Goal: Communication & Community: Answer question/provide support

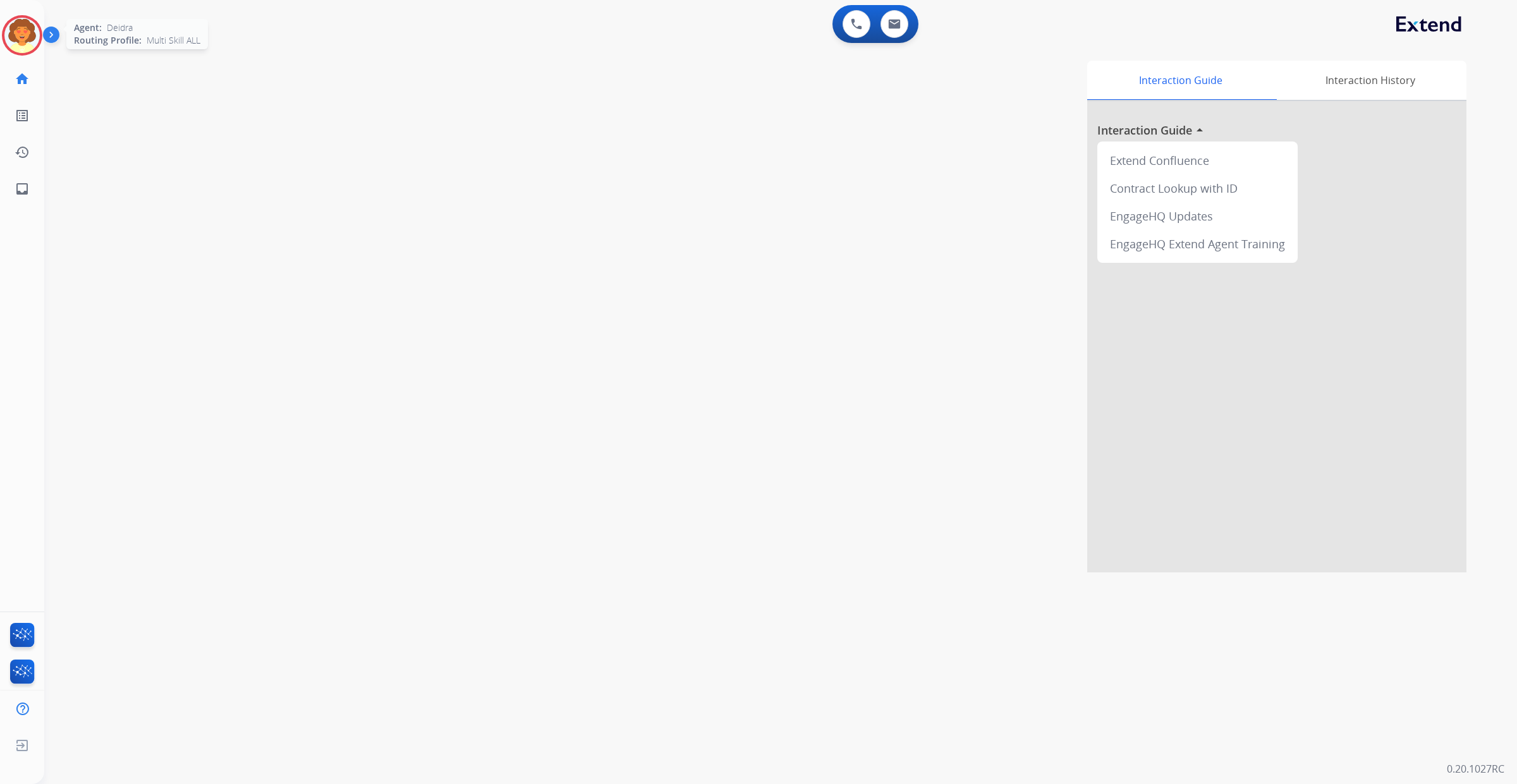
click at [30, 49] on img at bounding box center [22, 36] width 36 height 36
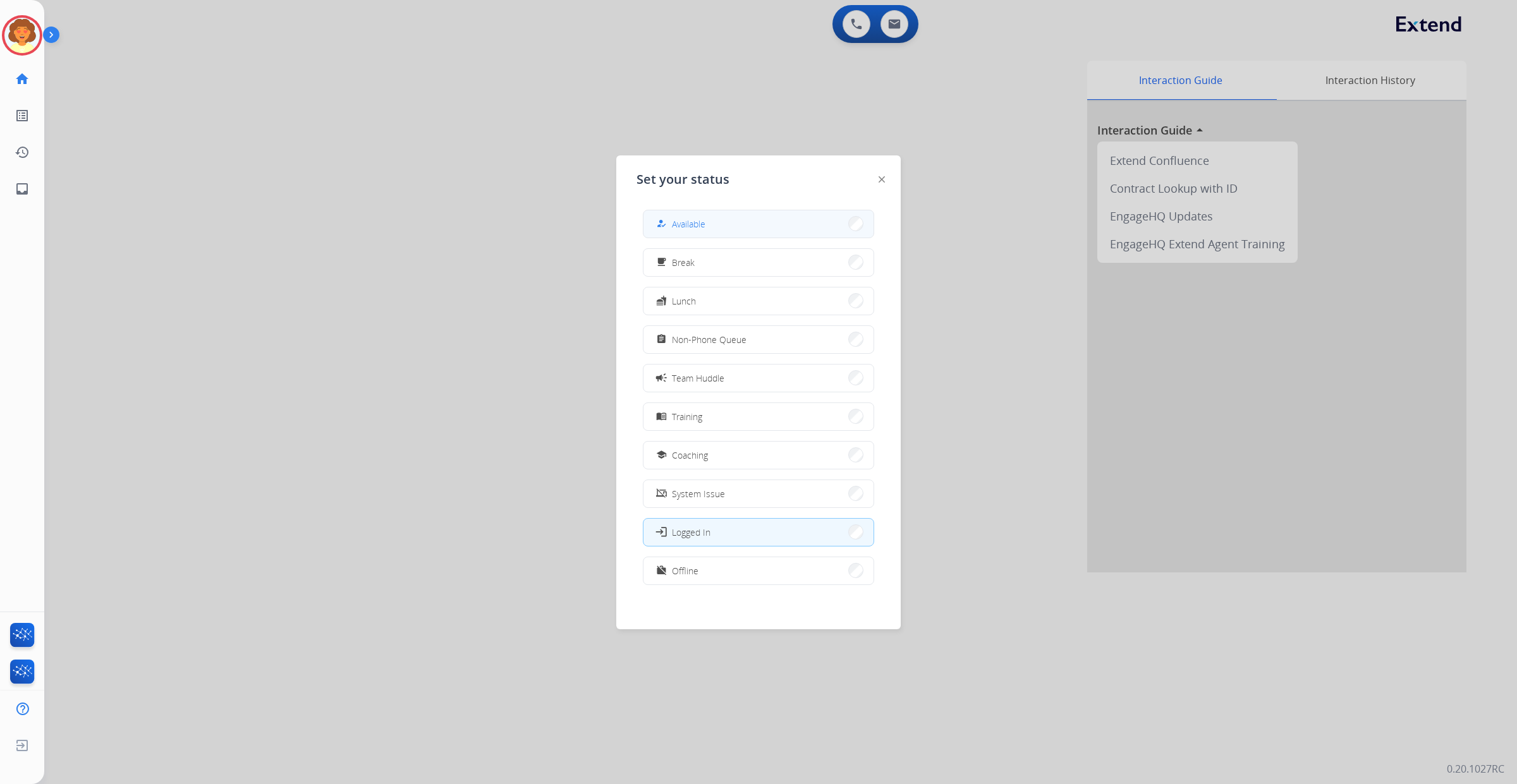
click at [726, 232] on button "how_to_reg Available" at bounding box center [758, 223] width 230 height 27
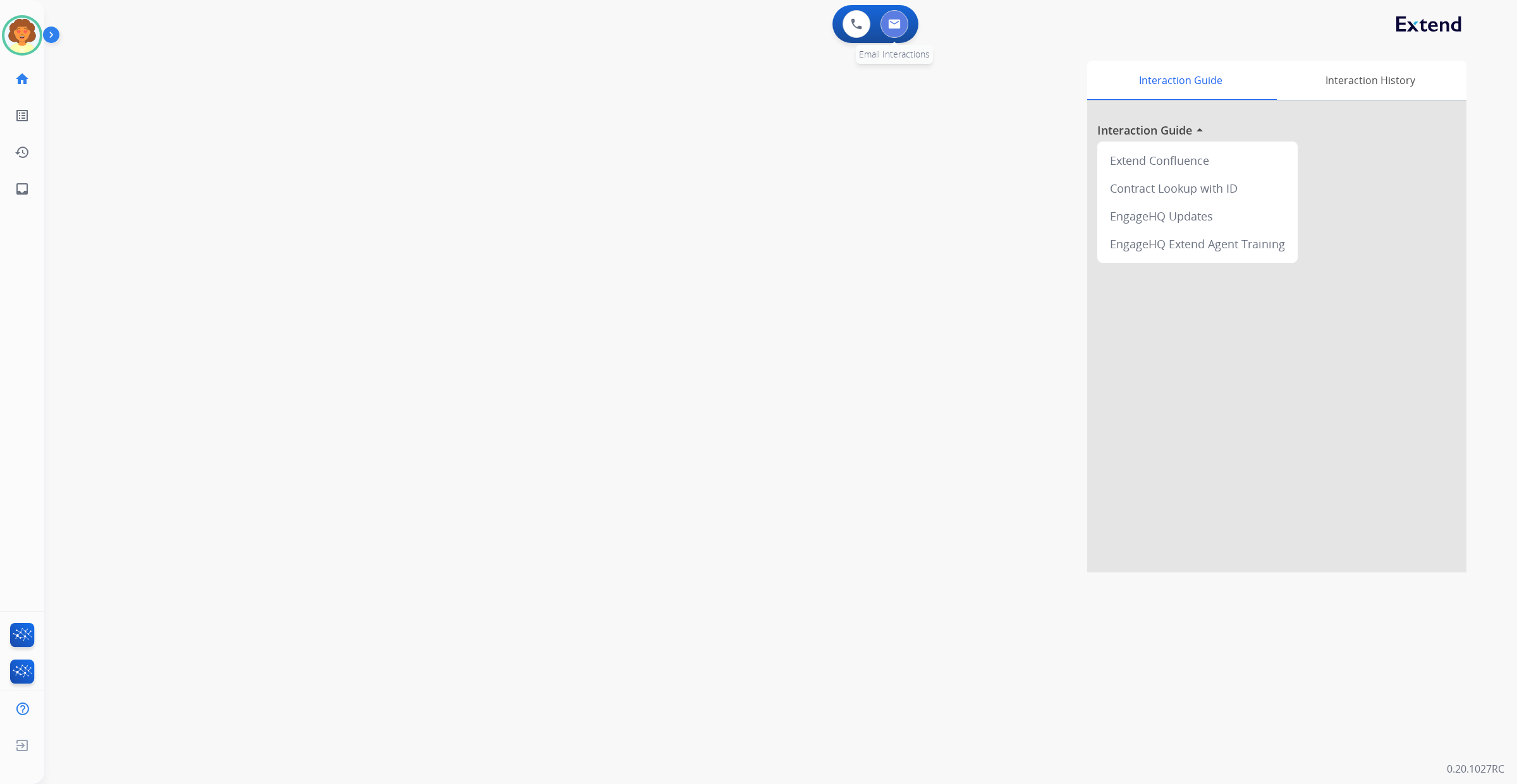
click at [893, 32] on button at bounding box center [894, 24] width 28 height 28
select select "**********"
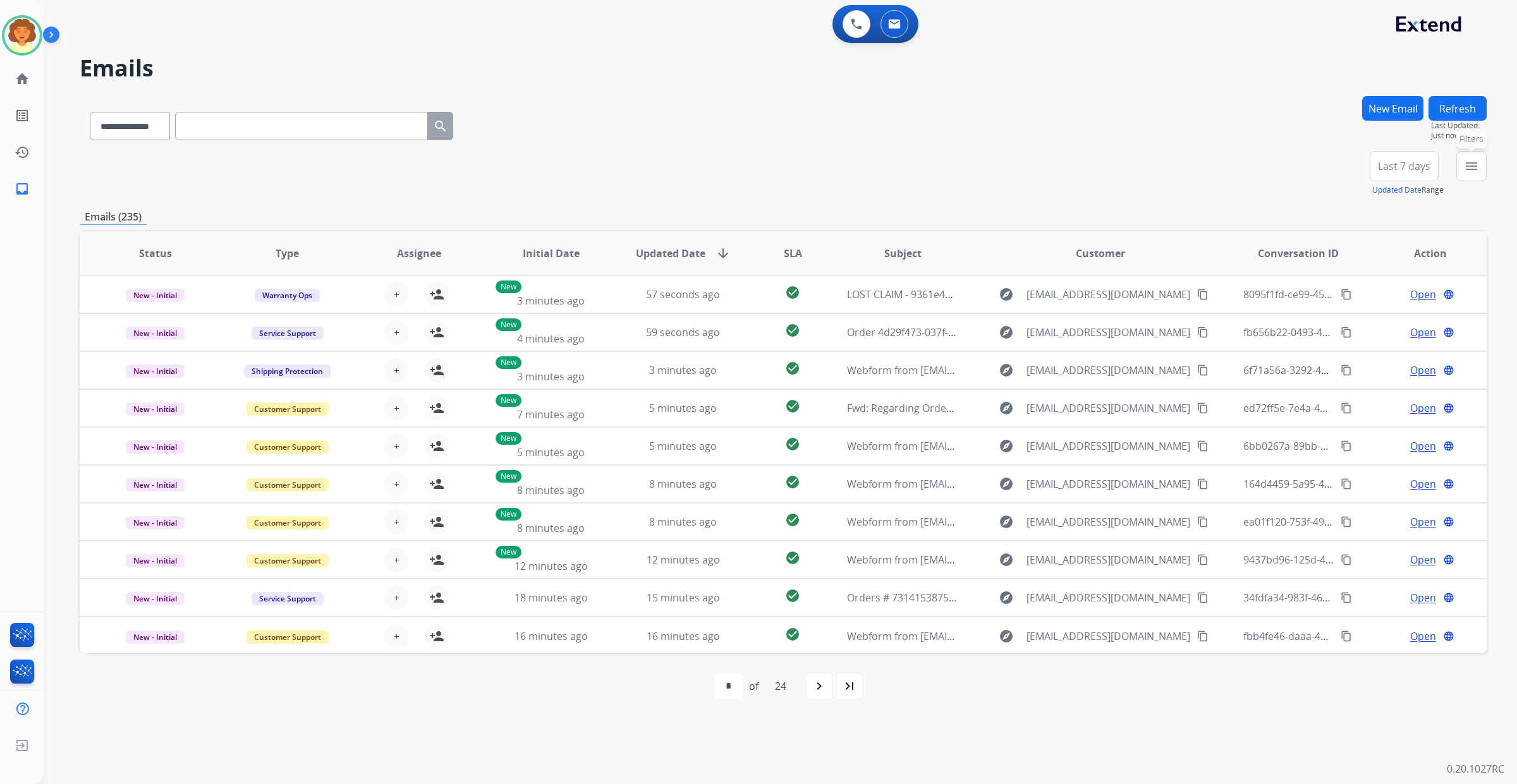
click at [1464, 173] on mat-icon "menu" at bounding box center [1471, 165] width 15 height 15
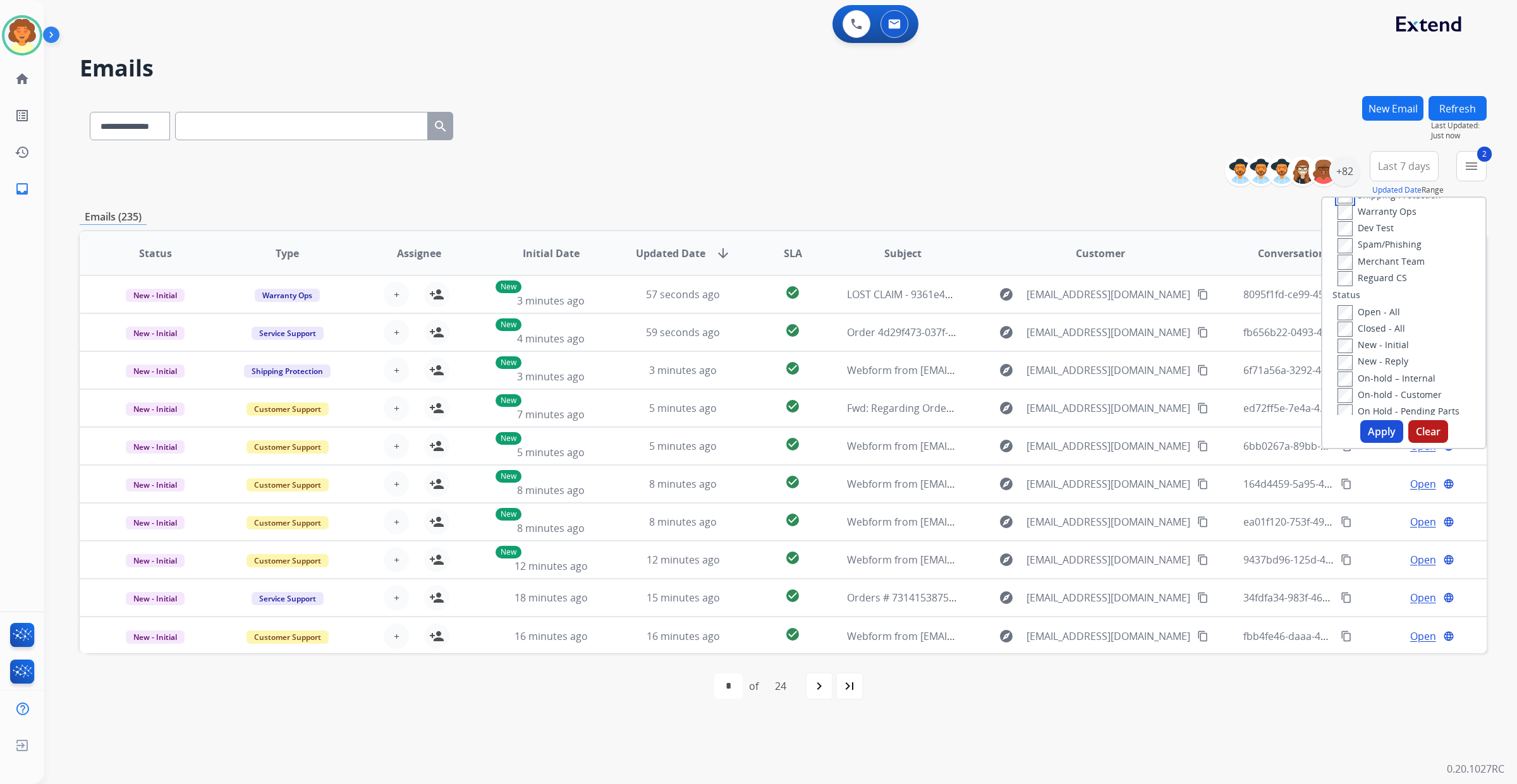
scroll to position [158, 0]
click at [1361, 443] on button "Apply" at bounding box center [1381, 431] width 43 height 23
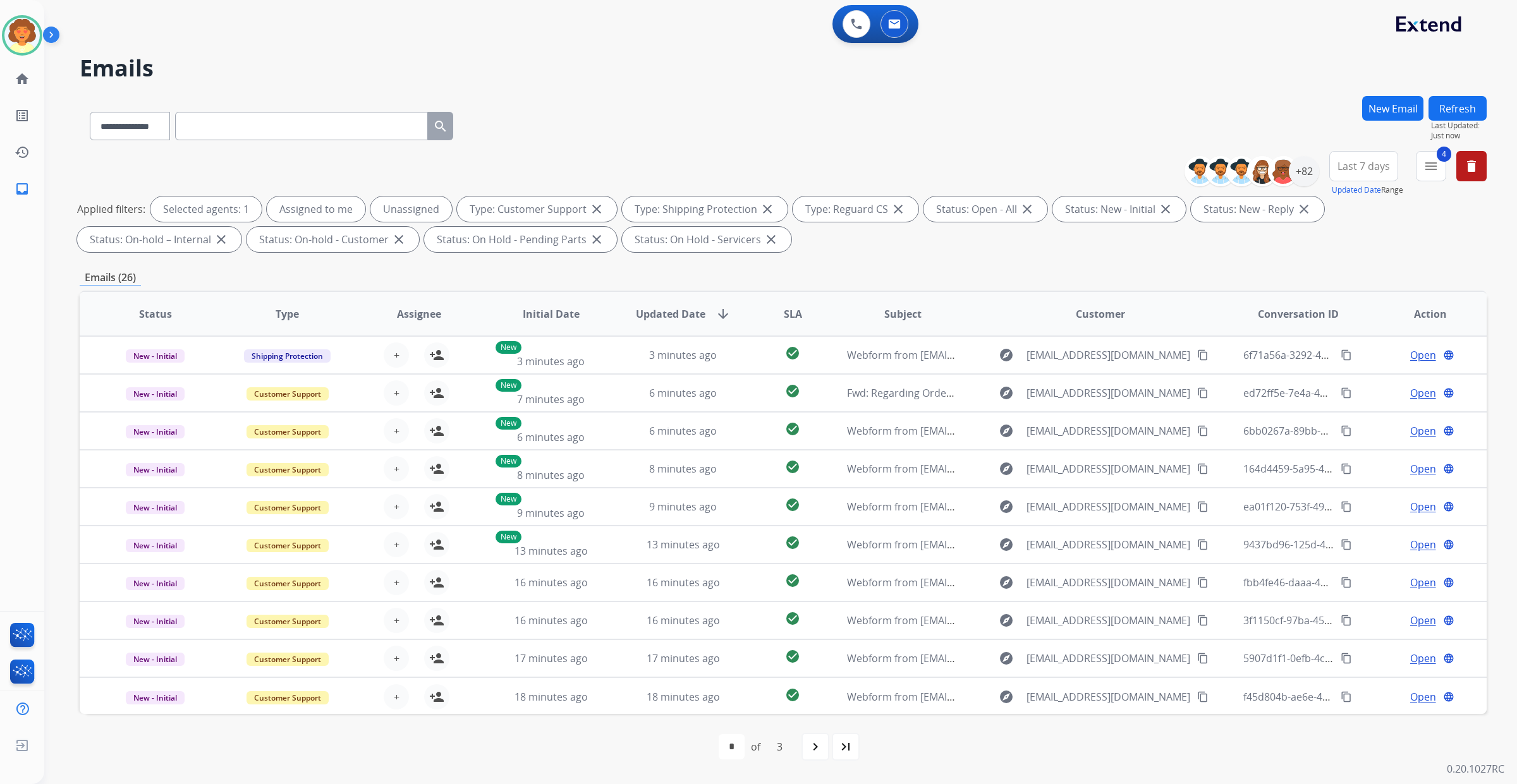
scroll to position [0, 0]
click at [1338, 168] on span "Last 7 days" at bounding box center [1364, 165] width 53 height 5
click at [1325, 329] on div "Last 90 days" at bounding box center [1360, 319] width 70 height 19
click at [1289, 186] on div "+133" at bounding box center [1304, 171] width 30 height 30
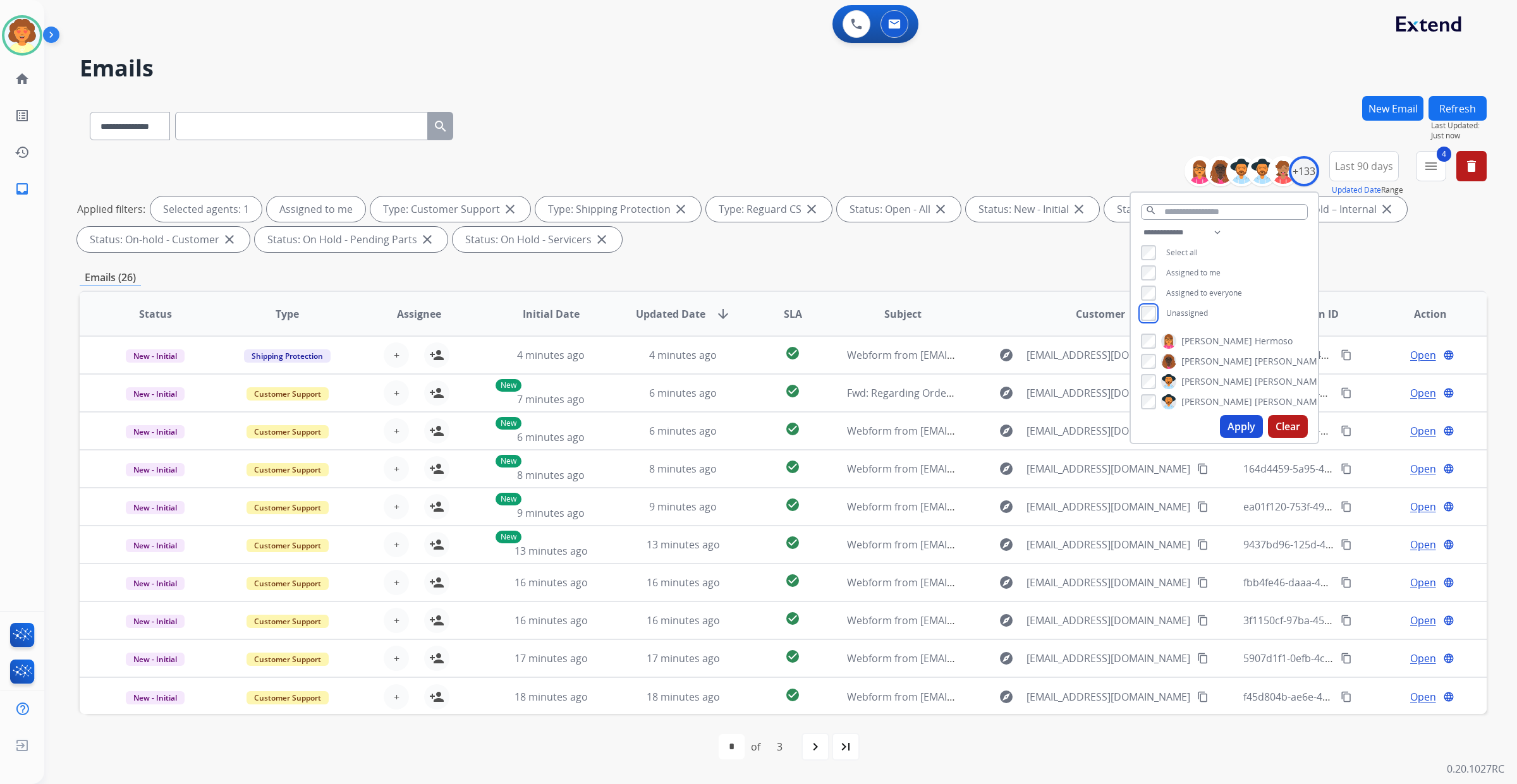
scroll to position [79, 0]
click at [1220, 430] on button "Apply" at bounding box center [1241, 426] width 43 height 23
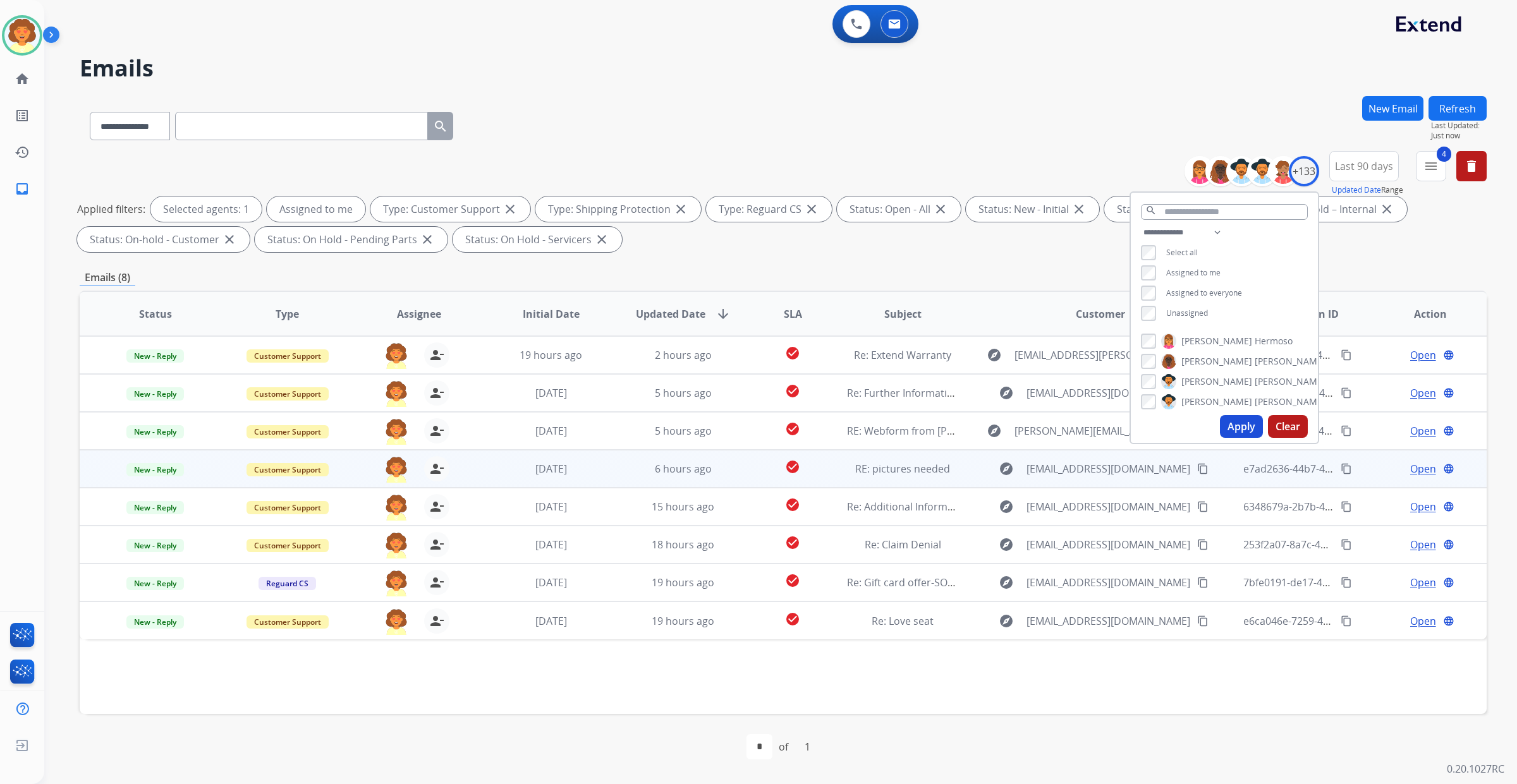
scroll to position [206, 0]
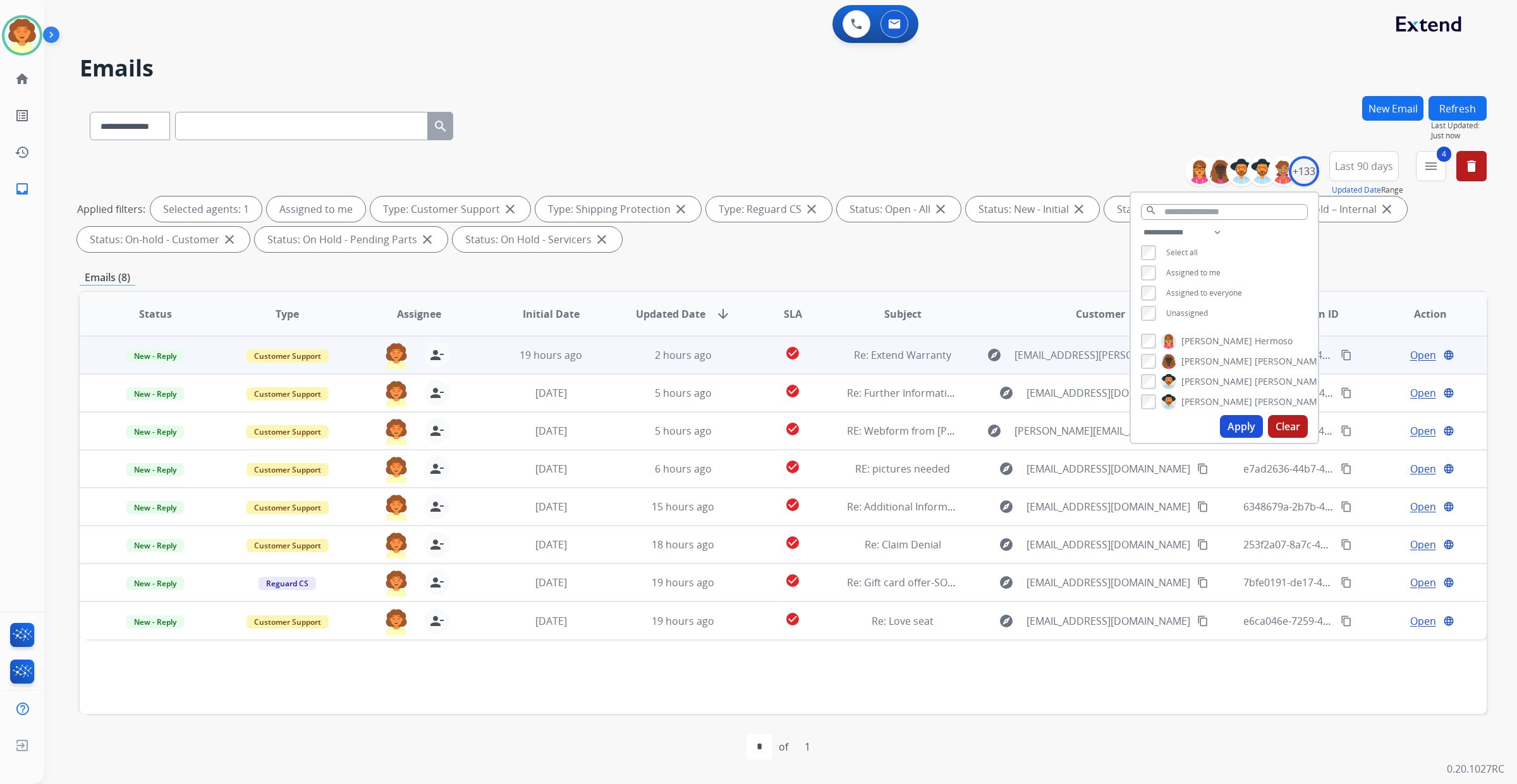
click at [1410, 348] on span "Open" at bounding box center [1423, 355] width 26 height 15
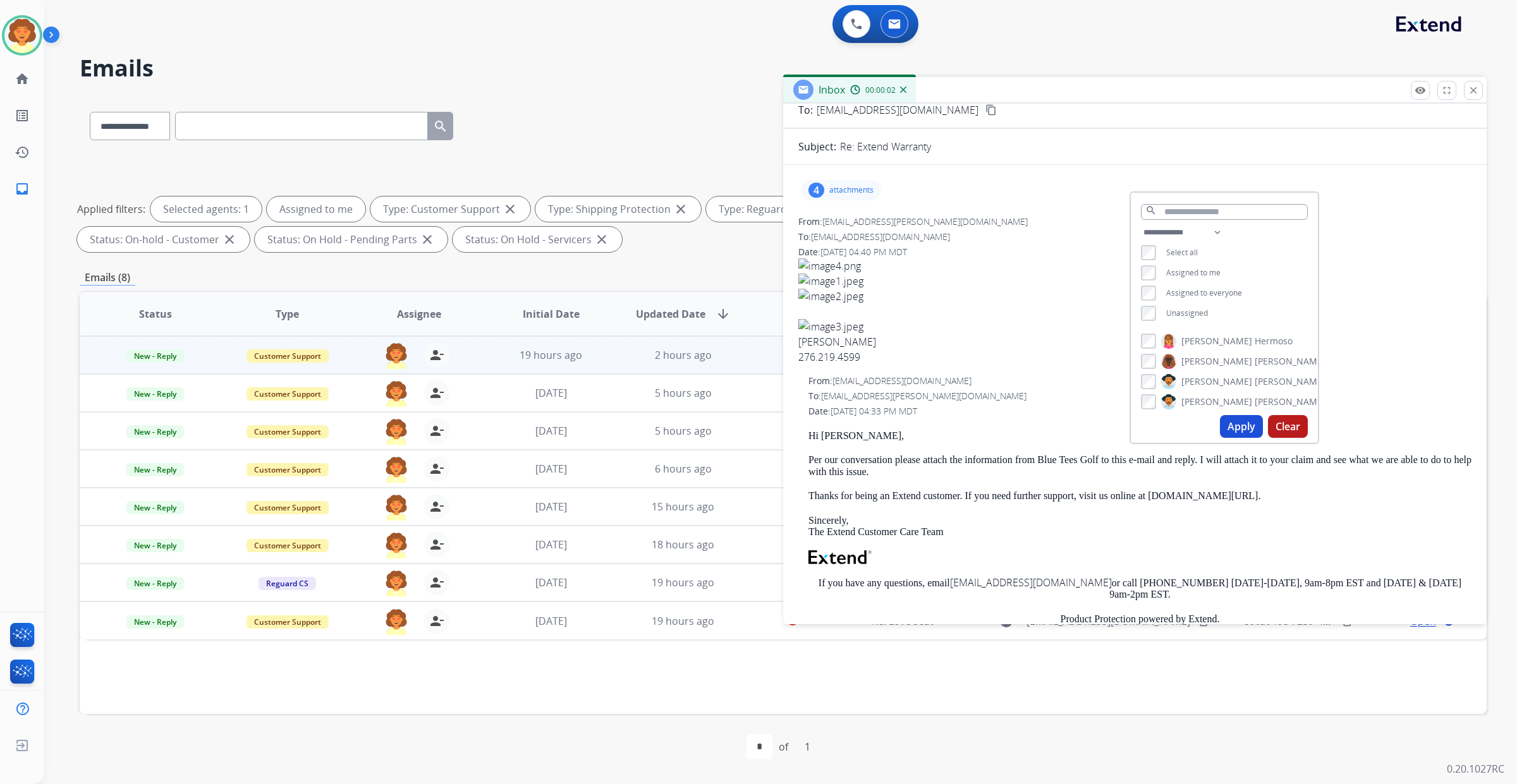
scroll to position [158, 0]
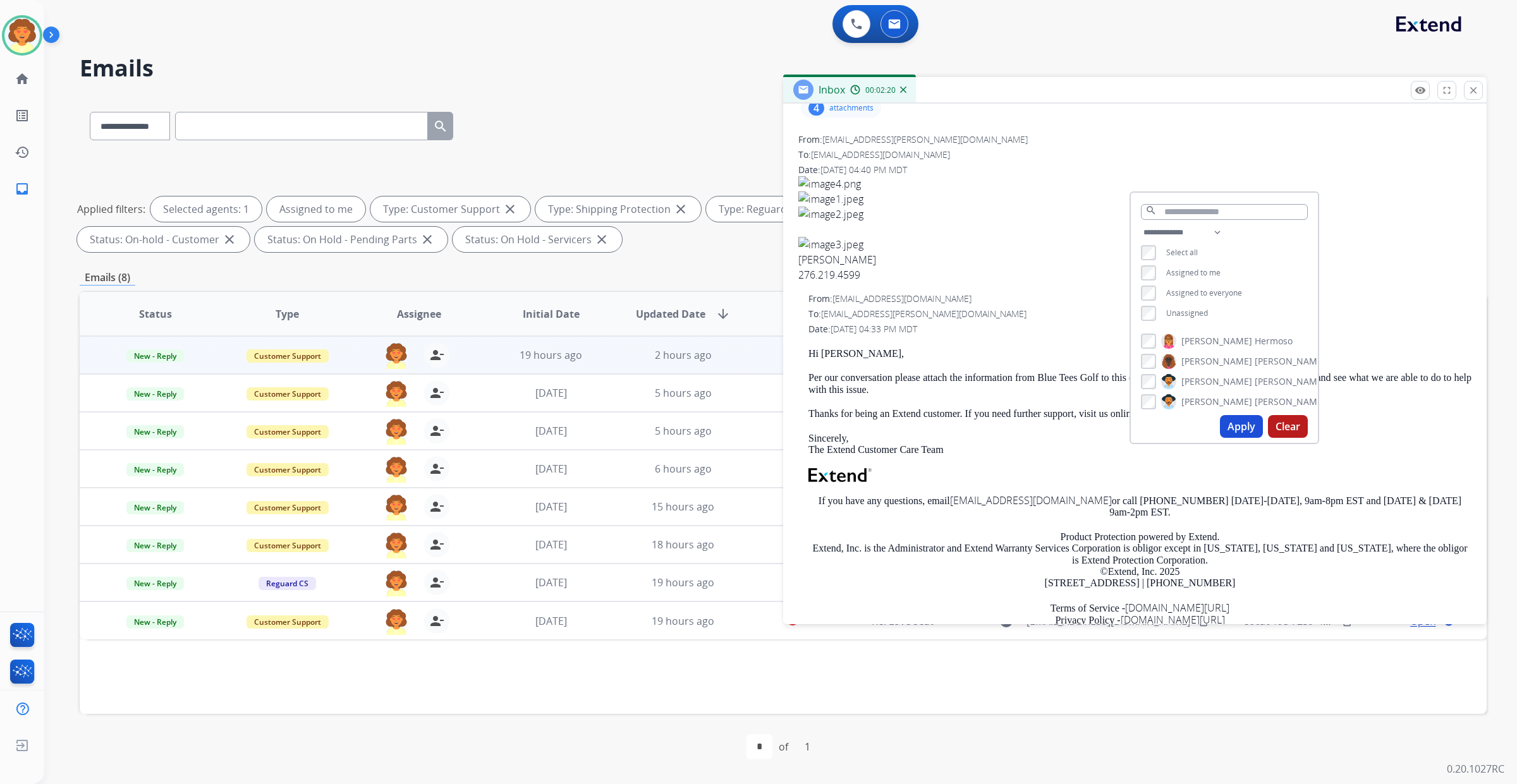
click at [687, 224] on div "**********" at bounding box center [783, 437] width 1407 height 683
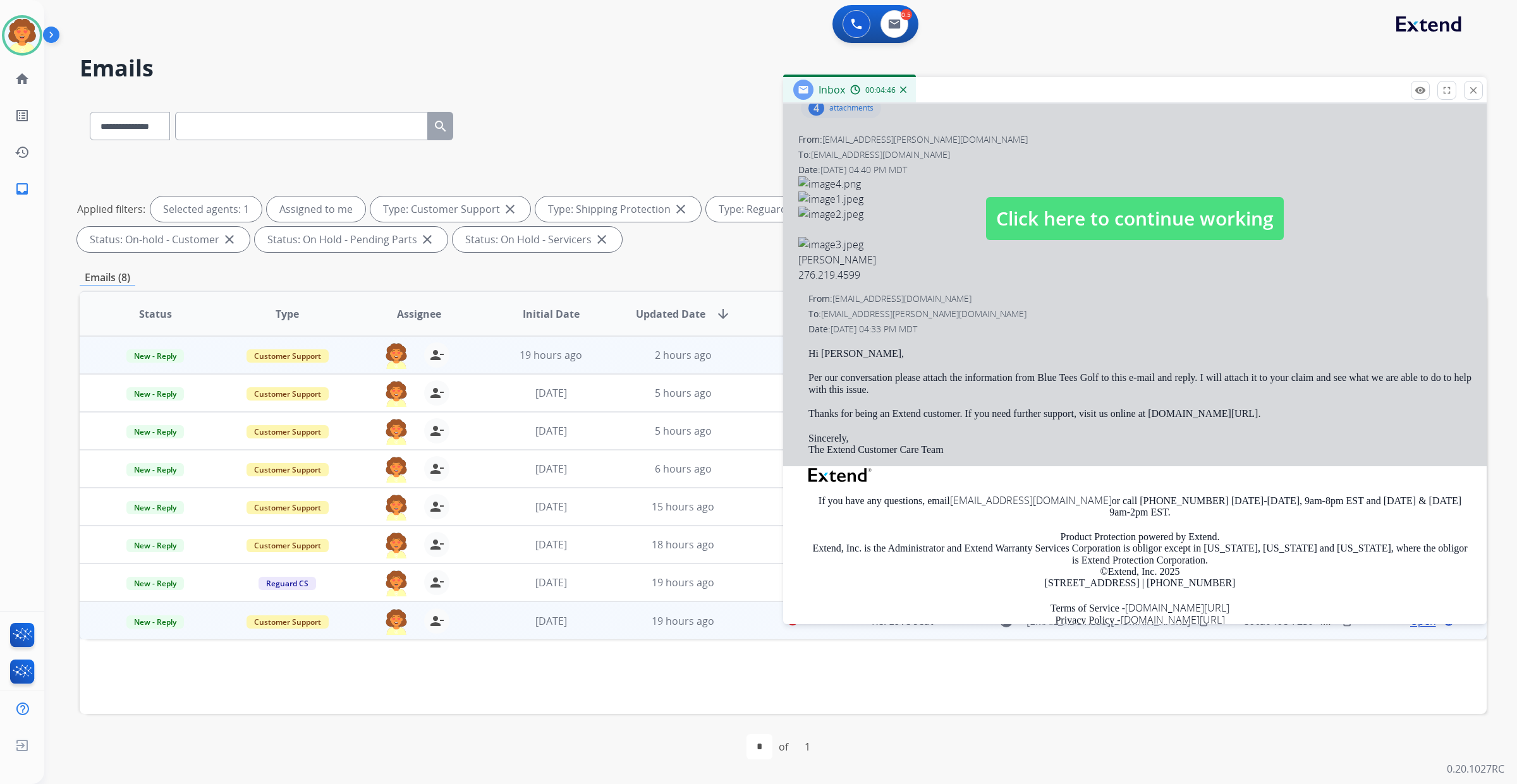
scroll to position [0, 0]
click at [1126, 466] on div at bounding box center [1135, 205] width 704 height 521
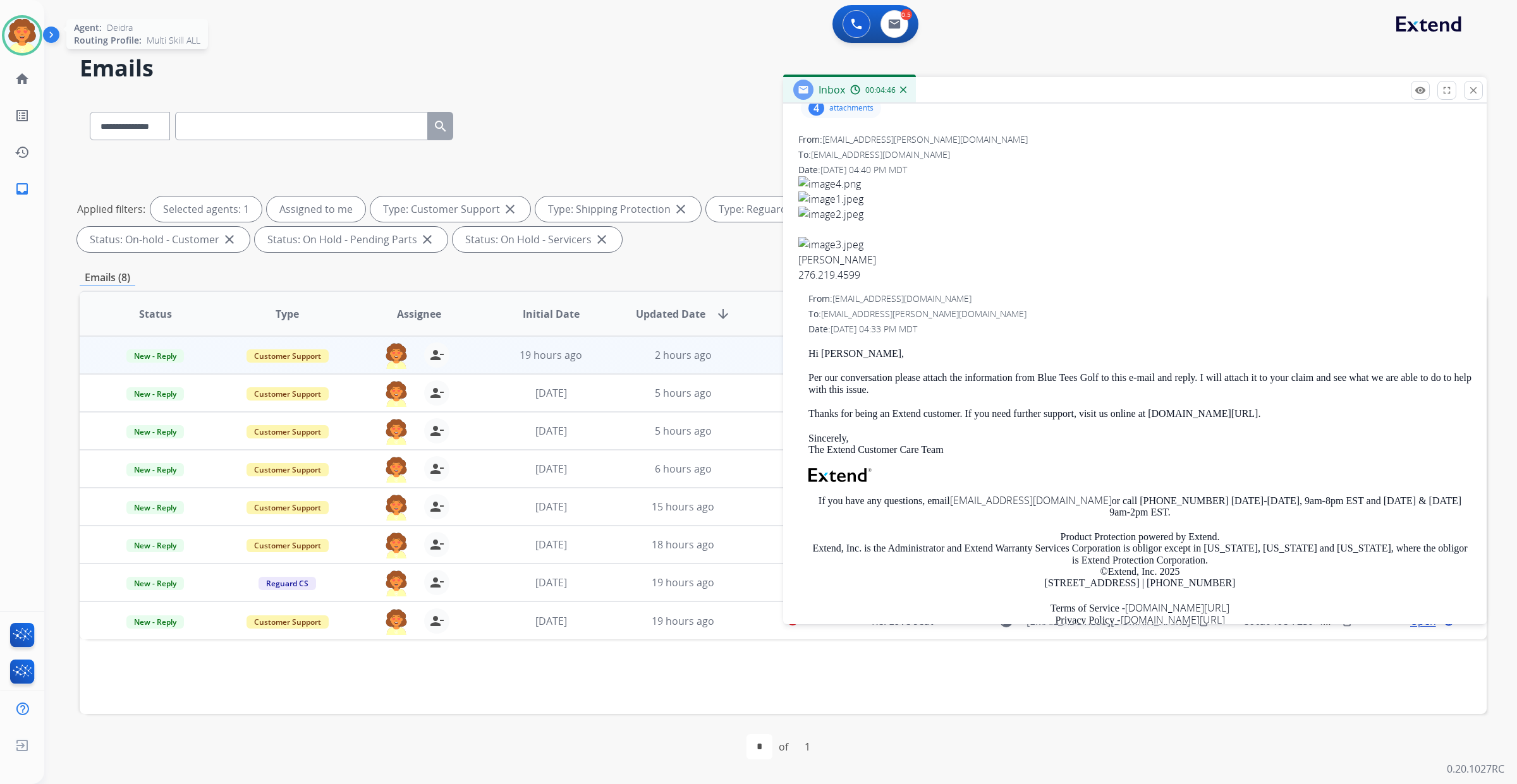
click at [29, 53] on img at bounding box center [22, 36] width 36 height 36
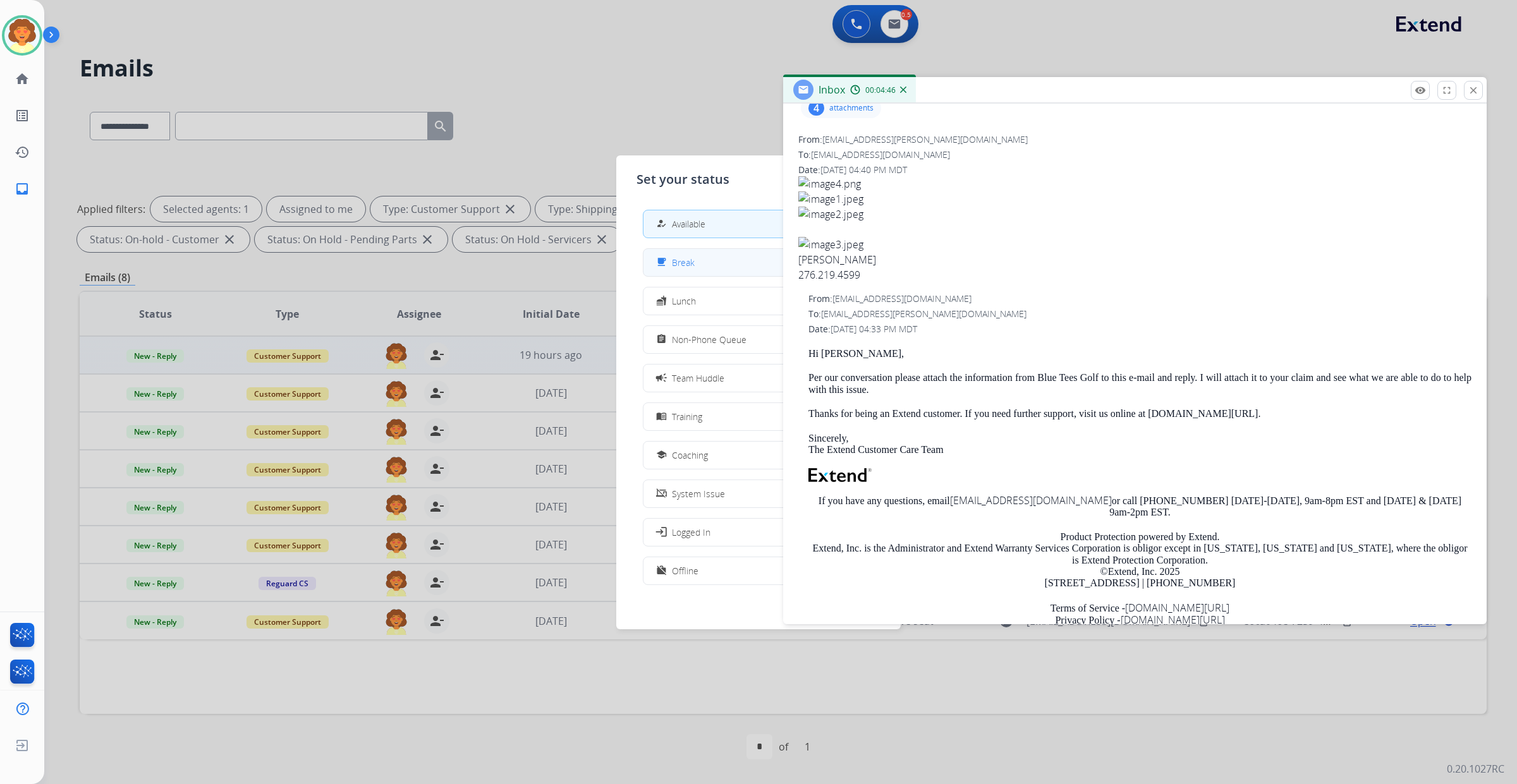
click at [691, 269] on span "Break" at bounding box center [683, 262] width 23 height 13
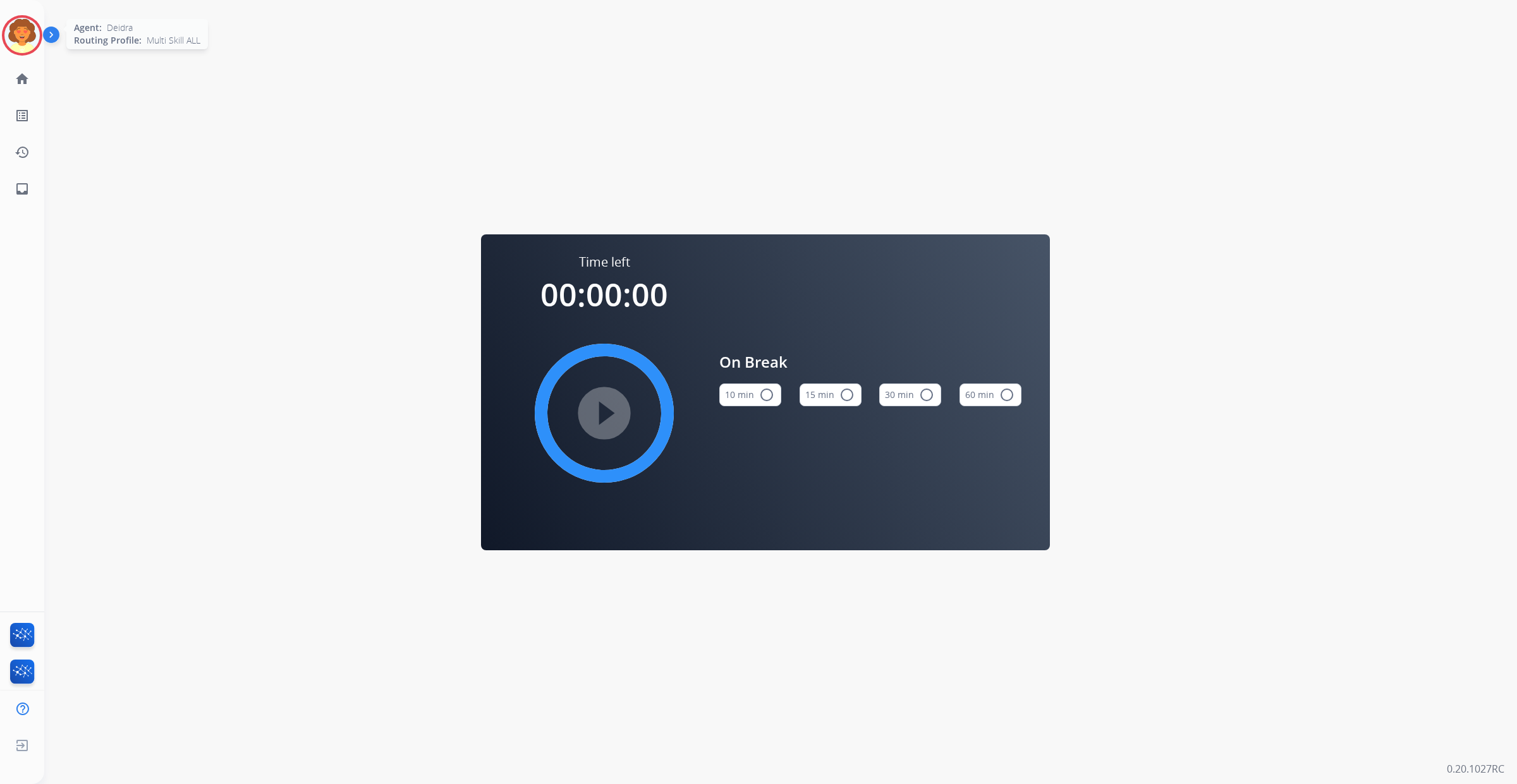
click at [13, 43] on img at bounding box center [22, 36] width 36 height 36
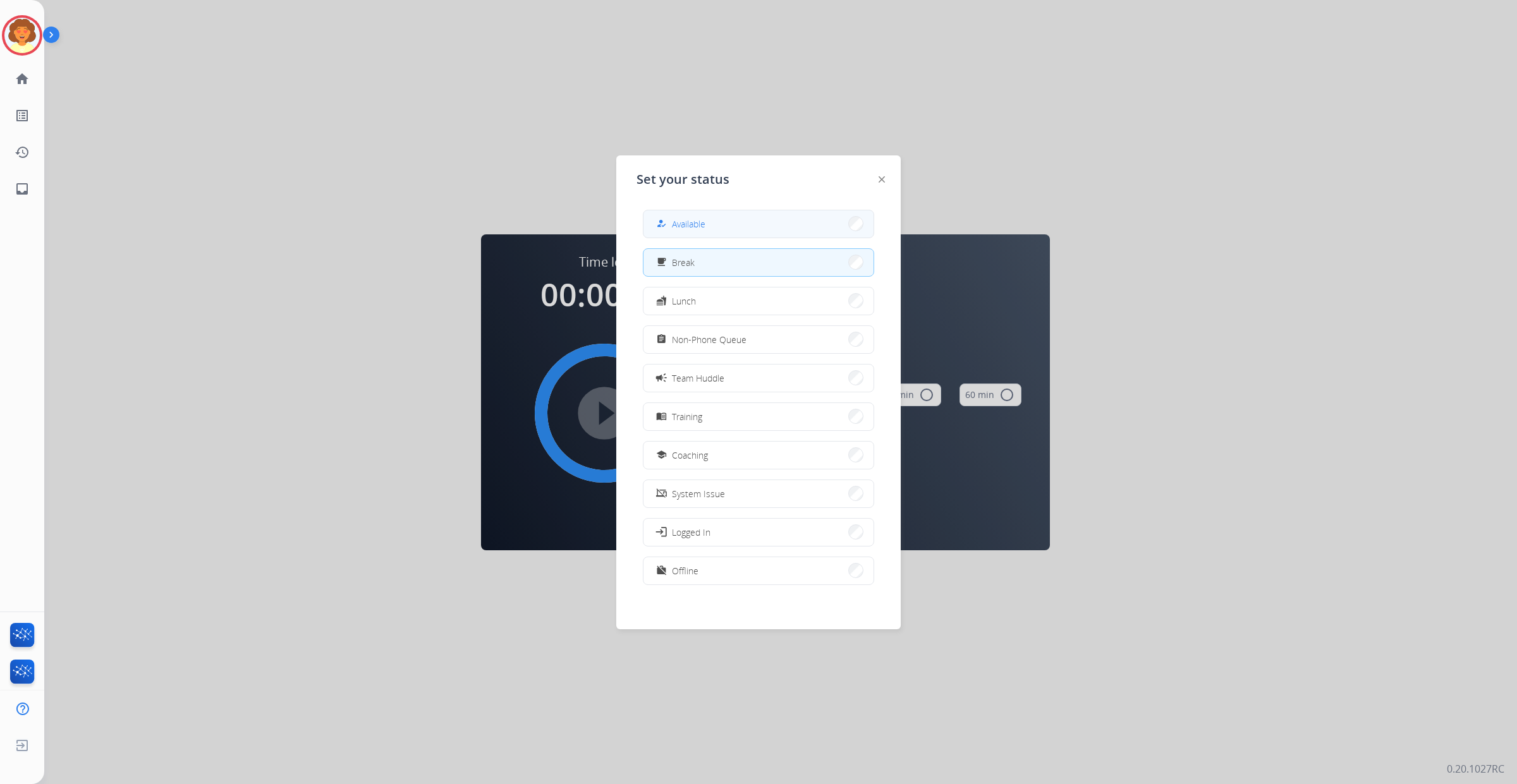
click at [706, 230] on span "Available" at bounding box center [689, 223] width 34 height 13
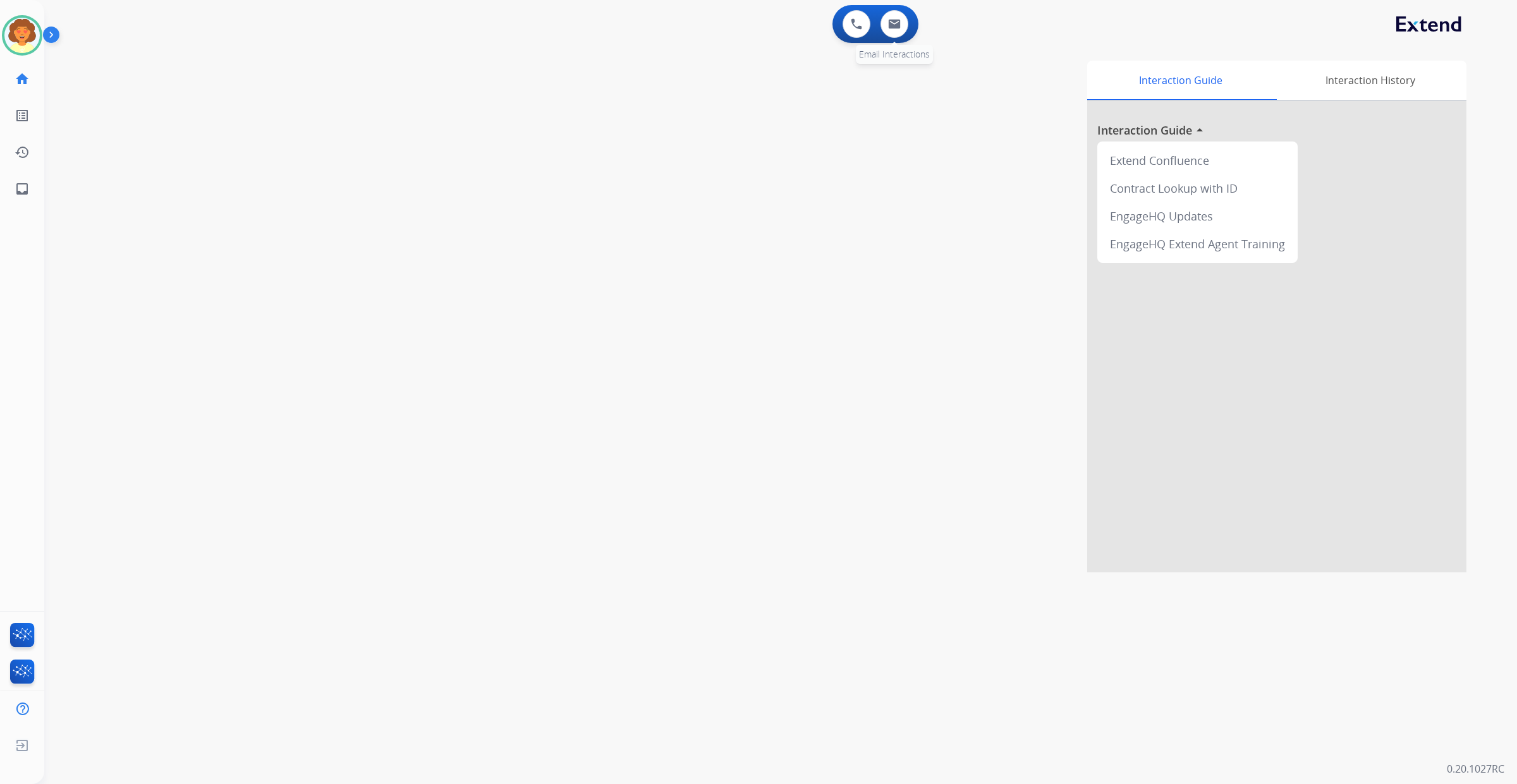
click at [901, 38] on div "0 Email Interactions" at bounding box center [894, 24] width 38 height 28
click at [888, 29] on img at bounding box center [894, 24] width 13 height 10
select select "**********"
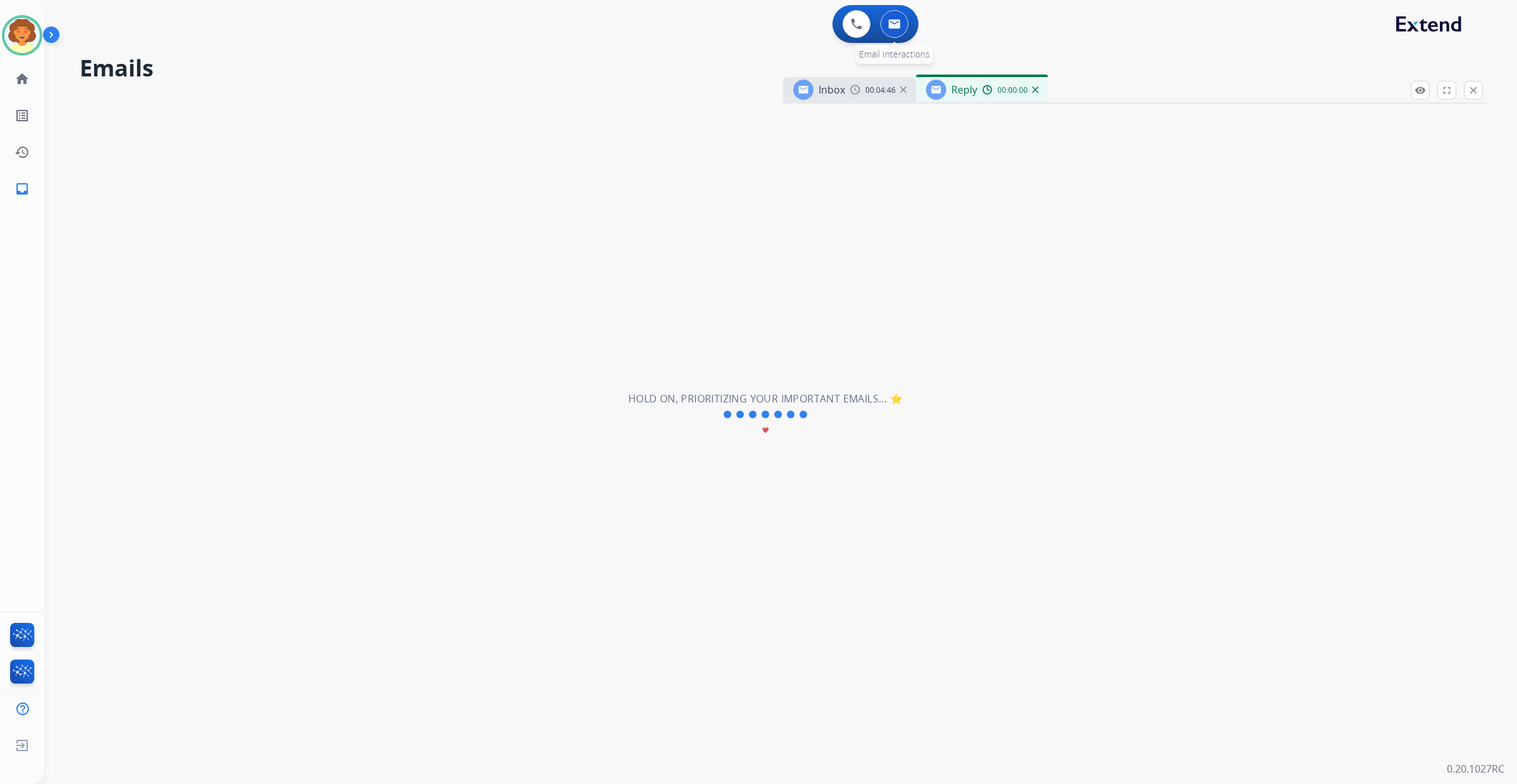
select select "**********"
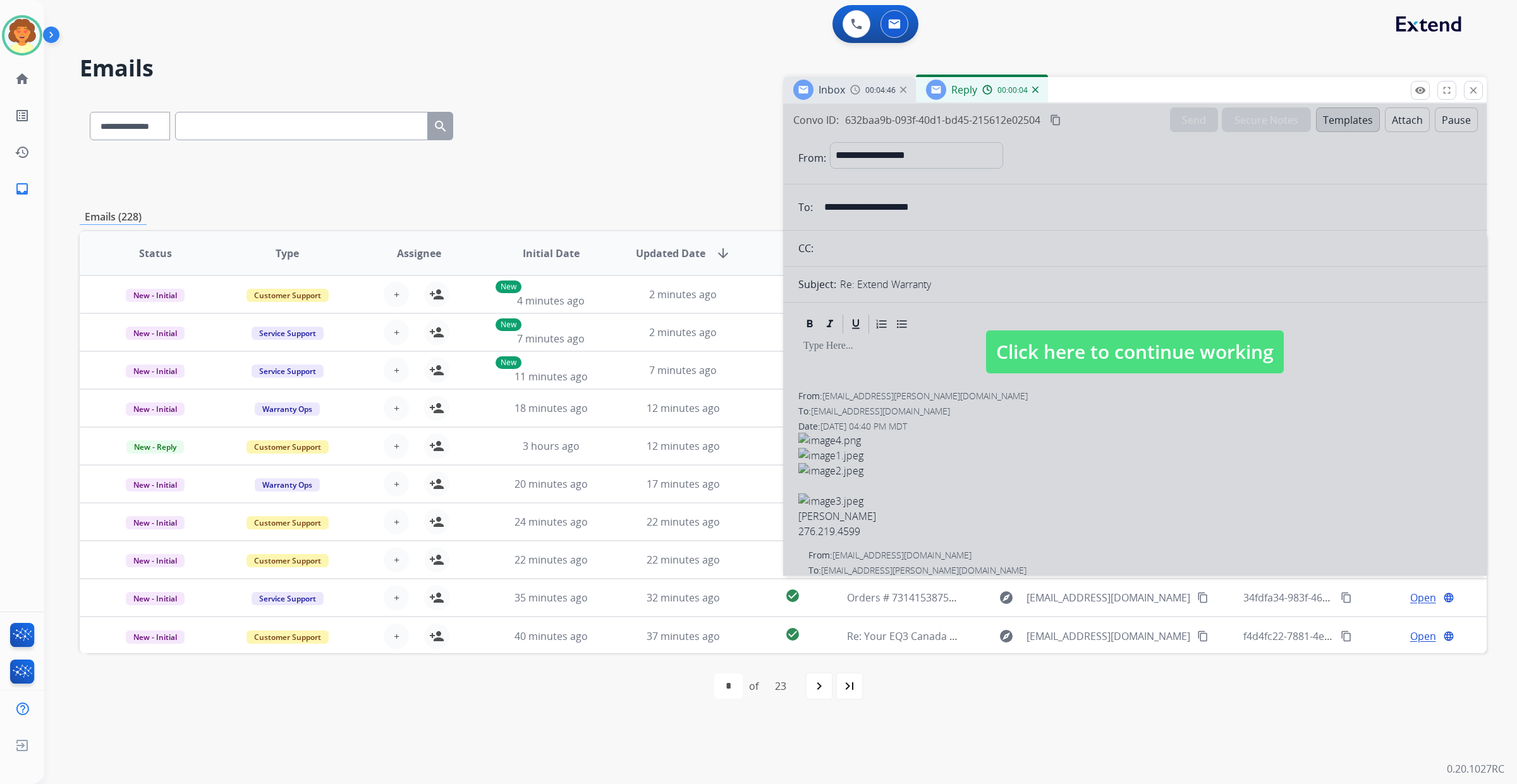
click at [1028, 526] on div at bounding box center [1135, 340] width 704 height 472
select select
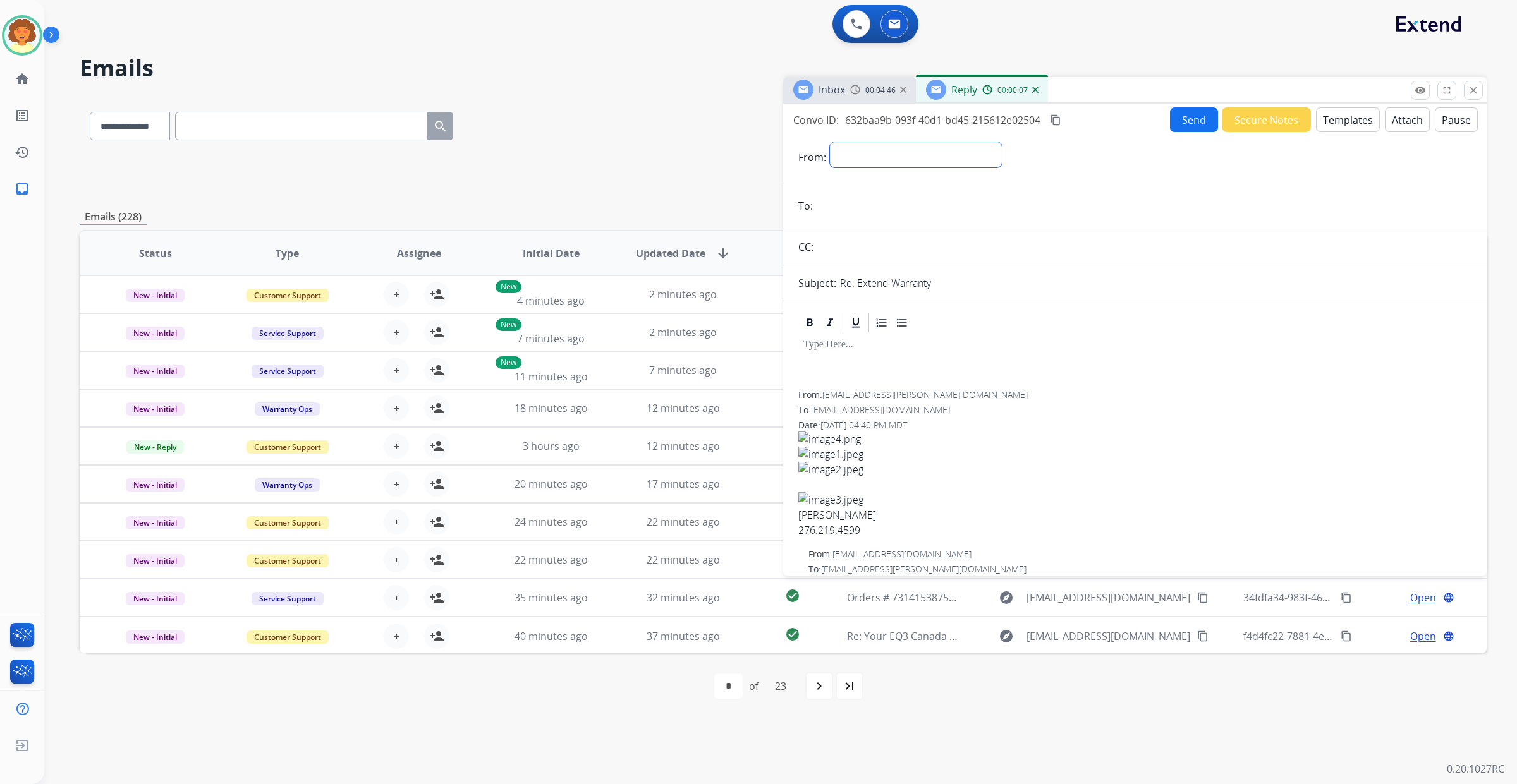
click at [870, 167] on select "**********" at bounding box center [916, 154] width 171 height 25
select select "**********"
click at [854, 167] on select "**********" at bounding box center [916, 154] width 171 height 25
click at [861, 220] on input "email" at bounding box center [1143, 206] width 655 height 25
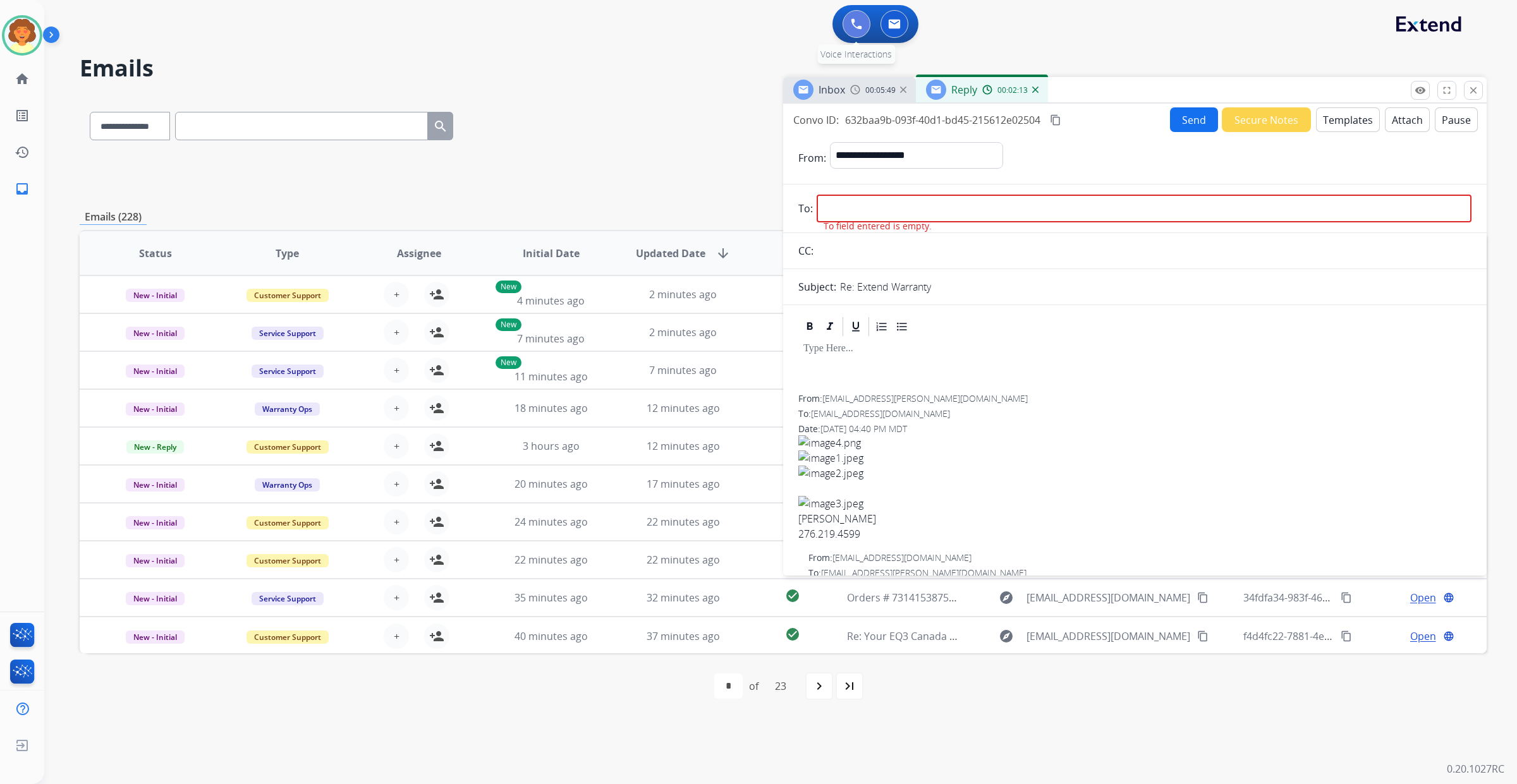
click at [851, 30] on img at bounding box center [856, 23] width 11 height 11
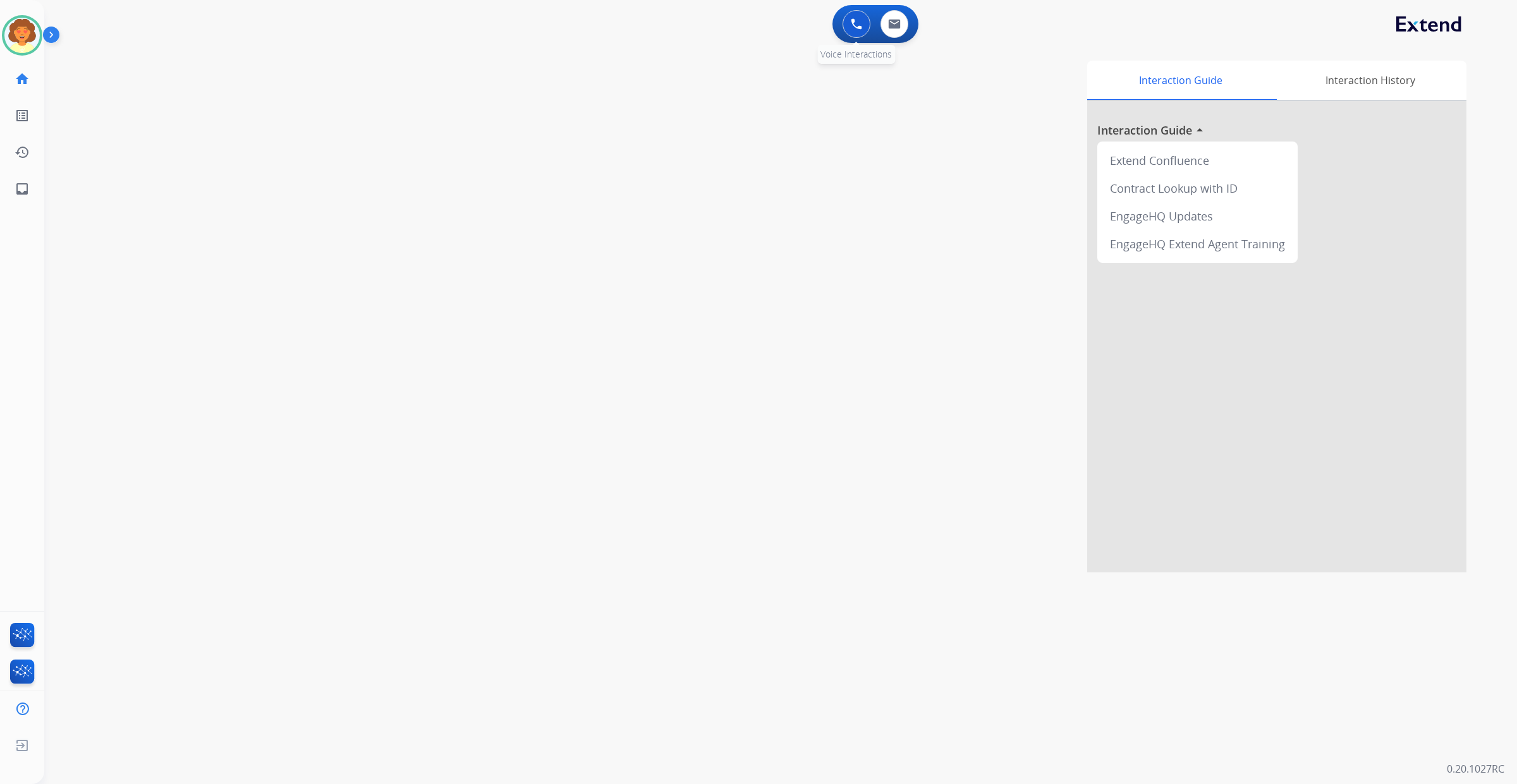
click at [851, 30] on img at bounding box center [856, 23] width 11 height 11
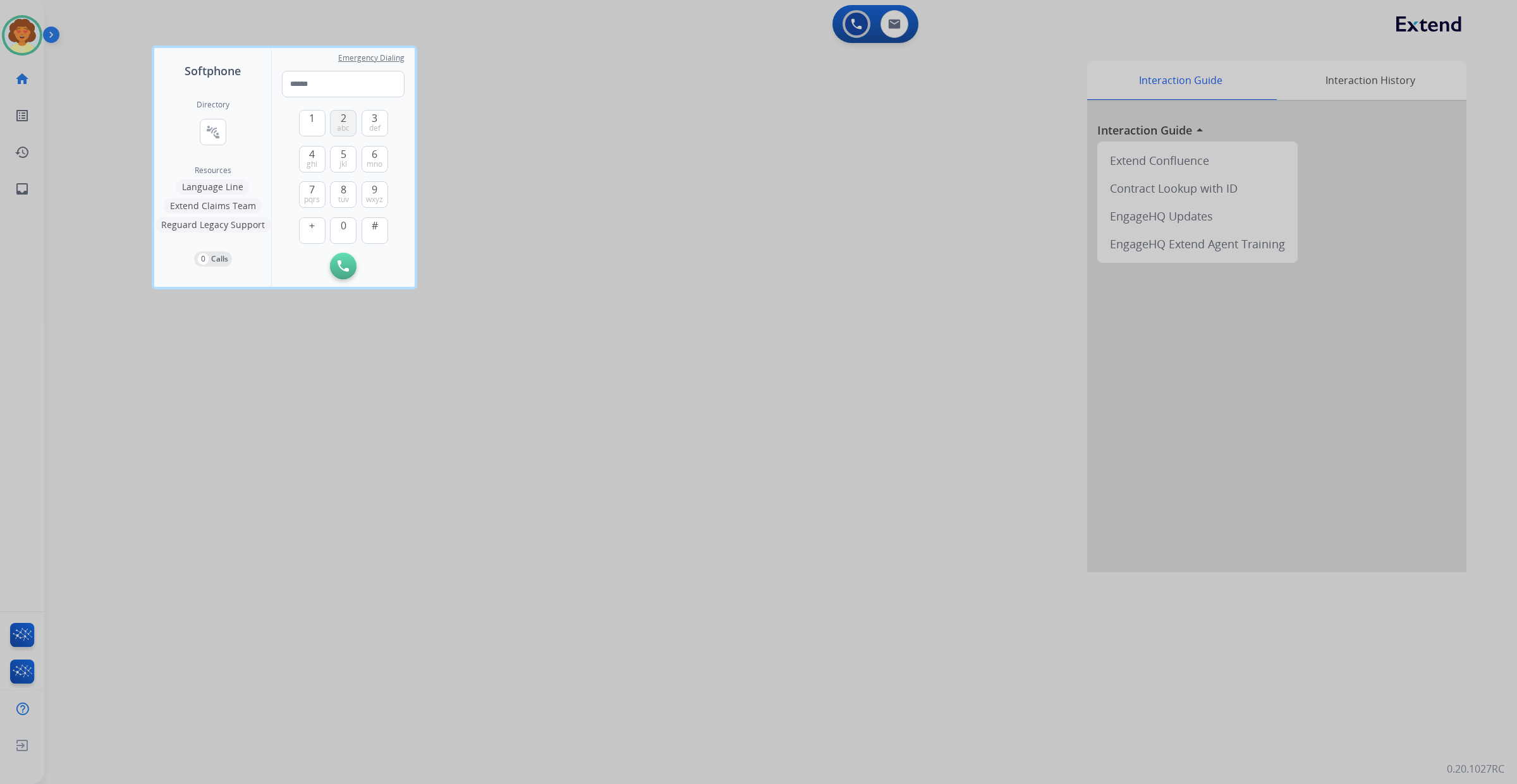
click at [350, 133] on span "abc" at bounding box center [343, 129] width 13 height 10
click at [320, 204] on span "pqrs" at bounding box center [312, 199] width 16 height 10
click at [383, 169] on span "mno" at bounding box center [375, 164] width 16 height 10
click at [350, 133] on span "abc" at bounding box center [343, 129] width 13 height 10
click at [315, 126] on span "1" at bounding box center [312, 118] width 6 height 15
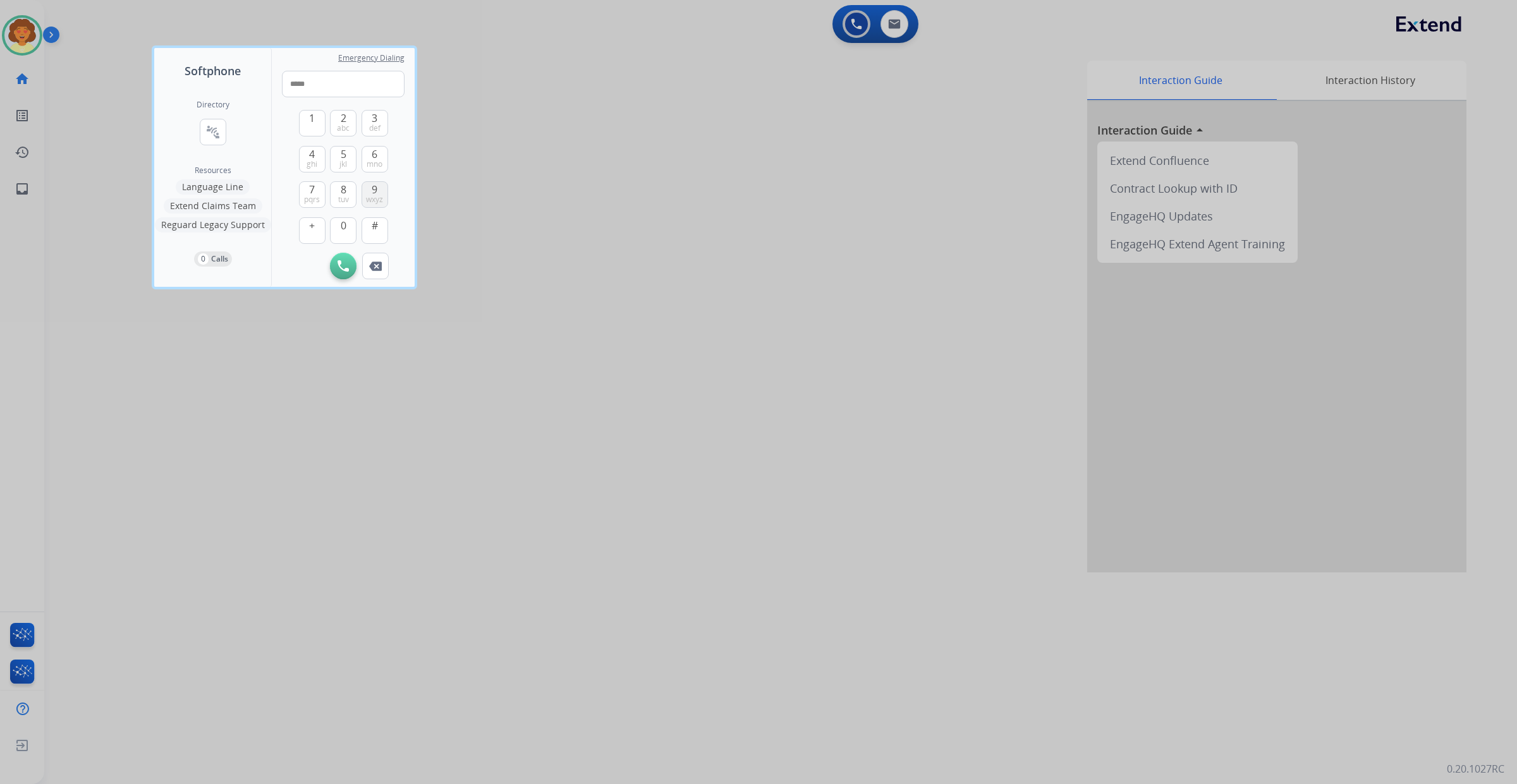
click at [383, 204] on span "wxyz" at bounding box center [374, 199] width 17 height 10
click at [317, 169] on span "ghi" at bounding box center [312, 164] width 11 height 10
click at [347, 169] on span "jkl" at bounding box center [344, 164] width 8 height 10
click at [383, 204] on span "wxyz" at bounding box center [374, 199] width 17 height 10
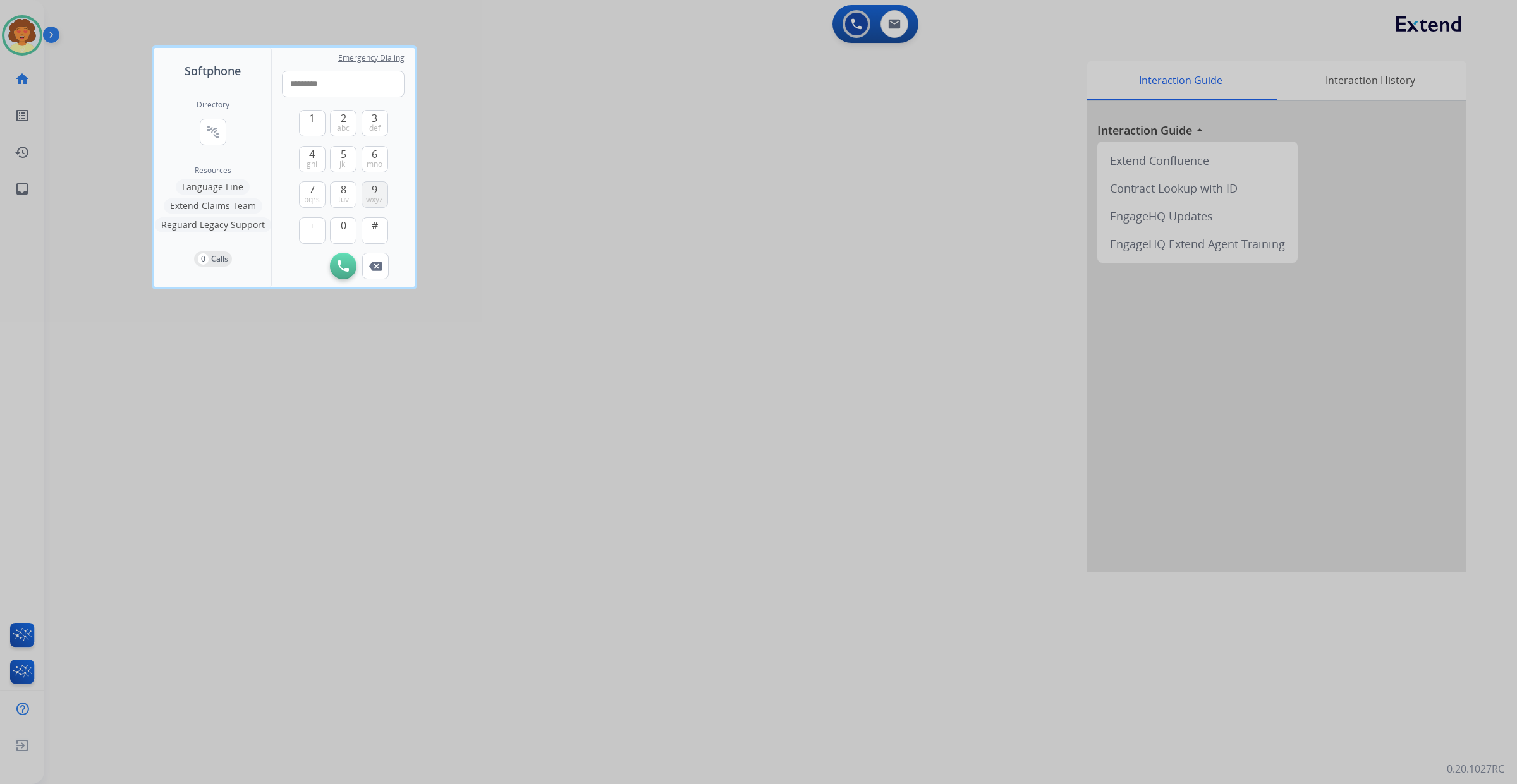
type input "**********"
click at [349, 272] on img at bounding box center [343, 265] width 11 height 11
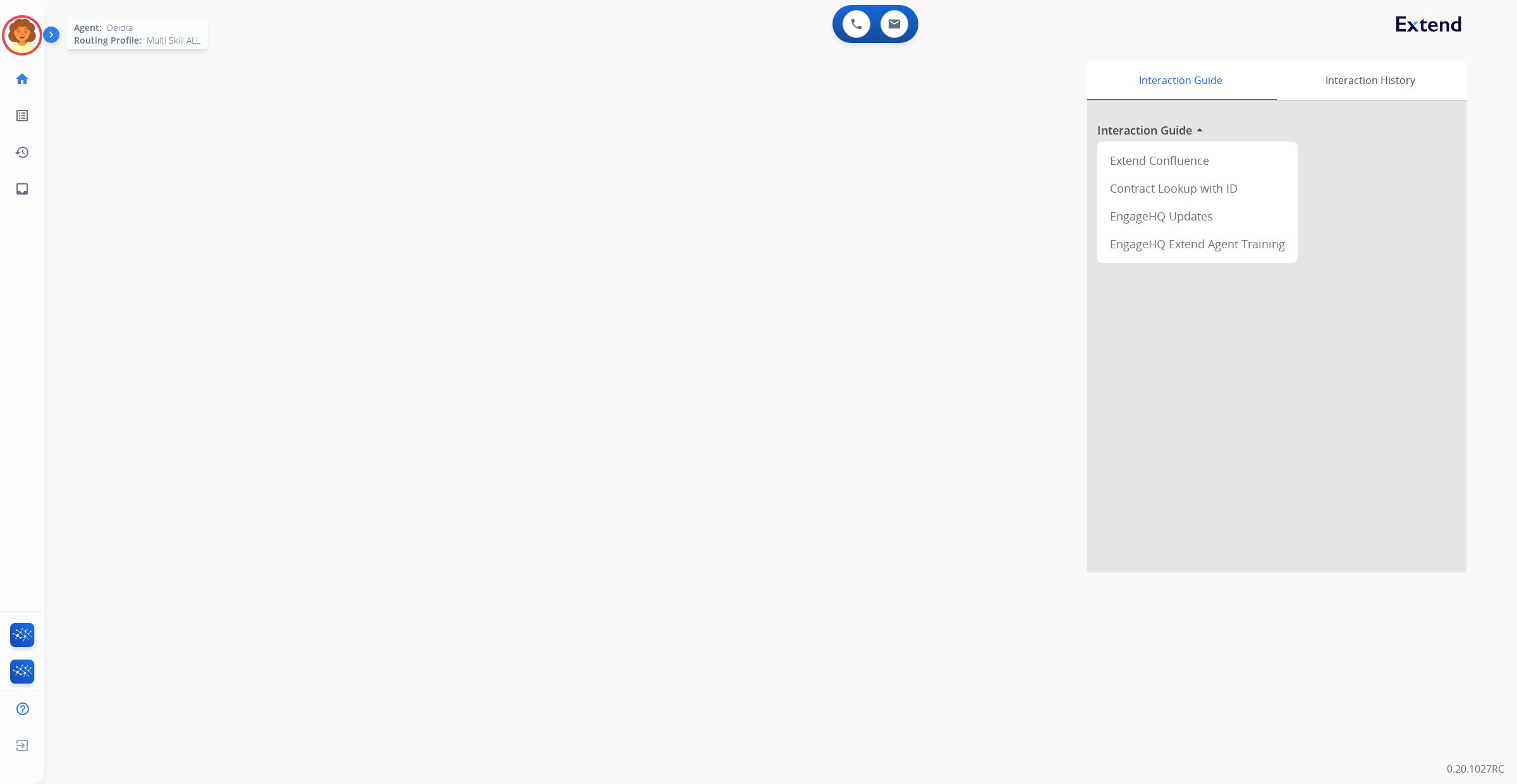
click at [16, 44] on img at bounding box center [22, 36] width 36 height 36
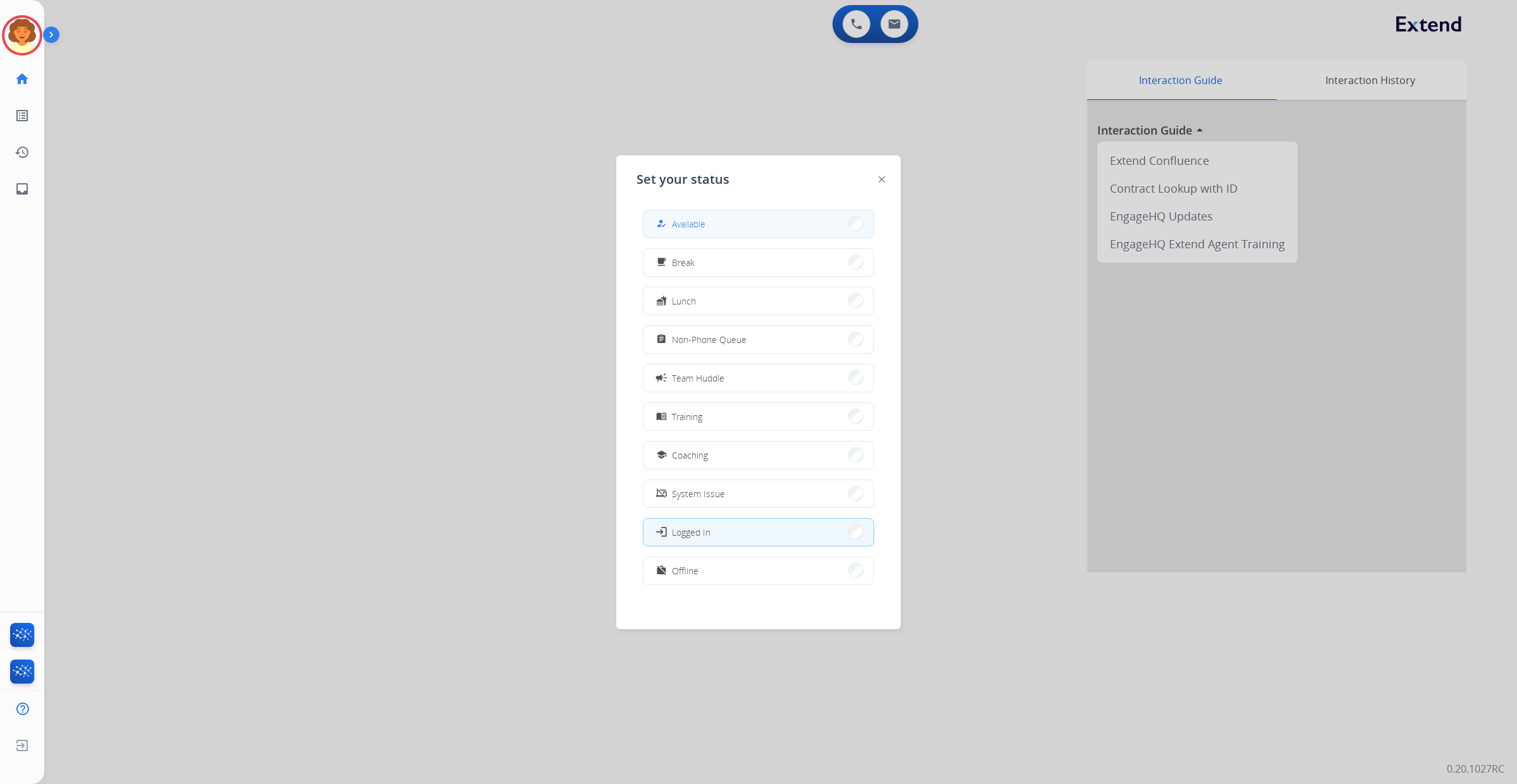
click at [728, 228] on button "how_to_reg Available" at bounding box center [758, 223] width 230 height 27
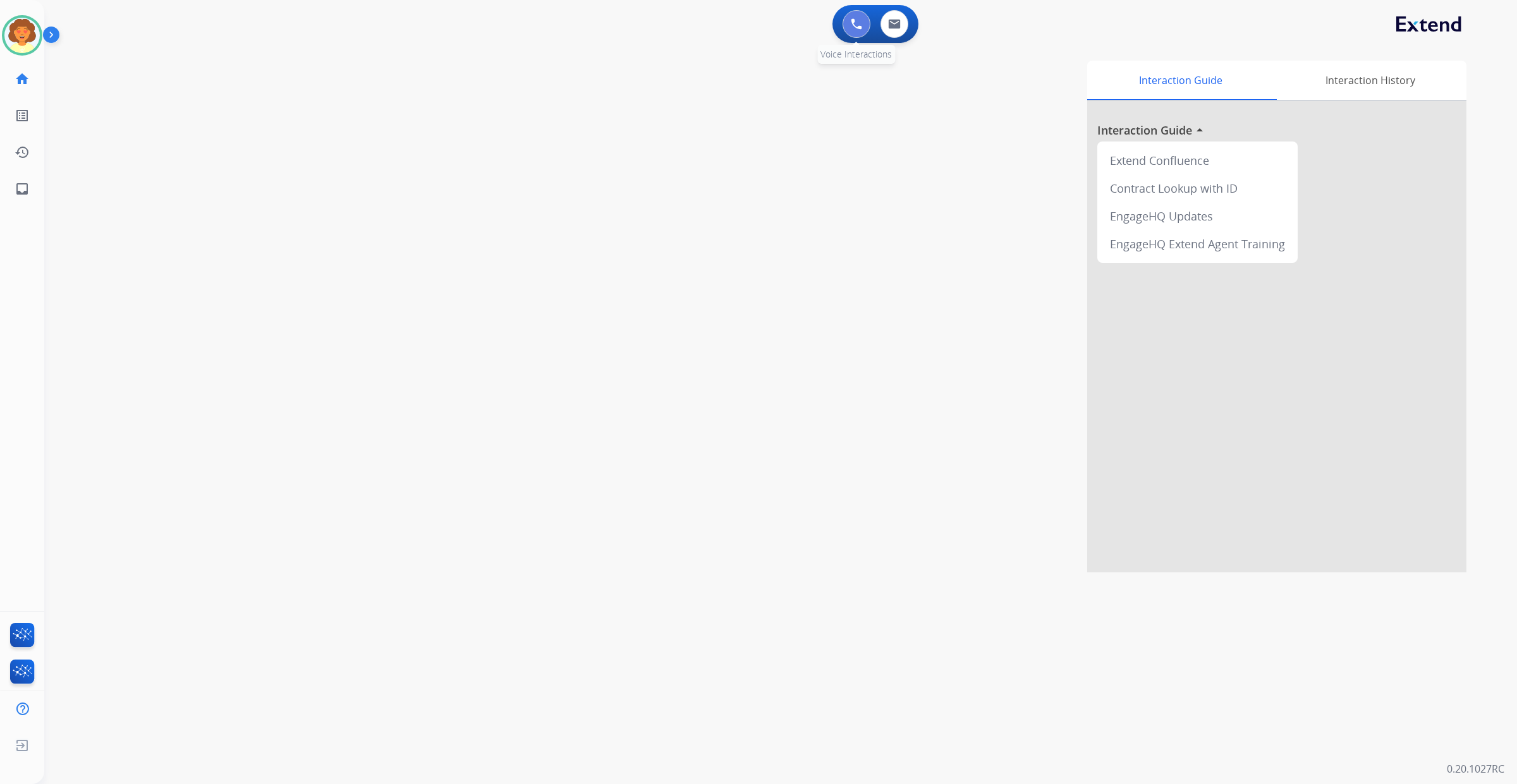
click at [842, 29] on button at bounding box center [856, 24] width 28 height 28
click at [842, 37] on button at bounding box center [856, 24] width 28 height 28
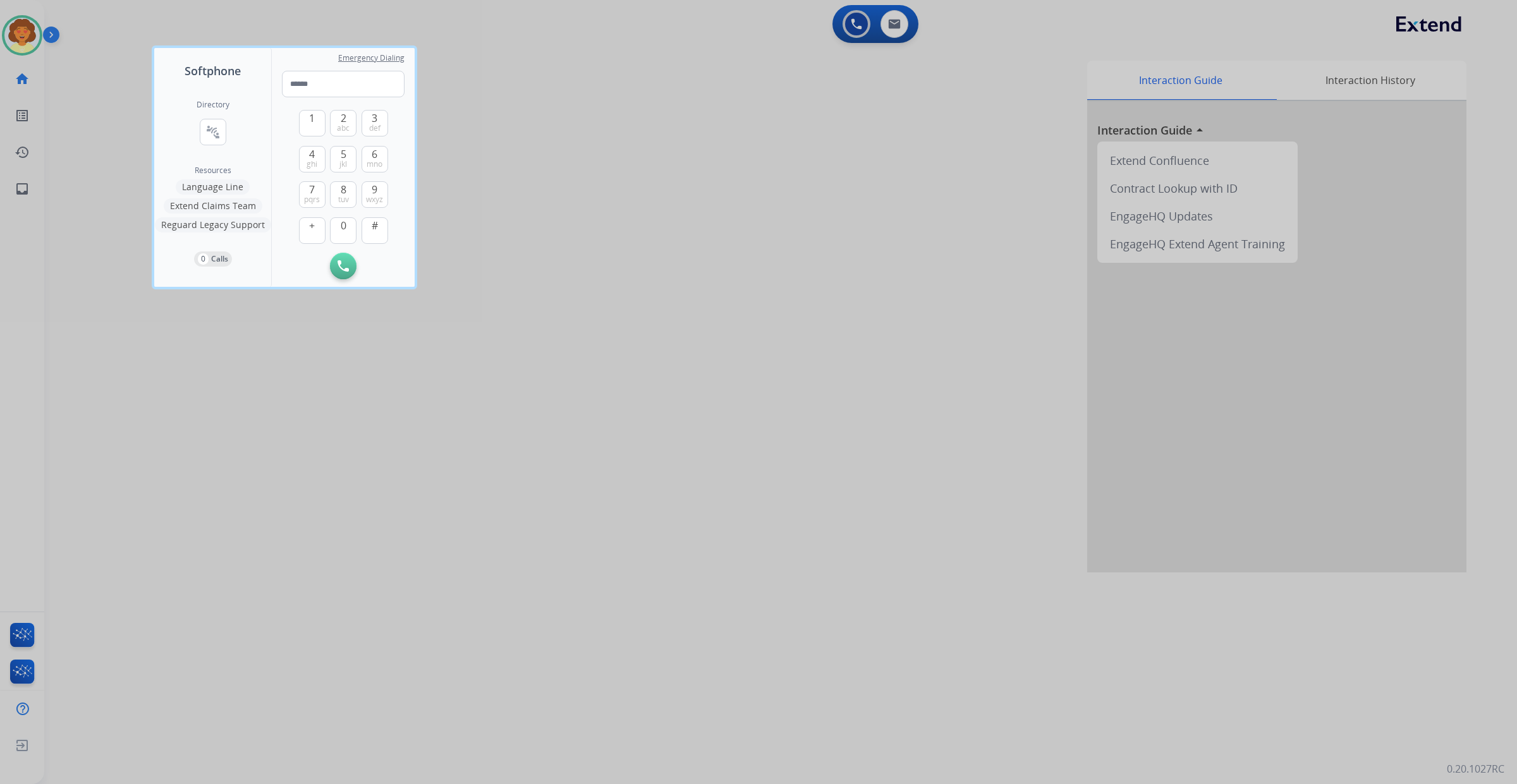
drag, startPoint x: 424, startPoint y: 139, endPoint x: 414, endPoint y: 153, distance: 17.2
click at [350, 133] on span "abc" at bounding box center [343, 129] width 13 height 10
click at [320, 204] on span "pqrs" at bounding box center [312, 199] width 16 height 10
click at [383, 169] on span "mno" at bounding box center [375, 164] width 16 height 10
click at [350, 133] on span "abc" at bounding box center [343, 129] width 13 height 10
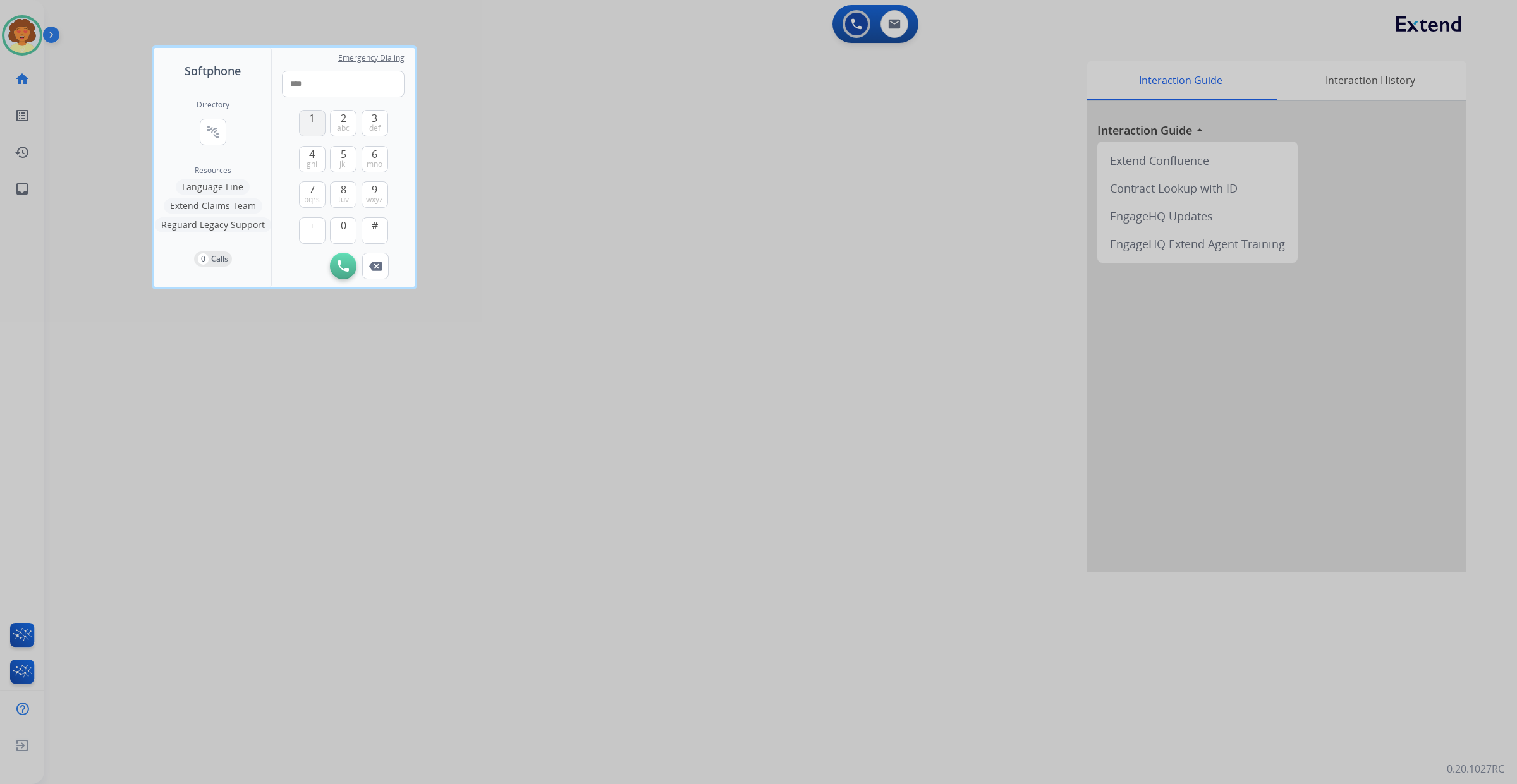
click at [315, 126] on span "1" at bounding box center [312, 118] width 6 height 15
click at [383, 204] on span "wxyz" at bounding box center [374, 199] width 17 height 10
click at [317, 169] on span "ghi" at bounding box center [312, 164] width 11 height 10
click at [347, 169] on span "jkl" at bounding box center [344, 164] width 8 height 10
click at [383, 204] on span "wxyz" at bounding box center [374, 199] width 17 height 10
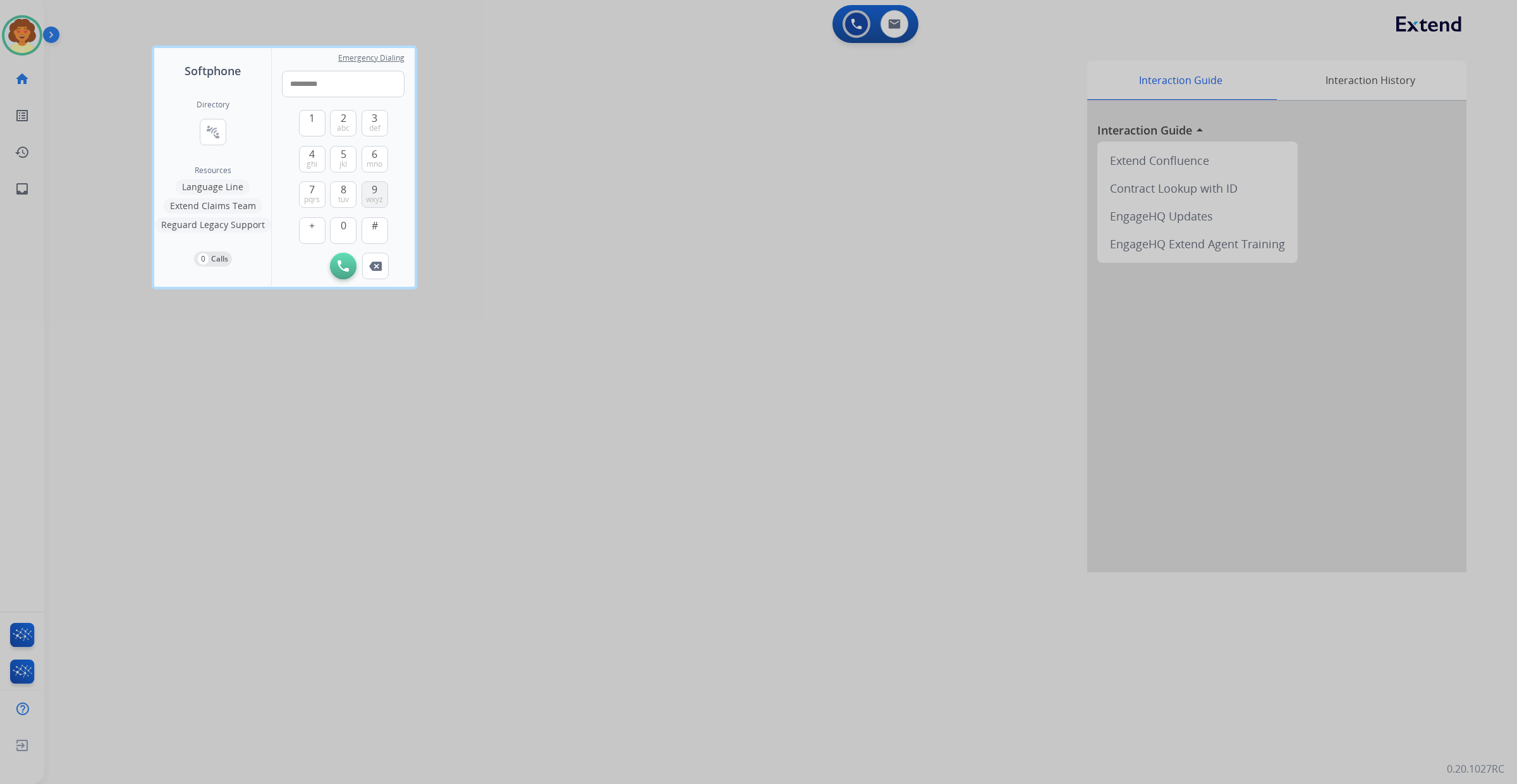
click at [383, 204] on span "wxyz" at bounding box center [374, 199] width 17 height 10
type input "**********"
click at [349, 272] on img at bounding box center [343, 265] width 11 height 11
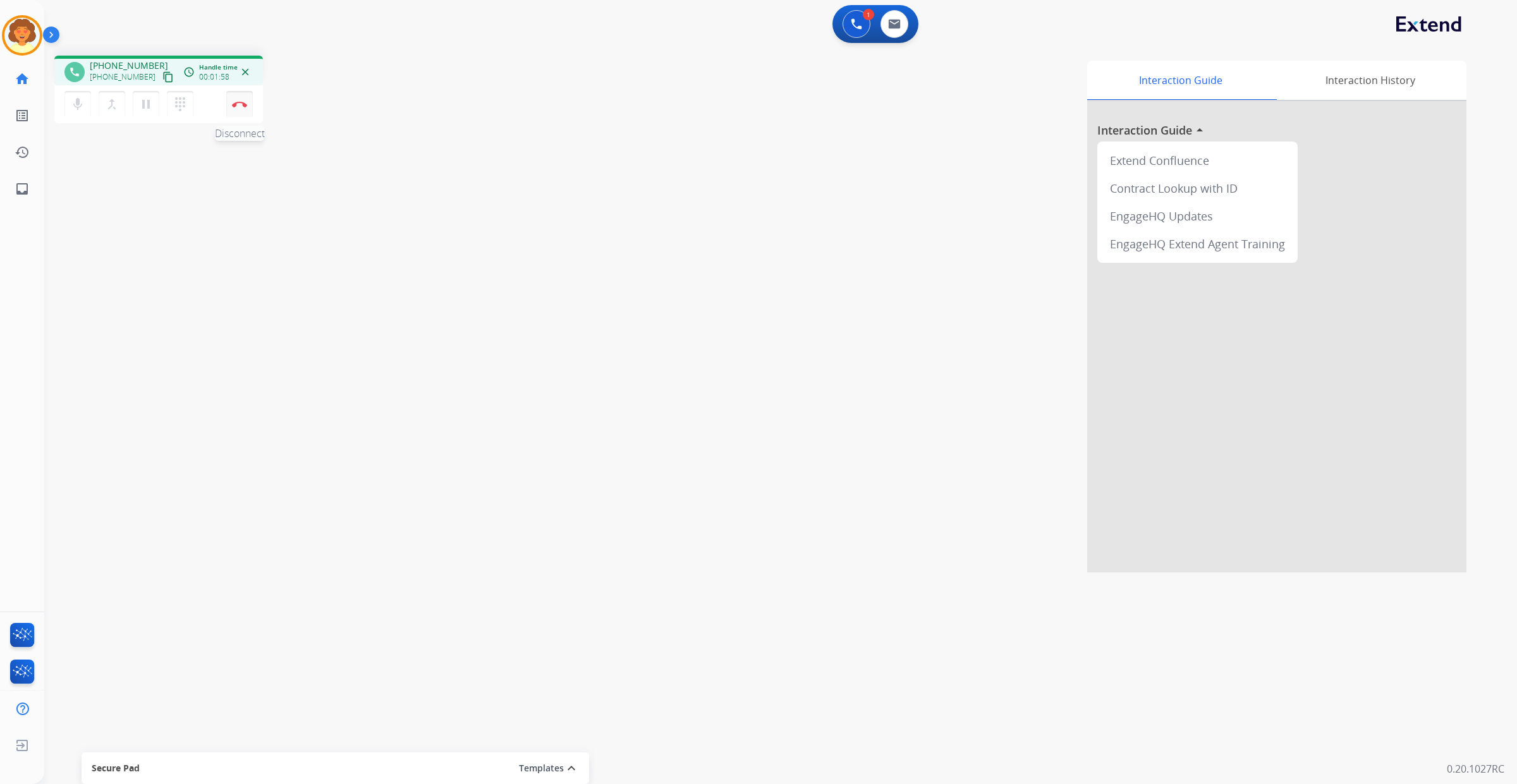
click at [237, 118] on button "Disconnect" at bounding box center [239, 104] width 27 height 27
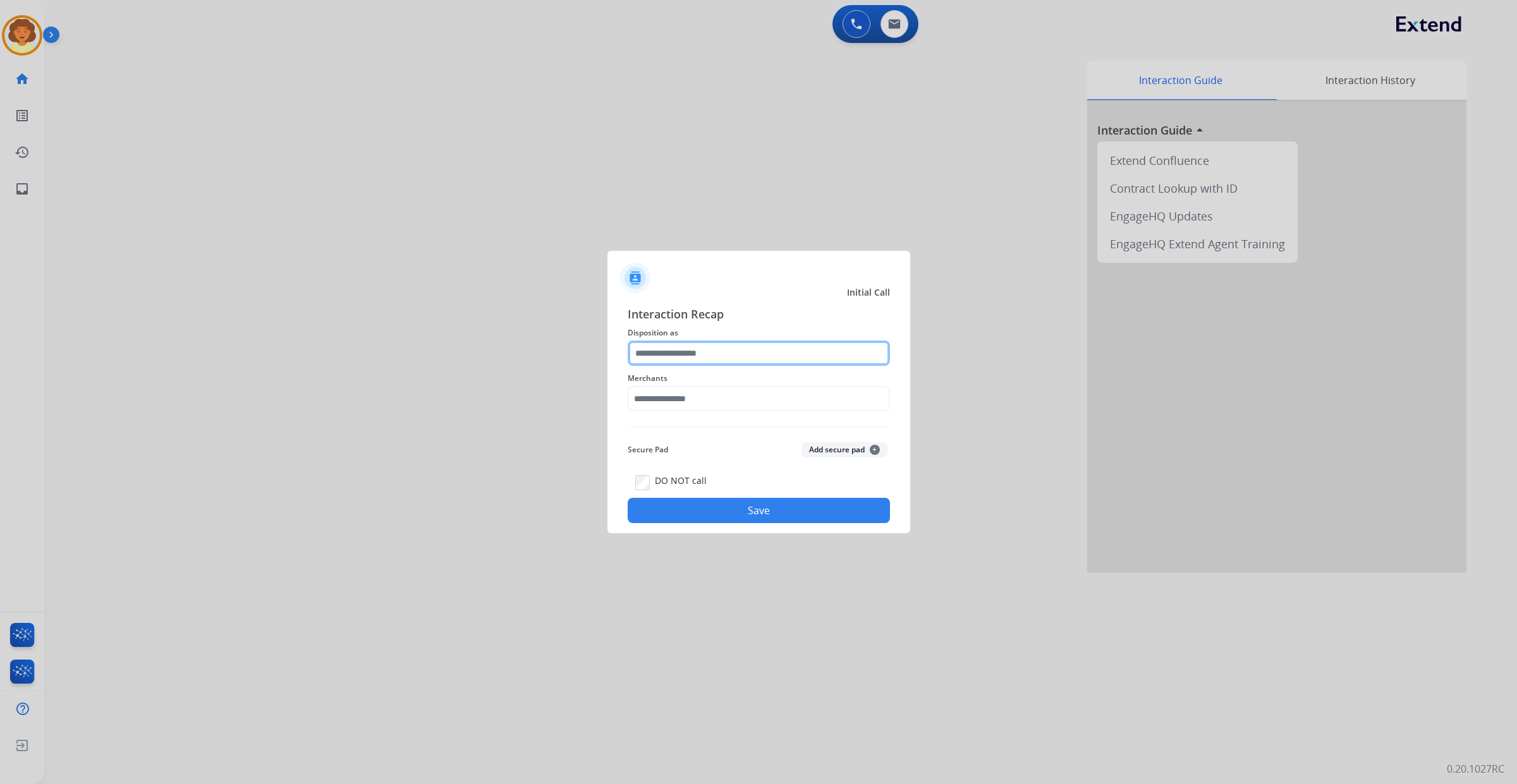
click at [722, 341] on input "text" at bounding box center [758, 353] width 262 height 25
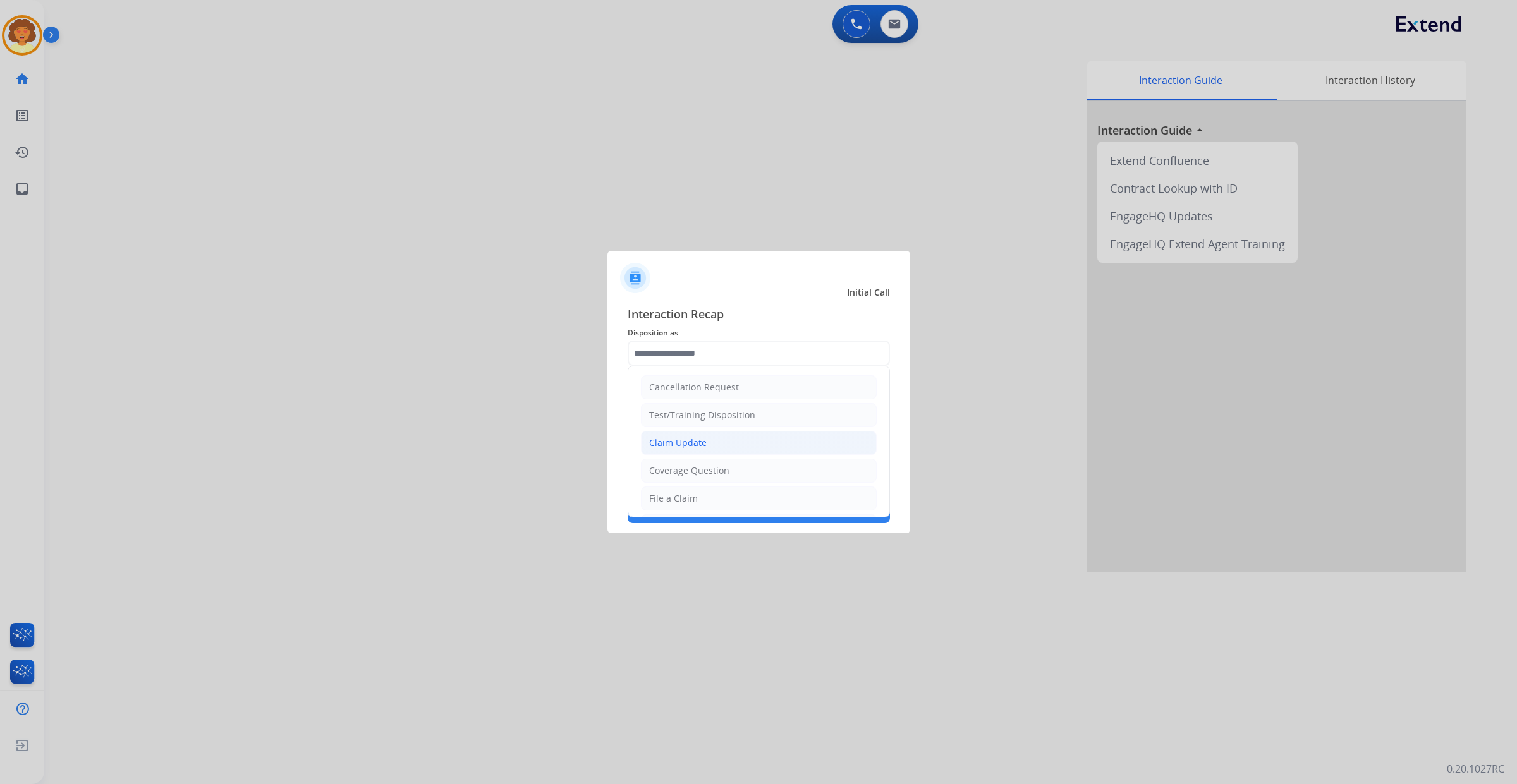
click at [707, 449] on div "Claim Update" at bounding box center [678, 442] width 58 height 13
type input "**********"
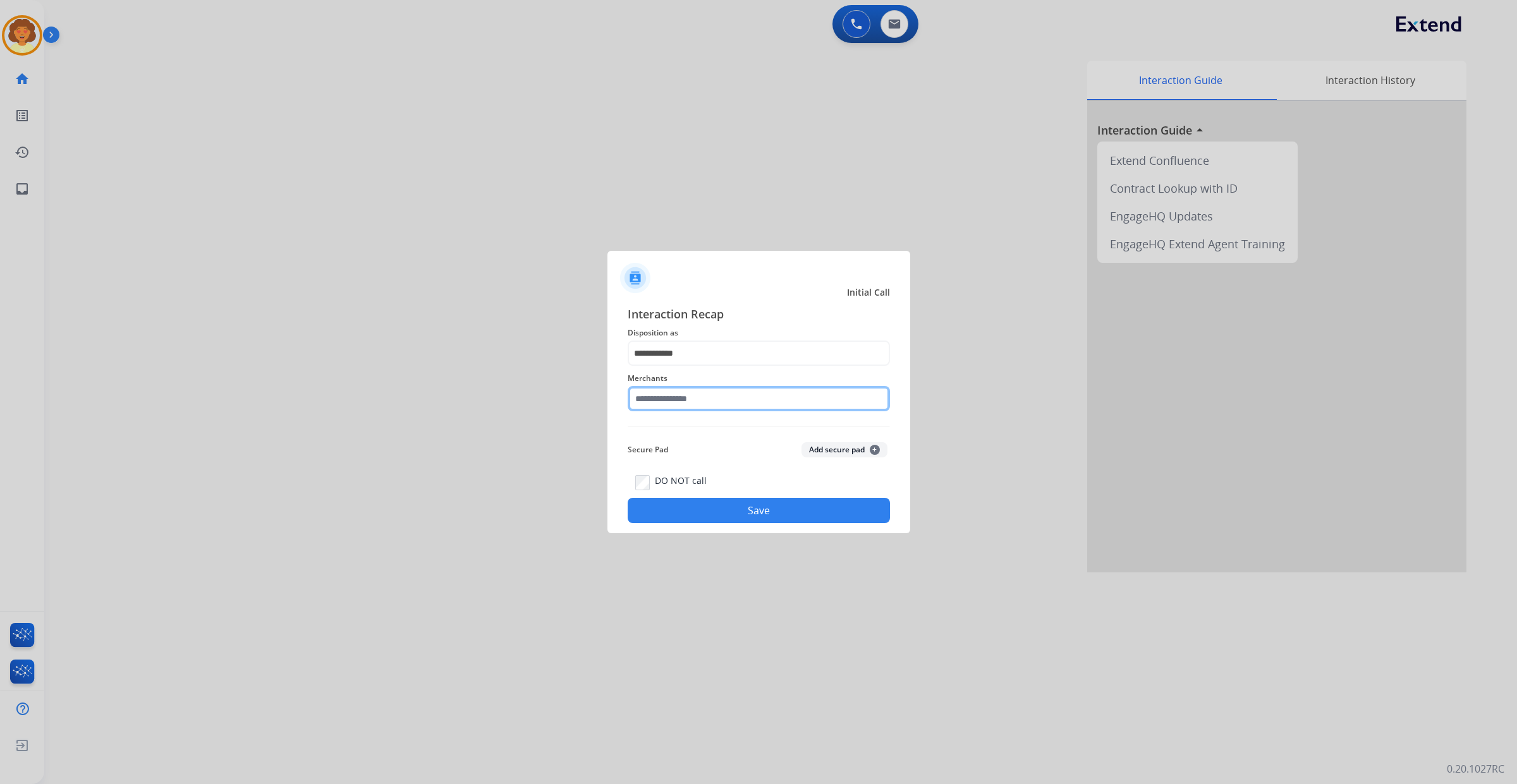
click at [697, 392] on input "text" at bounding box center [758, 397] width 262 height 25
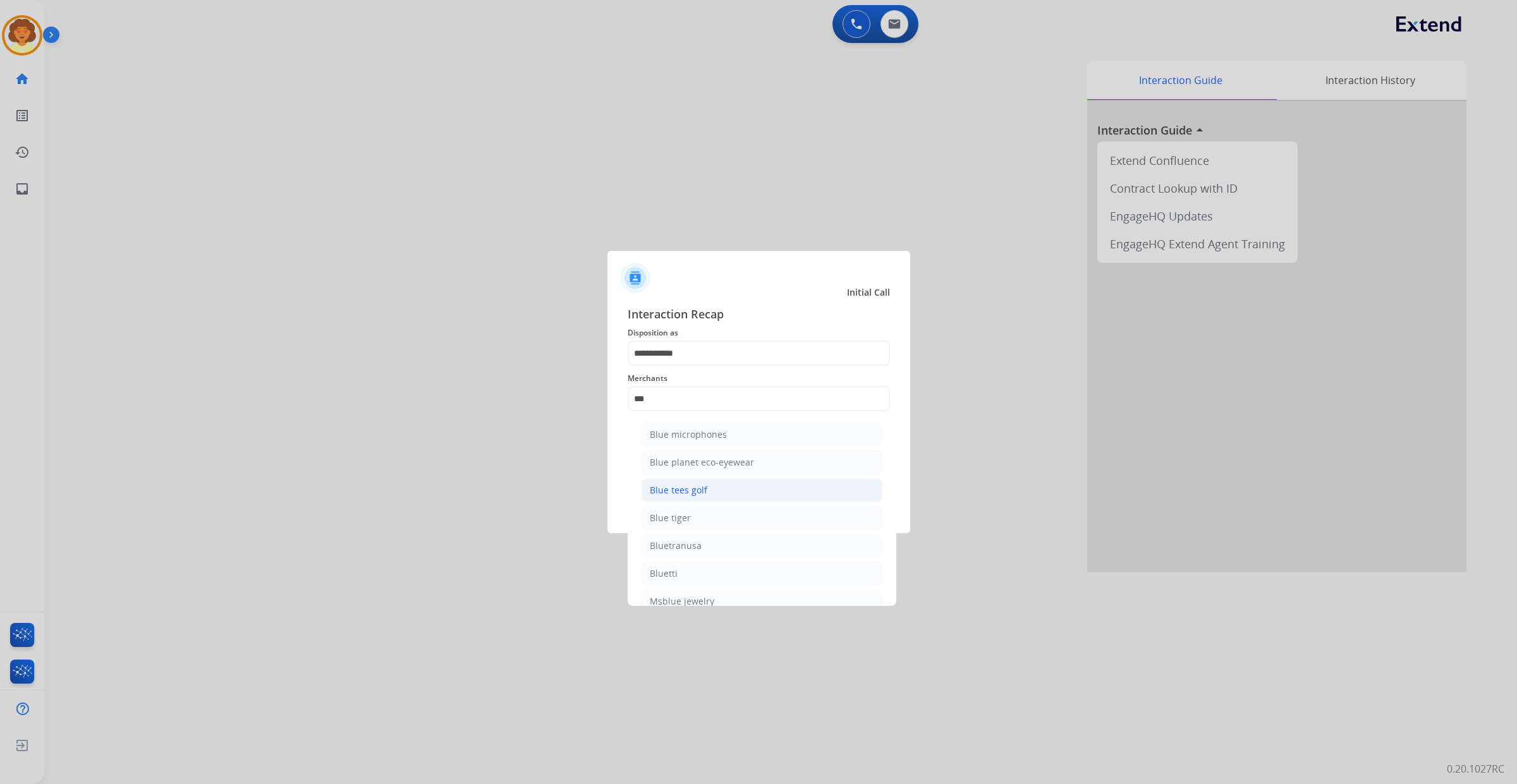
click at [685, 496] on div "Blue tees golf" at bounding box center [679, 490] width 58 height 13
type input "**********"
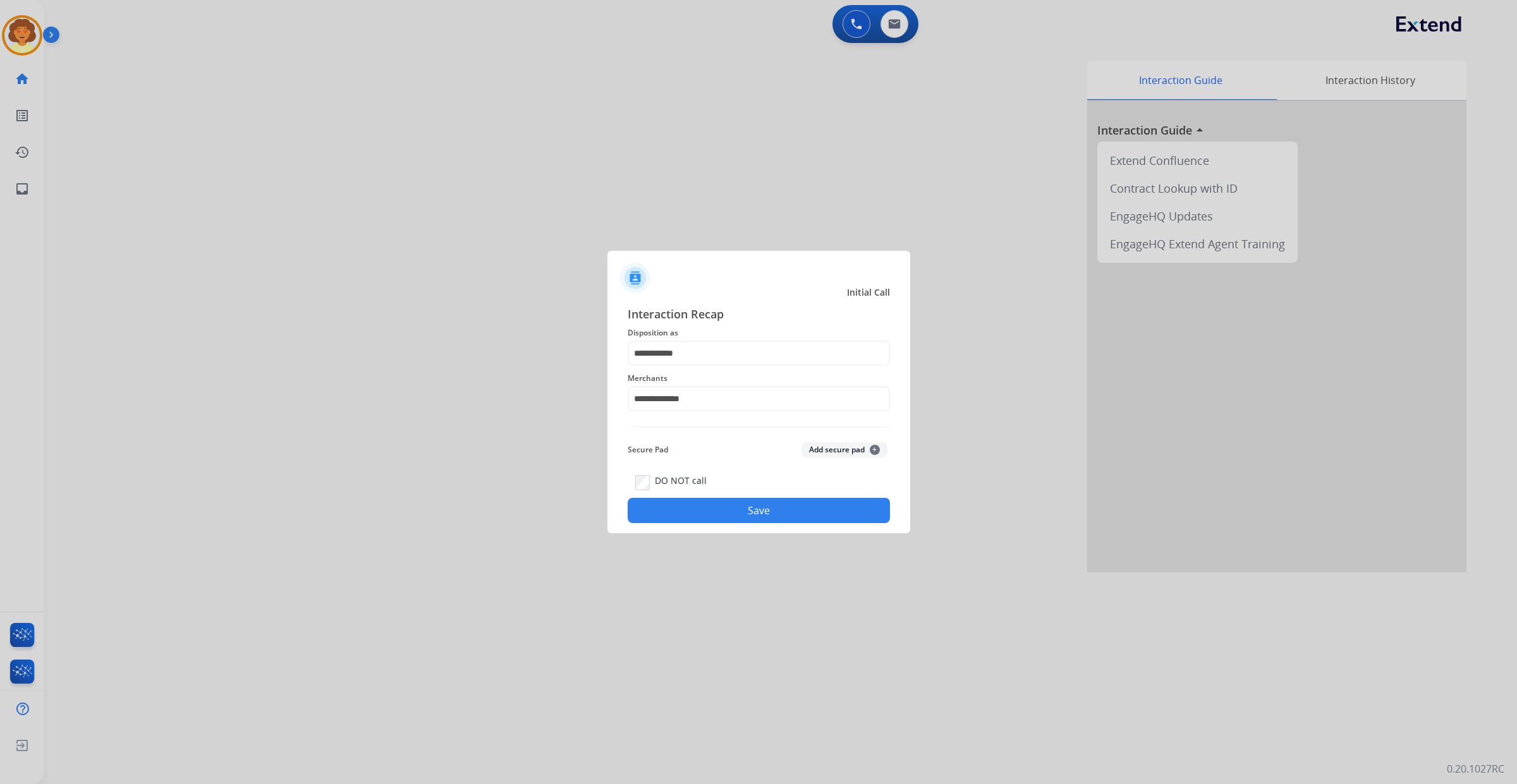
click at [693, 523] on button "Save" at bounding box center [758, 510] width 262 height 25
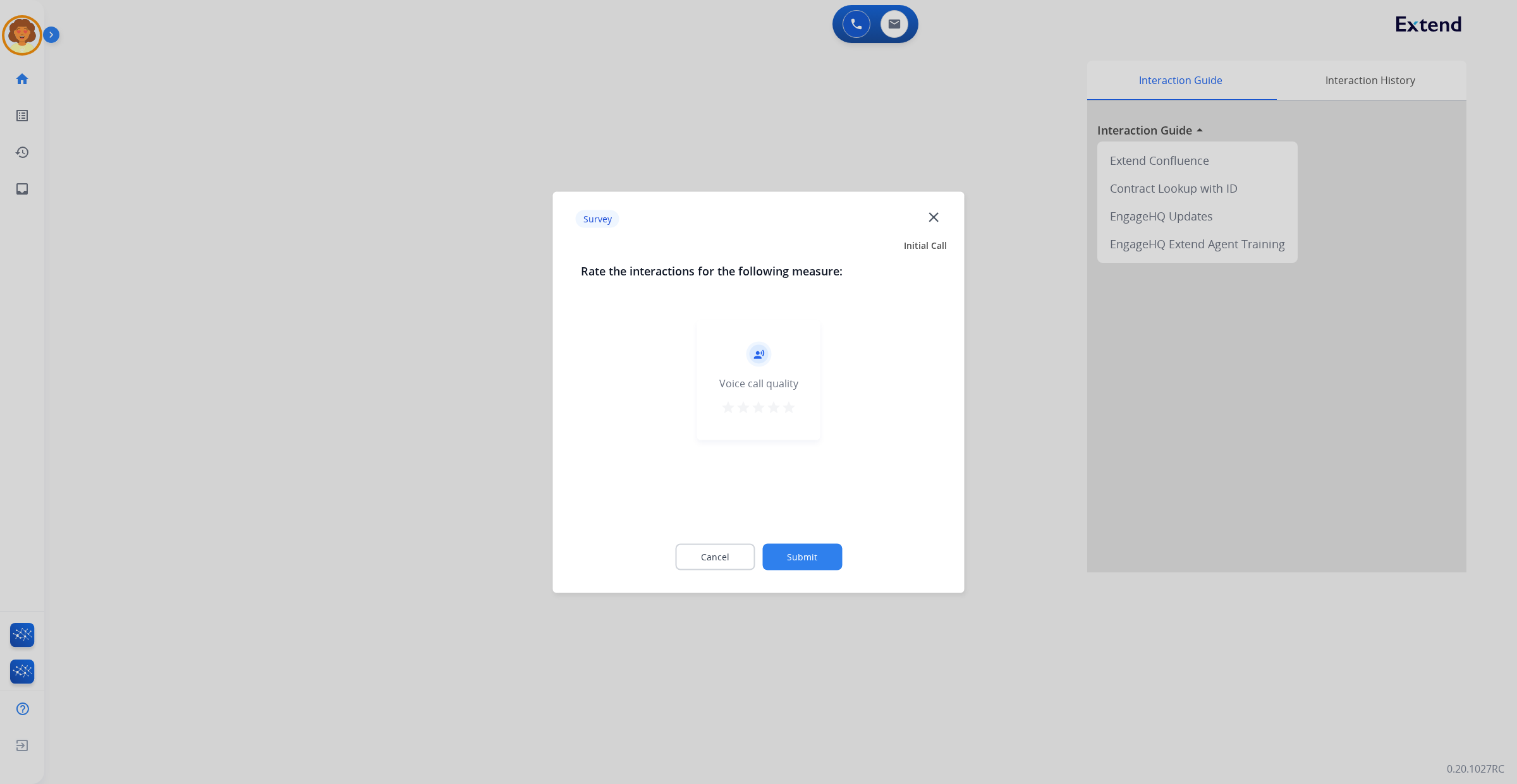
click at [792, 566] on button "Submit" at bounding box center [802, 556] width 80 height 27
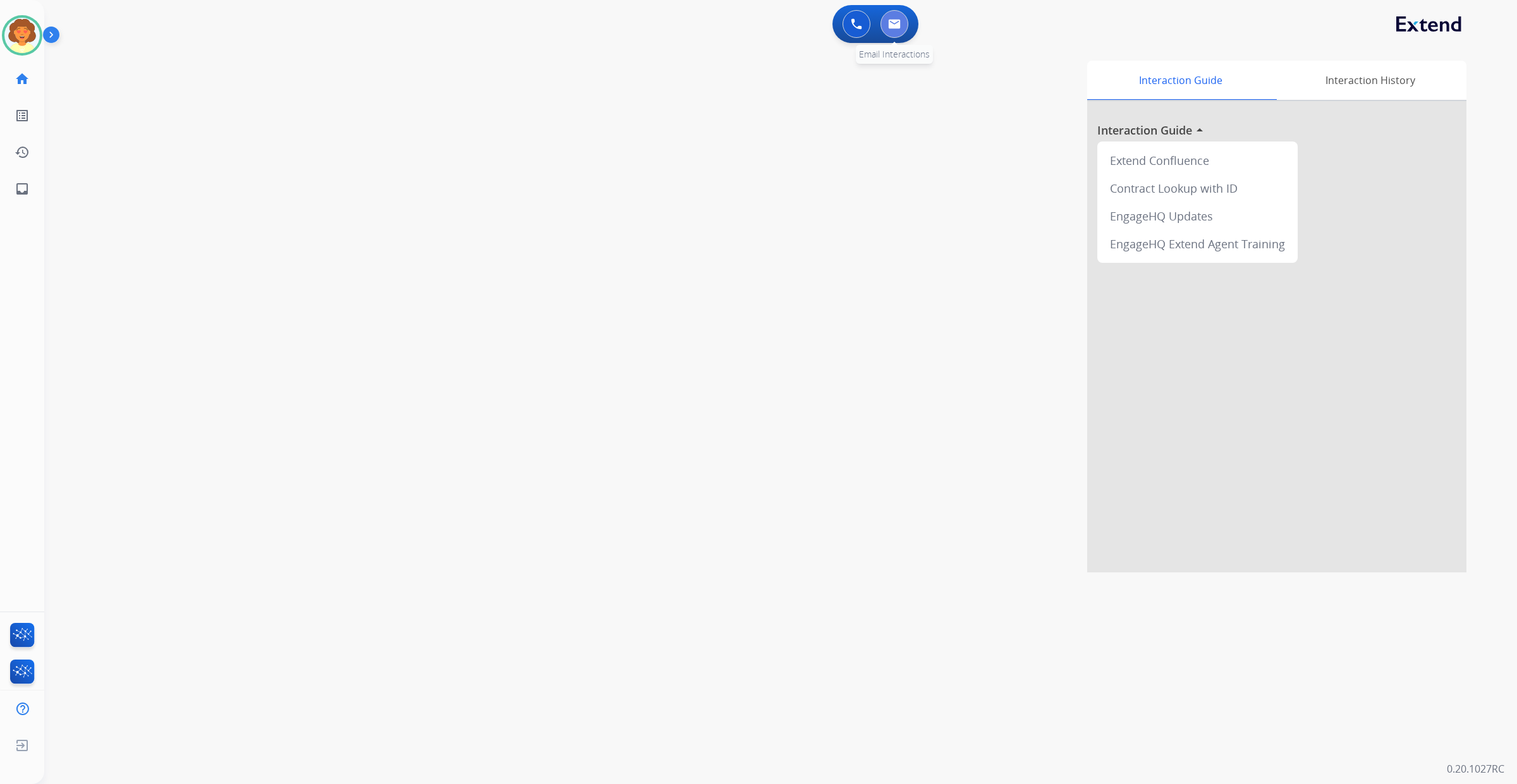
click at [890, 29] on img at bounding box center [894, 24] width 13 height 10
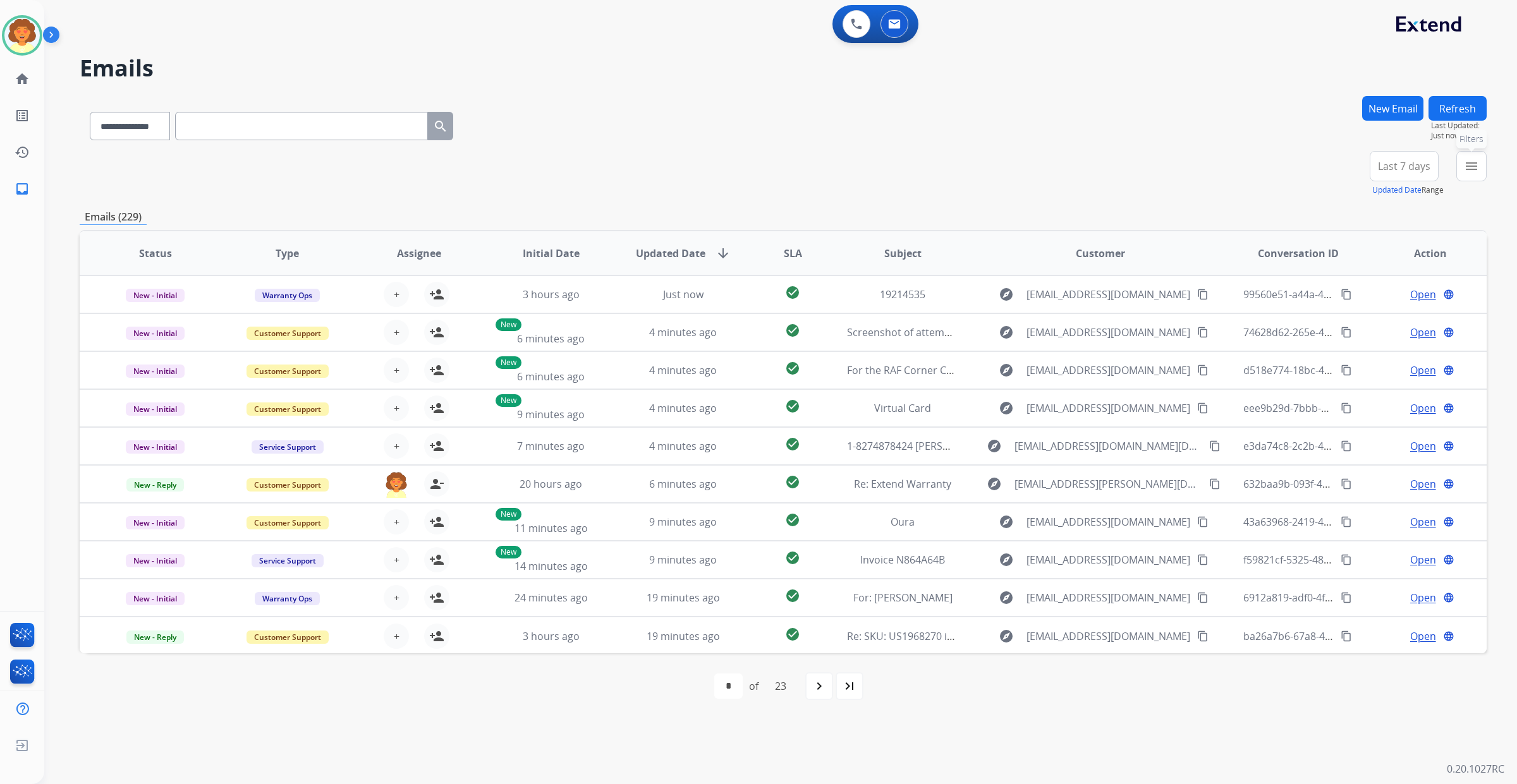
click at [1464, 173] on mat-icon "menu" at bounding box center [1471, 165] width 15 height 15
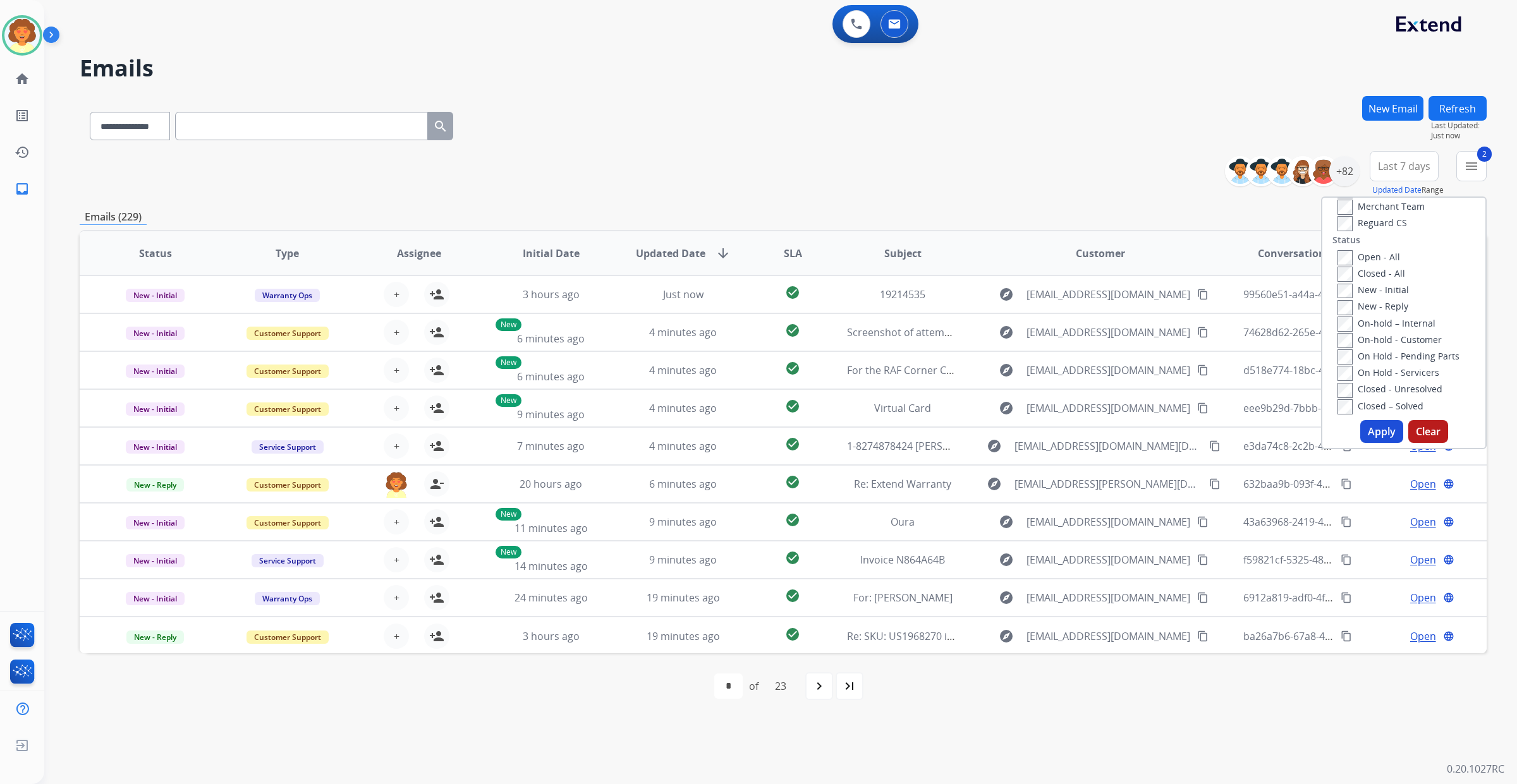
scroll to position [158, 0]
click at [1361, 443] on button "Apply" at bounding box center [1381, 431] width 43 height 23
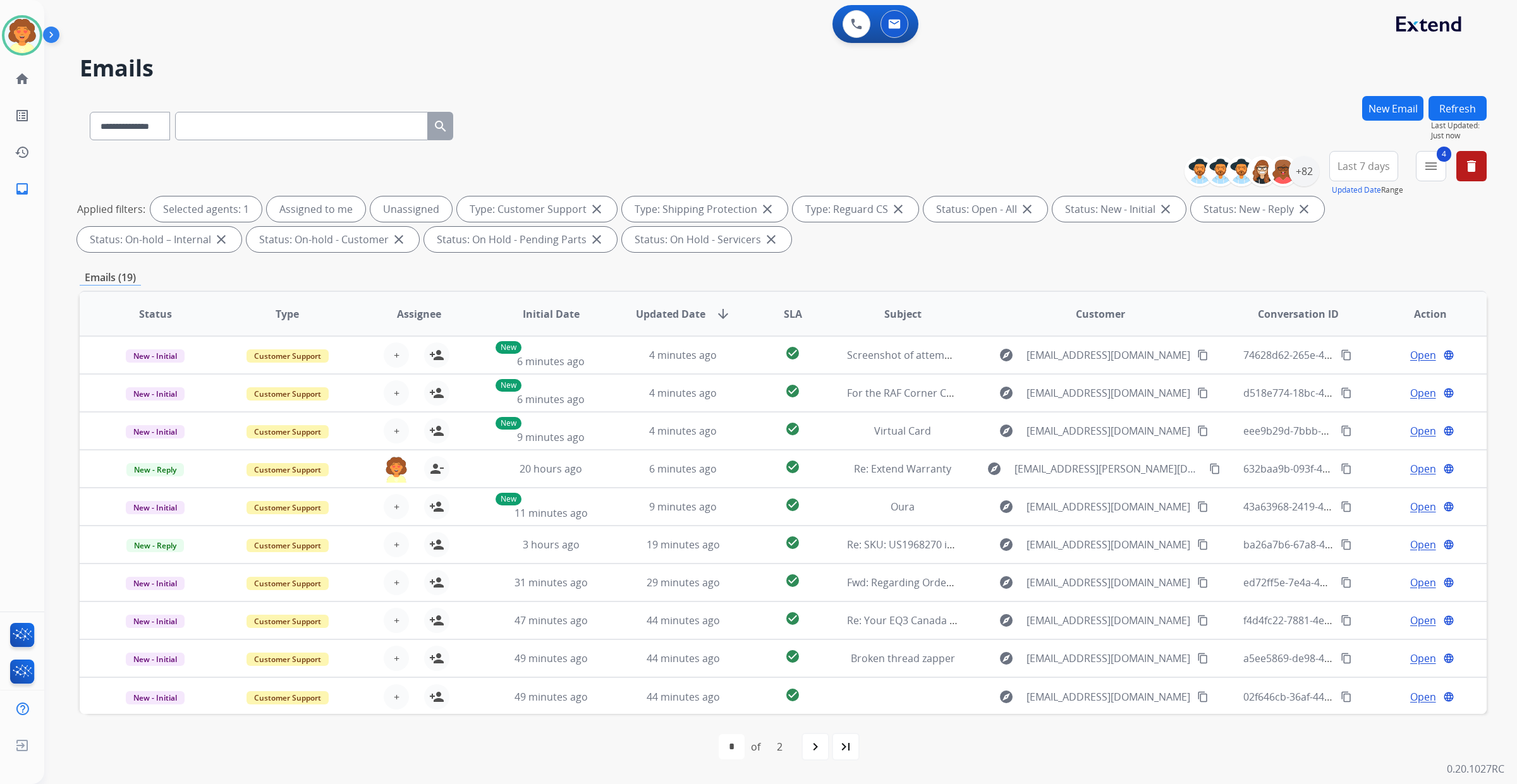
click at [1338, 168] on span "Last 7 days" at bounding box center [1364, 165] width 53 height 5
click at [1325, 329] on div "Last 90 days" at bounding box center [1360, 319] width 70 height 19
click at [1289, 186] on div "+133" at bounding box center [1304, 171] width 30 height 30
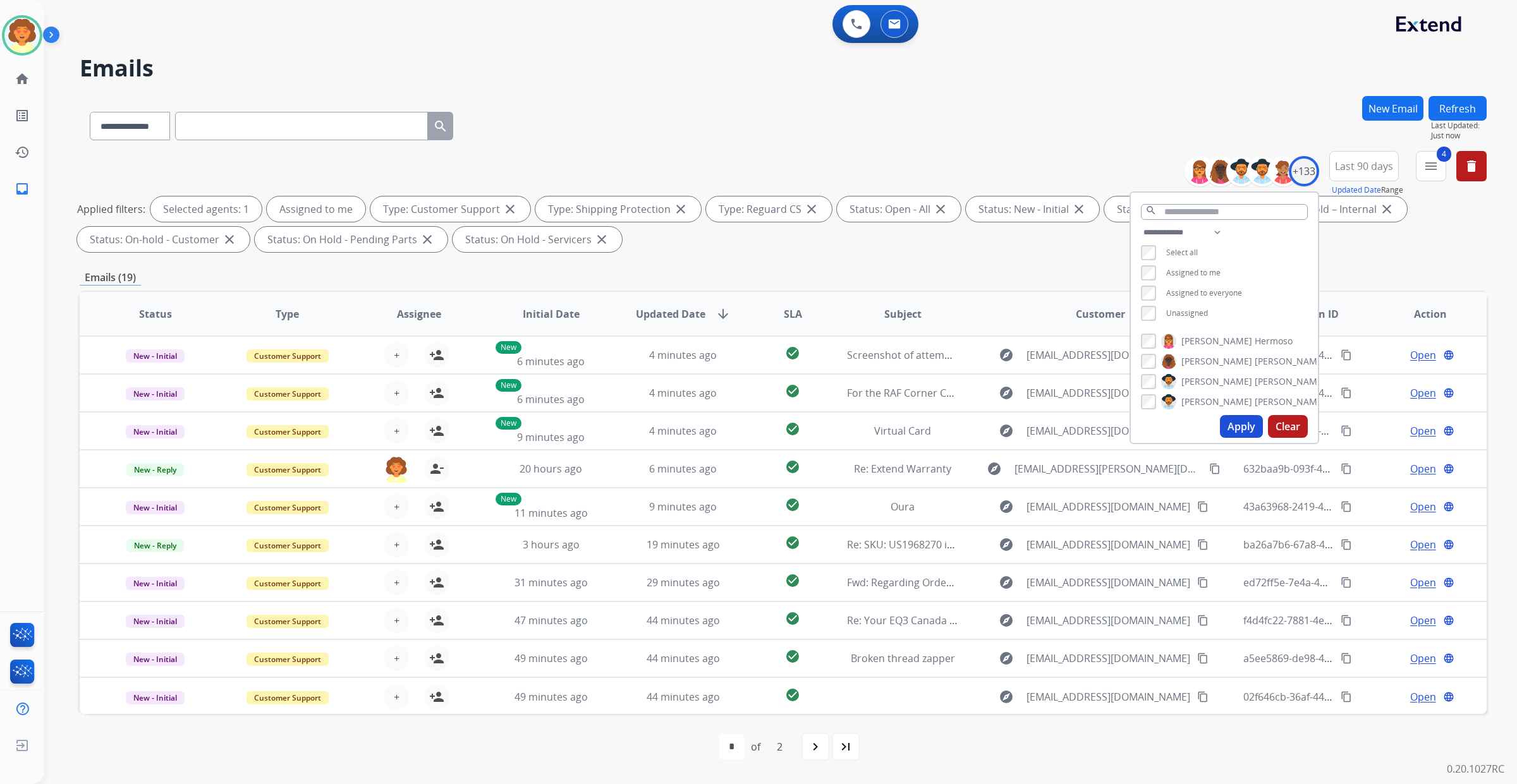
click at [1220, 437] on button "Apply" at bounding box center [1241, 426] width 43 height 23
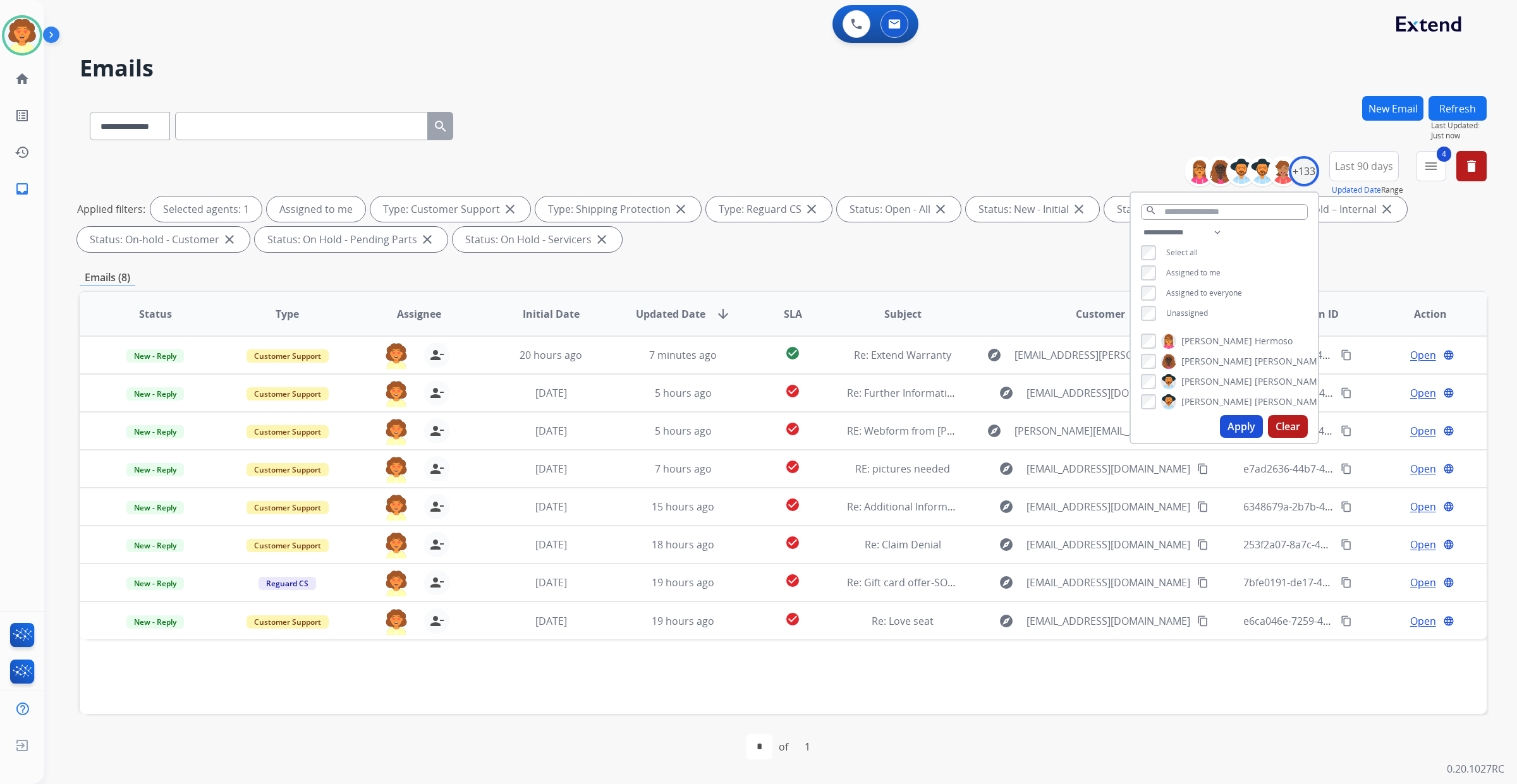
click at [1401, 252] on div "Applied filters: Selected agents: 1 Assigned to me Type: Customer Support close…" at bounding box center [780, 224] width 1407 height 56
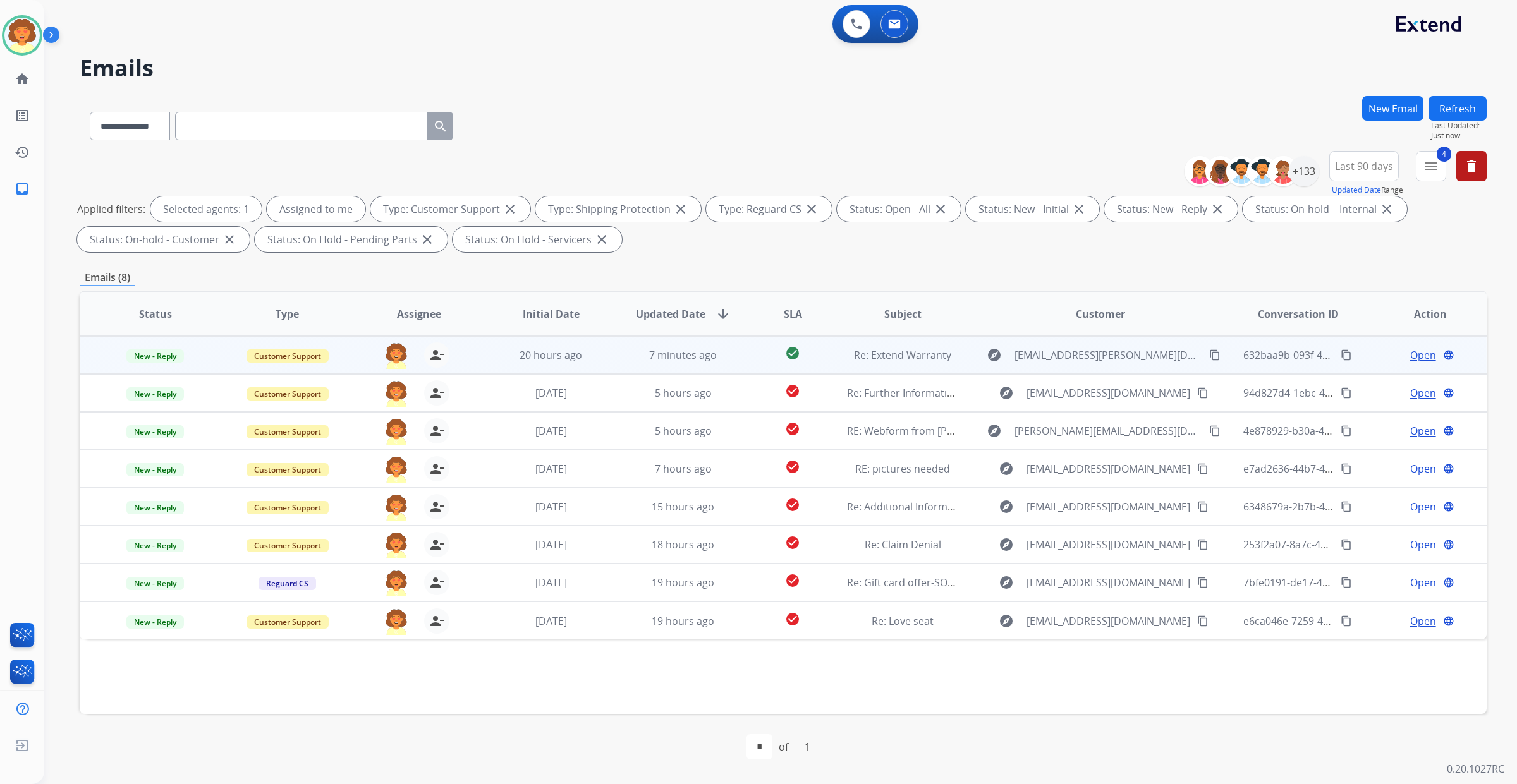
click at [1410, 363] on span "Open" at bounding box center [1423, 355] width 26 height 15
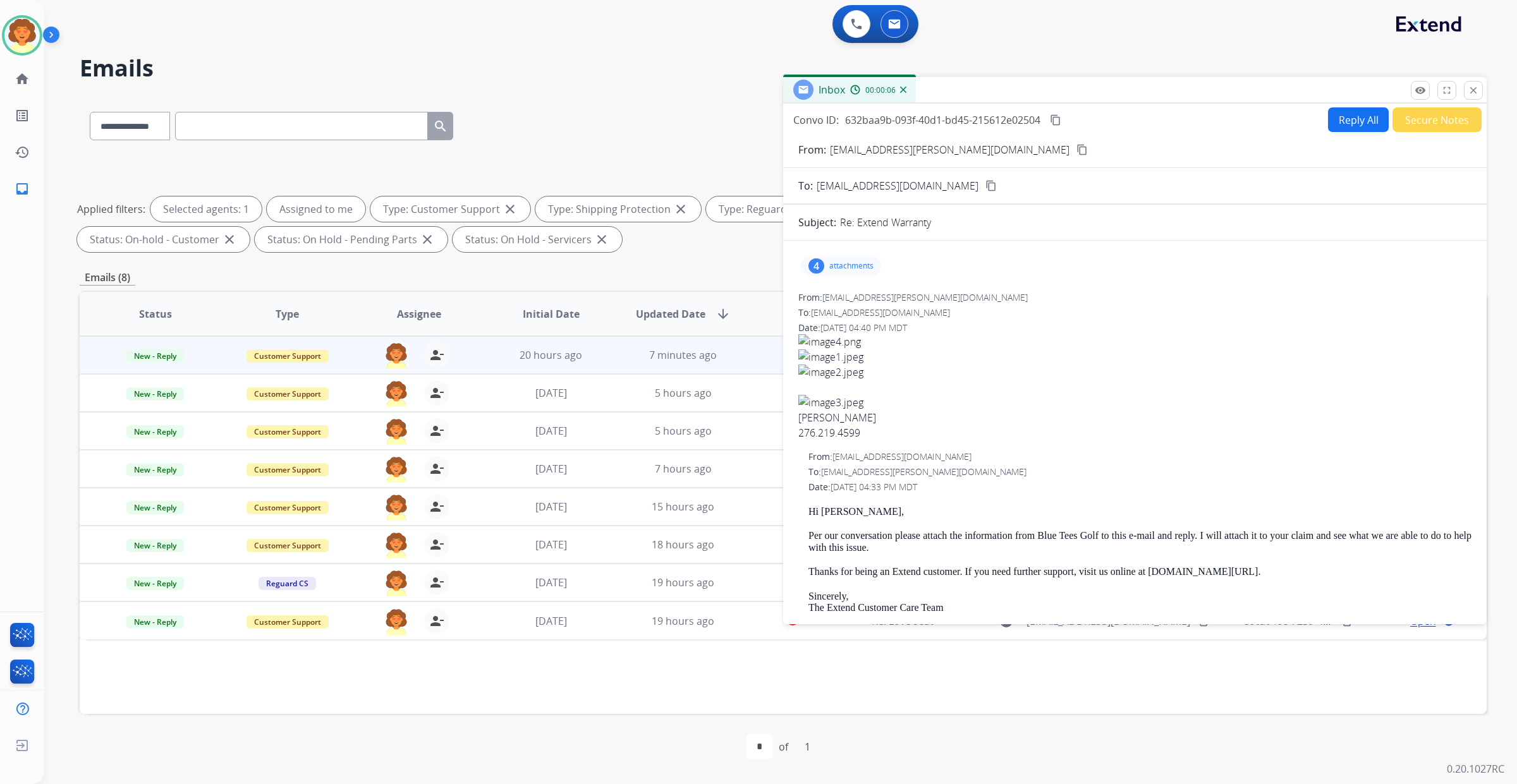
click at [1328, 132] on button "Reply All" at bounding box center [1358, 120] width 61 height 25
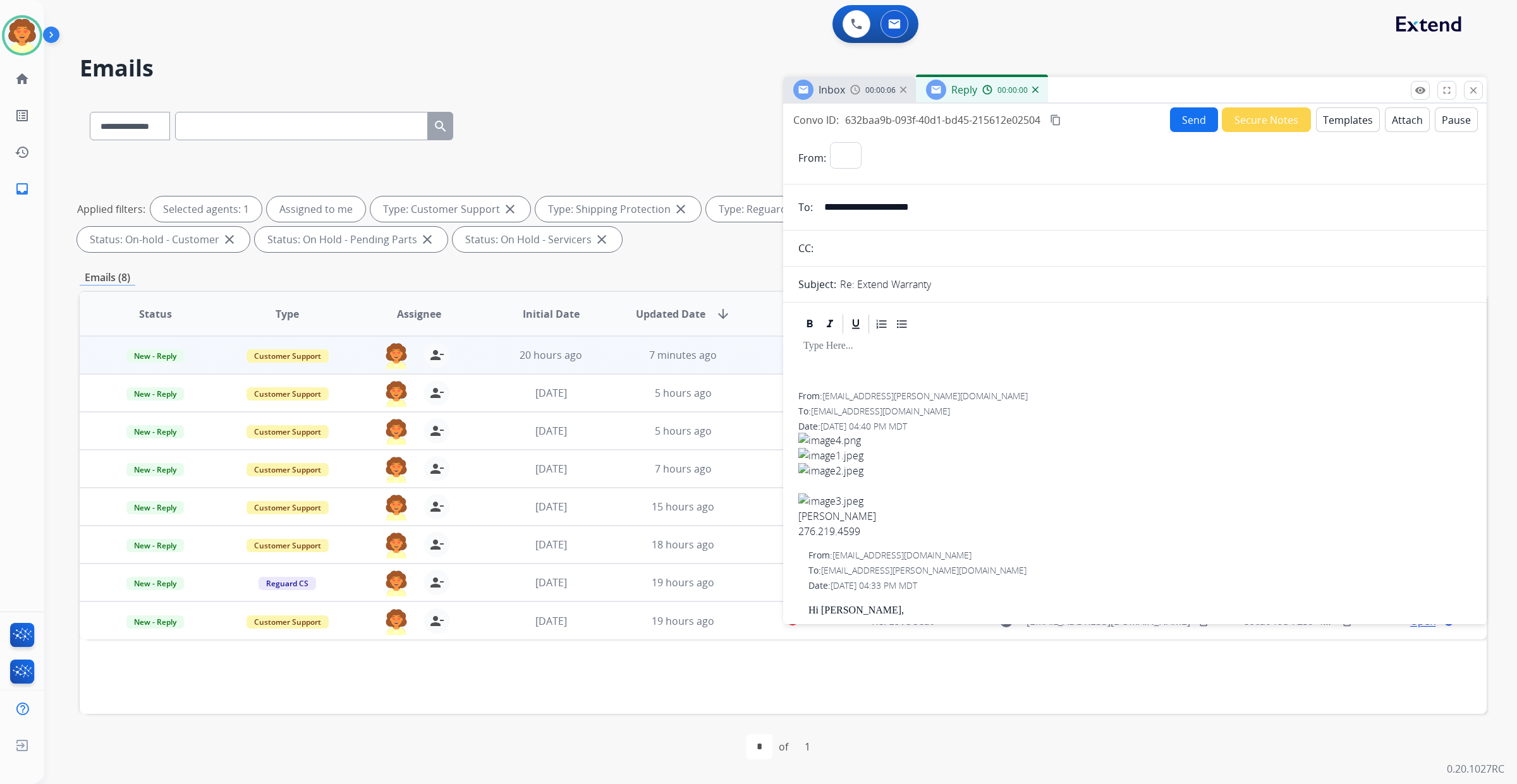
select select "**********"
click at [1316, 132] on button "Templates" at bounding box center [1348, 120] width 64 height 25
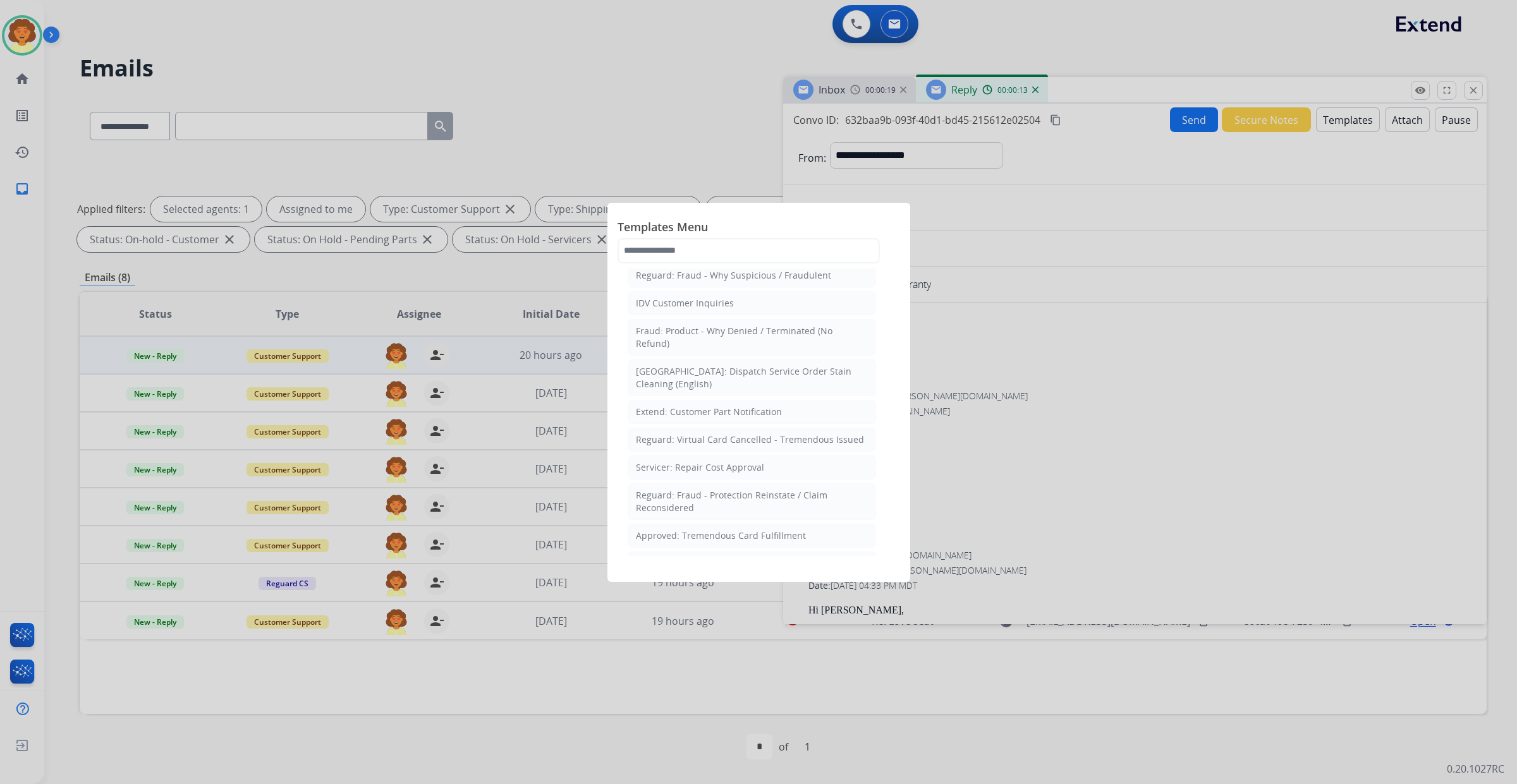
scroll to position [394, 0]
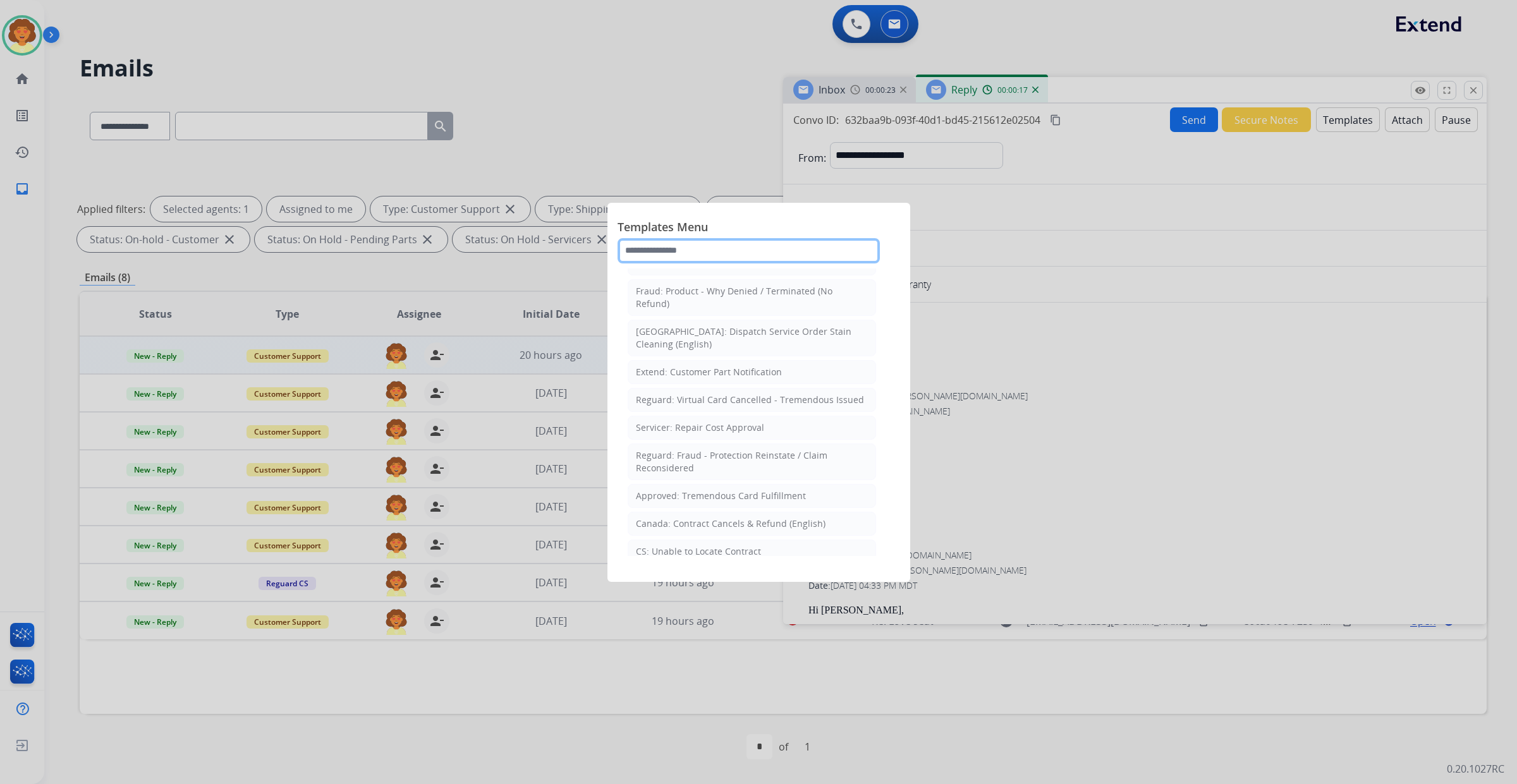
click at [656, 263] on input "text" at bounding box center [749, 250] width 262 height 25
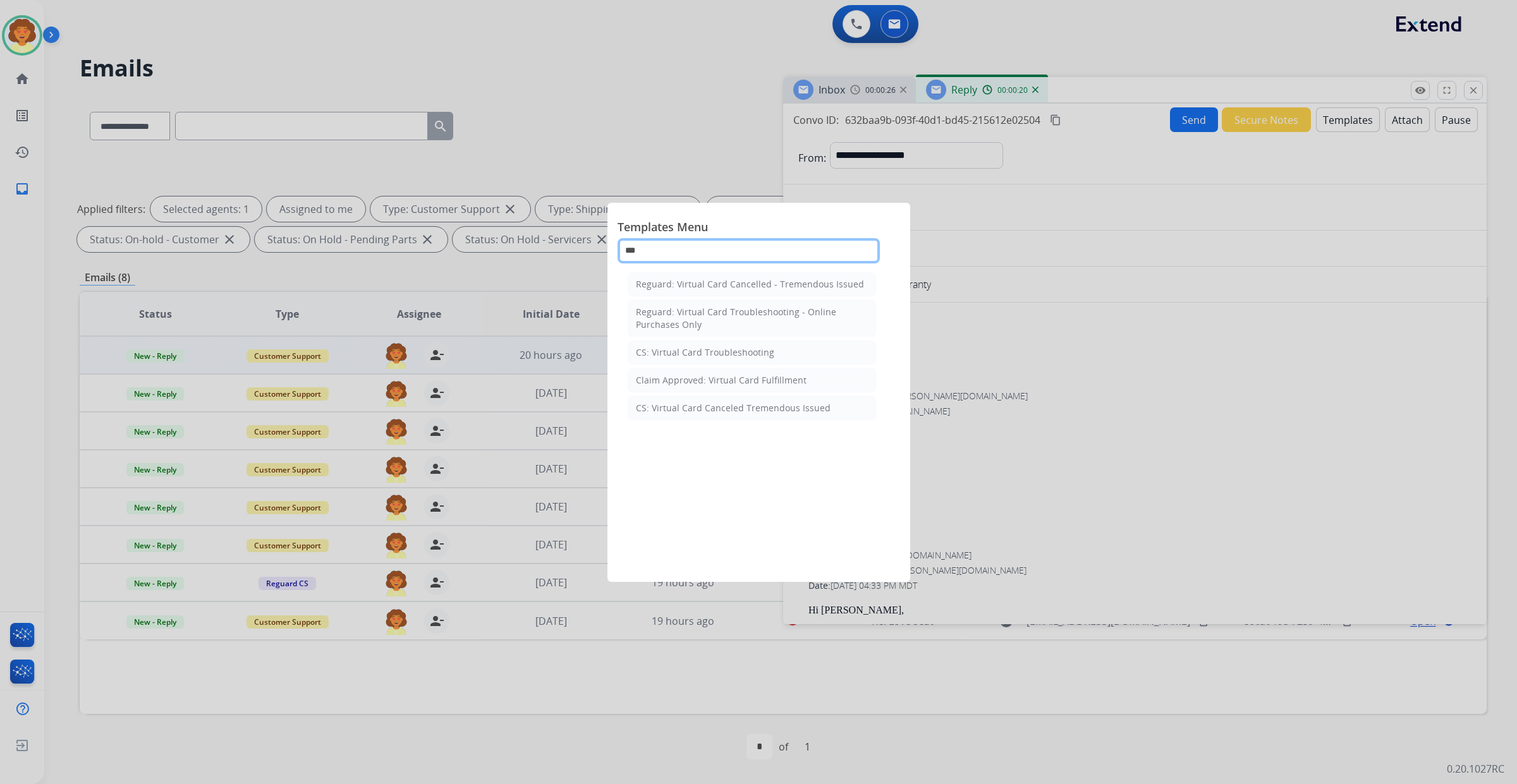
scroll to position [20, 0]
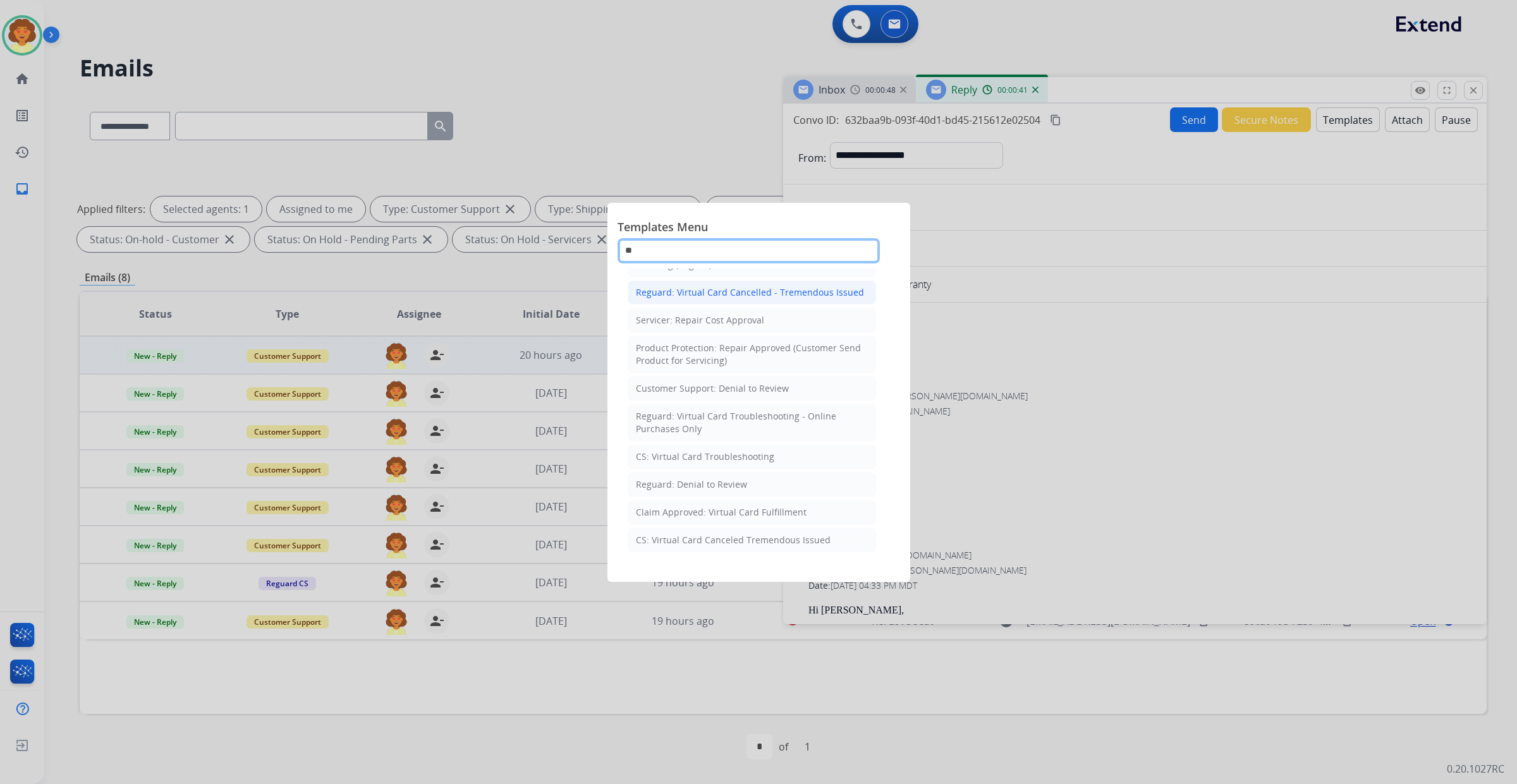
type input "*"
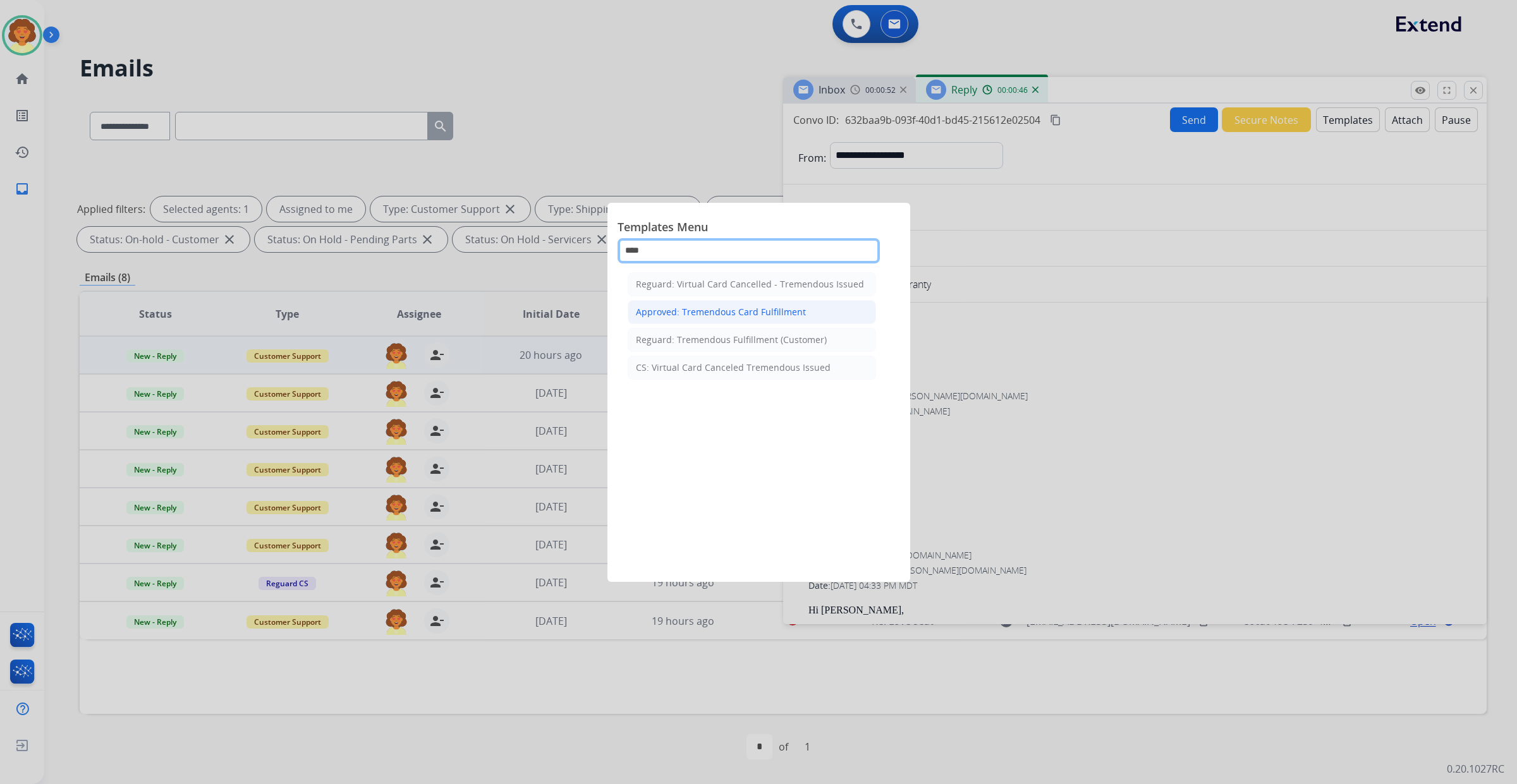
type input "****"
click at [753, 319] on div "Approved: Tremendous Card Fulfillment" at bounding box center [721, 312] width 170 height 13
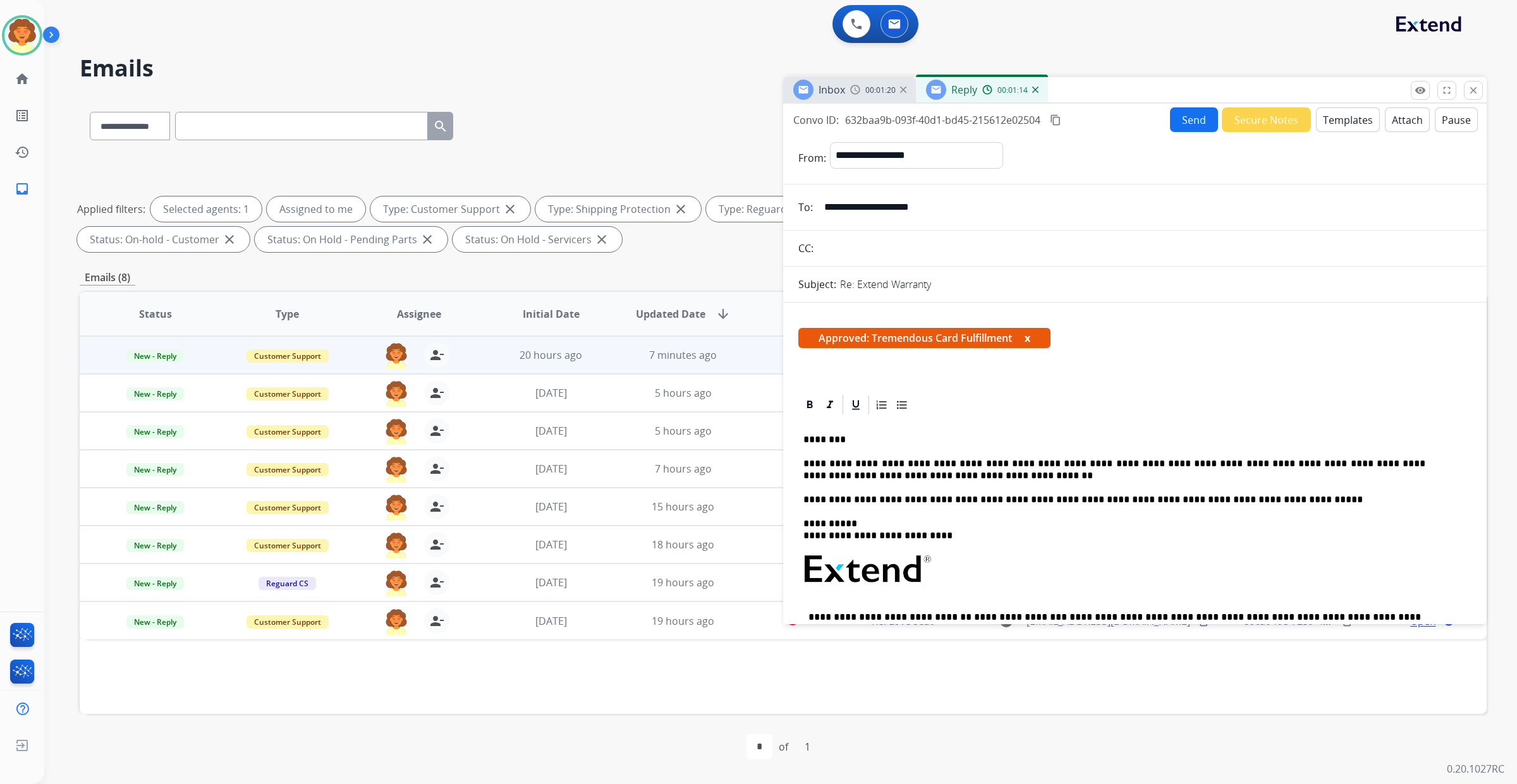
click at [1170, 132] on button "Send" at bounding box center [1194, 120] width 48 height 25
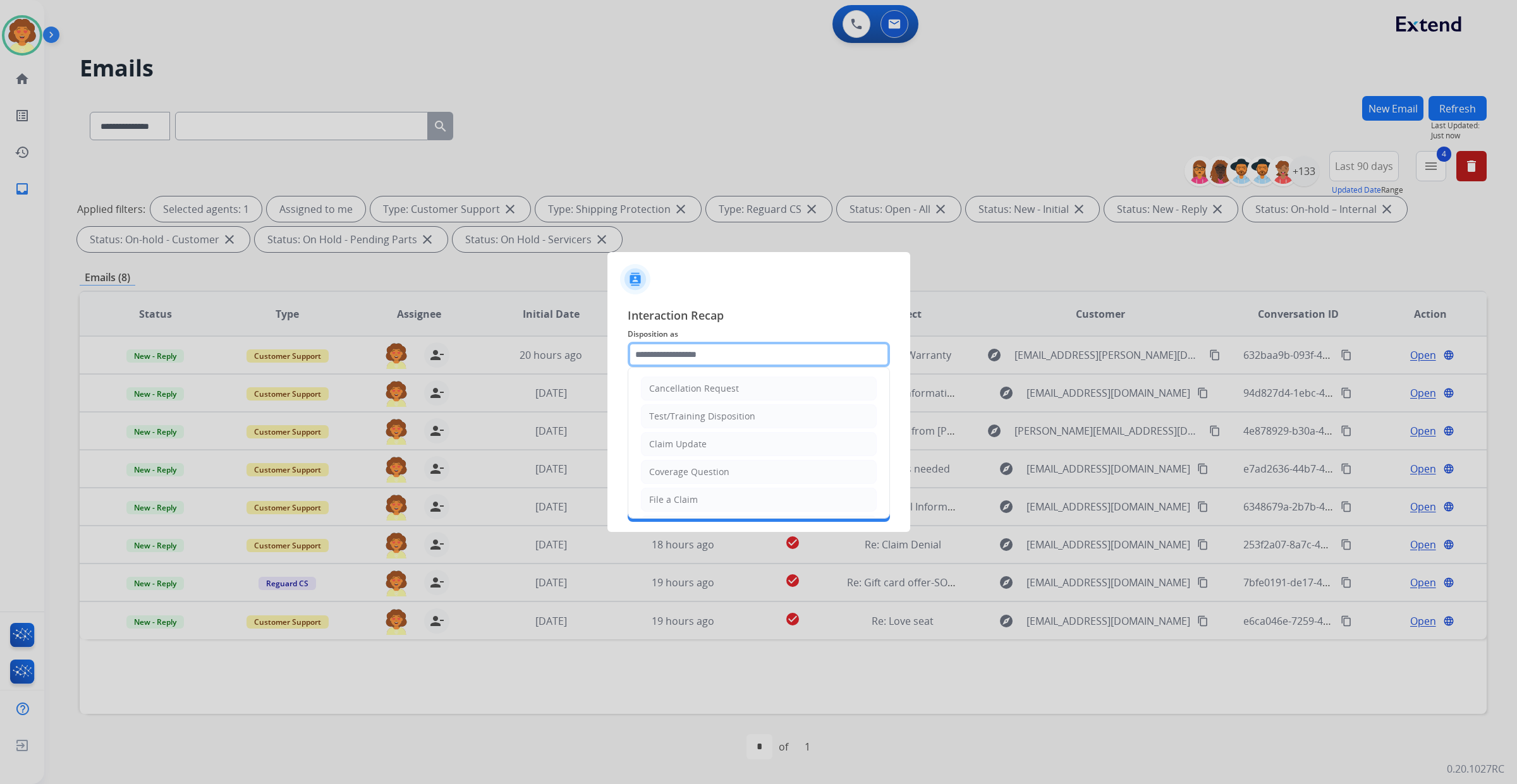
click at [687, 342] on input "text" at bounding box center [758, 354] width 262 height 25
click at [707, 450] on div "Claim Update" at bounding box center [678, 443] width 58 height 13
type input "**********"
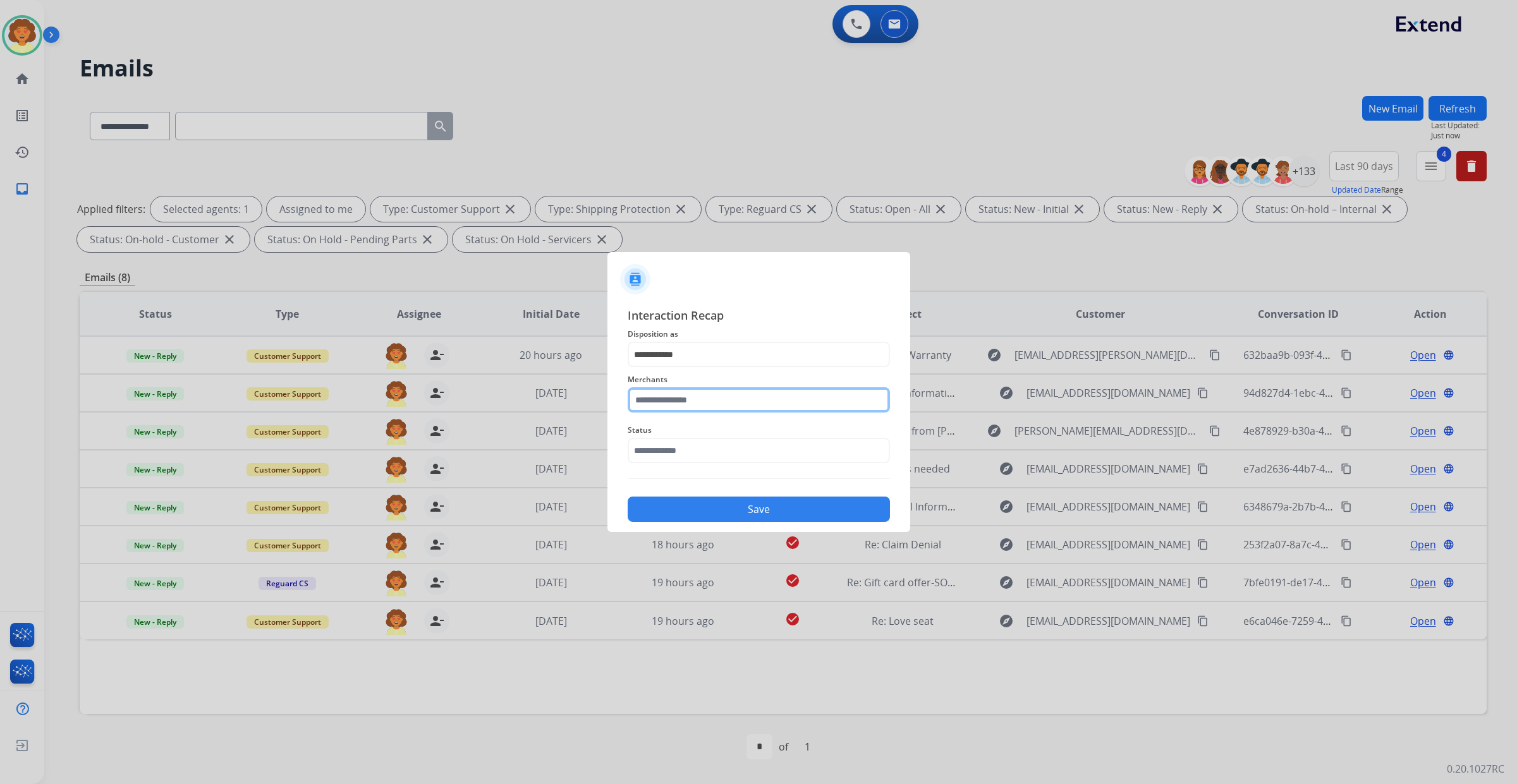
click at [687, 392] on input "text" at bounding box center [758, 399] width 262 height 25
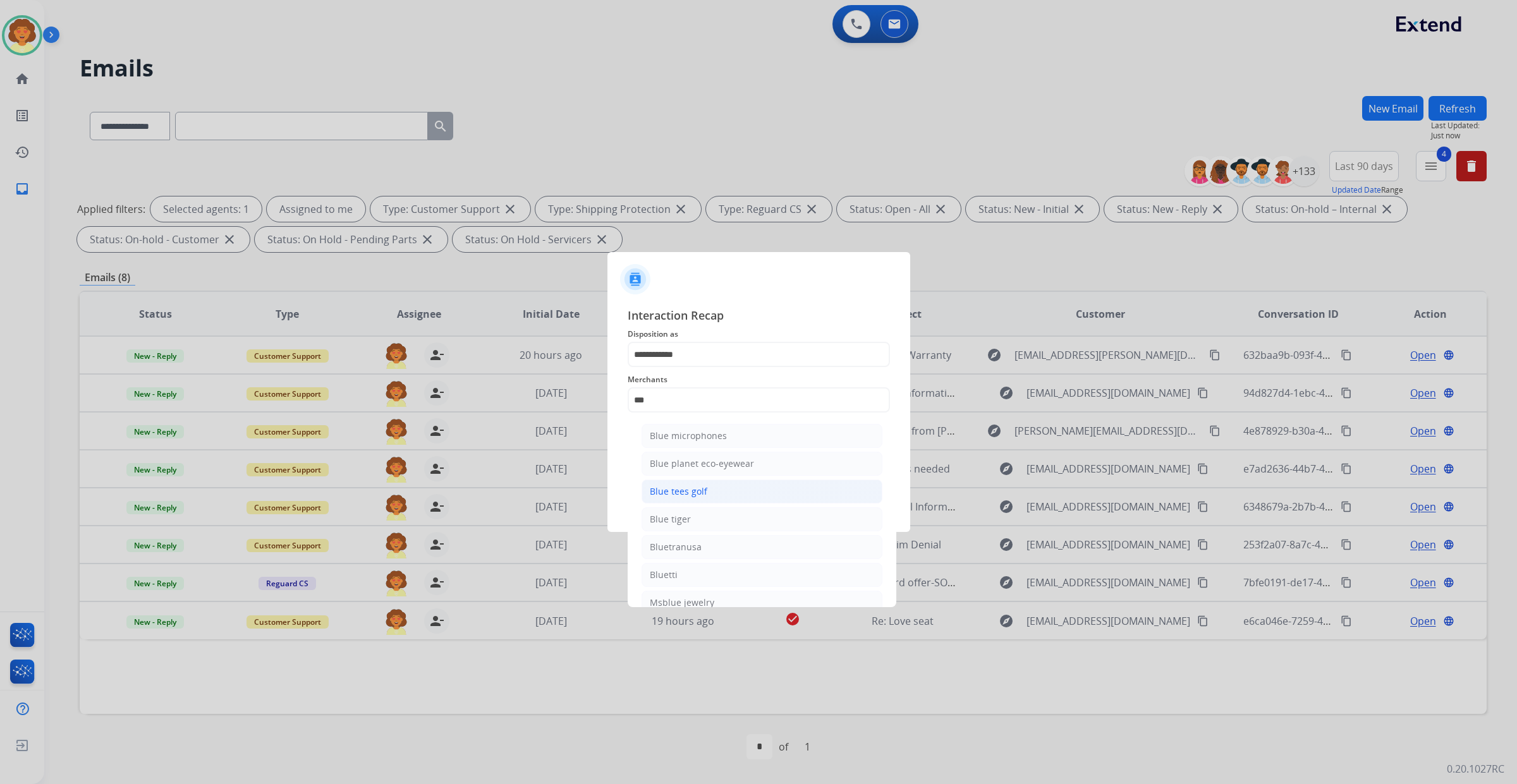
click at [677, 498] on div "Blue tees golf" at bounding box center [679, 491] width 58 height 13
type input "**********"
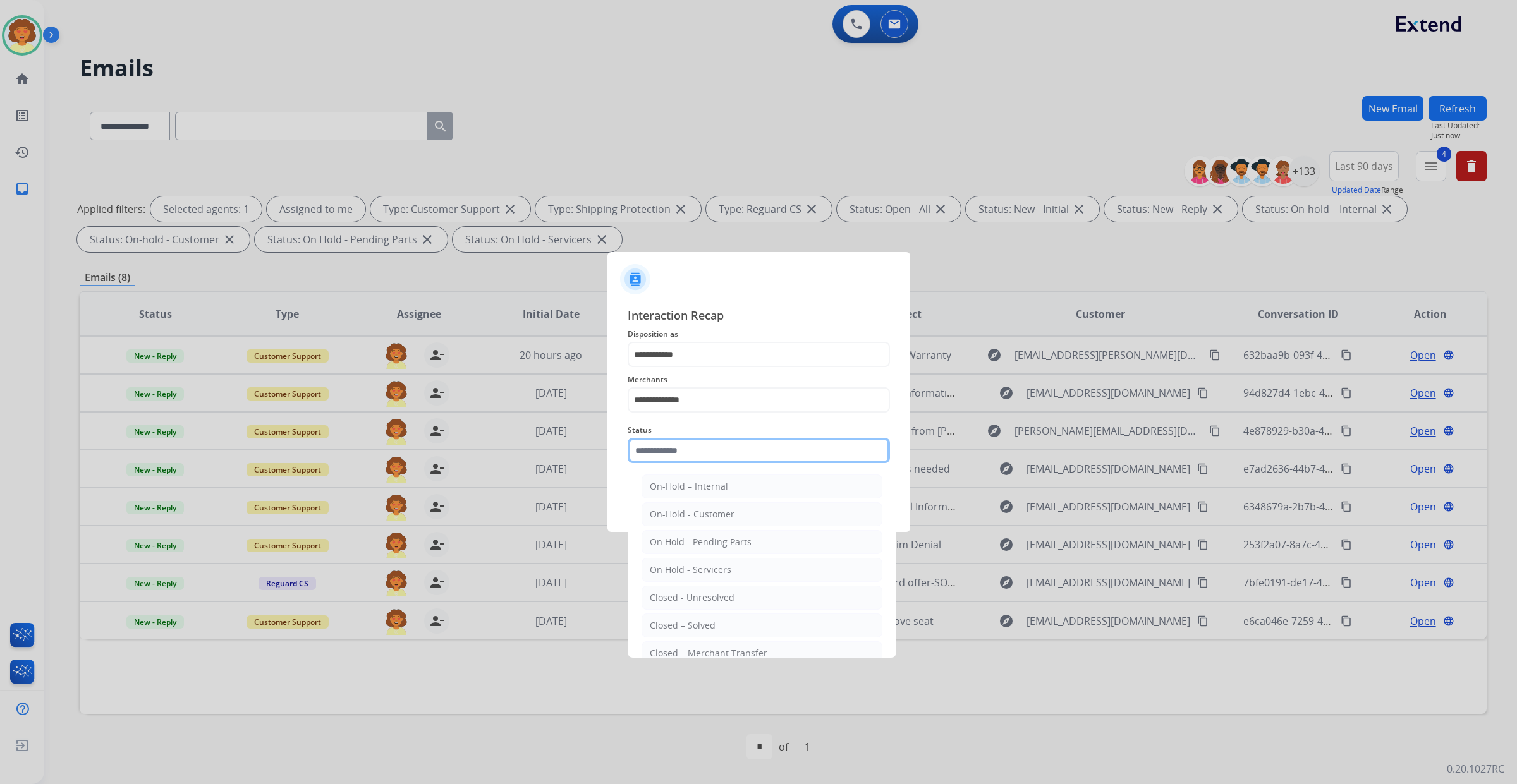
click at [675, 463] on input "text" at bounding box center [758, 449] width 262 height 25
click at [716, 556] on div "Closed – Solved" at bounding box center [683, 549] width 66 height 13
type input "**********"
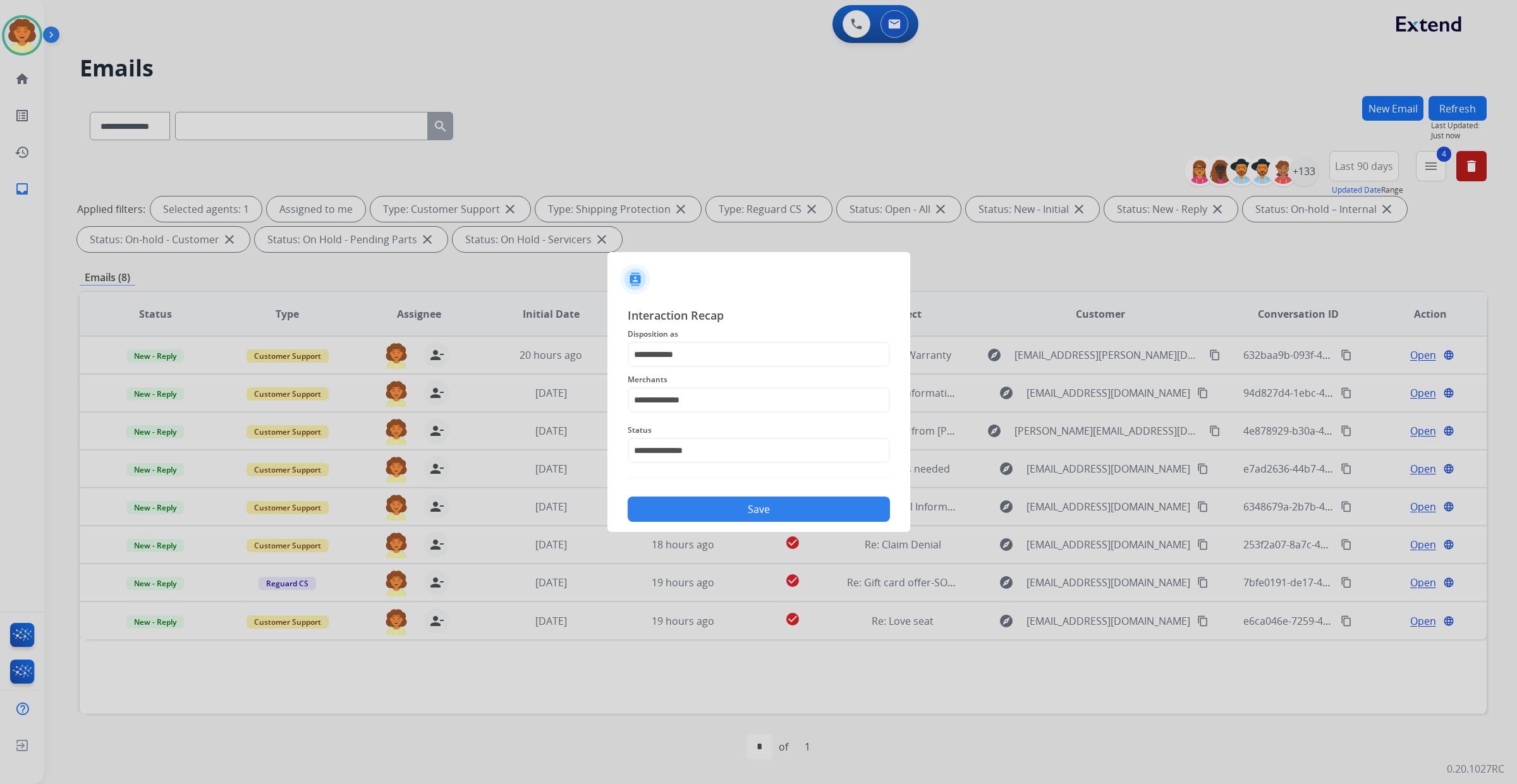
click at [790, 522] on button "Save" at bounding box center [758, 508] width 262 height 25
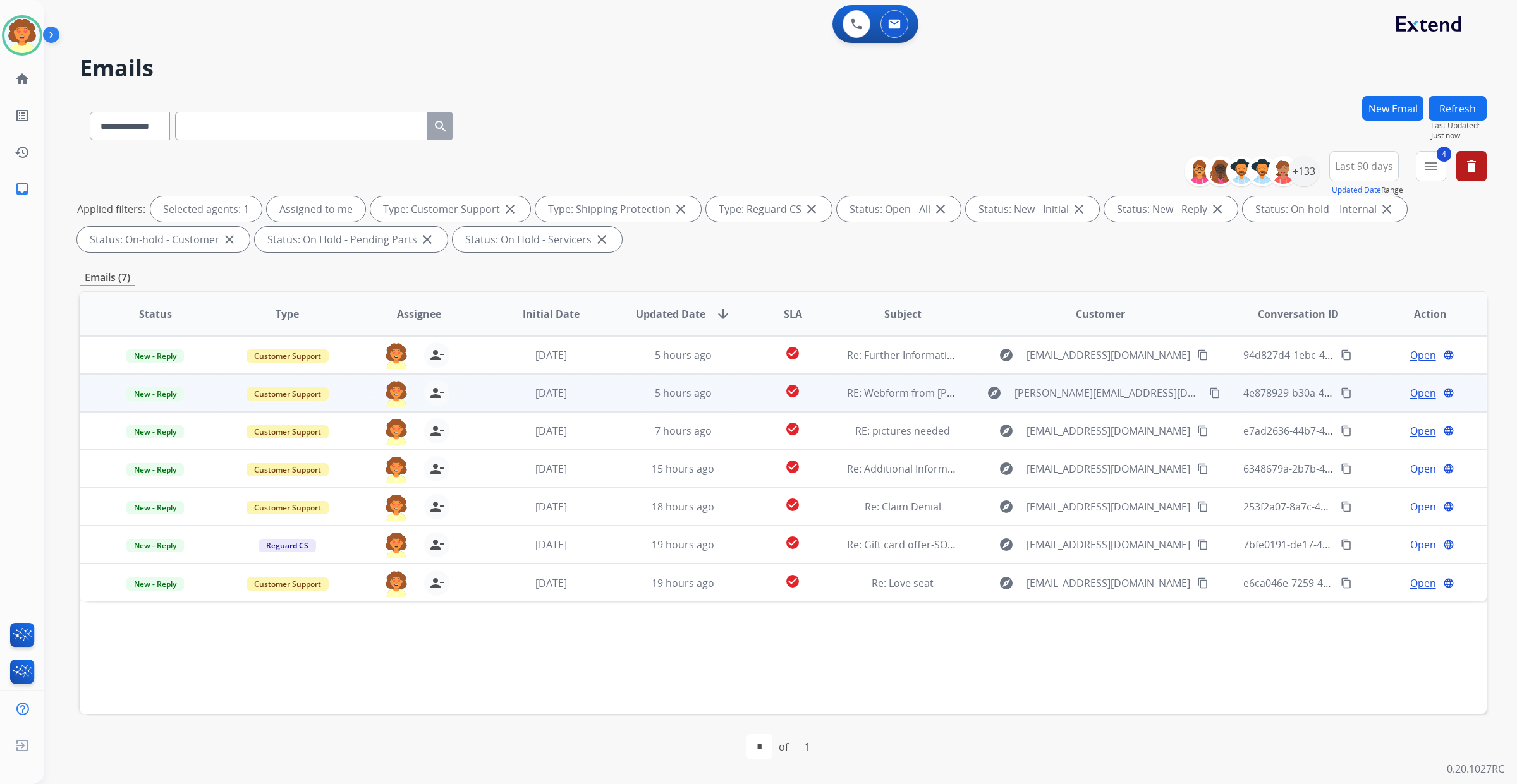
scroll to position [206, 0]
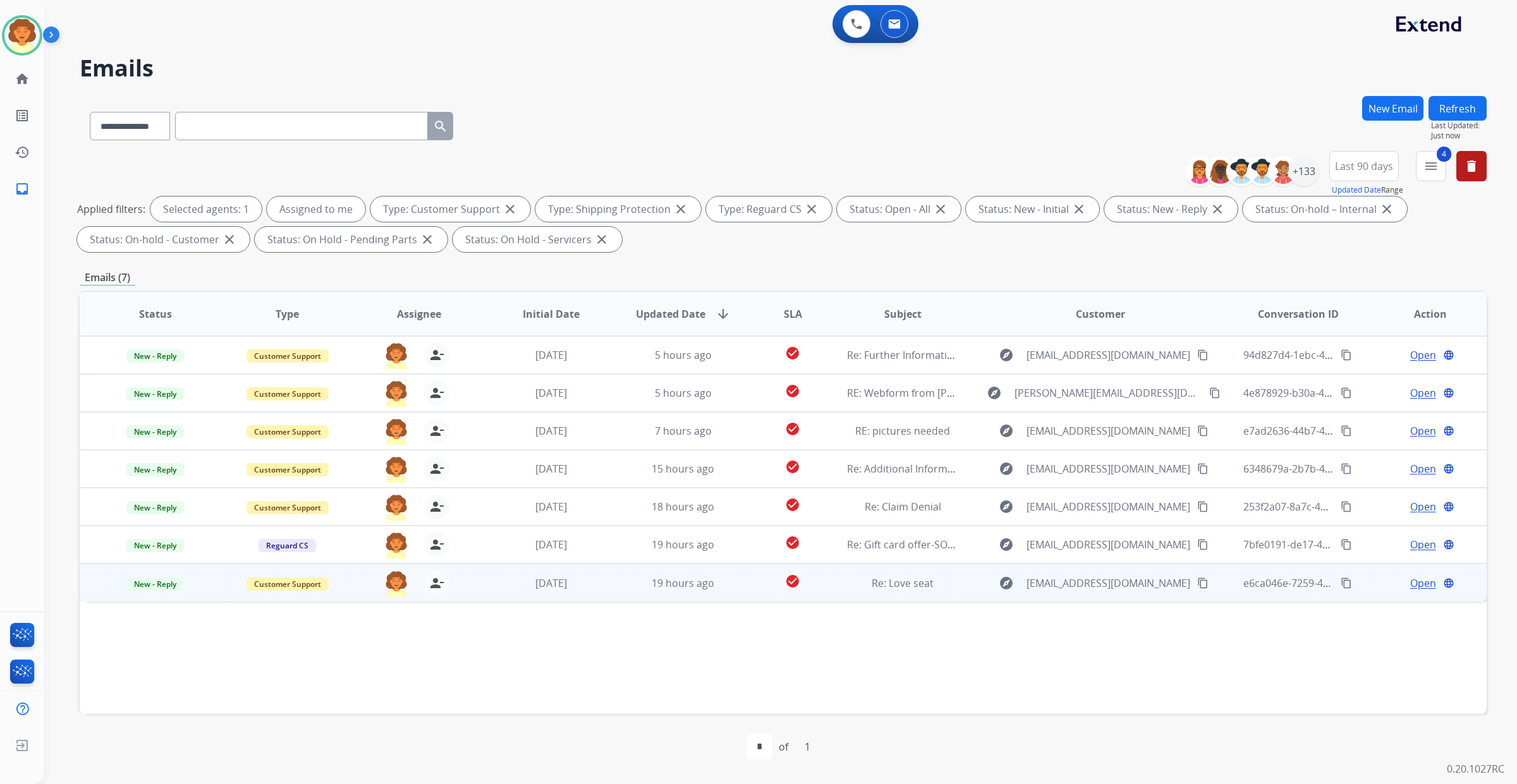
click at [1410, 576] on span "Open" at bounding box center [1423, 583] width 26 height 15
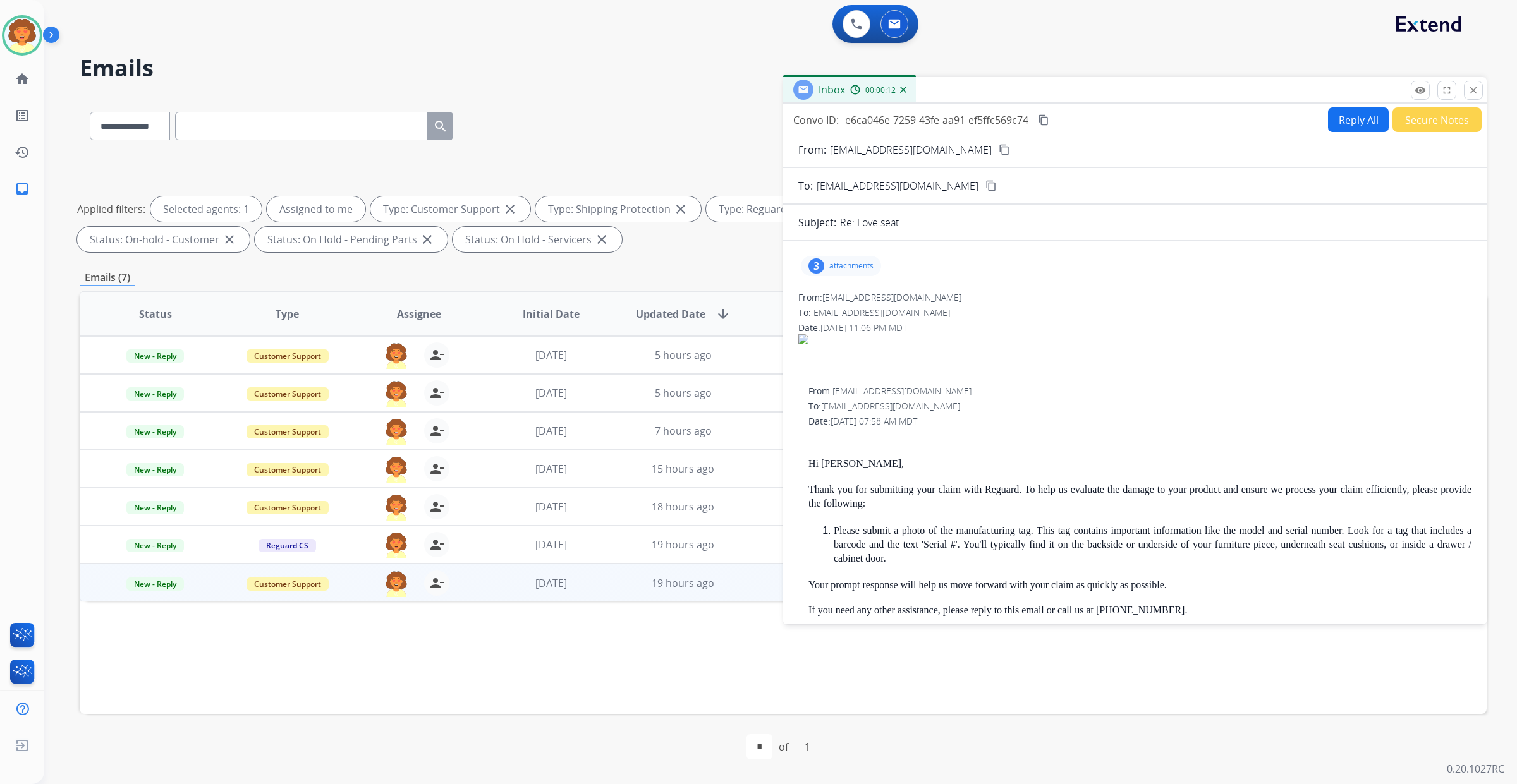
scroll to position [127, 0]
drag, startPoint x: 845, startPoint y: 289, endPoint x: 996, endPoint y: 284, distance: 151.1
click at [996, 291] on div "From: jamisutton62@gmail.com" at bounding box center [1134, 297] width 673 height 13
copy span "[EMAIL_ADDRESS][DOMAIN_NAME]"
click at [824, 258] on div "3" at bounding box center [816, 265] width 16 height 15
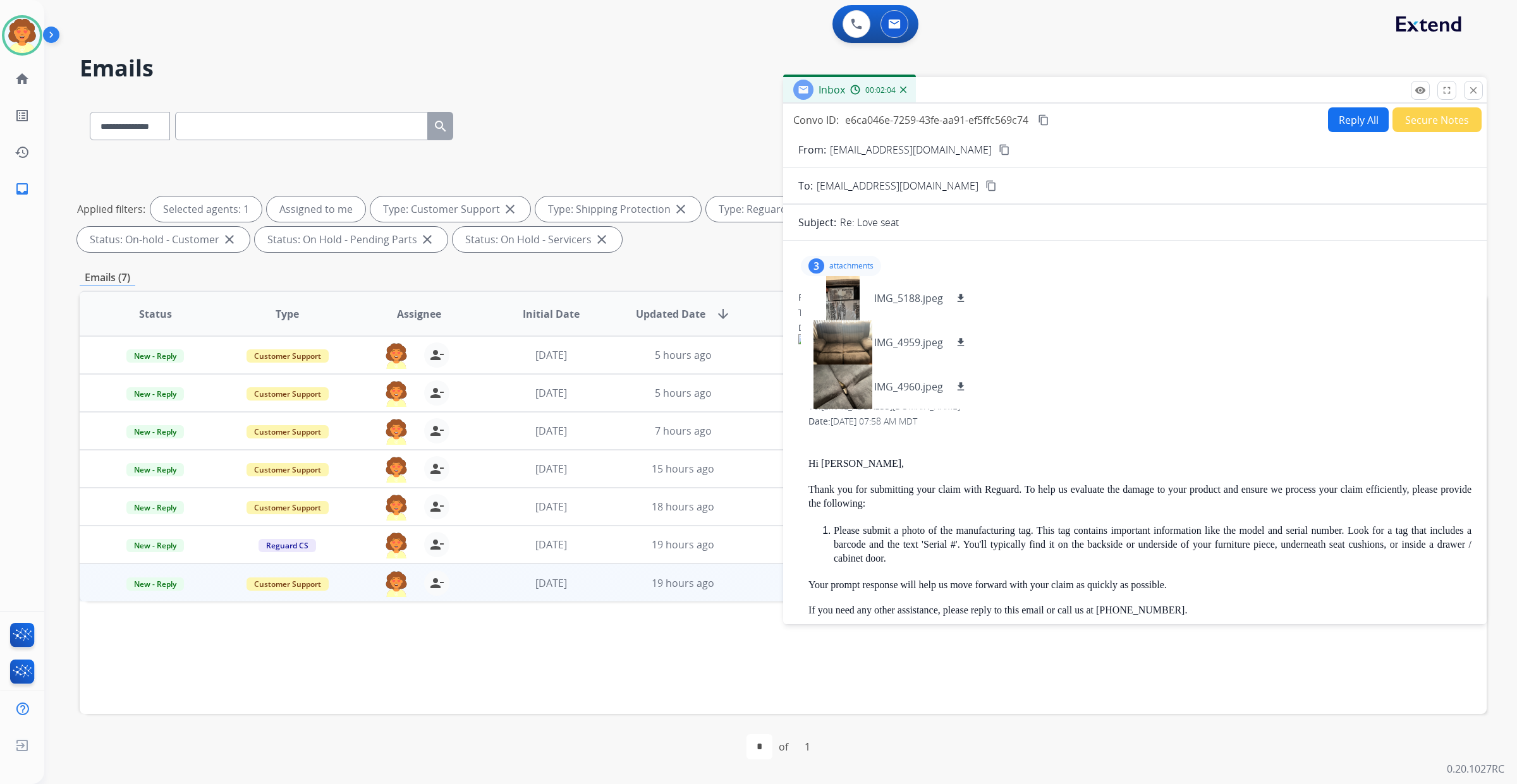
scroll to position [48, 0]
click at [967, 304] on mat-icon "download" at bounding box center [960, 298] width 11 height 11
click at [967, 348] on mat-icon "download" at bounding box center [960, 342] width 11 height 11
click at [967, 392] on mat-icon "download" at bounding box center [960, 386] width 11 height 11
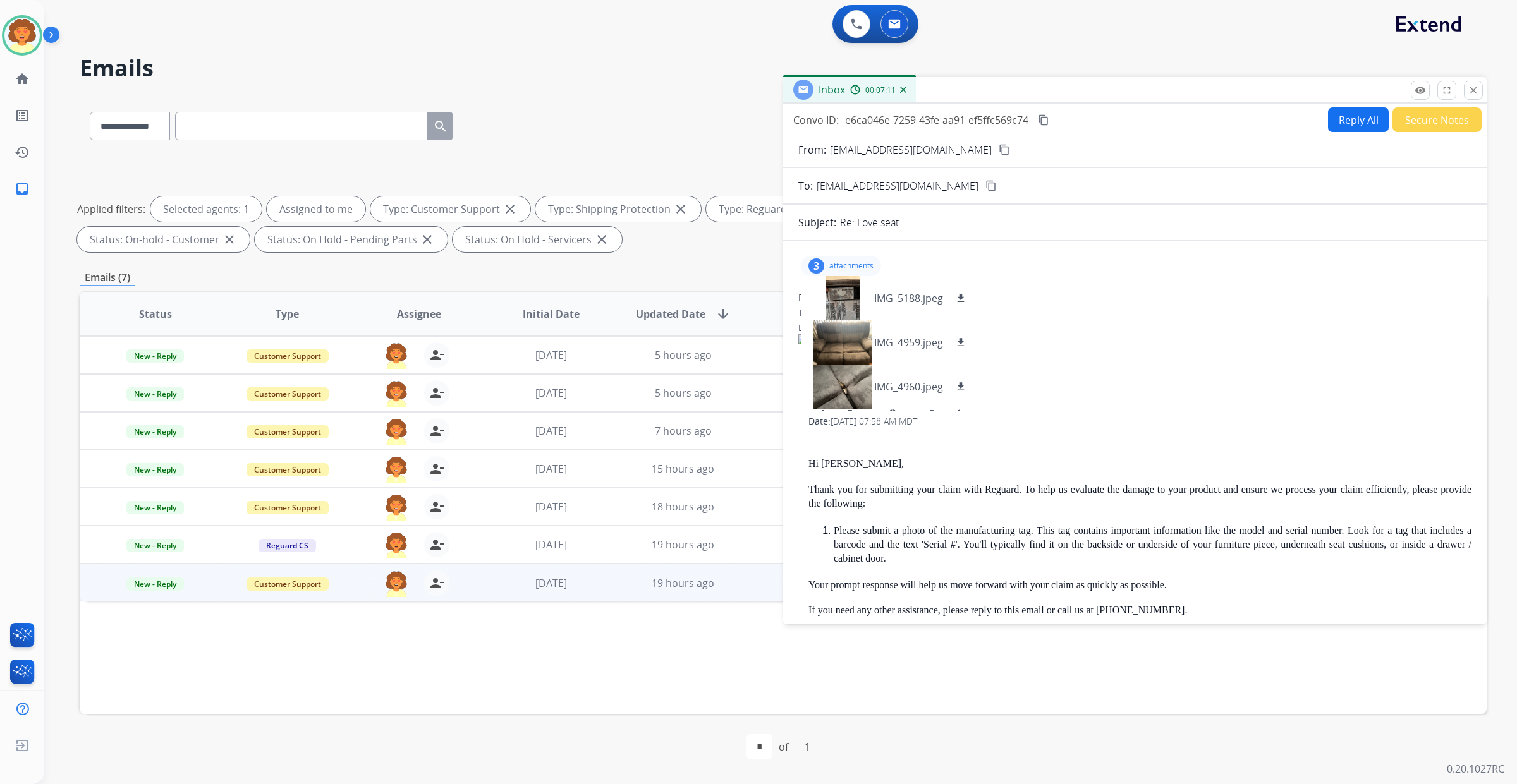
scroll to position [0, 0]
click at [1135, 46] on div "0 Voice Interactions 0 Email Interactions" at bounding box center [773, 25] width 1427 height 41
click at [1328, 132] on button "Reply All" at bounding box center [1358, 120] width 61 height 25
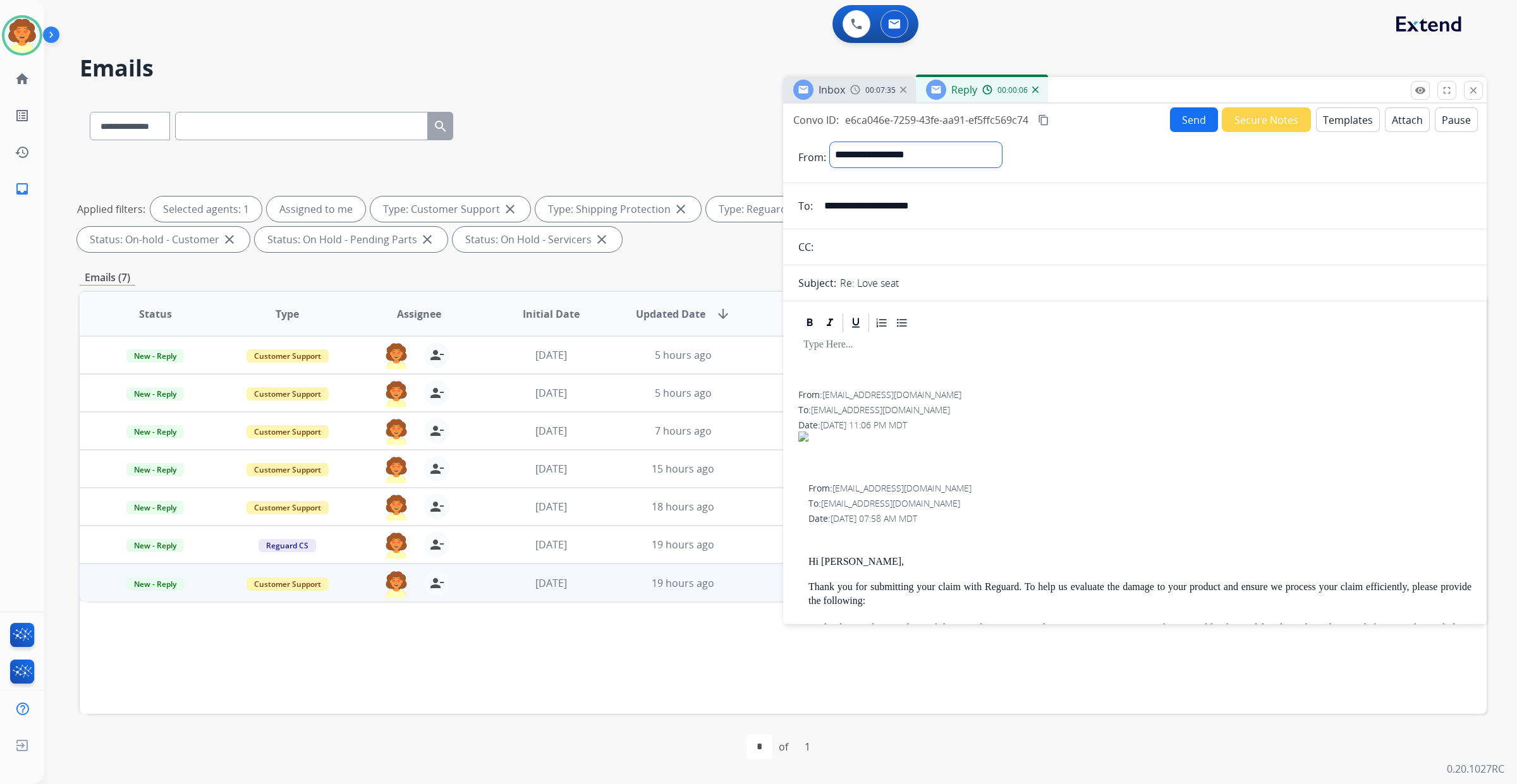
click at [1002, 167] on select "**********" at bounding box center [916, 154] width 171 height 25
select select "**********"
click at [854, 167] on select "**********" at bounding box center [916, 154] width 171 height 25
click at [1316, 132] on button "Templates" at bounding box center [1348, 120] width 64 height 25
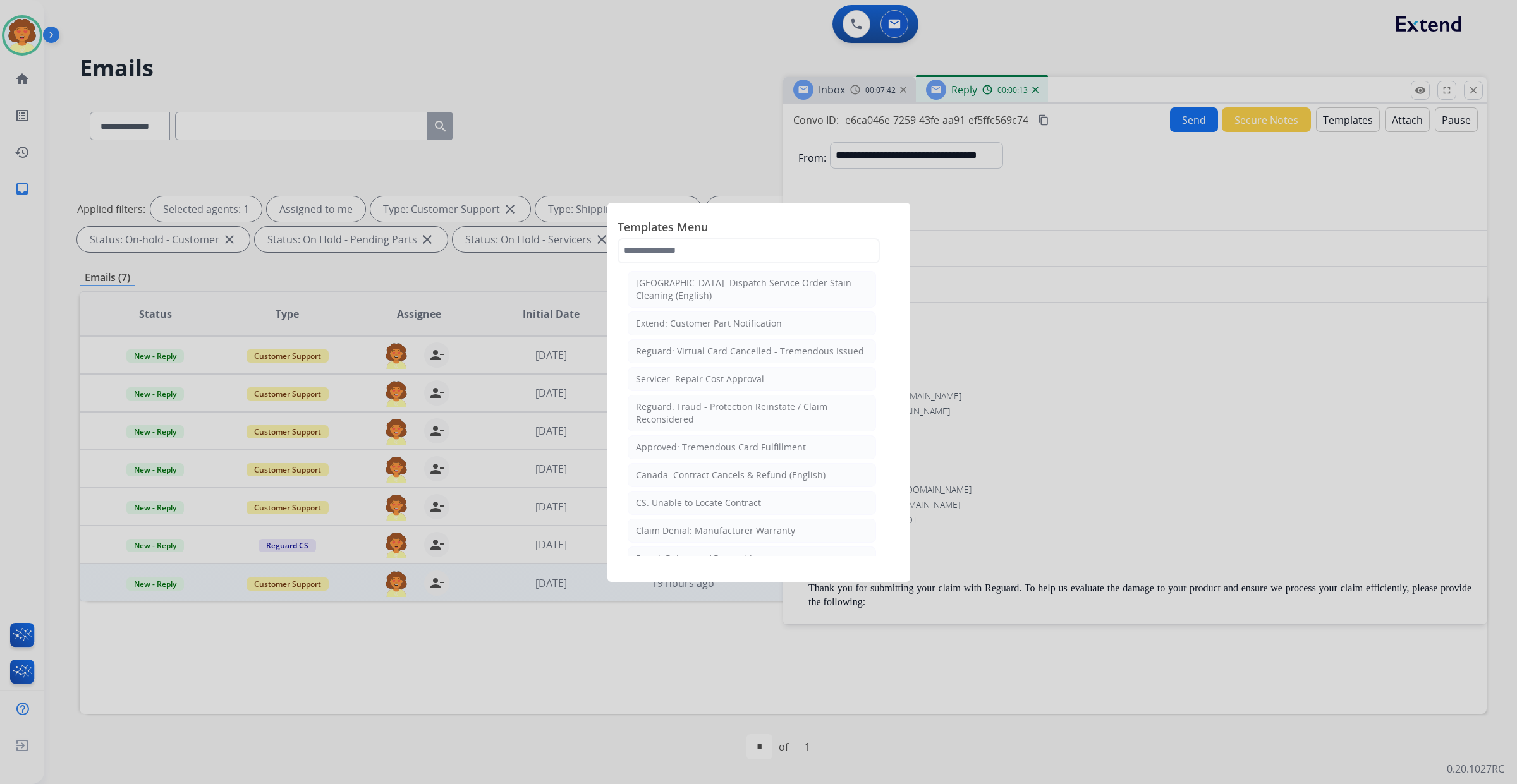
scroll to position [474, 0]
click at [753, 95] on div "Reguard: Standard Template" at bounding box center [697, 88] width 123 height 13
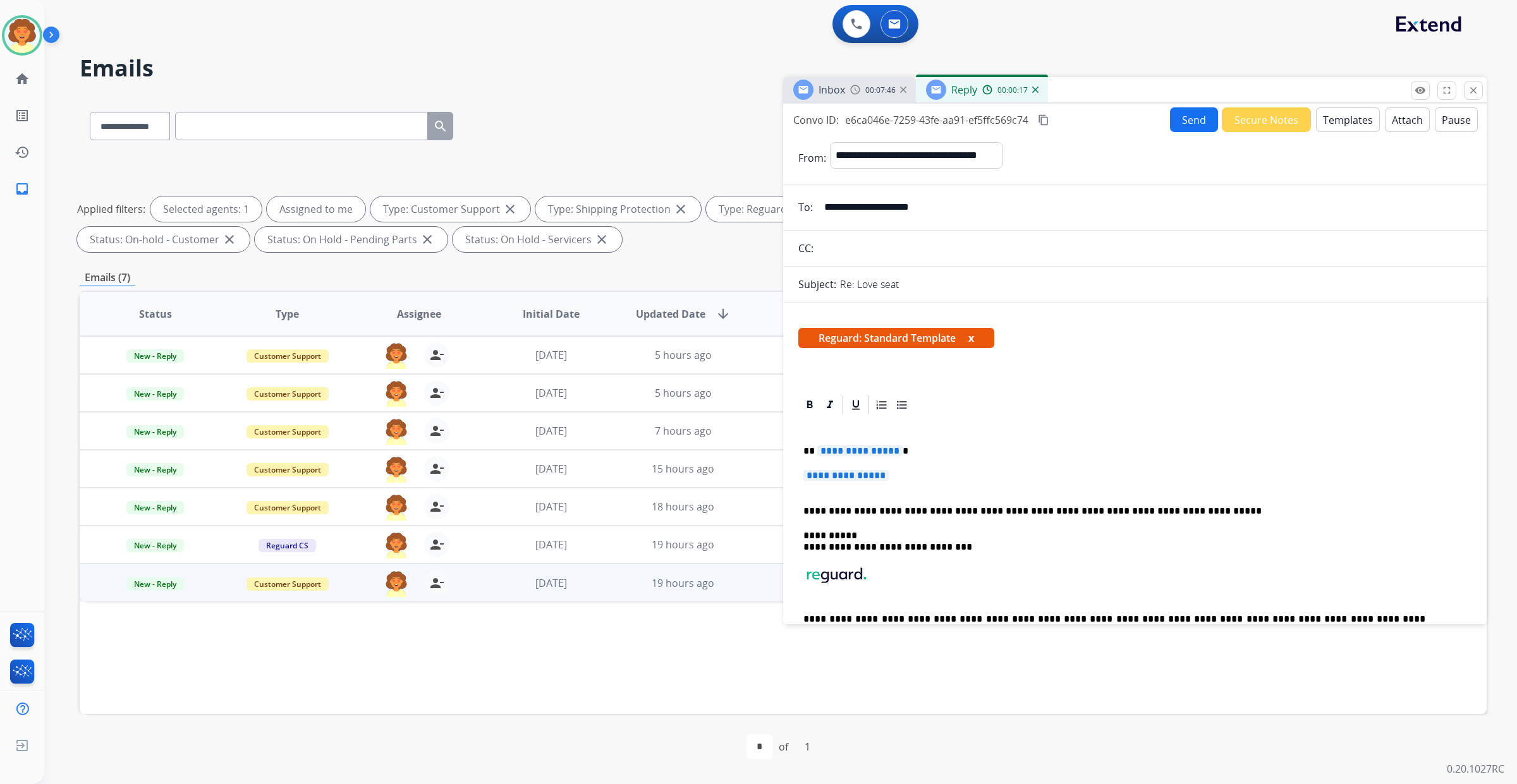
click at [896, 456] on span "**********" at bounding box center [860, 450] width 86 height 11
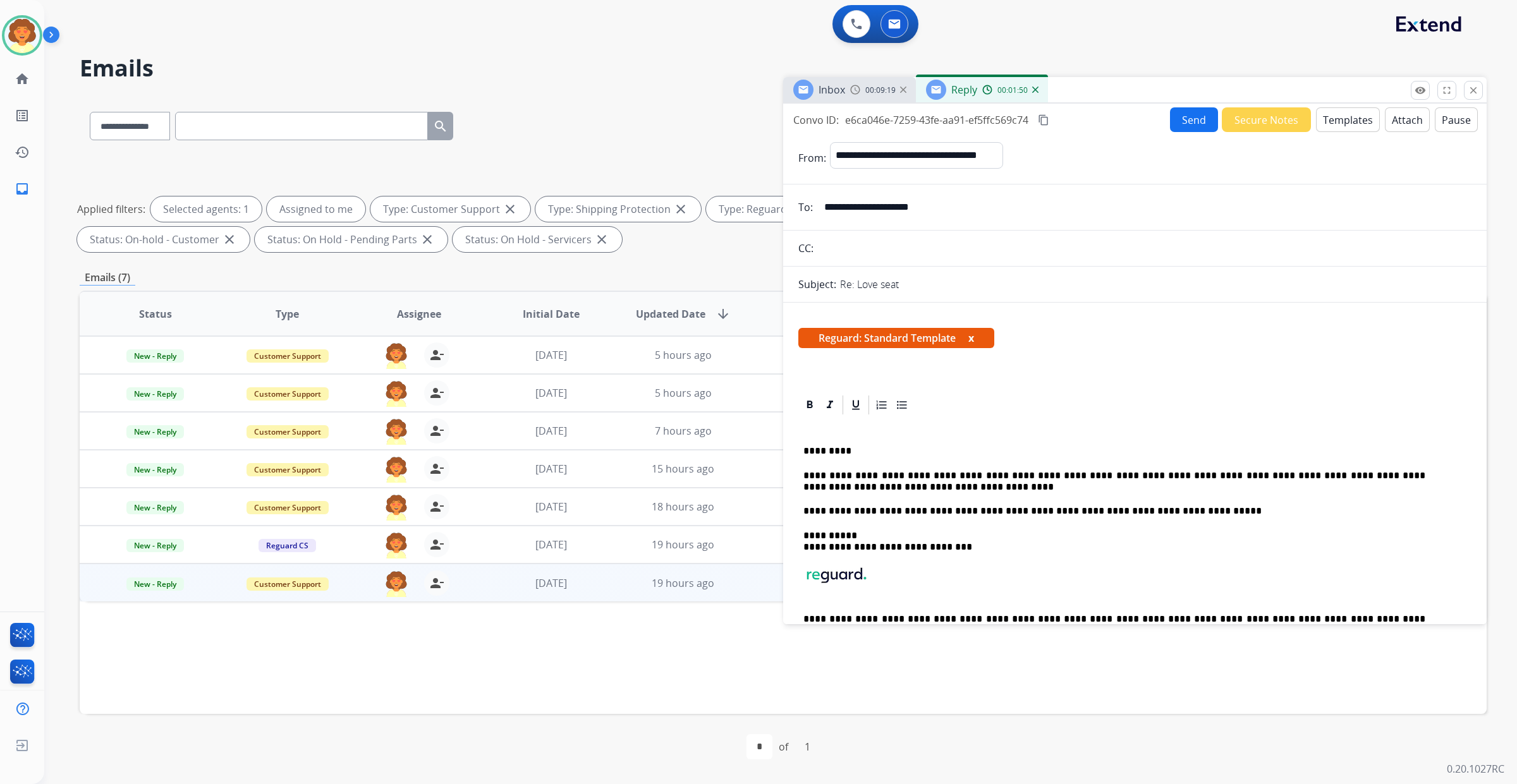
click at [1170, 132] on button "Send" at bounding box center [1194, 120] width 48 height 25
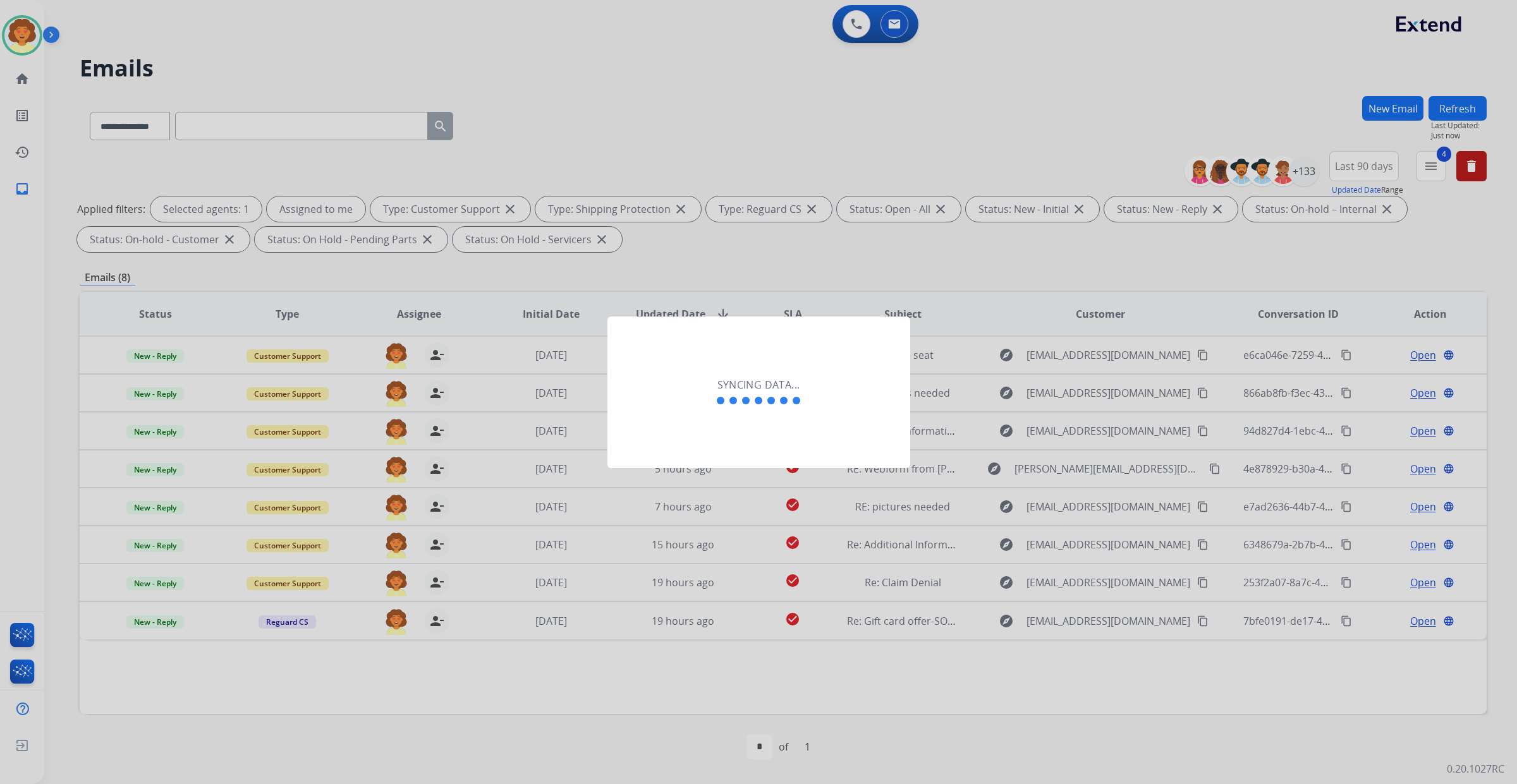
click at [800, 122] on div at bounding box center [758, 392] width 1517 height 784
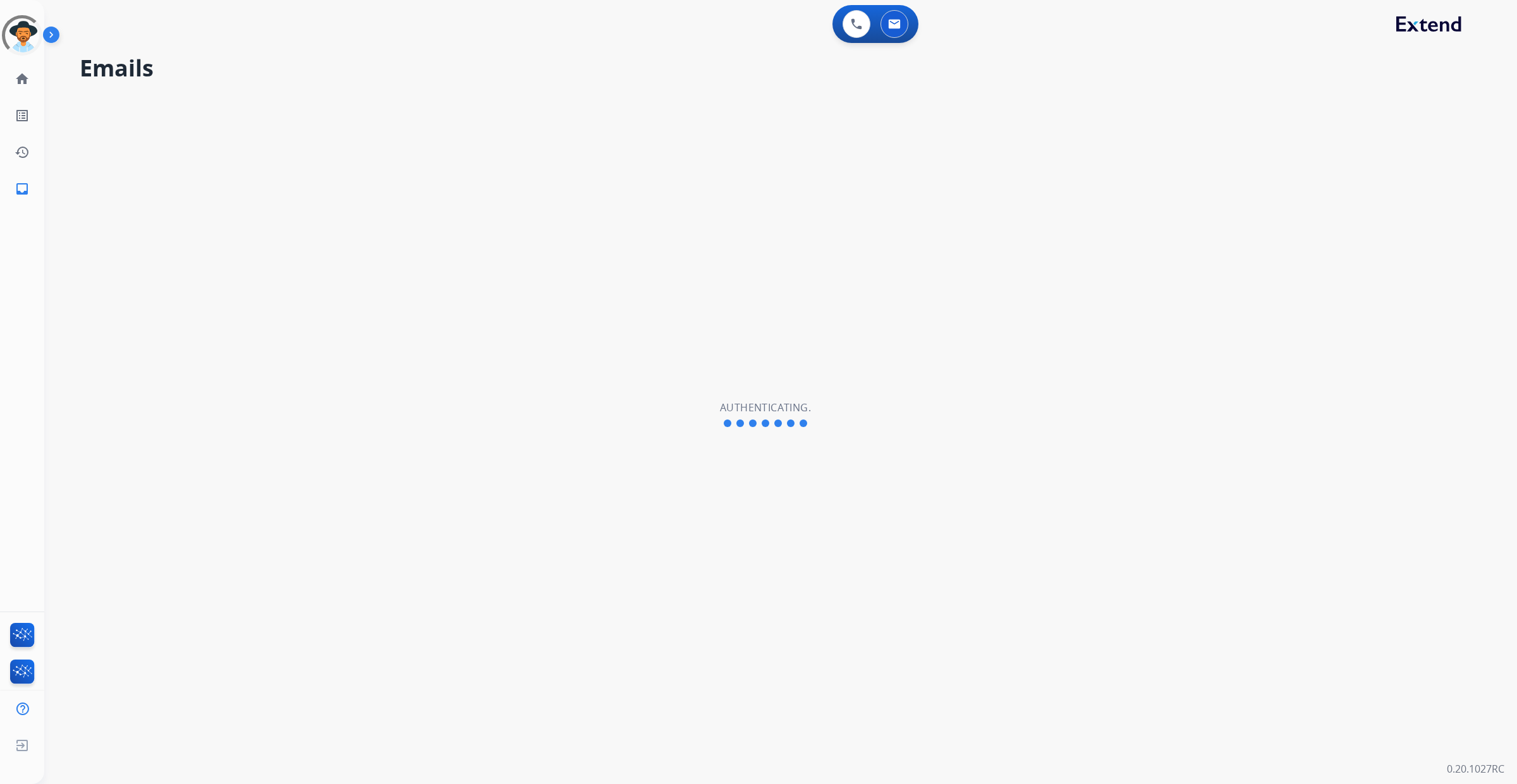
select select "**********"
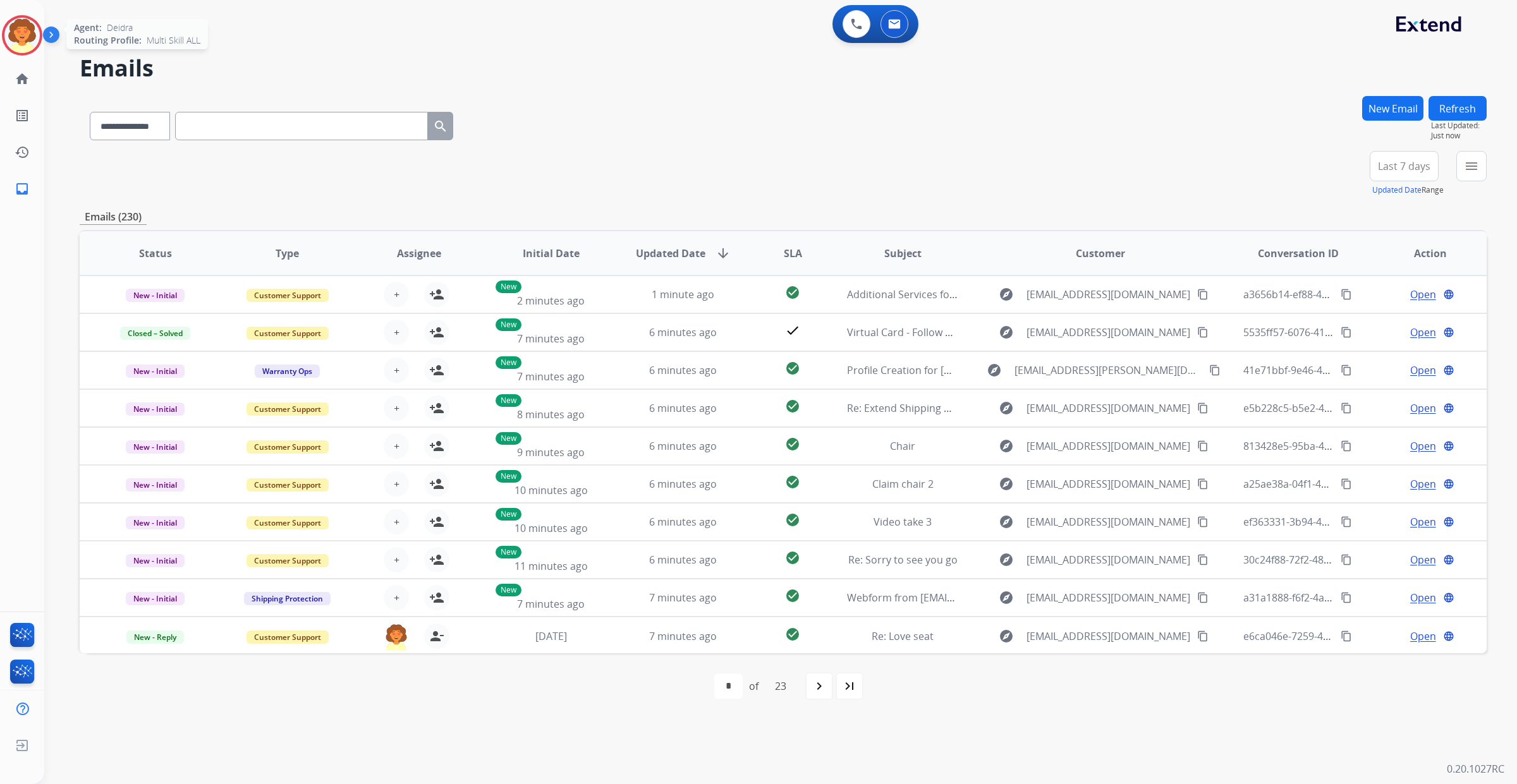
click at [6, 53] on img at bounding box center [22, 36] width 36 height 36
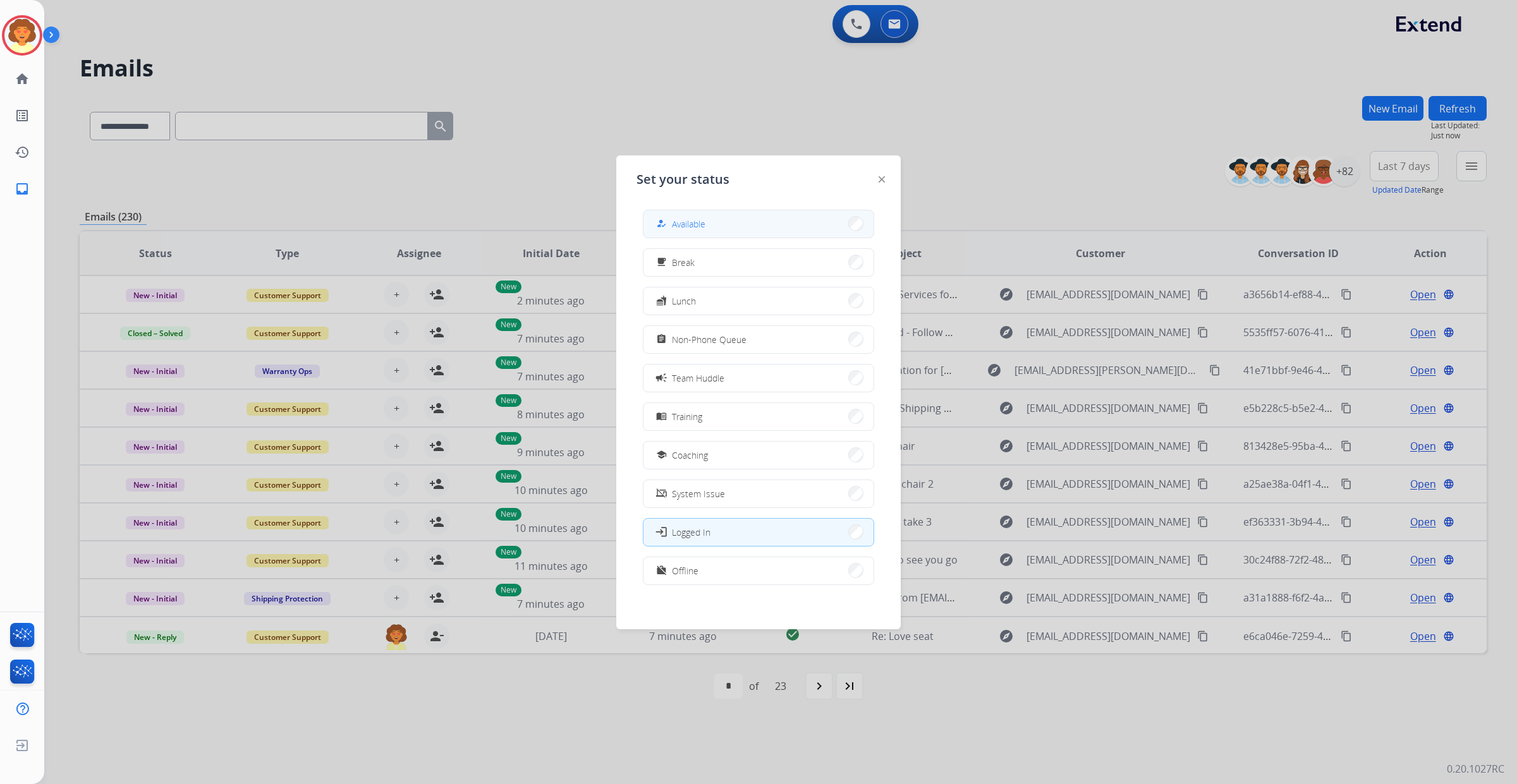
click at [802, 234] on button "how_to_reg Available" at bounding box center [758, 223] width 230 height 27
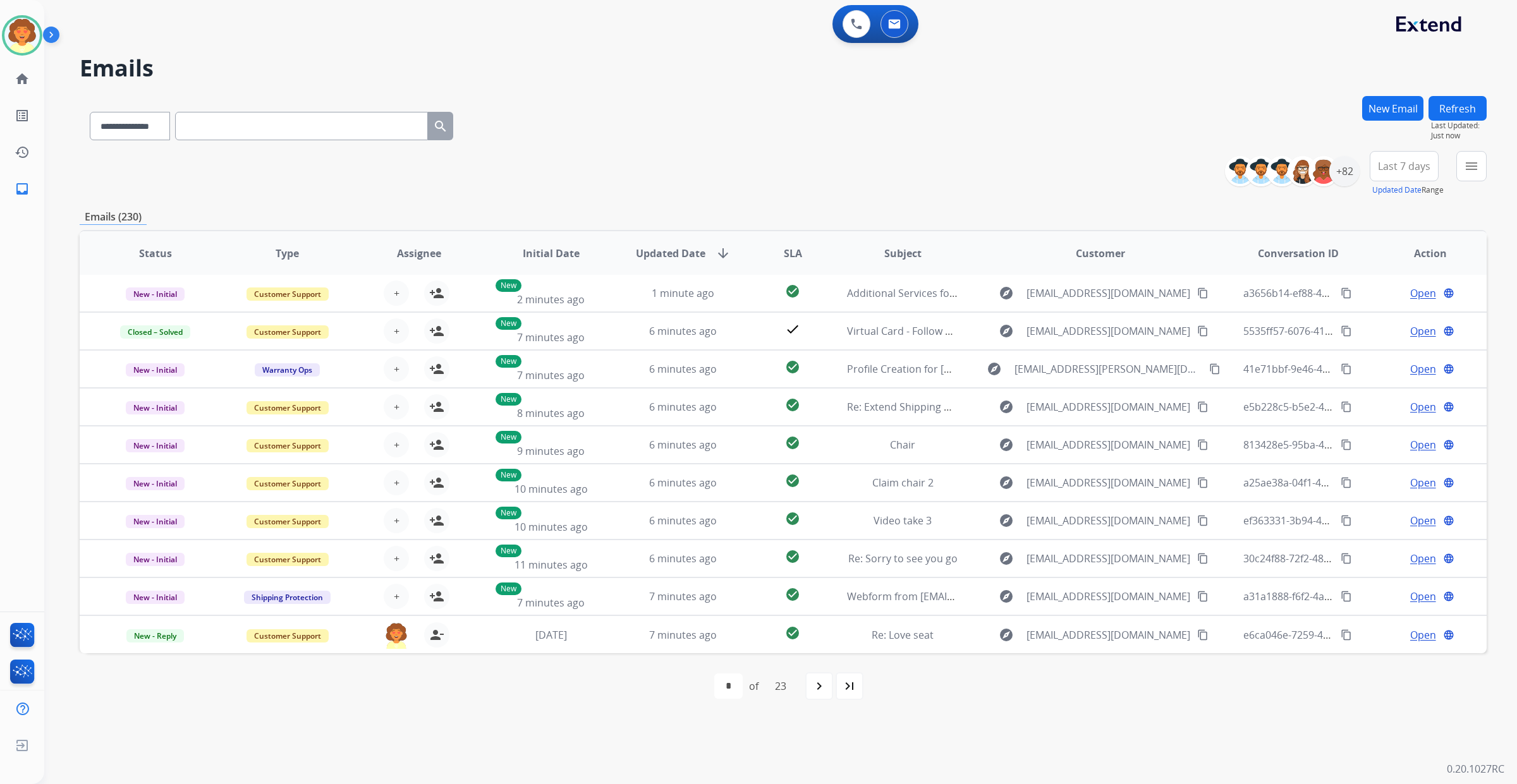
scroll to position [59, 0]
click at [1464, 173] on mat-icon "menu" at bounding box center [1471, 165] width 15 height 15
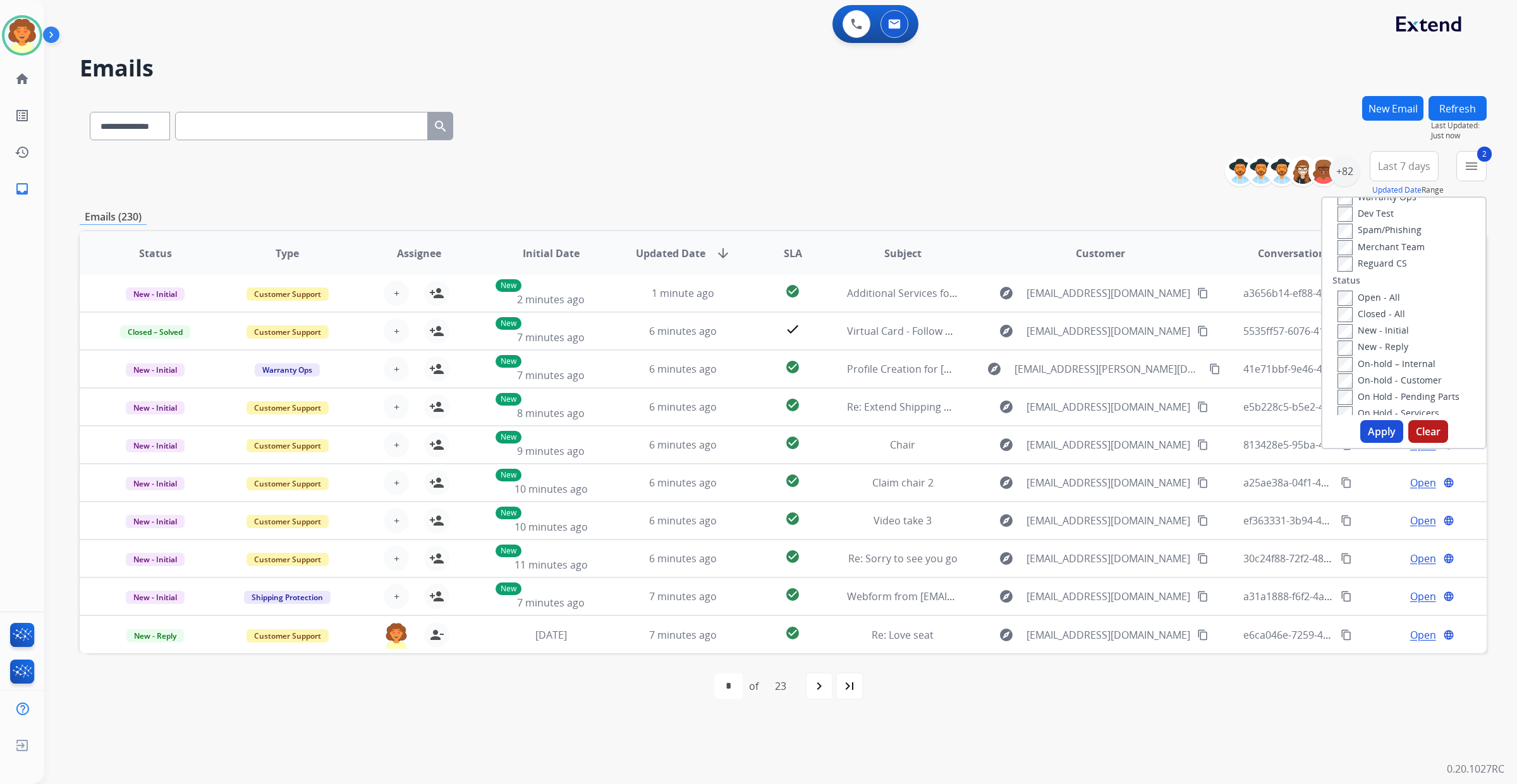
scroll to position [158, 0]
click at [1361, 443] on button "Apply" at bounding box center [1381, 431] width 43 height 23
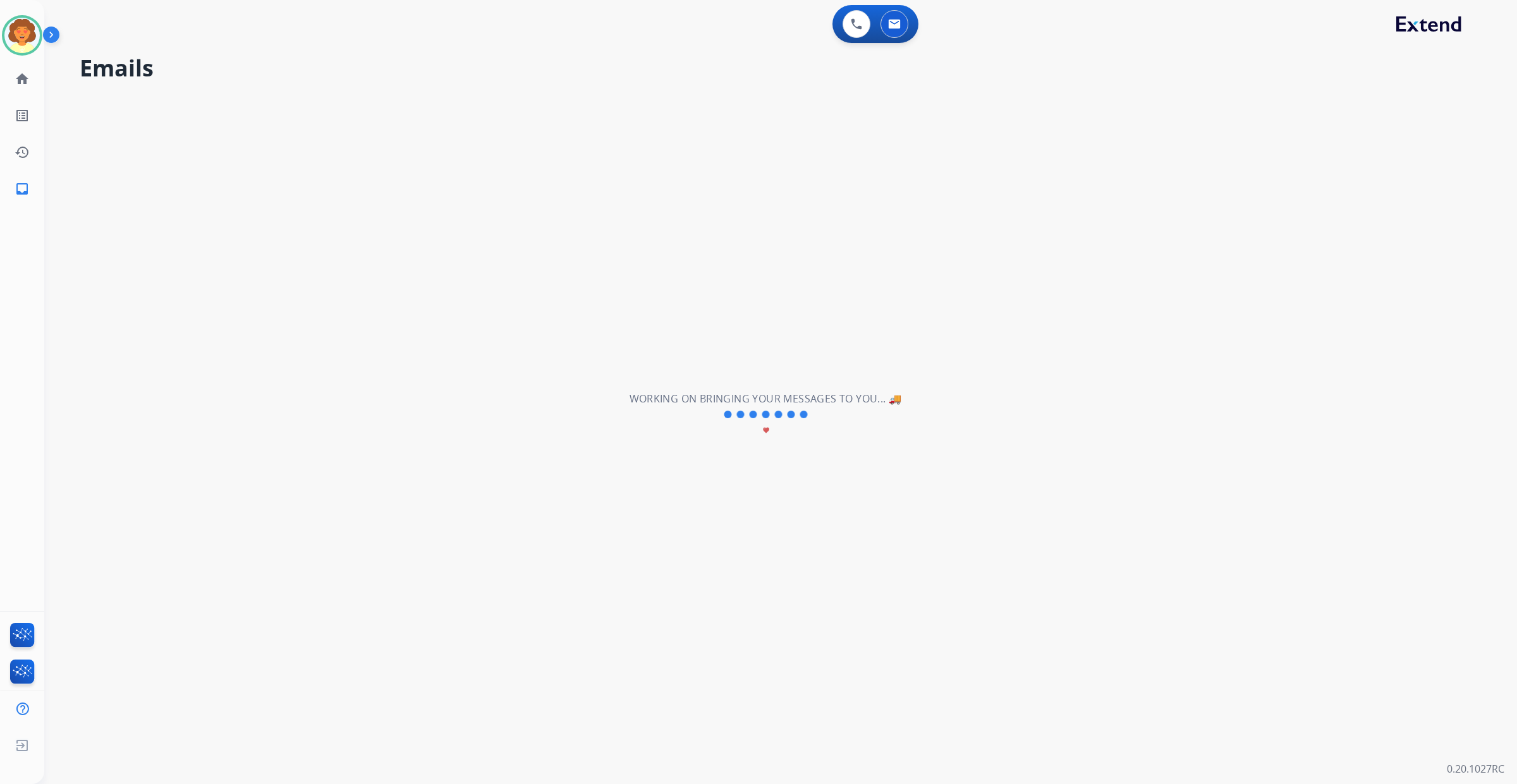
scroll to position [55, 0]
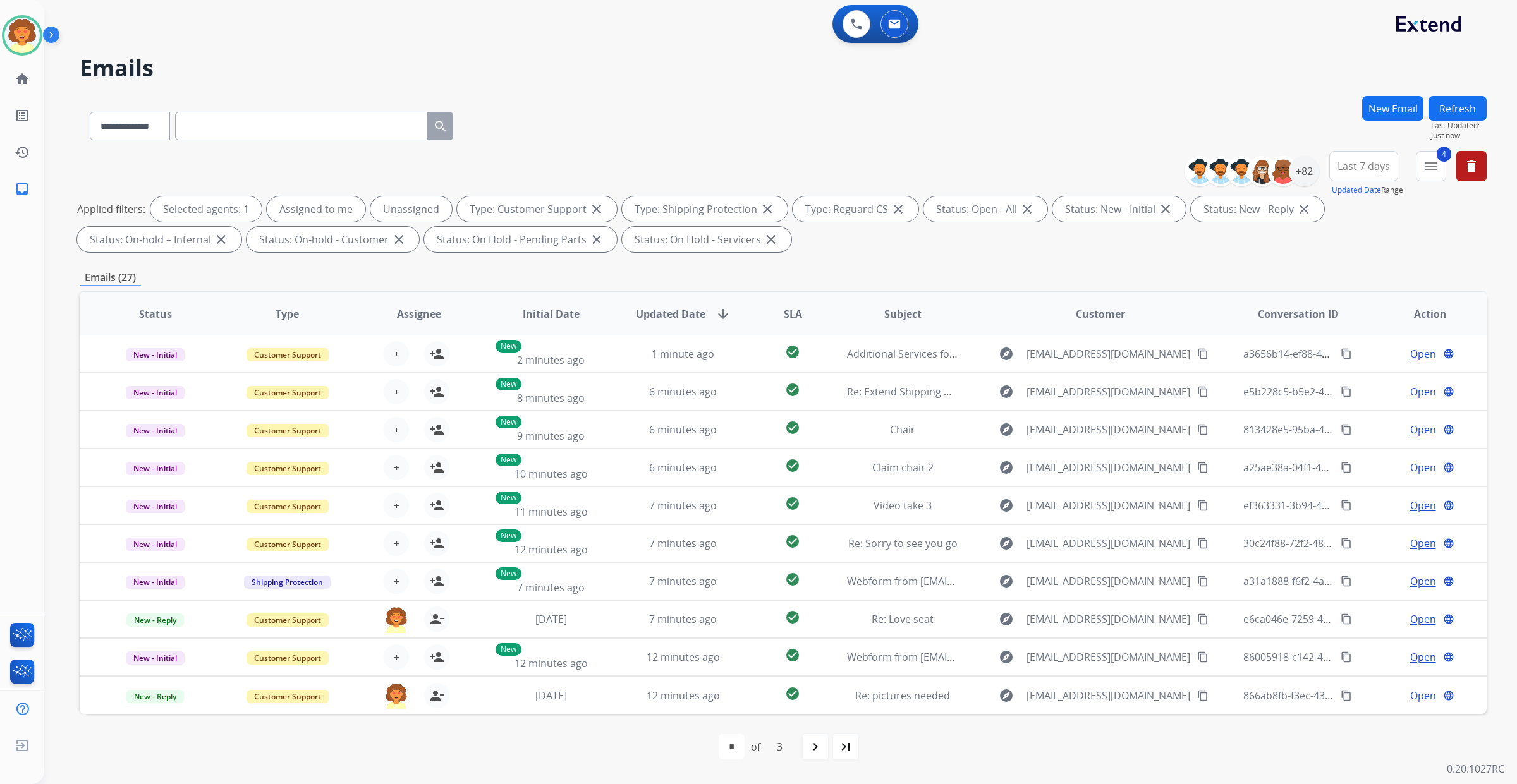
click at [1338, 168] on span "Last 7 days" at bounding box center [1364, 165] width 53 height 5
click at [1325, 329] on div "Last 90 days" at bounding box center [1360, 319] width 70 height 19
click at [1289, 186] on div "+133" at bounding box center [1304, 171] width 30 height 30
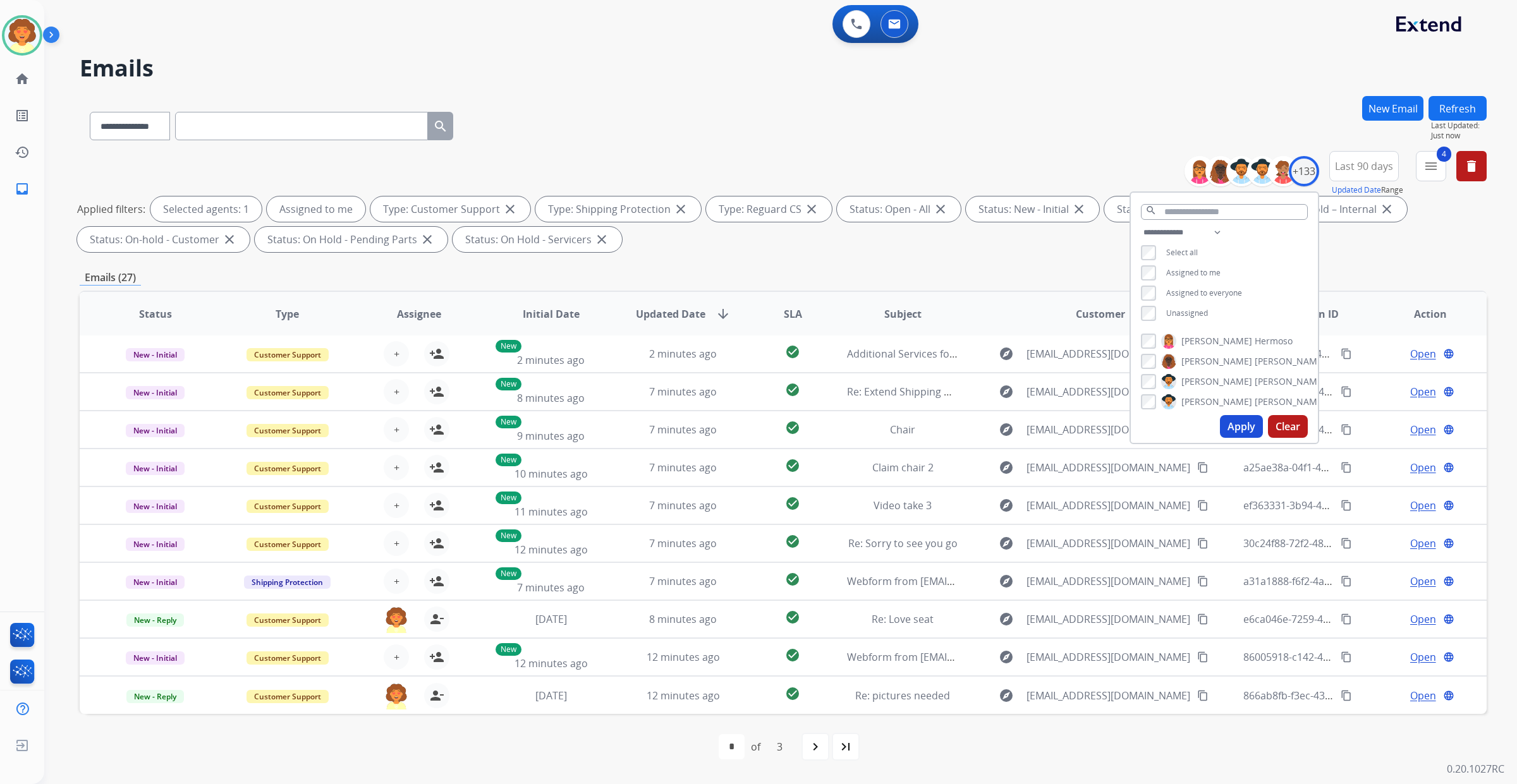
click at [1220, 437] on button "Apply" at bounding box center [1241, 426] width 43 height 23
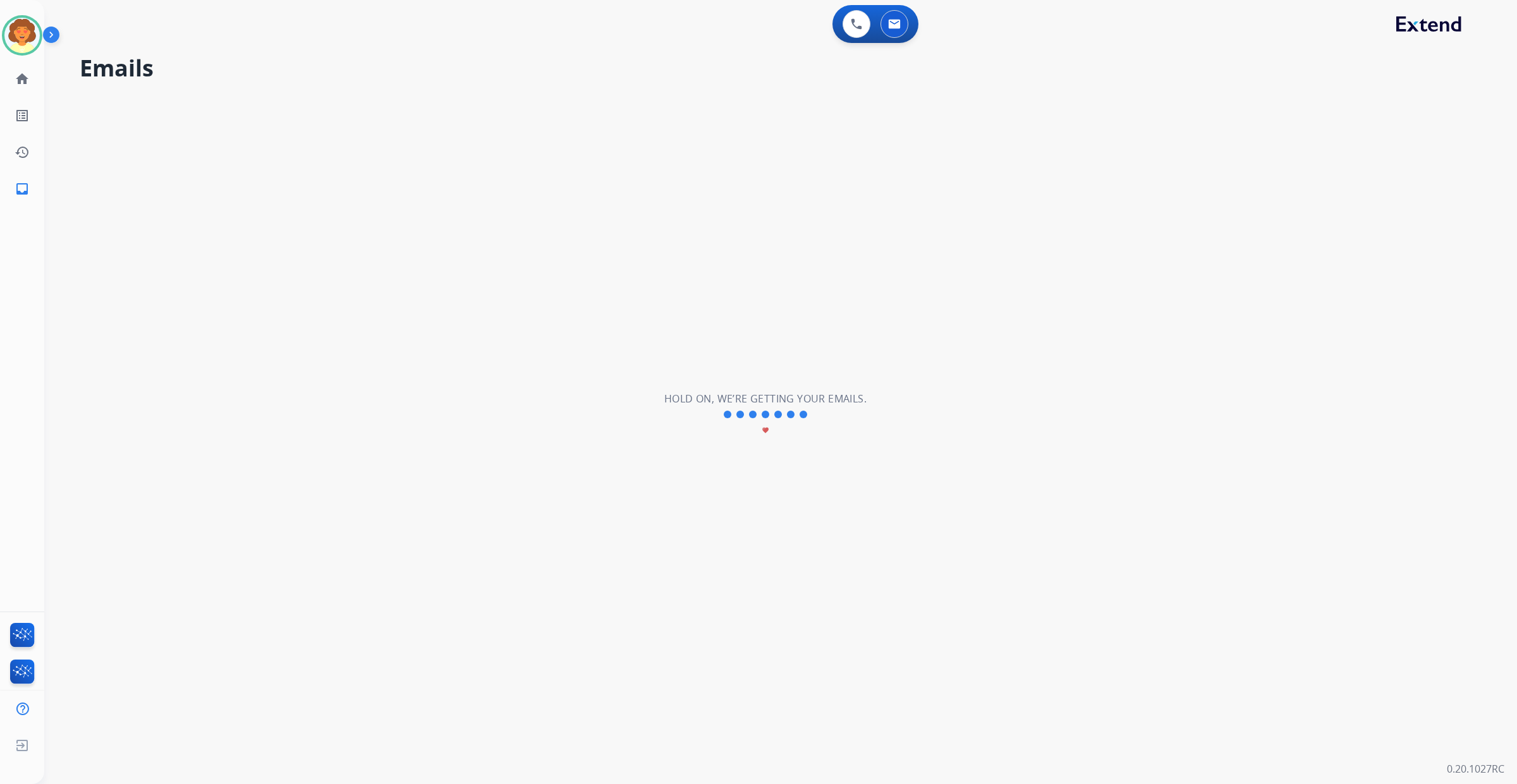
scroll to position [0, 0]
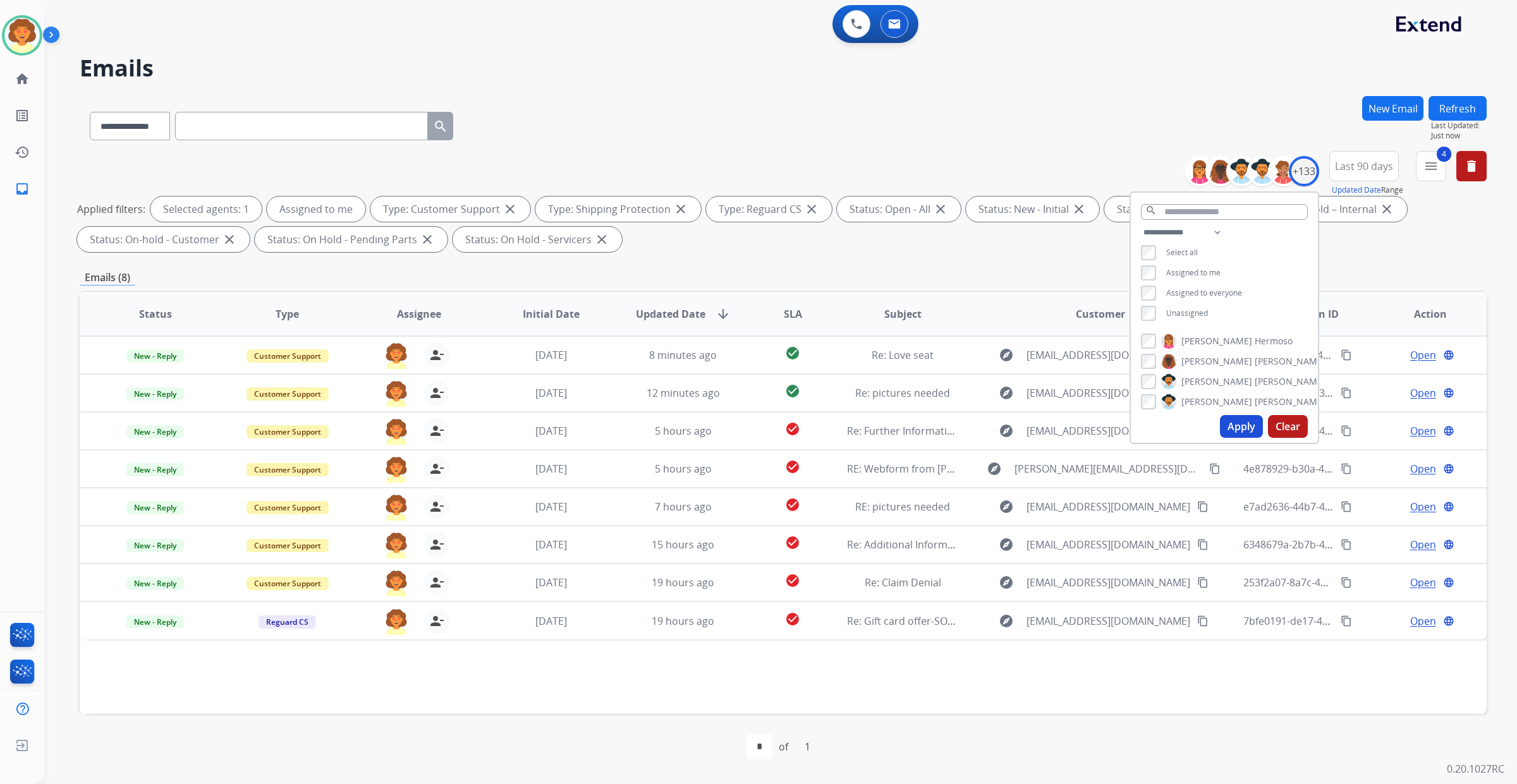
click at [1367, 427] on div "**********" at bounding box center [783, 437] width 1407 height 683
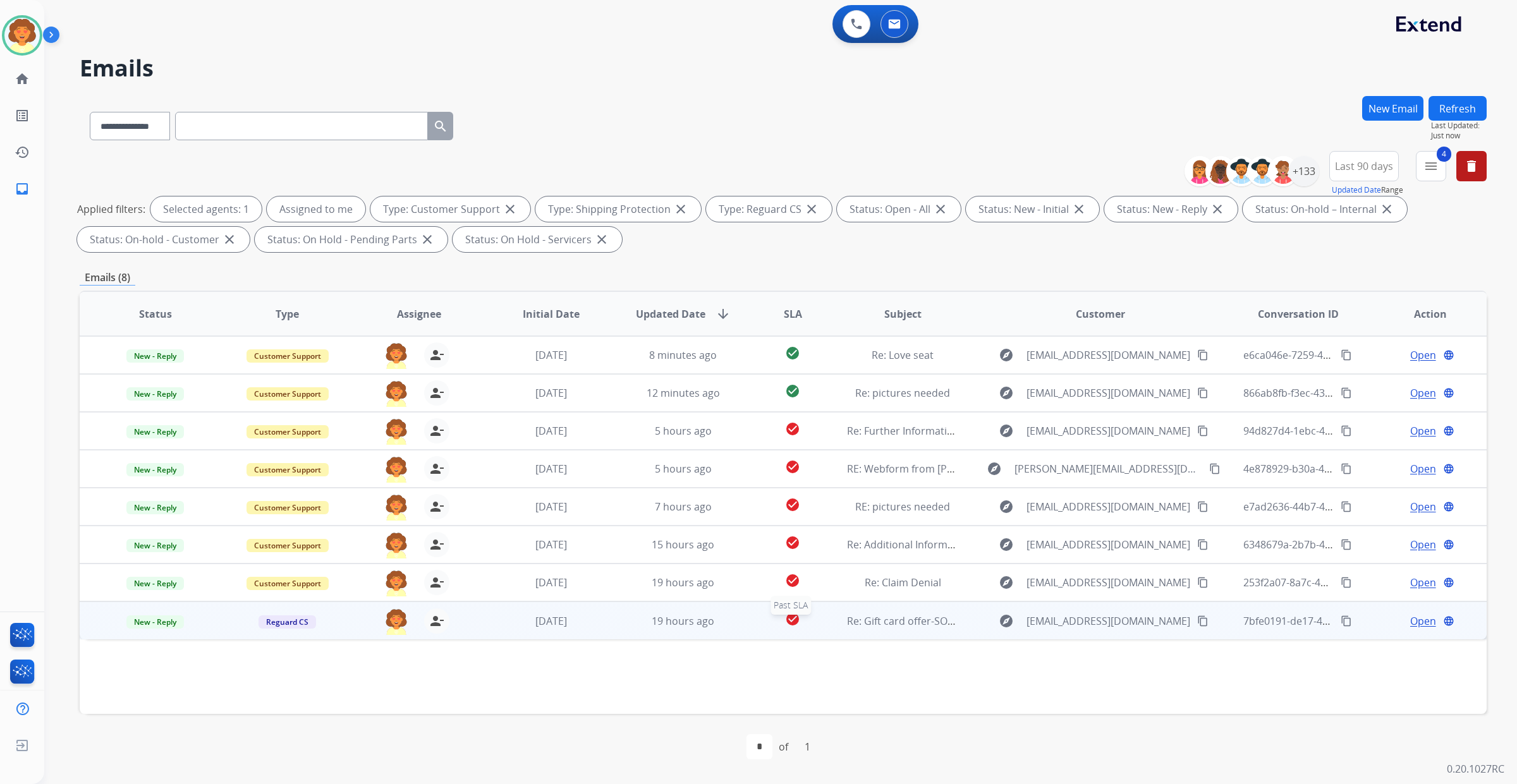
scroll to position [206, 0]
click at [1410, 614] on span "Open" at bounding box center [1423, 621] width 26 height 15
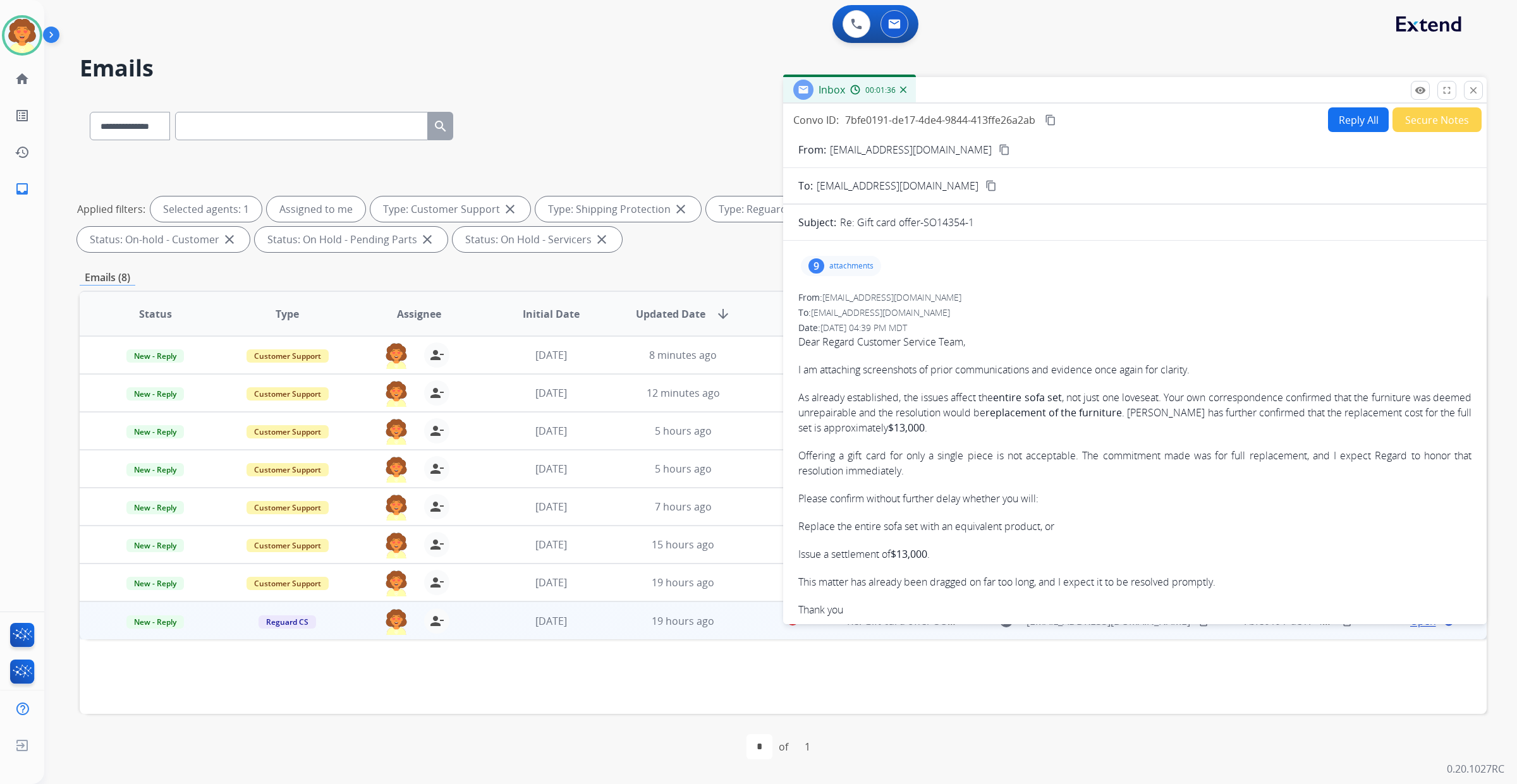
scroll to position [127, 0]
click at [824, 258] on div "9" at bounding box center [816, 265] width 16 height 15
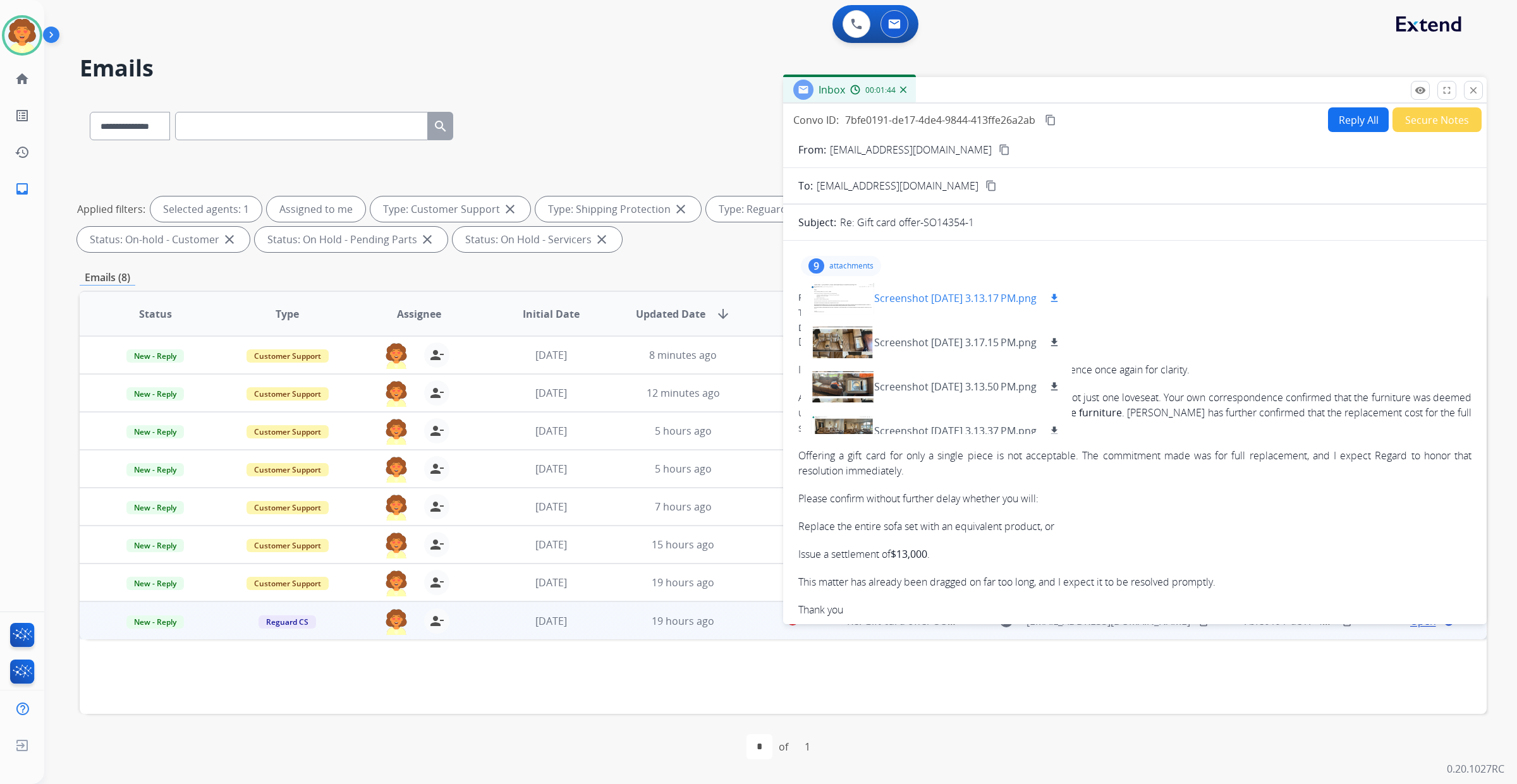
click at [854, 288] on div at bounding box center [842, 298] width 63 height 44
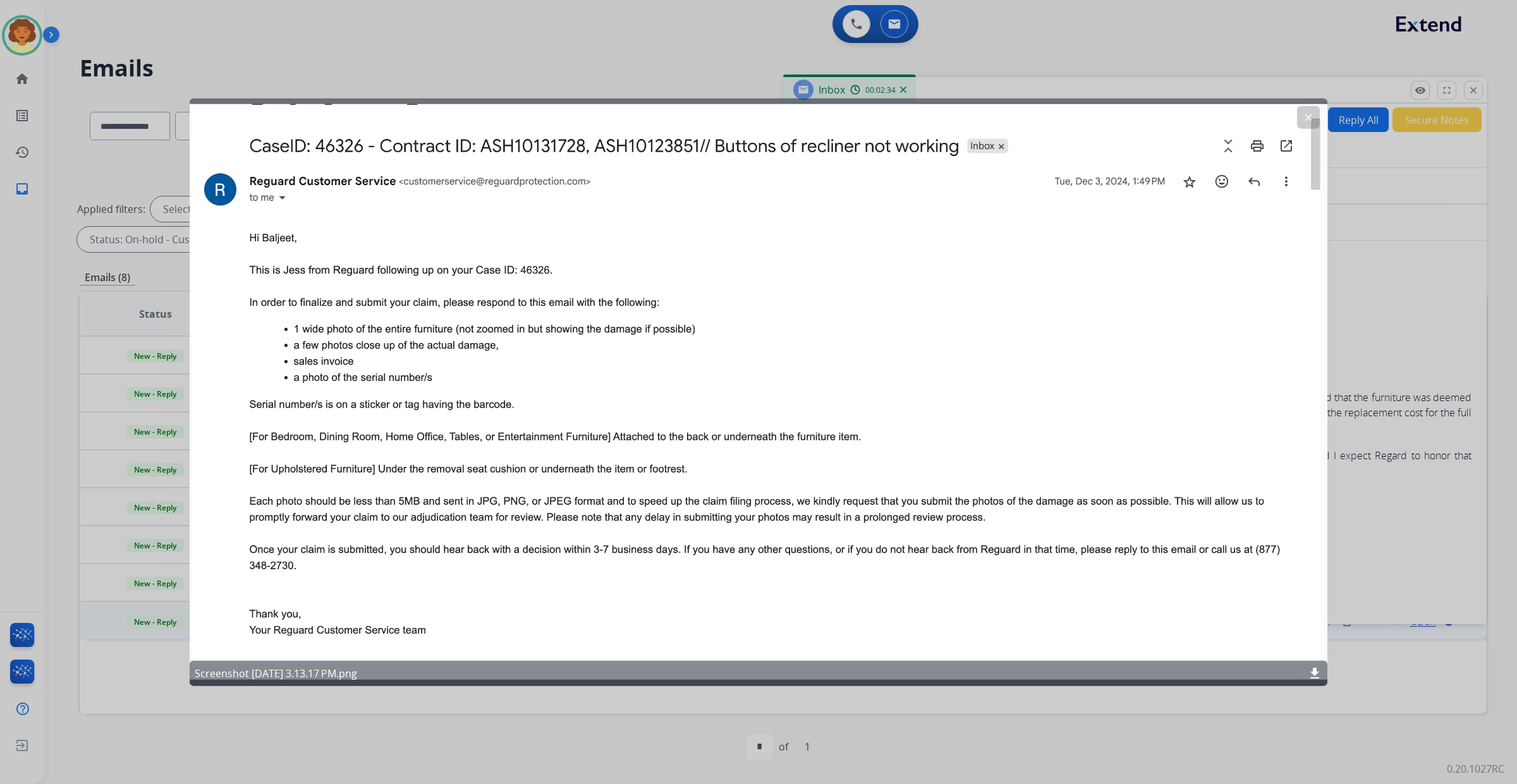
click at [1303, 118] on mat-icon "clear" at bounding box center [1308, 117] width 11 height 11
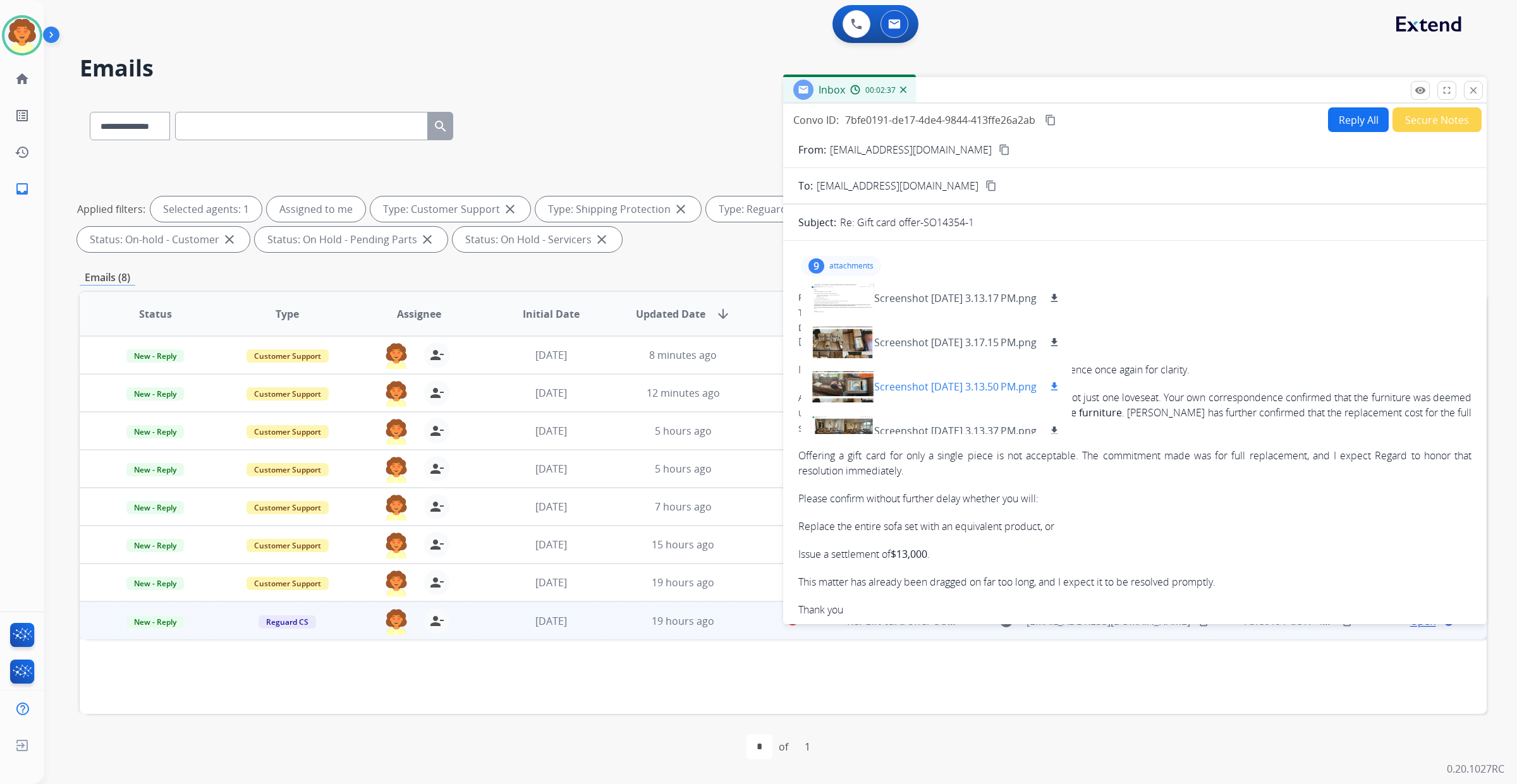
click at [848, 365] on div at bounding box center [842, 387] width 63 height 44
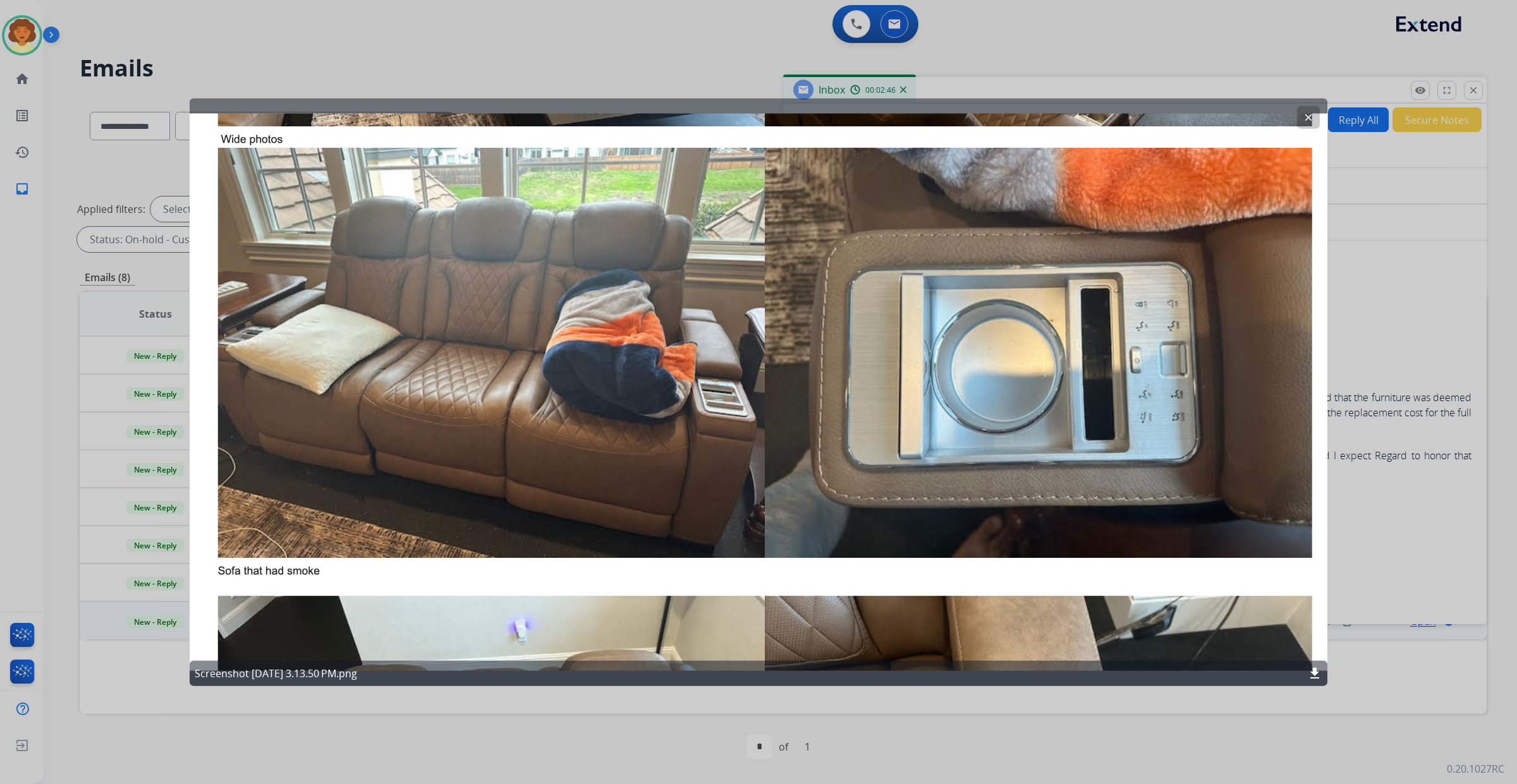
click at [1303, 119] on mat-icon "clear" at bounding box center [1308, 117] width 11 height 11
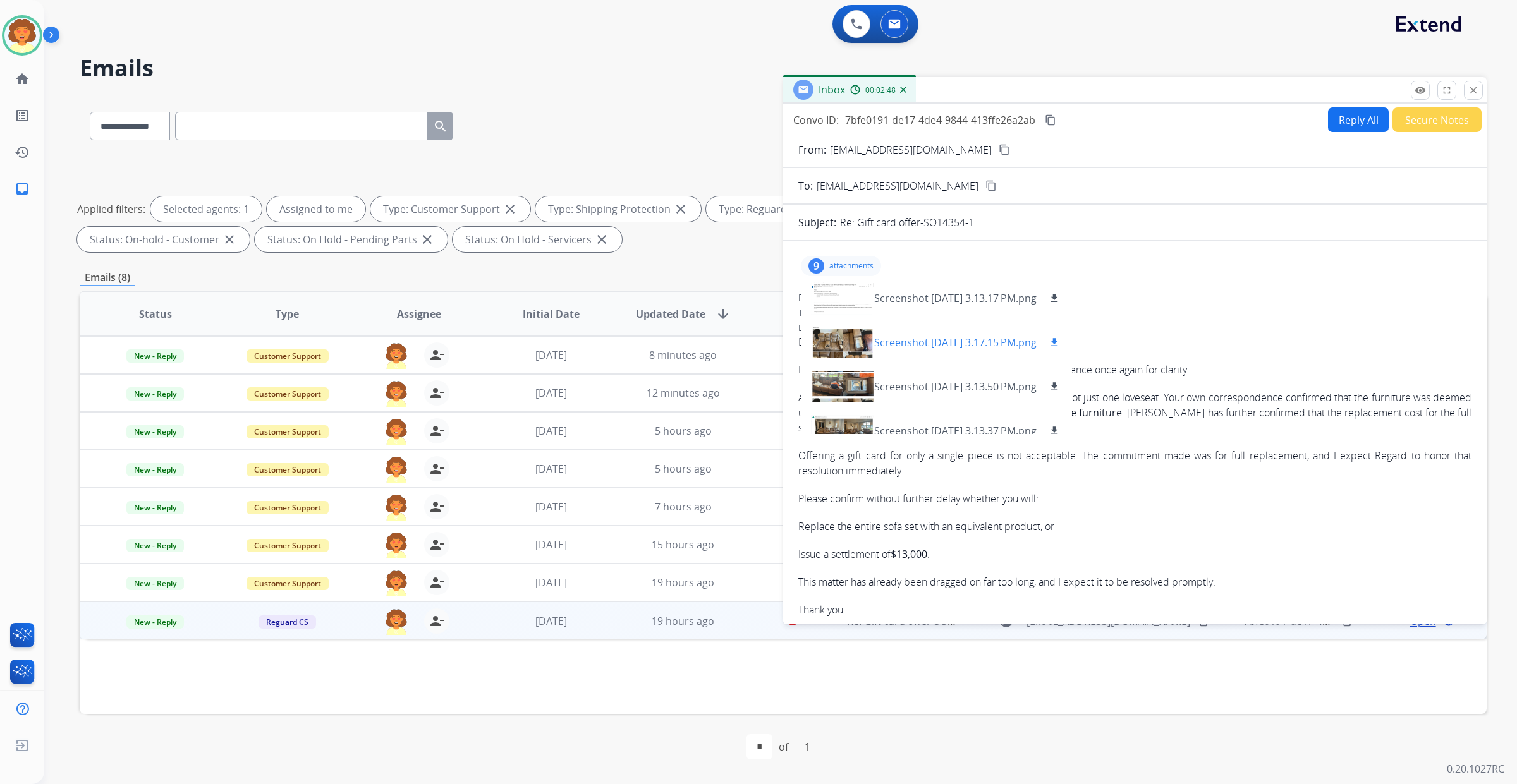
click at [870, 334] on div at bounding box center [842, 343] width 63 height 44
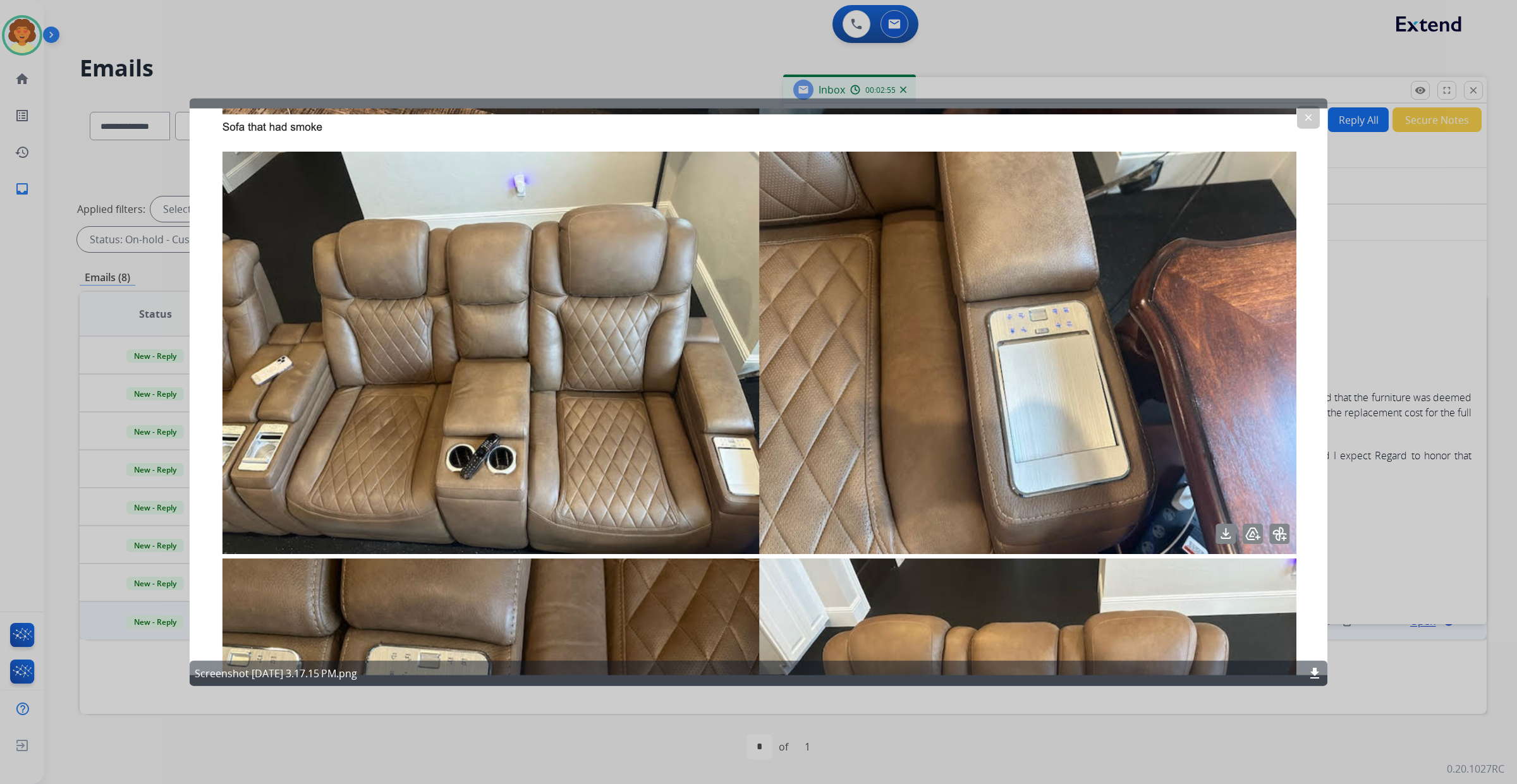
click at [1297, 122] on button "clear" at bounding box center [1308, 117] width 23 height 23
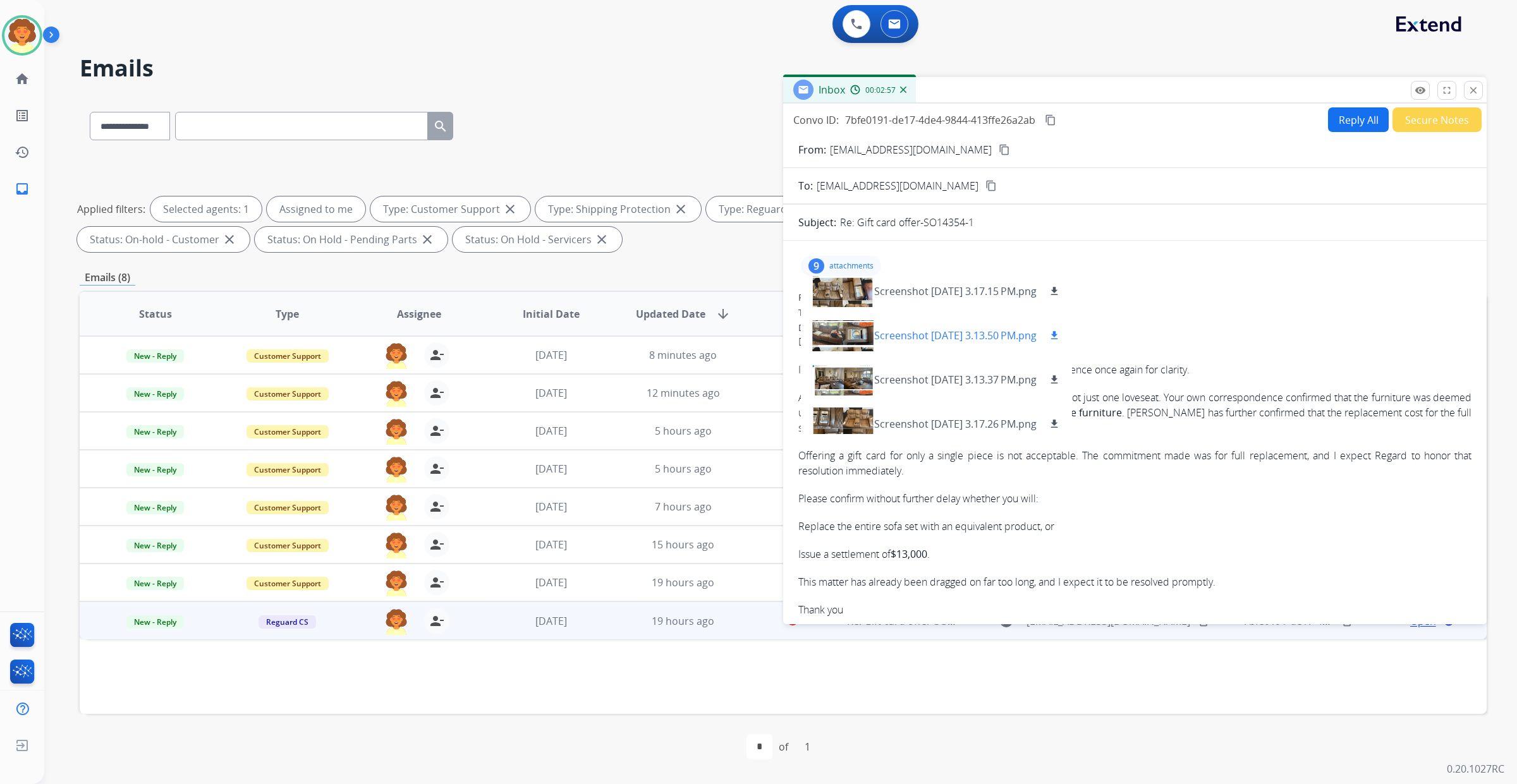
scroll to position [79, 0]
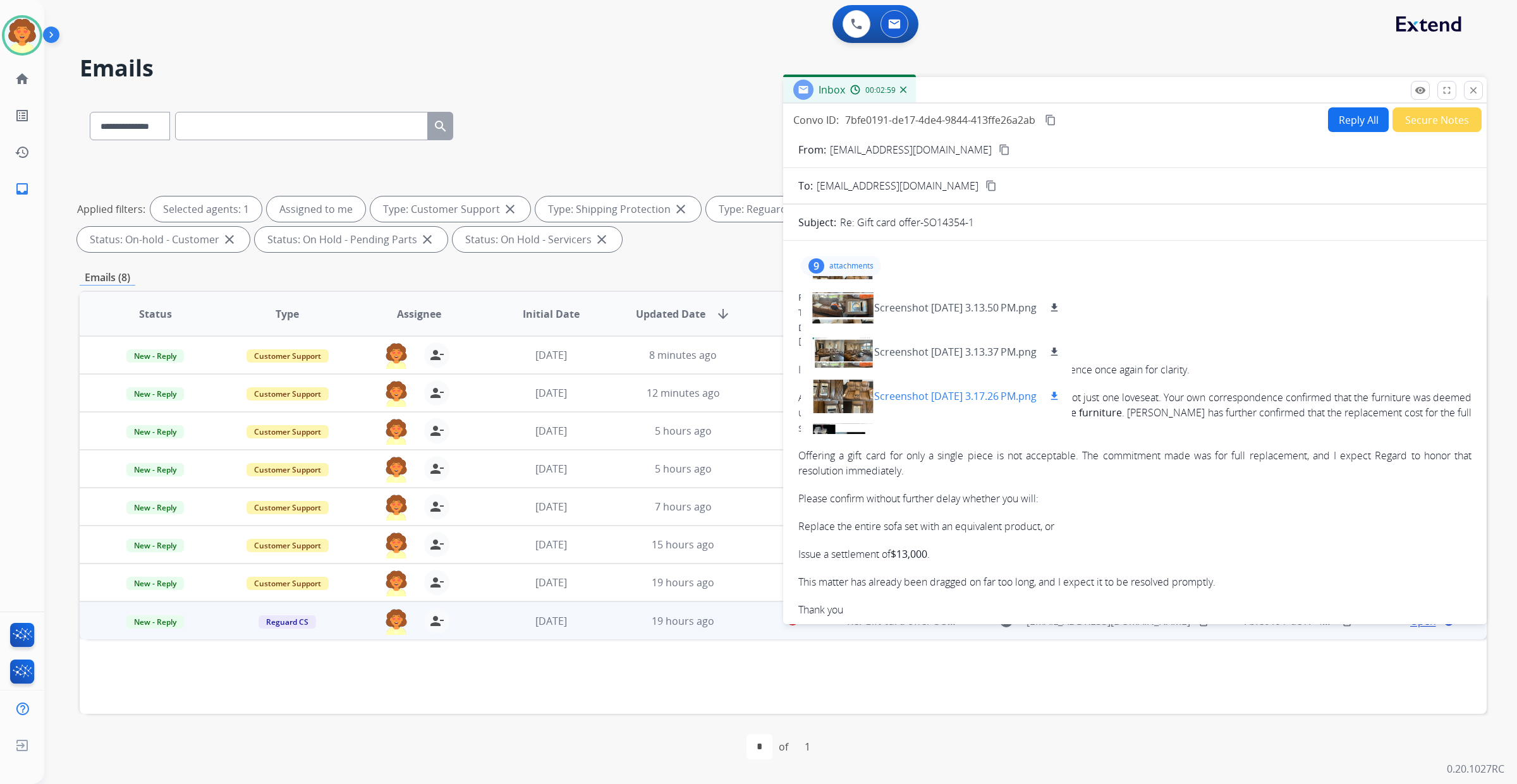
click at [854, 374] on div at bounding box center [842, 395] width 63 height 44
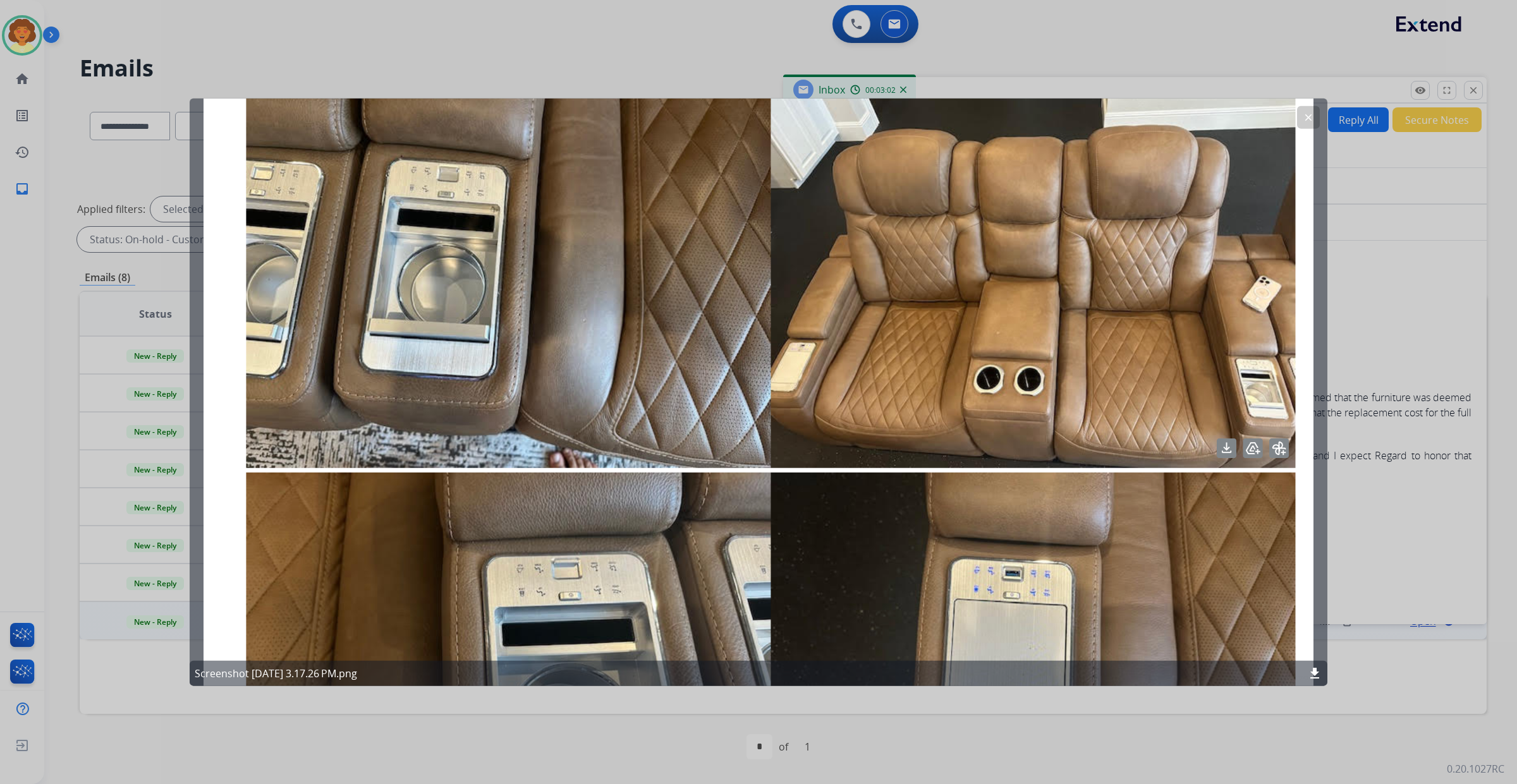
click at [1304, 122] on mat-icon "clear" at bounding box center [1308, 117] width 11 height 11
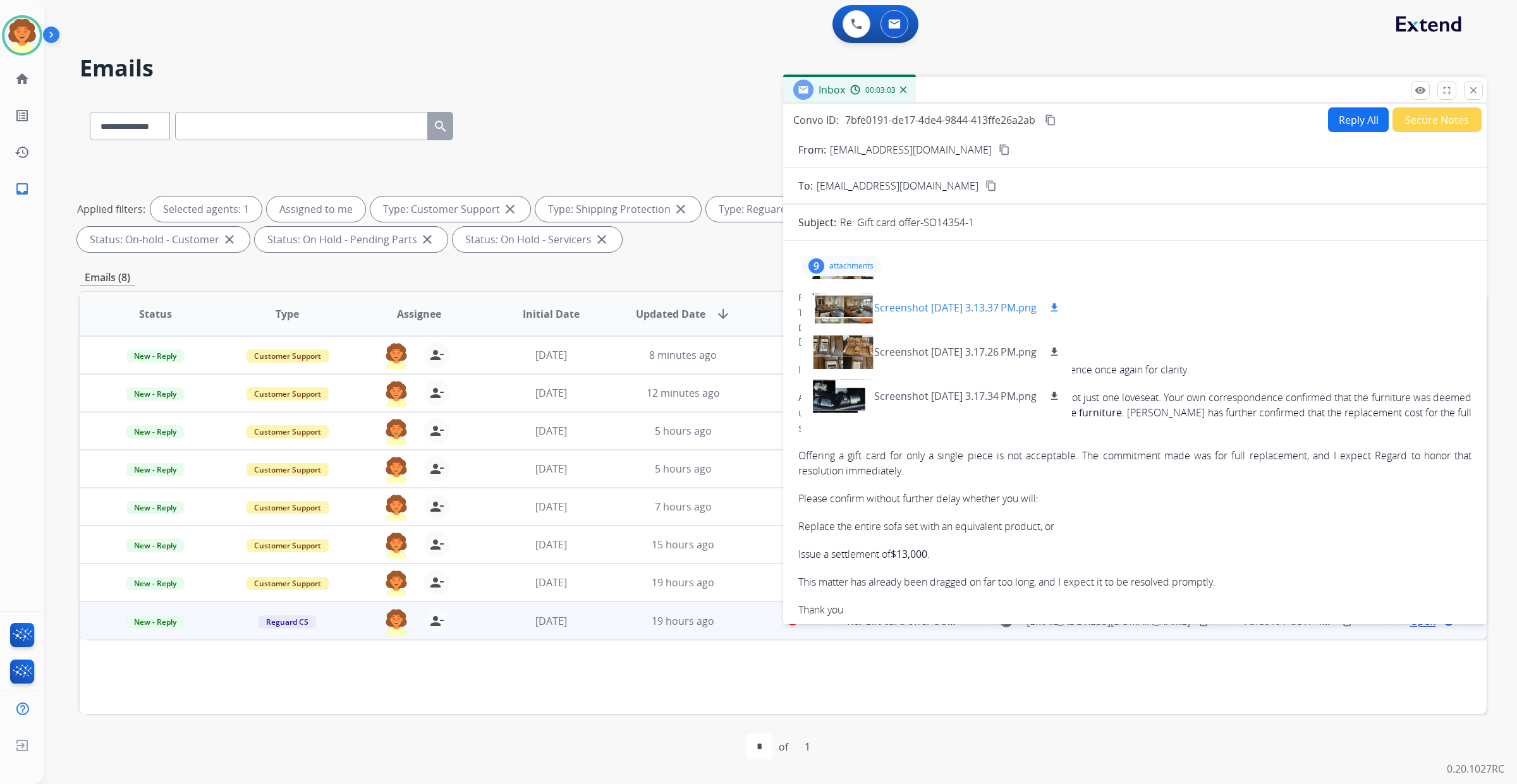
scroll to position [158, 0]
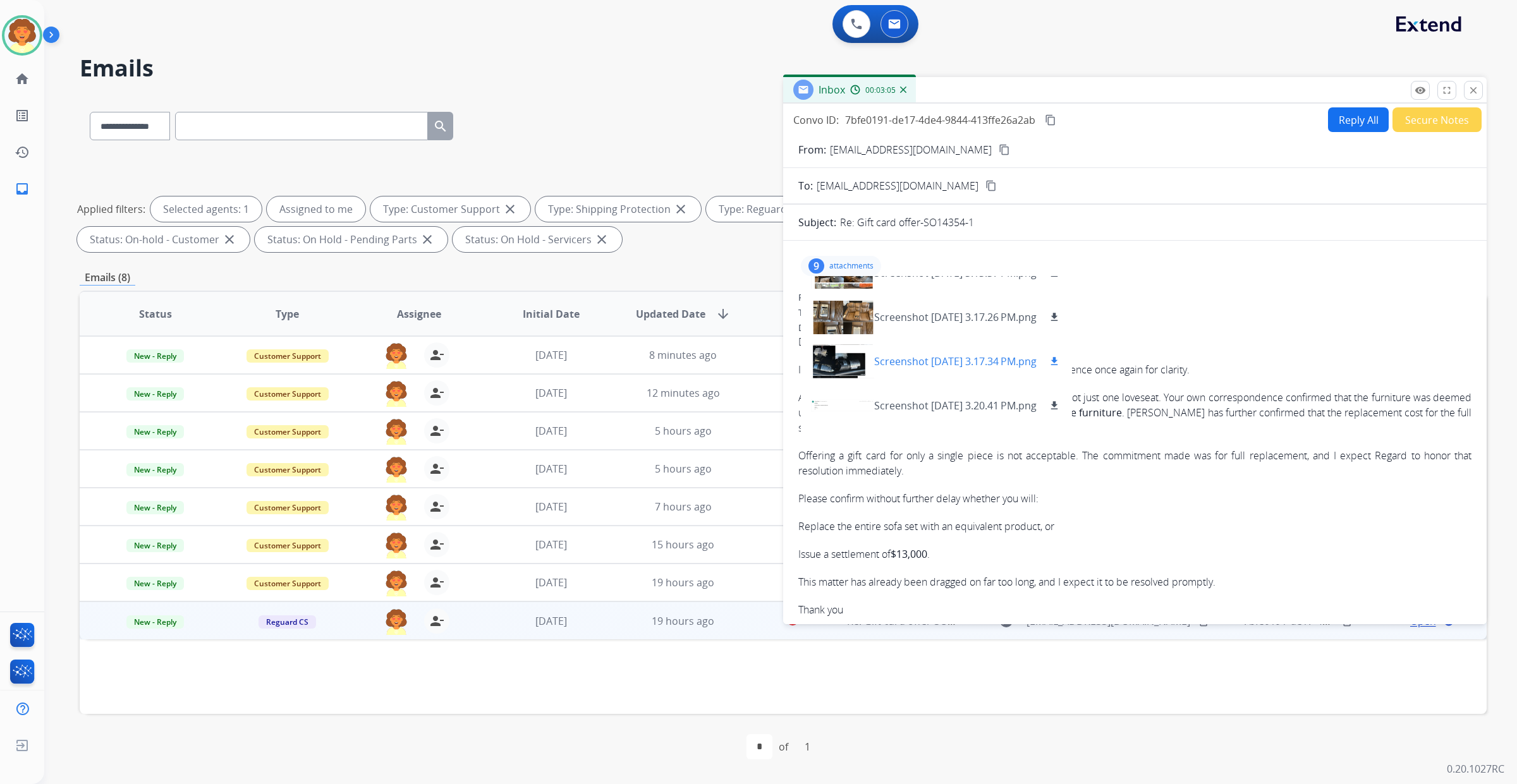
click at [842, 352] on div at bounding box center [842, 362] width 63 height 44
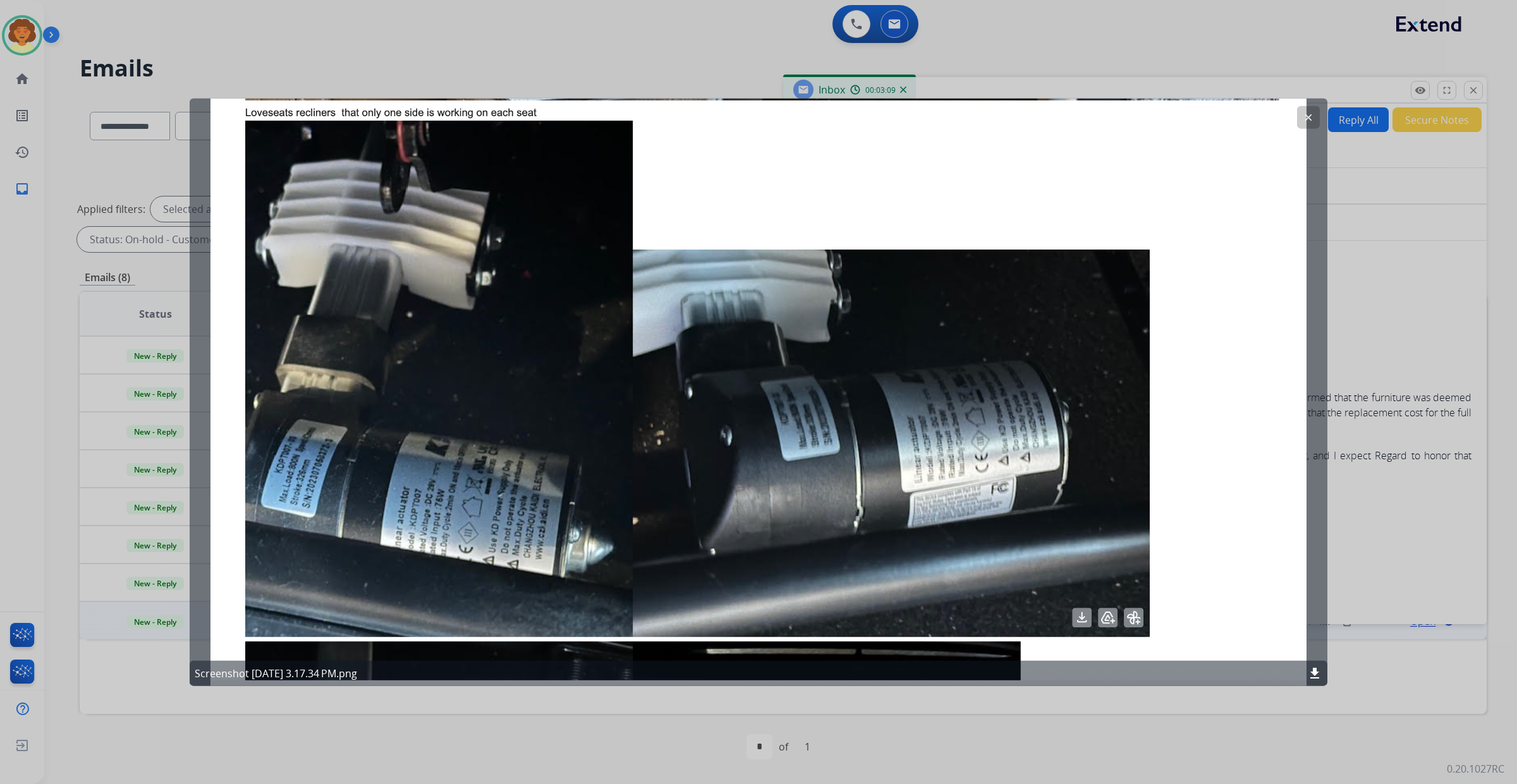
click at [1302, 115] on button "clear" at bounding box center [1308, 117] width 23 height 23
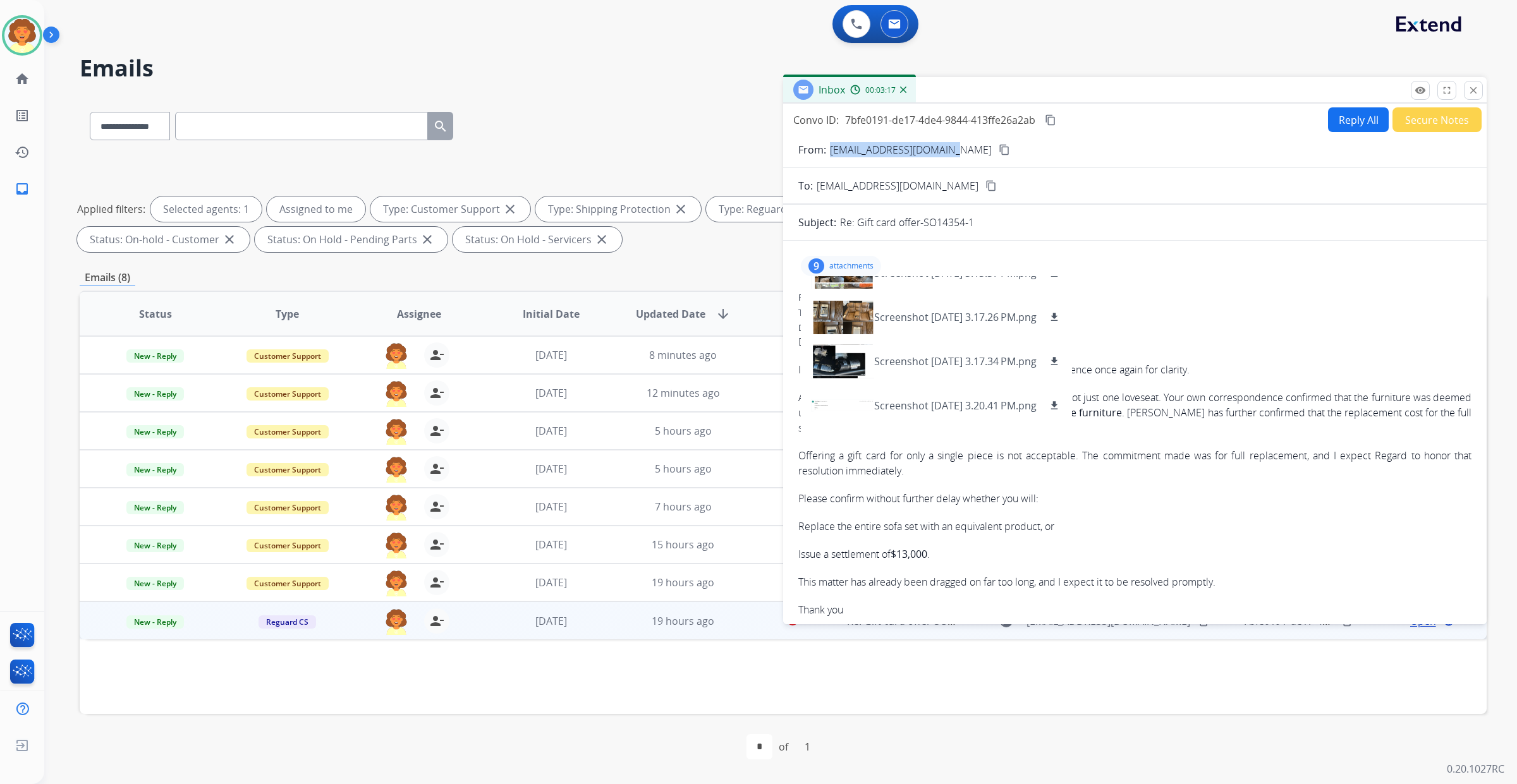
drag, startPoint x: 853, startPoint y: 77, endPoint x: 1036, endPoint y: 61, distance: 183.7
copy p "[EMAIL_ADDRESS][DOMAIN_NAME]"
click at [1321, 350] on p "Dear Regard Customer Service Team," at bounding box center [1134, 341] width 673 height 15
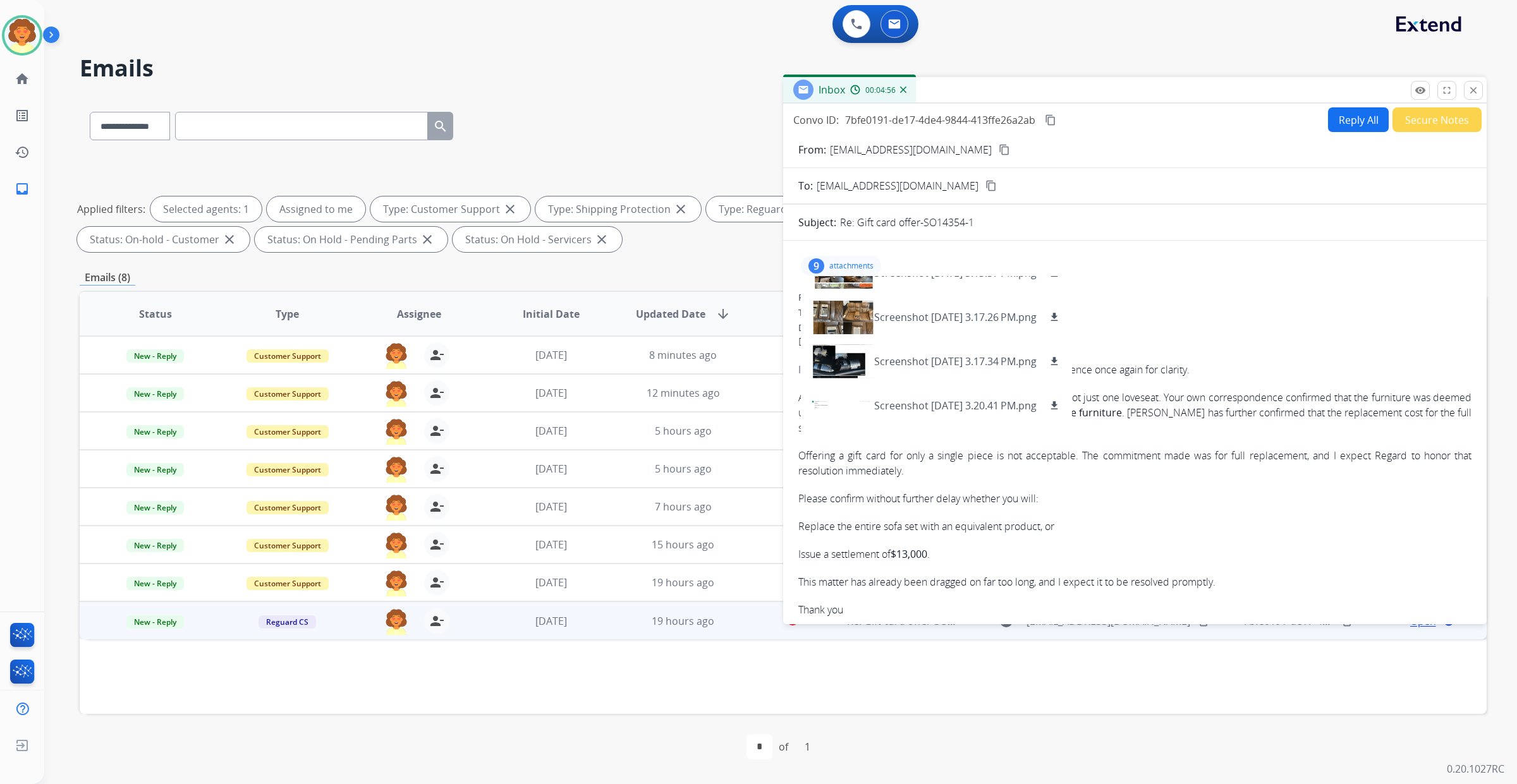
click at [824, 274] on div "9" at bounding box center [816, 265] width 16 height 15
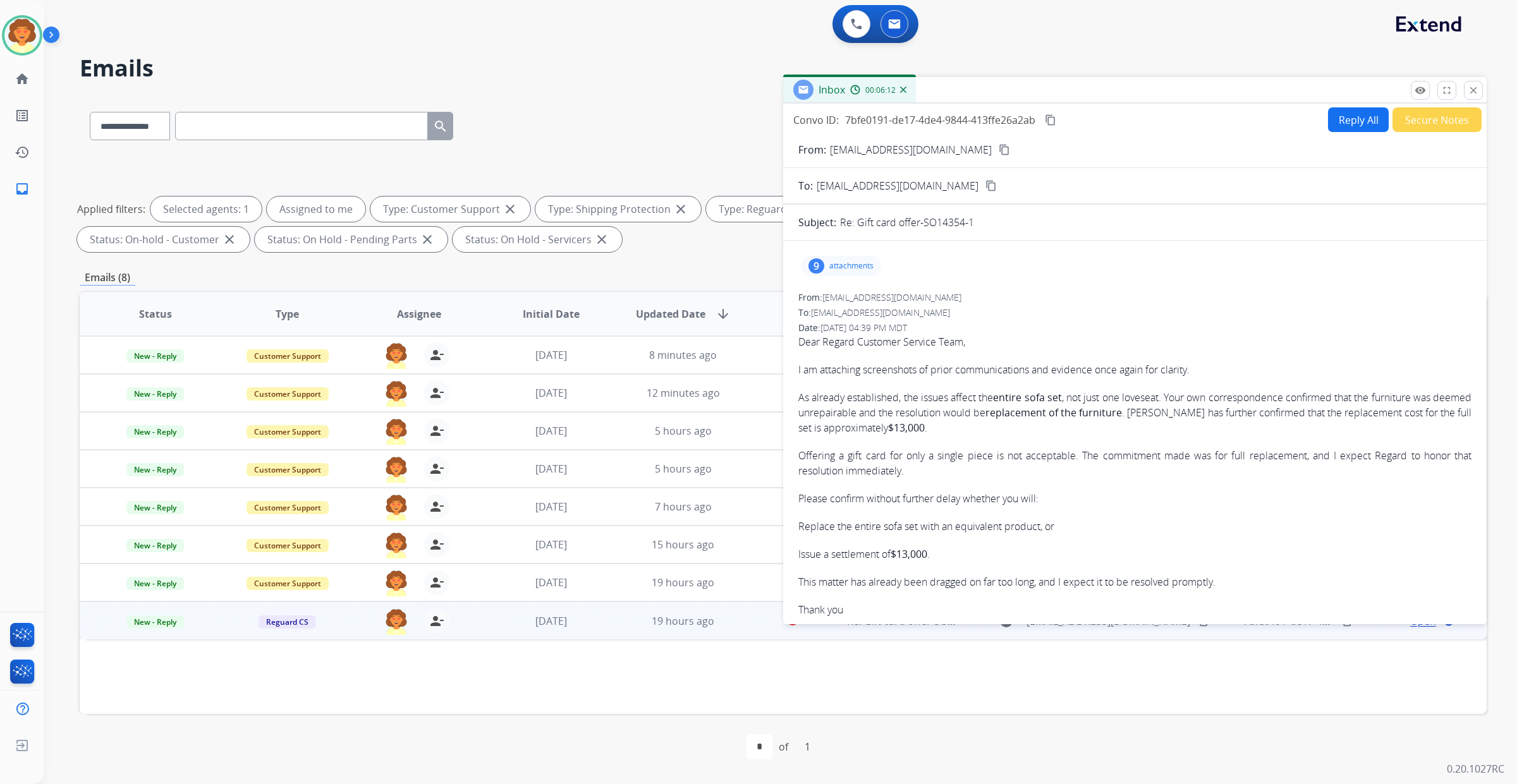
click at [1328, 132] on button "Reply All" at bounding box center [1358, 120] width 61 height 25
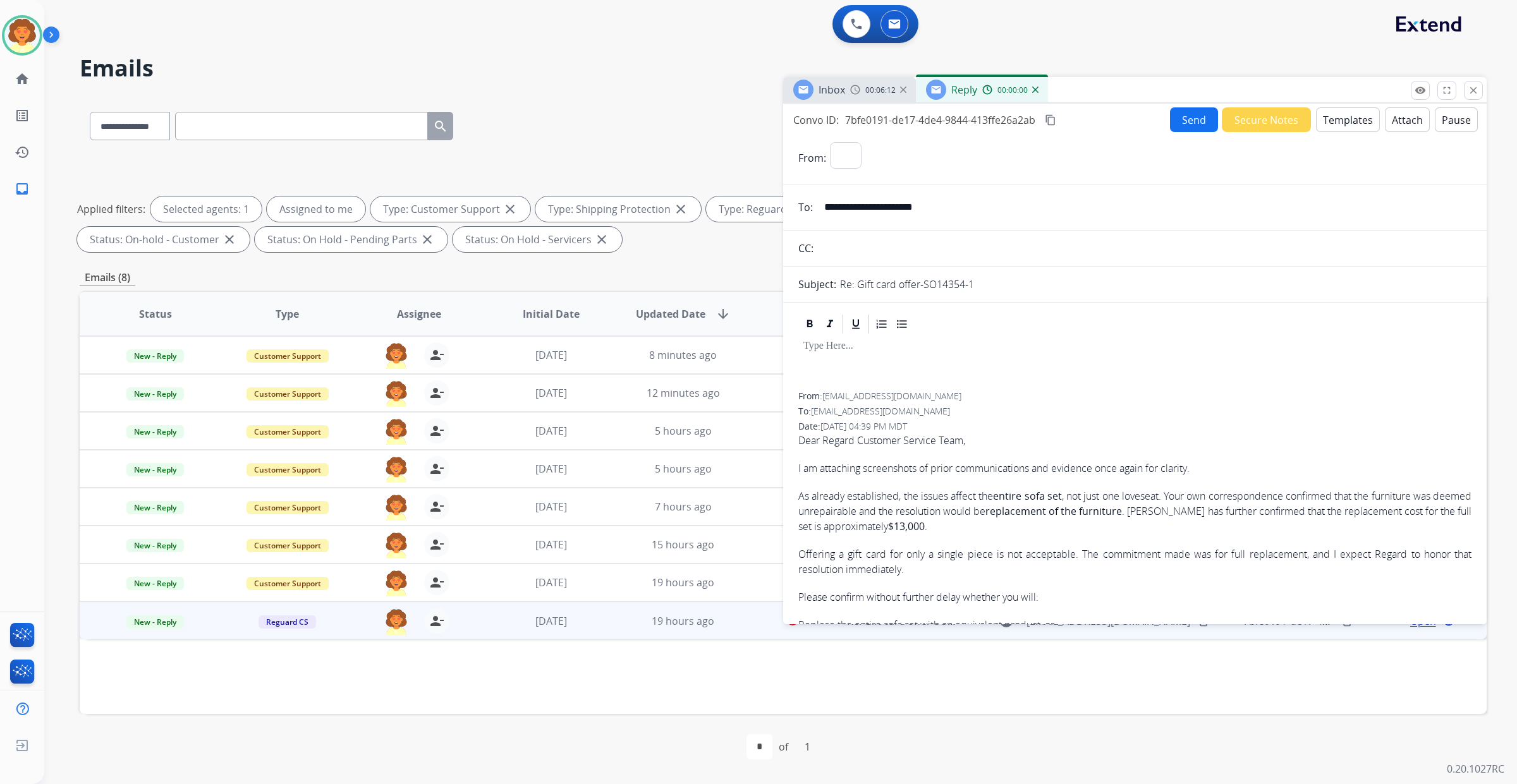
select select "**********"
click at [1316, 132] on button "Templates" at bounding box center [1348, 120] width 64 height 25
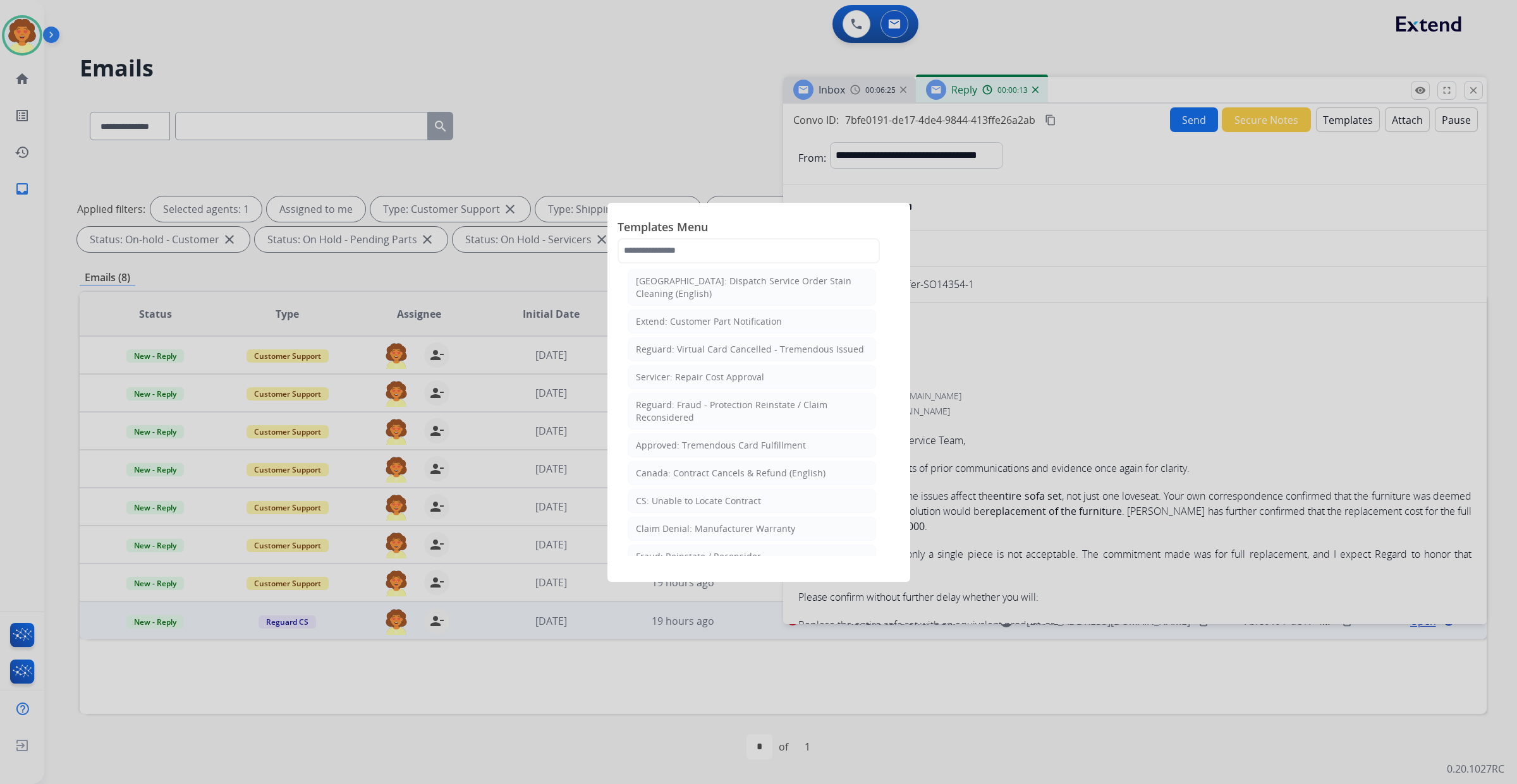
scroll to position [474, 0]
click at [758, 95] on div "Reguard: Standard Template" at bounding box center [697, 88] width 123 height 13
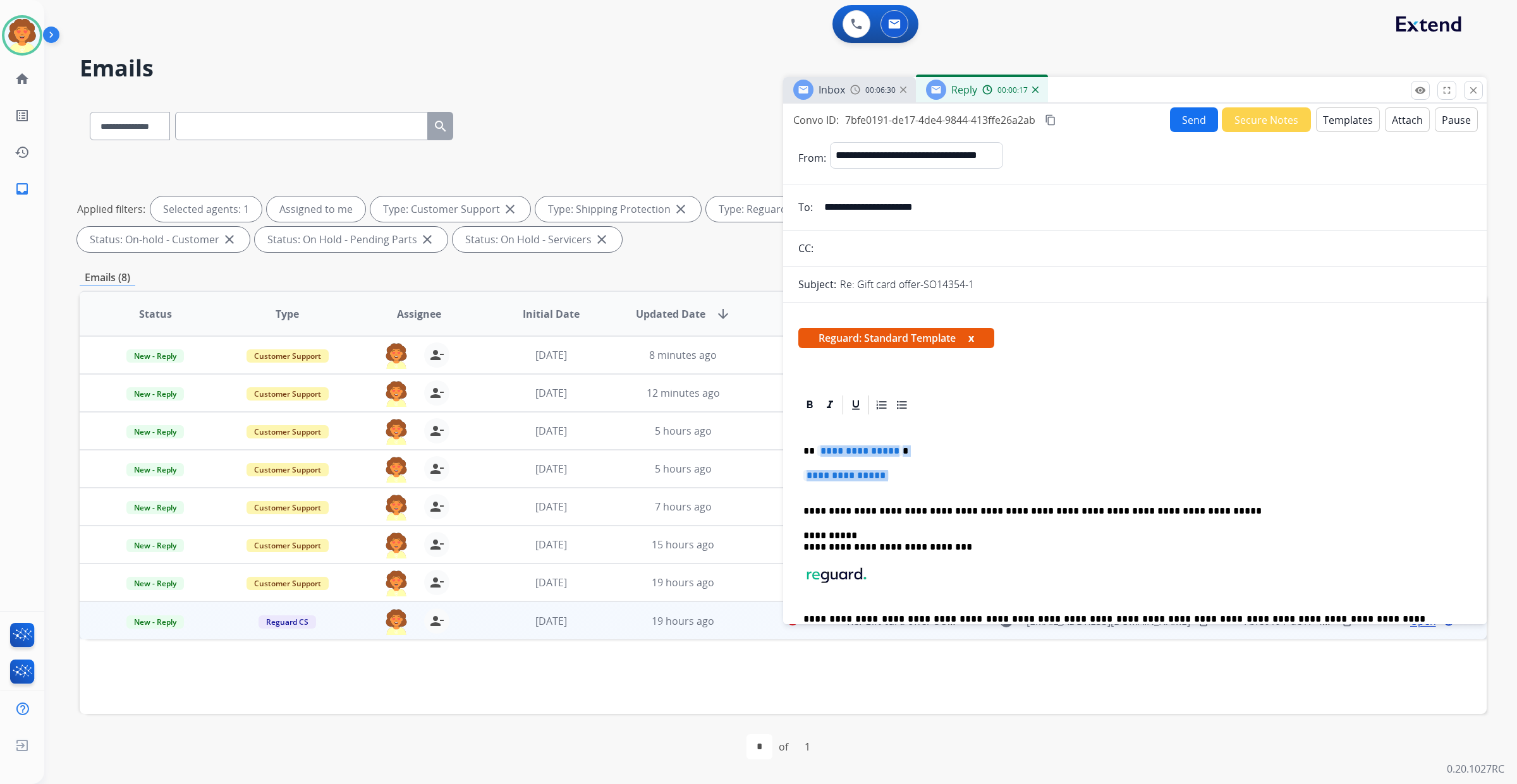
drag, startPoint x: 826, startPoint y: 645, endPoint x: 866, endPoint y: 688, distance: 58.7
click at [866, 677] on div "**********" at bounding box center [1134, 547] width 673 height 261
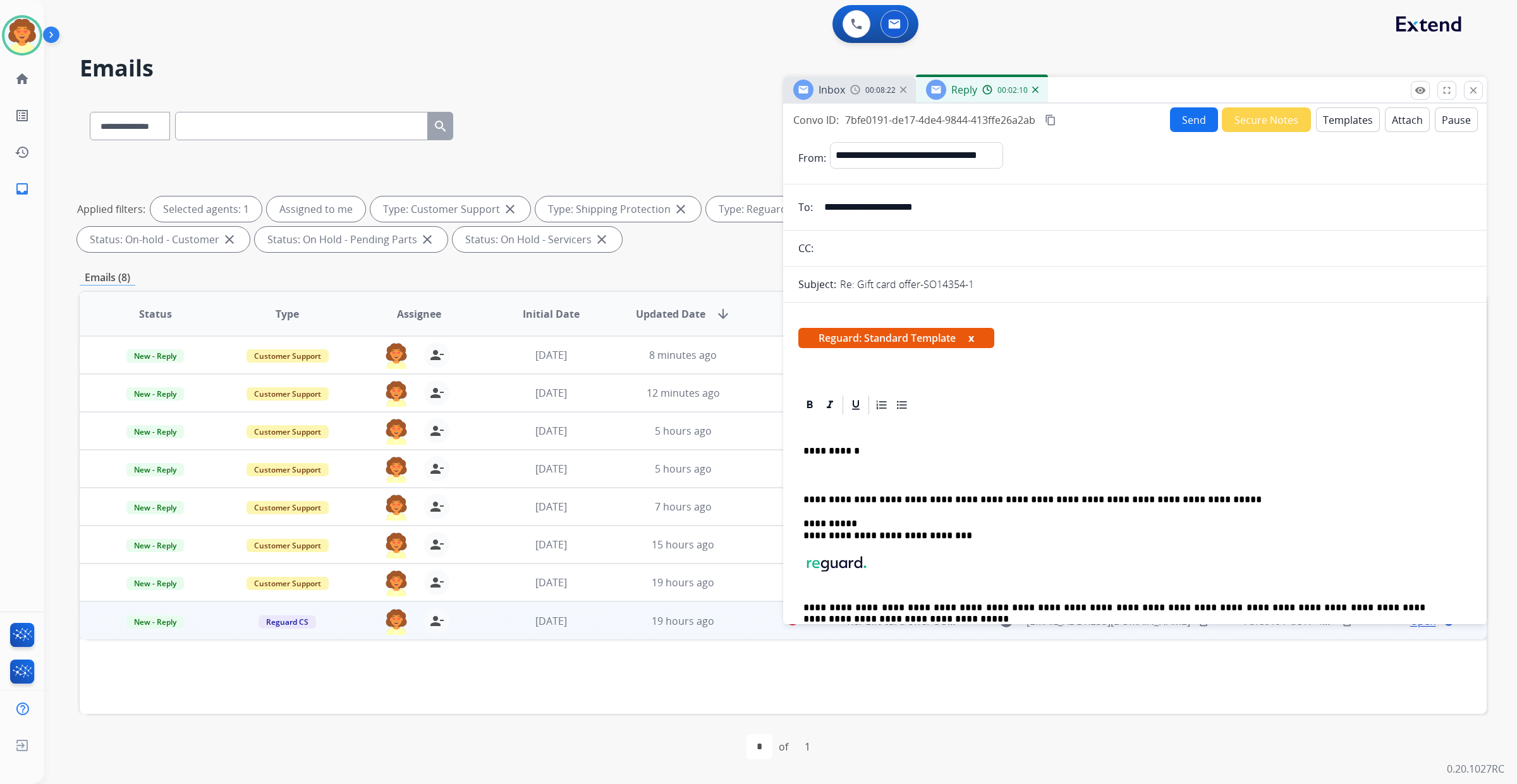
click at [1316, 132] on button "Templates" at bounding box center [1348, 120] width 64 height 25
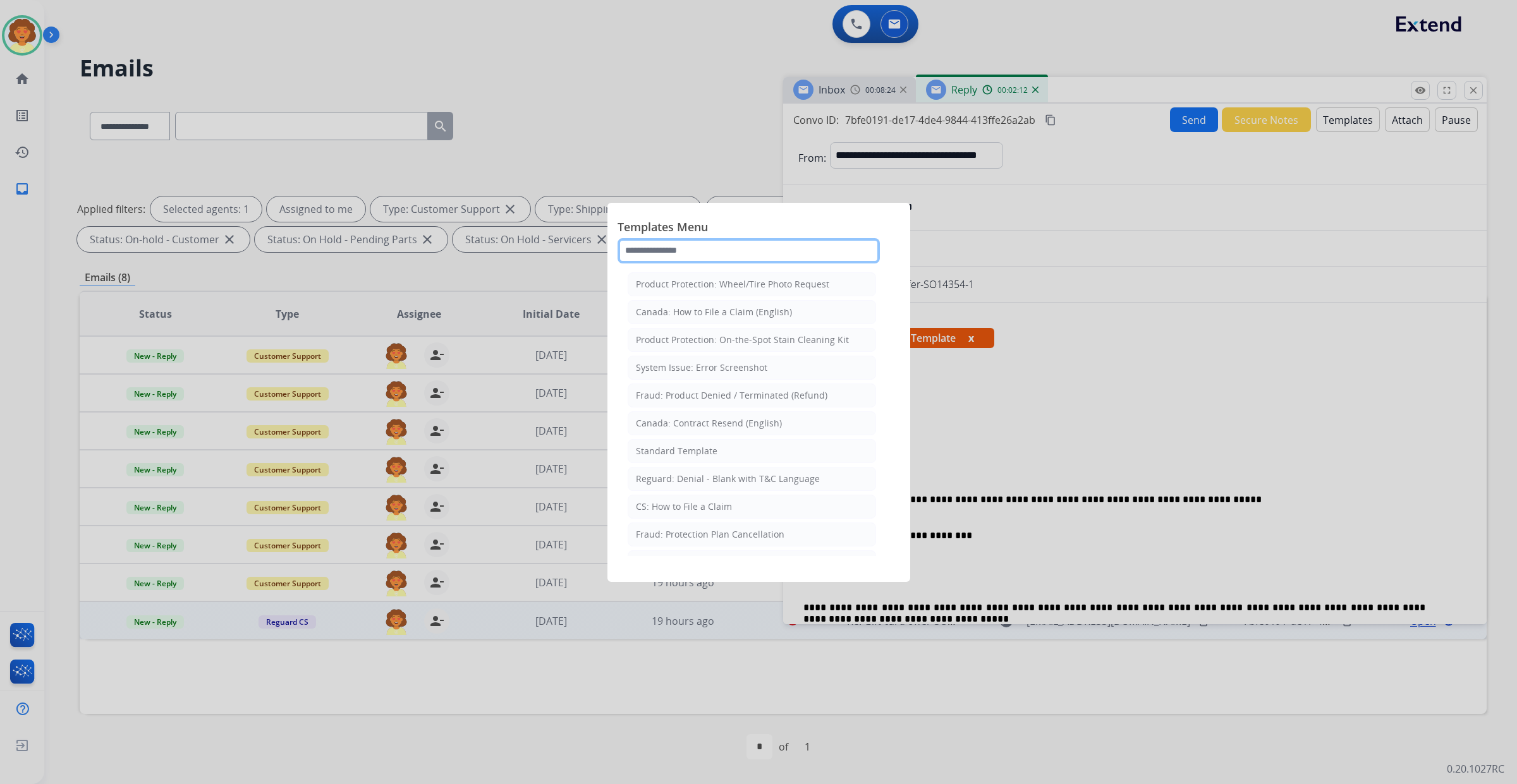
click at [661, 263] on input "text" at bounding box center [749, 250] width 262 height 25
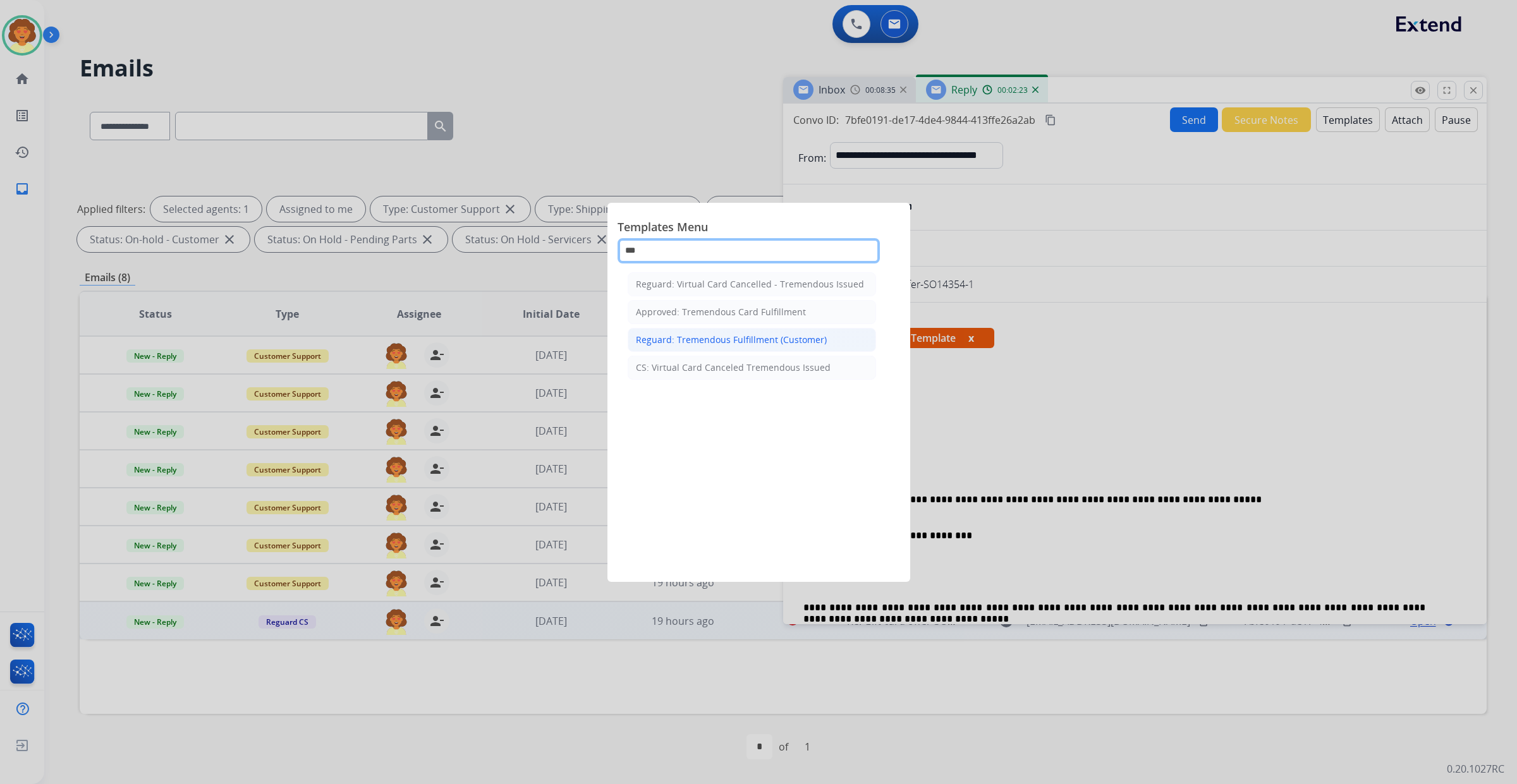
type input "***"
click at [747, 347] on div "Reguard: Tremendous Fulfillment (Customer)" at bounding box center [732, 340] width 191 height 13
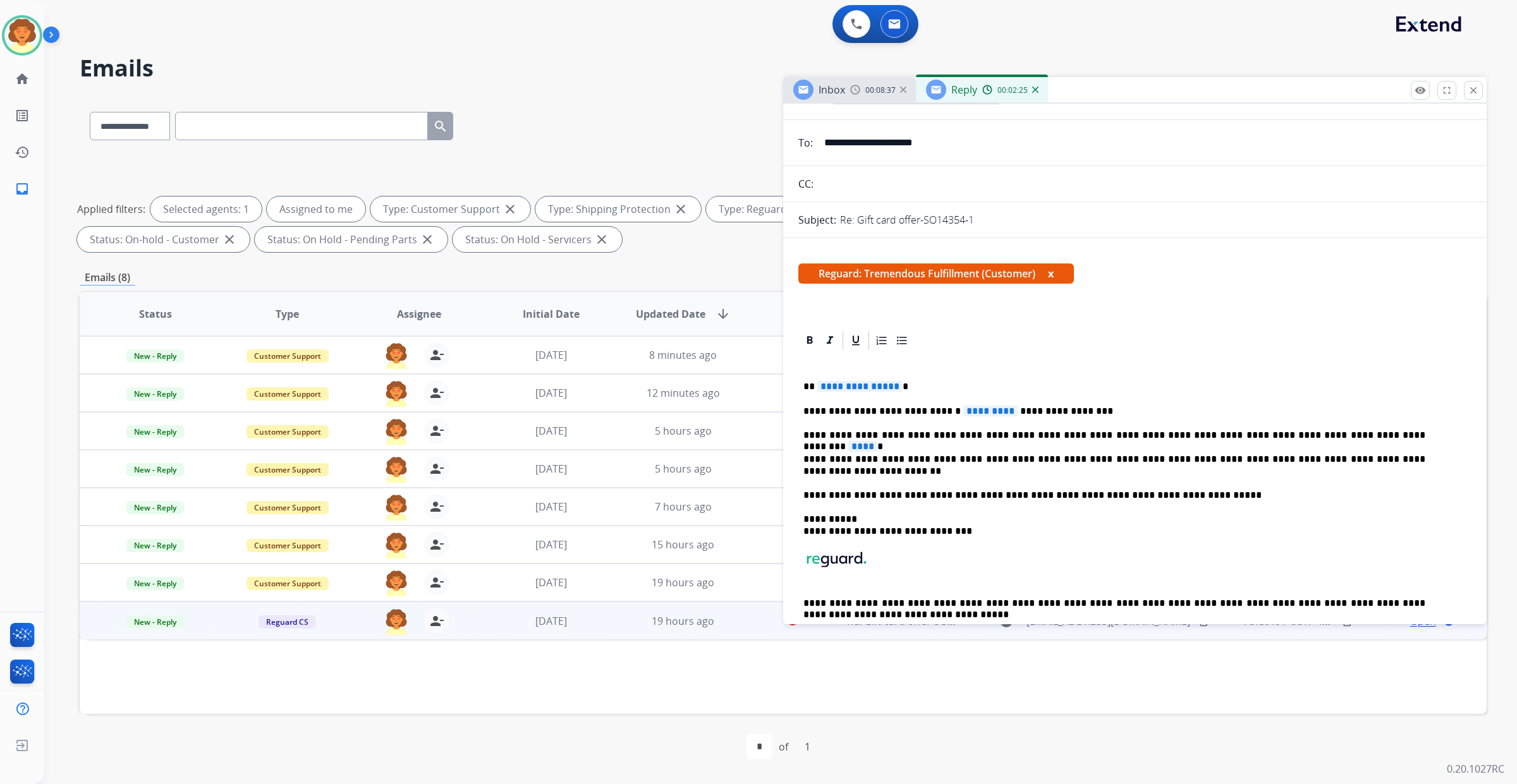
scroll to position [158, 0]
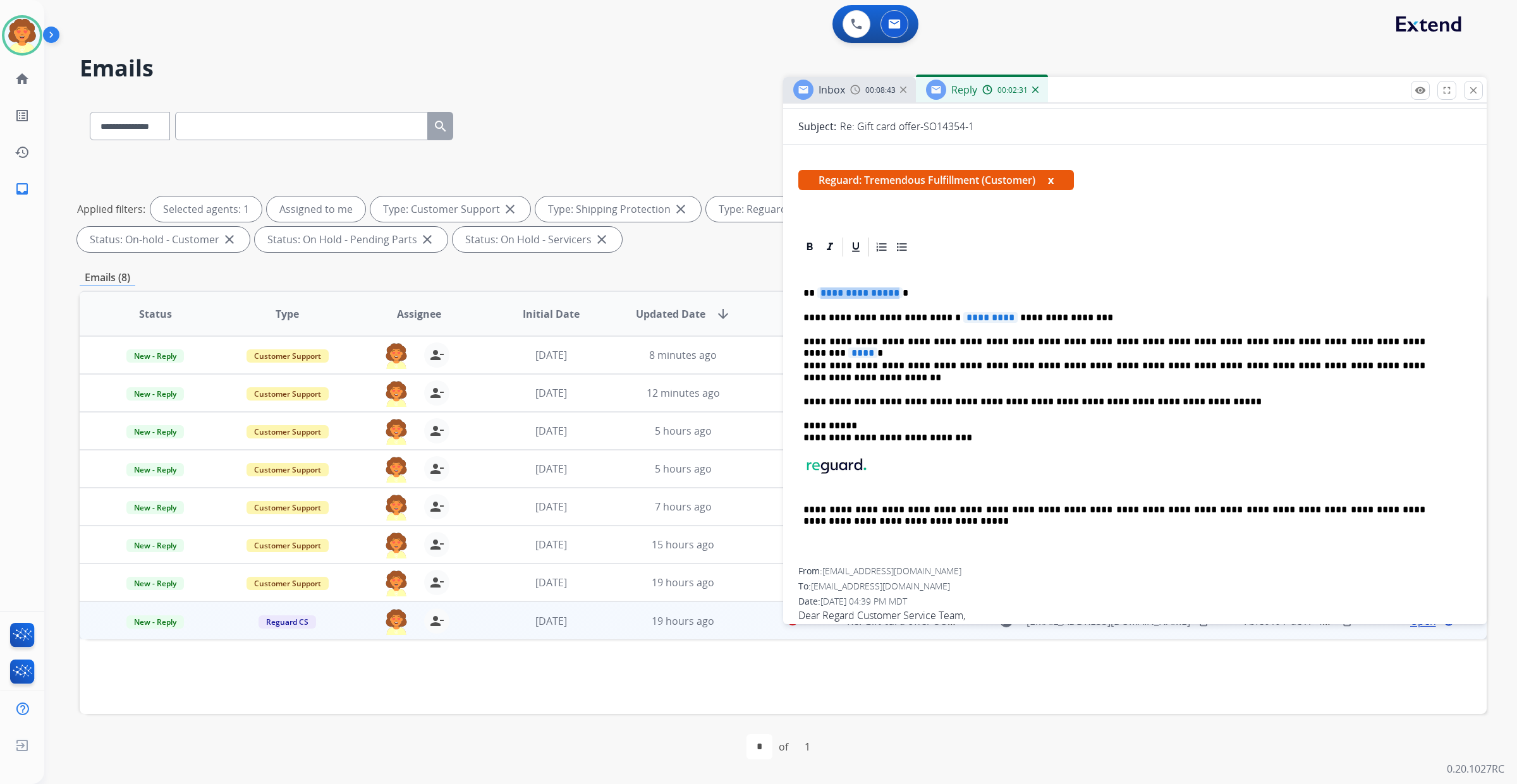
drag, startPoint x: 906, startPoint y: 491, endPoint x: 835, endPoint y: 472, distance: 73.5
click at [835, 472] on div "**********" at bounding box center [1134, 412] width 673 height 309
drag, startPoint x: 826, startPoint y: 482, endPoint x: 866, endPoint y: 488, distance: 40.4
click at [866, 488] on div "**********" at bounding box center [1134, 412] width 673 height 309
click at [988, 323] on span "*********" at bounding box center [990, 317] width 55 height 11
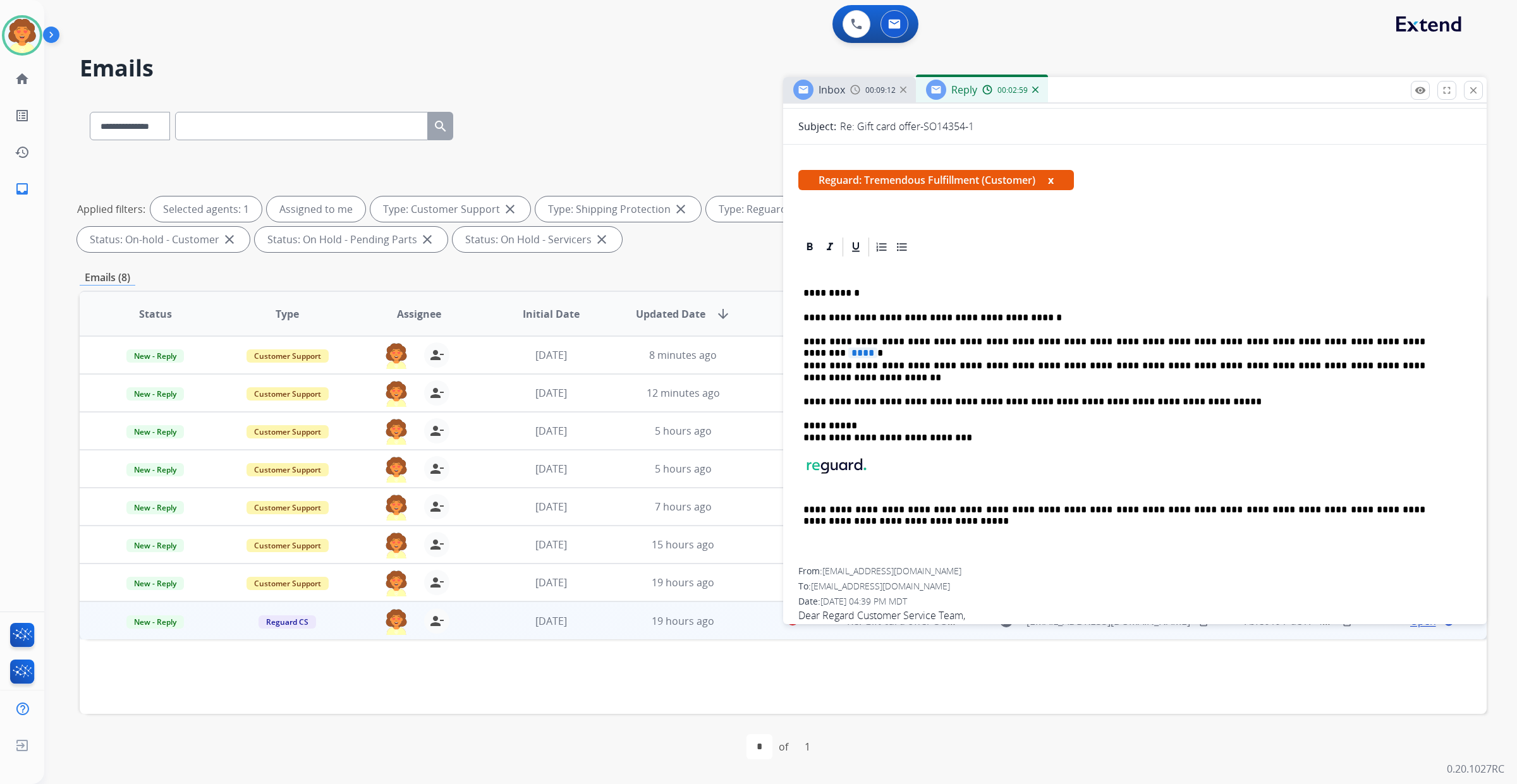
click at [953, 324] on p "**********" at bounding box center [1114, 317] width 622 height 11
click at [877, 359] on span "****" at bounding box center [862, 353] width 29 height 11
click at [1388, 348] on p "**********" at bounding box center [1114, 341] width 622 height 11
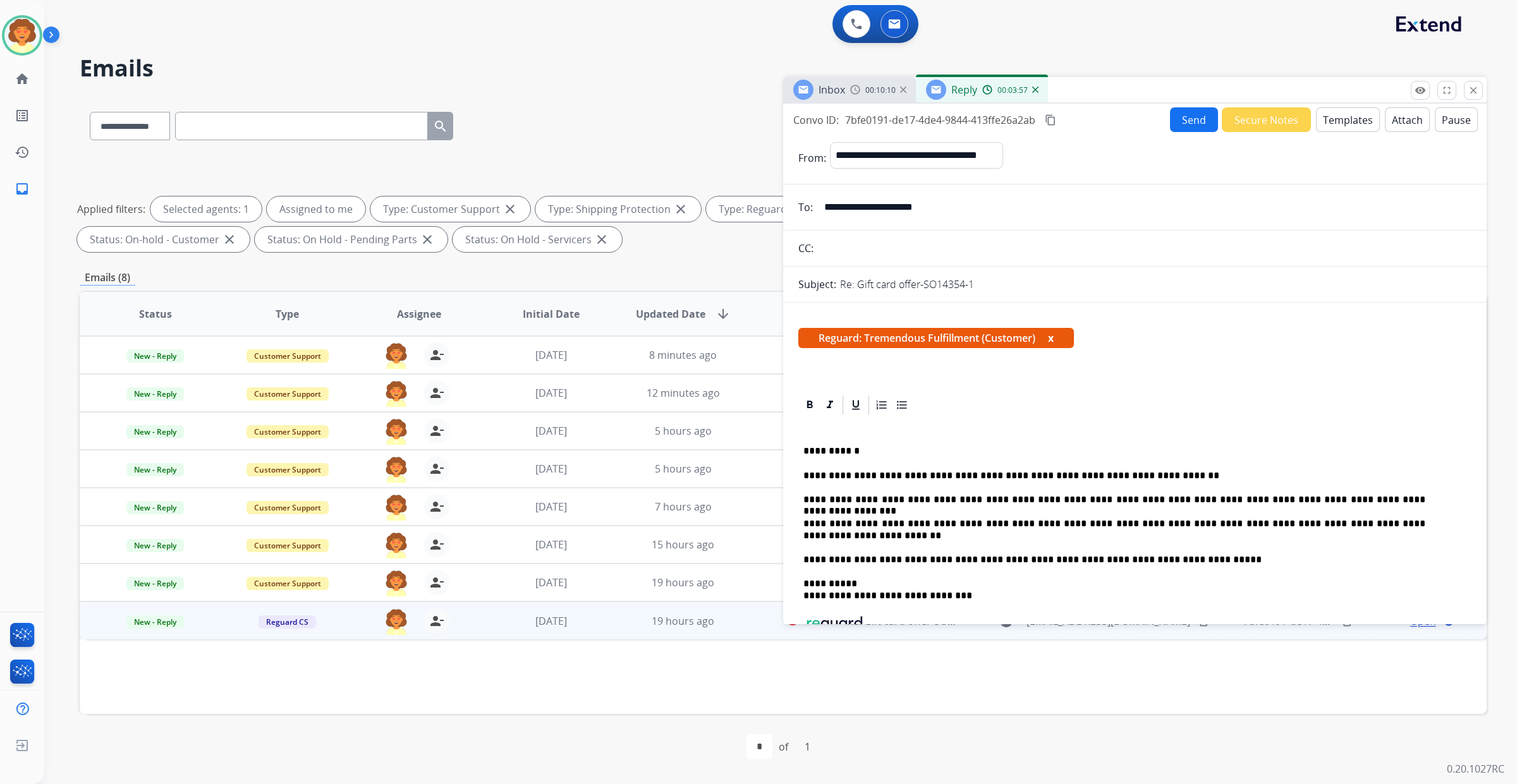
scroll to position [0, 0]
click at [1170, 132] on button "Send" at bounding box center [1194, 120] width 48 height 25
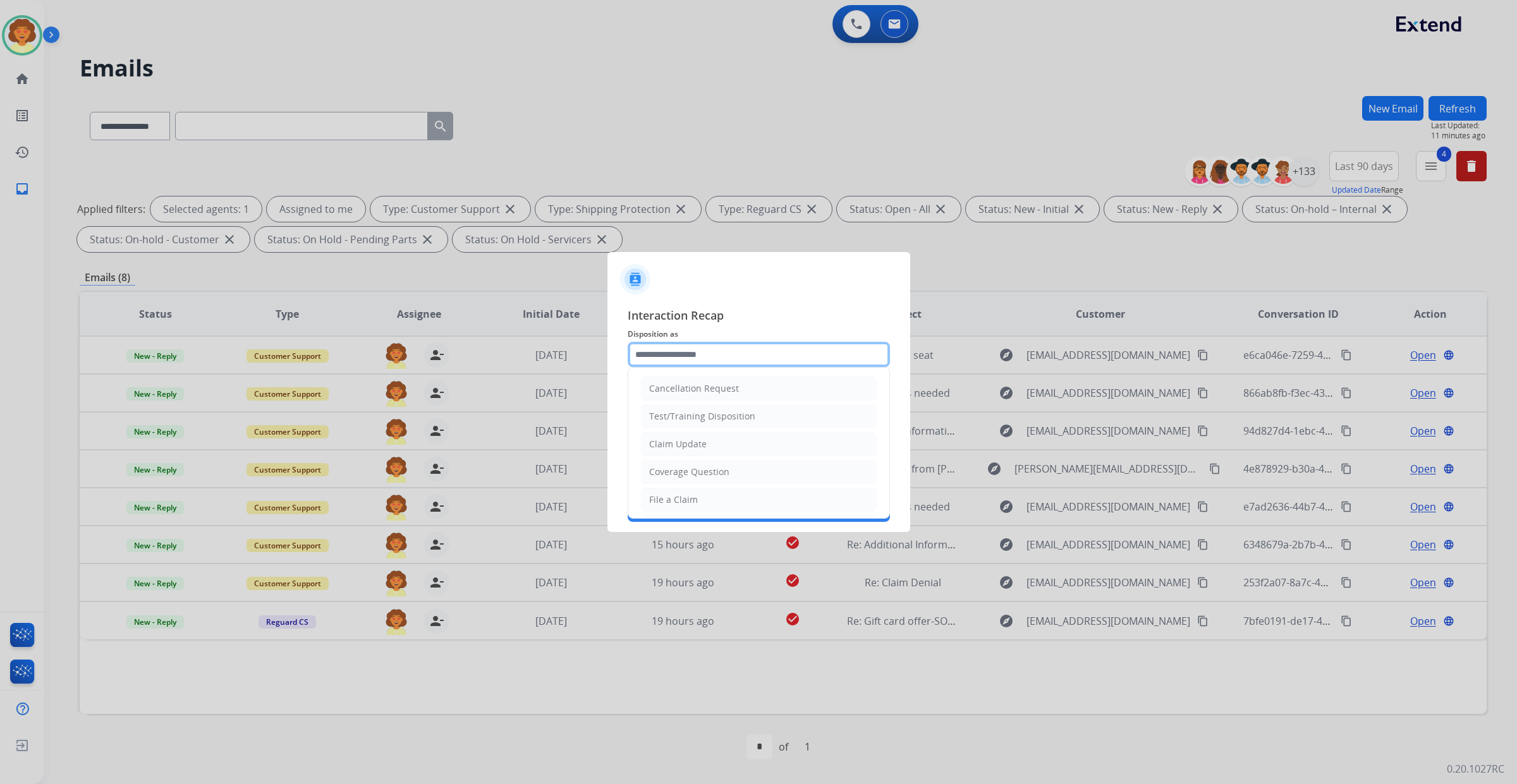
click at [737, 342] on input "text" at bounding box center [758, 354] width 262 height 25
click at [707, 450] on div "Claim Update" at bounding box center [678, 443] width 58 height 13
type input "**********"
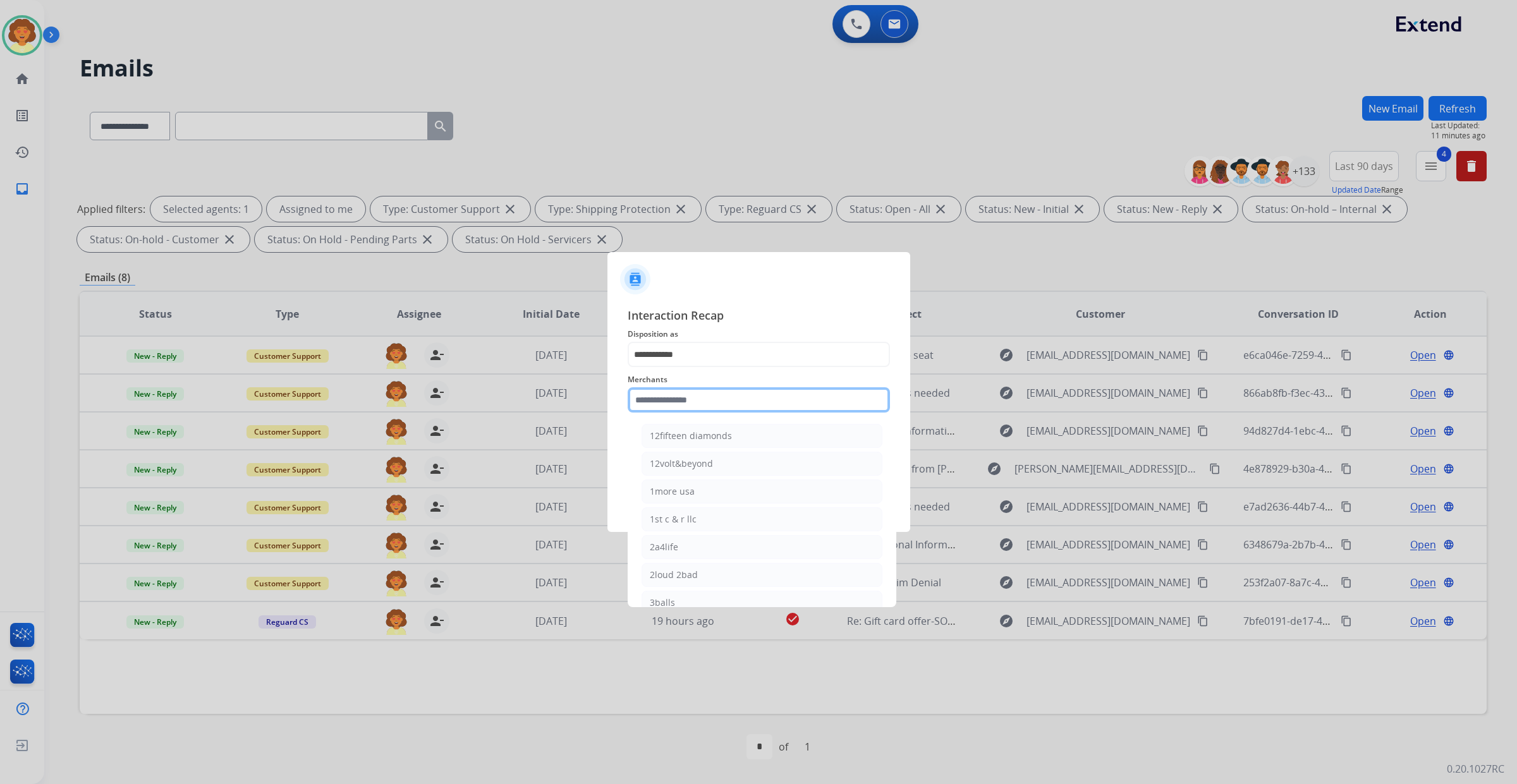
click at [672, 392] on input "text" at bounding box center [758, 399] width 262 height 25
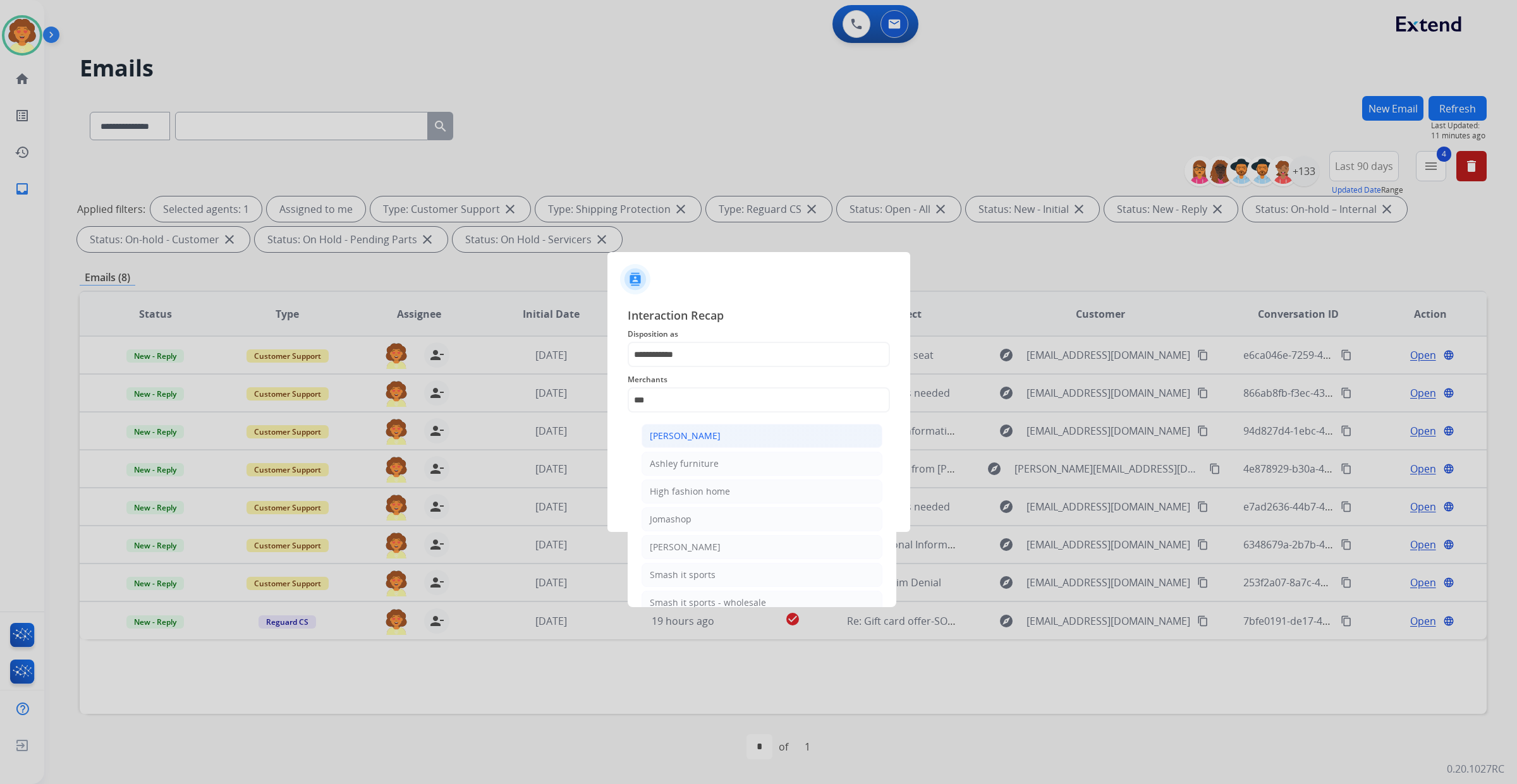
click at [707, 442] on div "Ashley - Reguard" at bounding box center [685, 435] width 71 height 13
type input "**********"
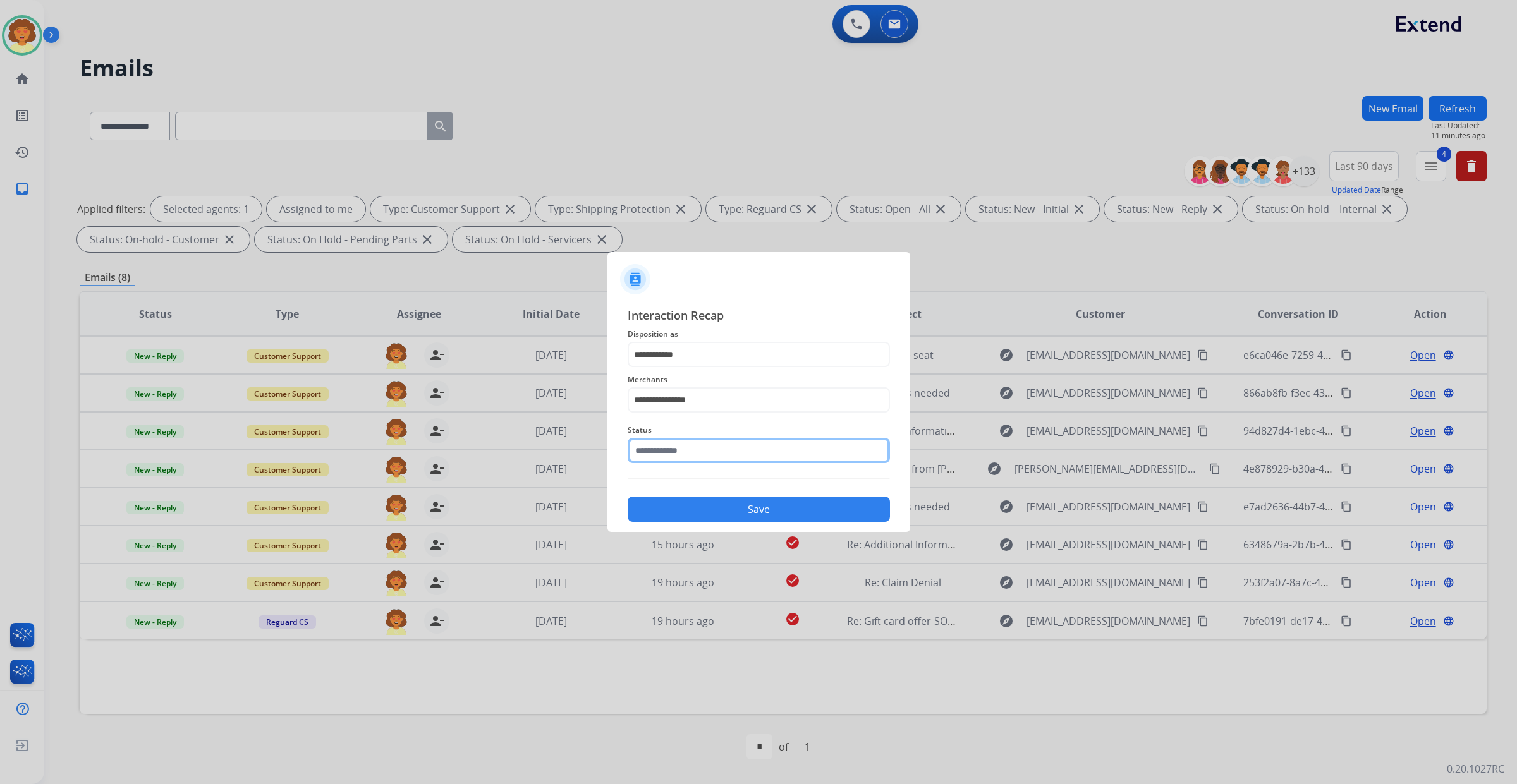
click at [669, 463] on input "text" at bounding box center [758, 449] width 262 height 25
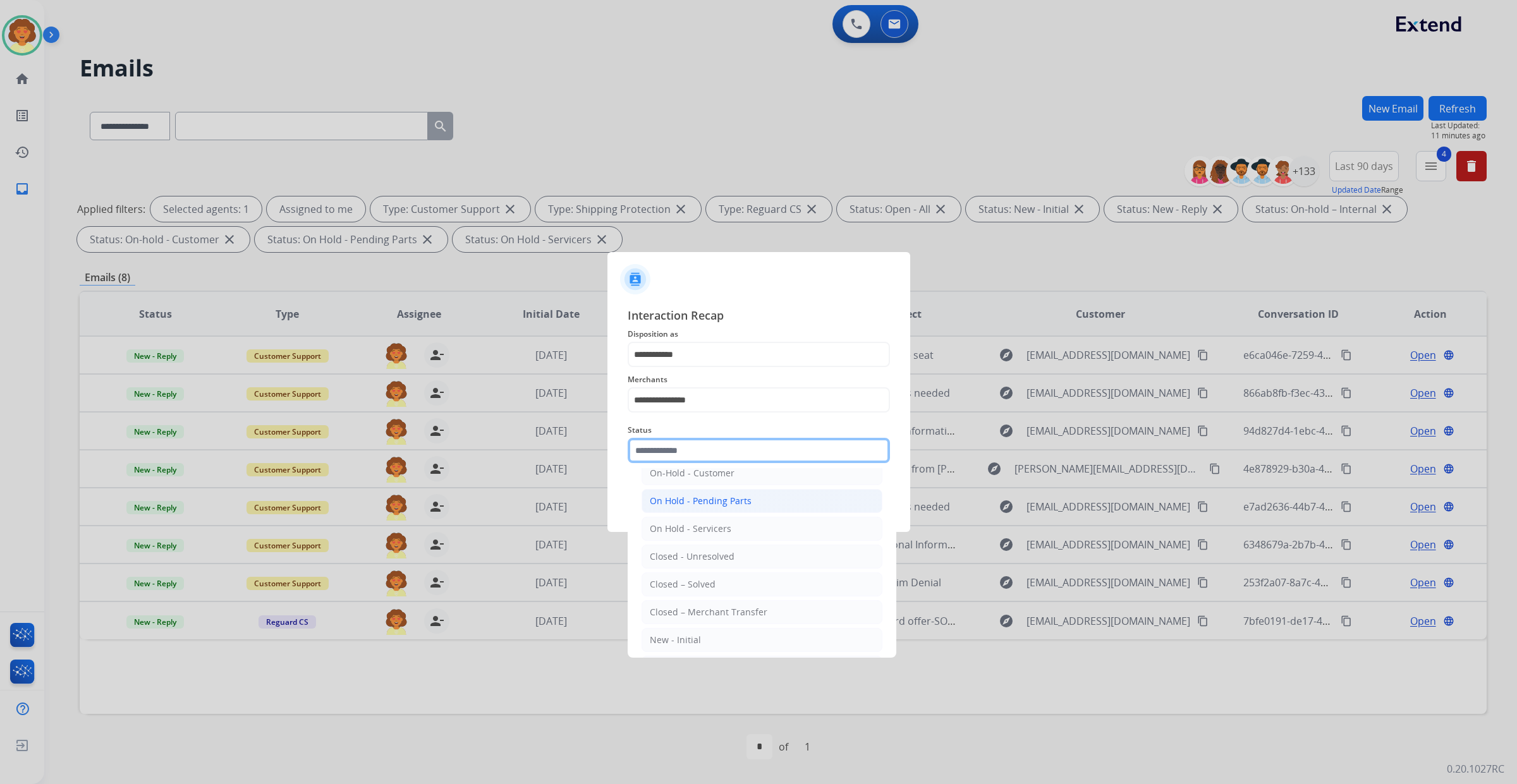
scroll to position [79, 0]
drag, startPoint x: 750, startPoint y: 652, endPoint x: 741, endPoint y: 597, distance: 55.7
click at [716, 556] on div "Closed – Solved" at bounding box center [683, 549] width 66 height 13
type input "**********"
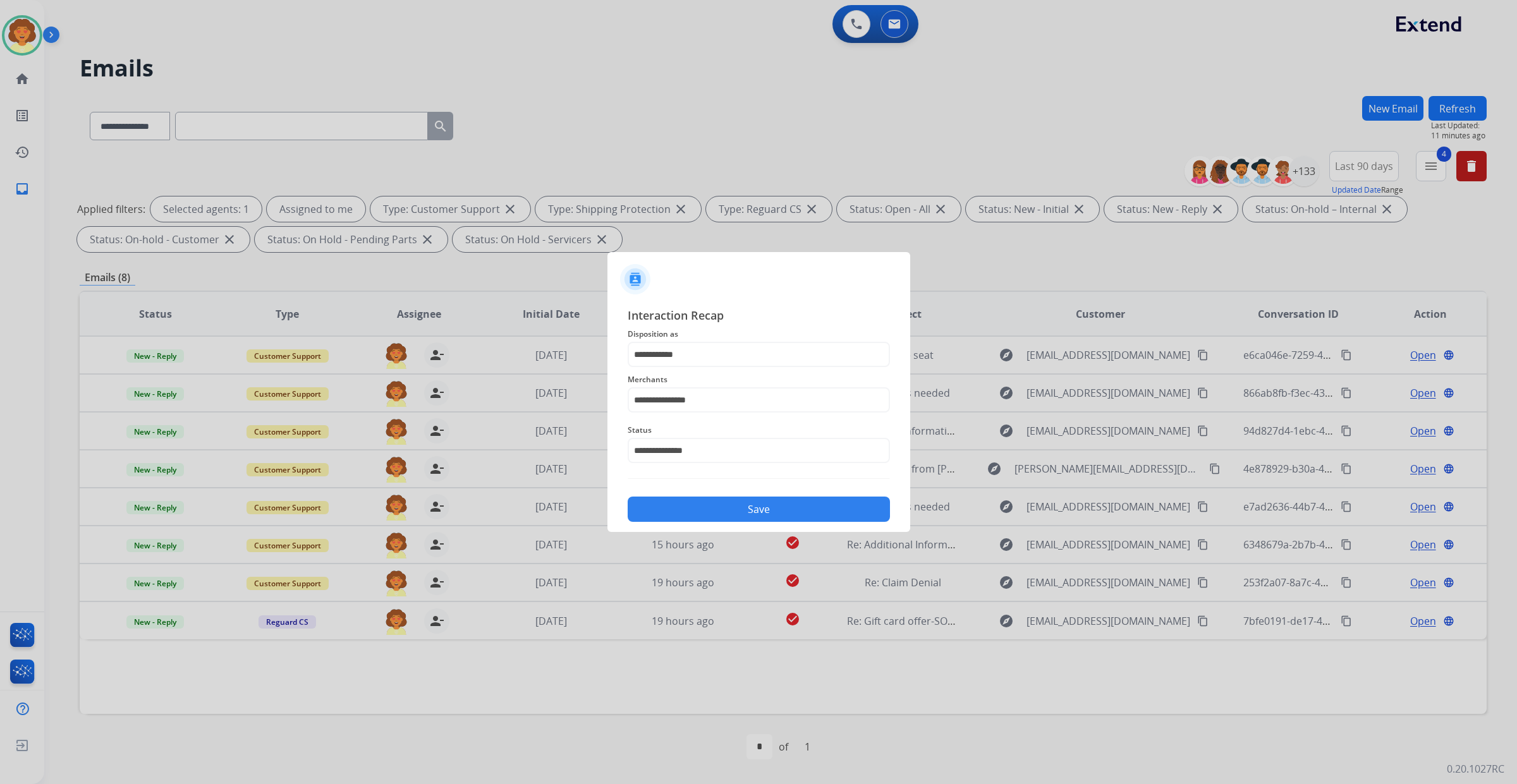
click at [751, 522] on button "Save" at bounding box center [758, 508] width 262 height 25
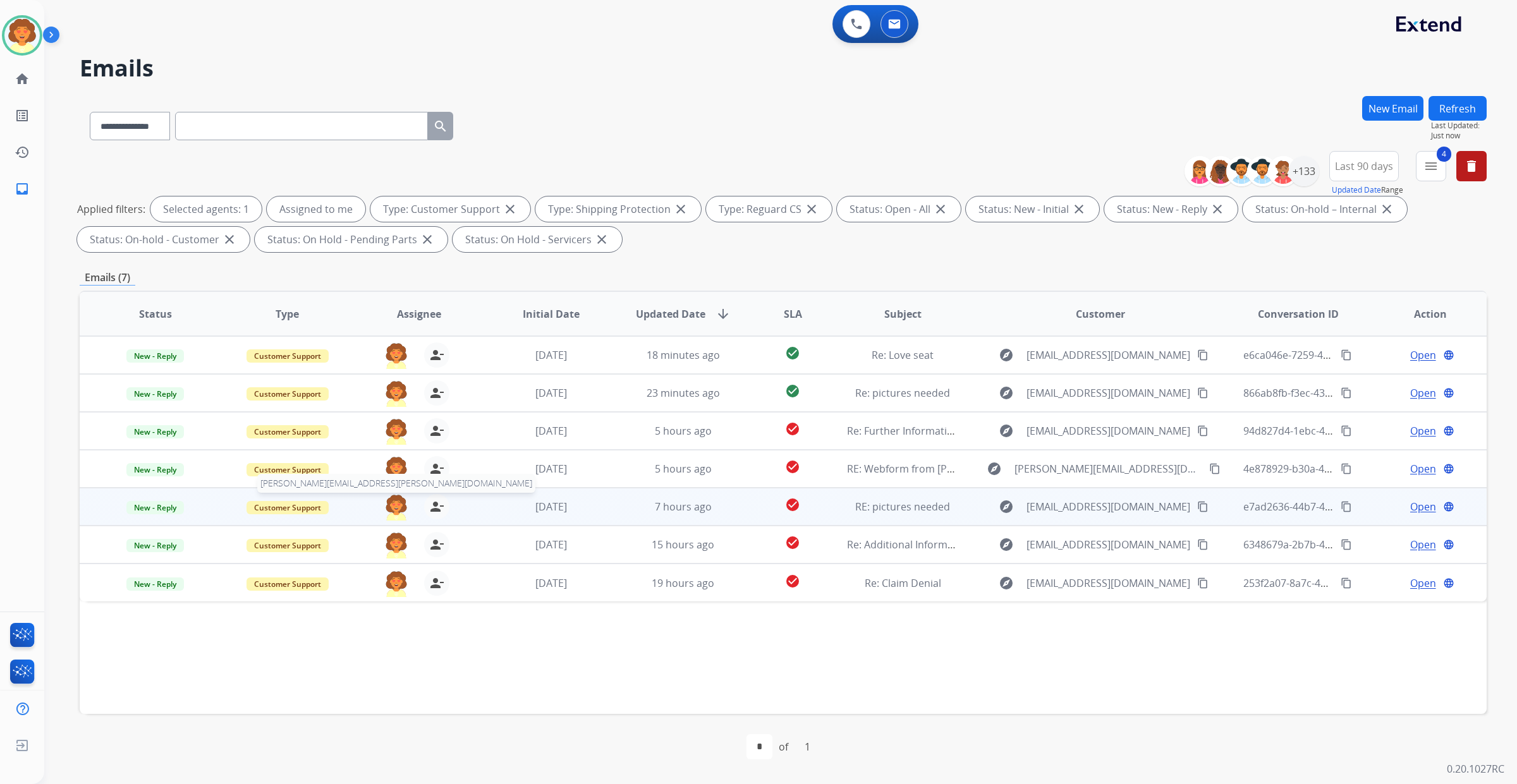
scroll to position [206, 0]
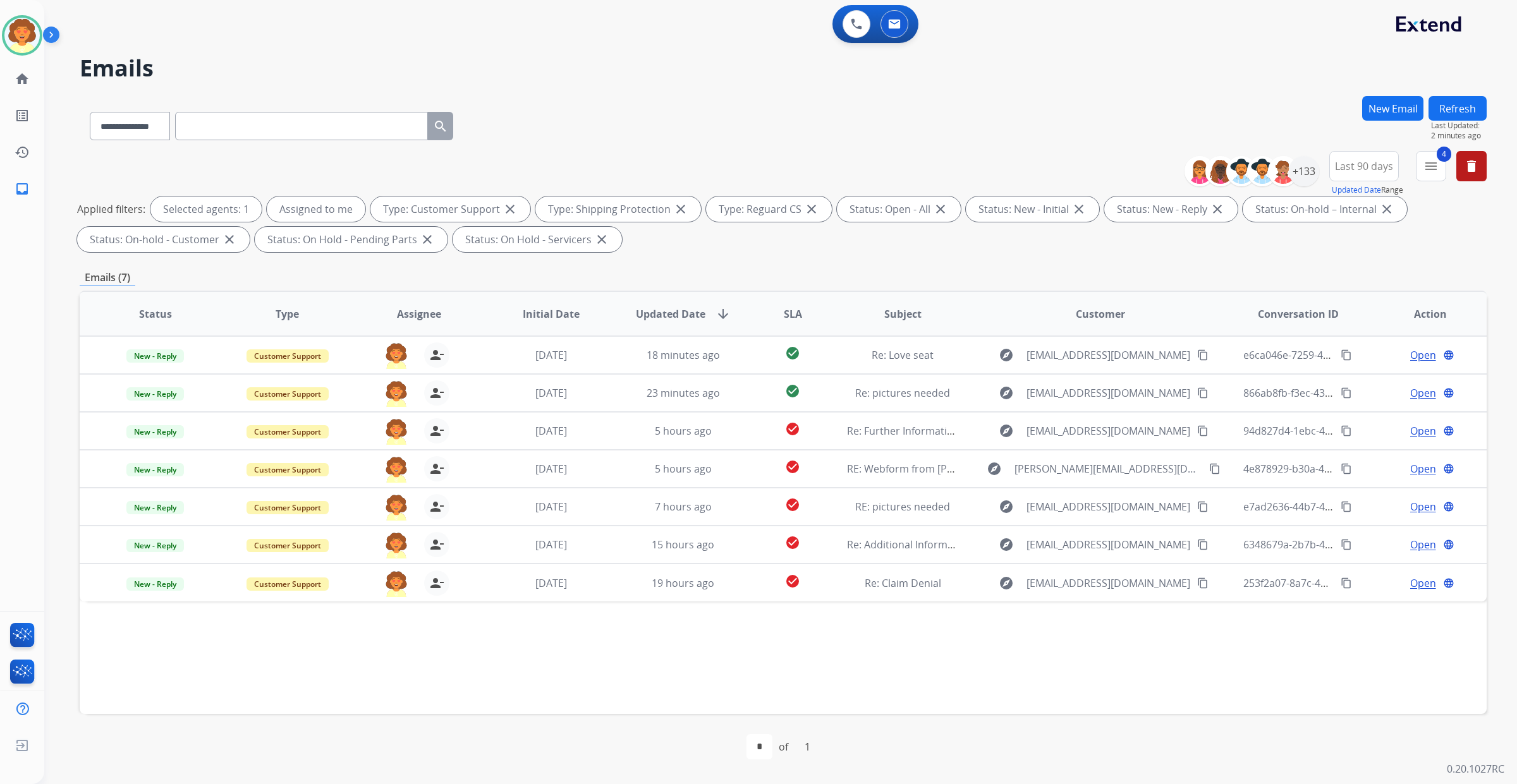
click at [579, 151] on div "**********" at bounding box center [783, 204] width 1407 height 107
click at [295, 140] on input "text" at bounding box center [302, 126] width 253 height 29
paste input "**********"
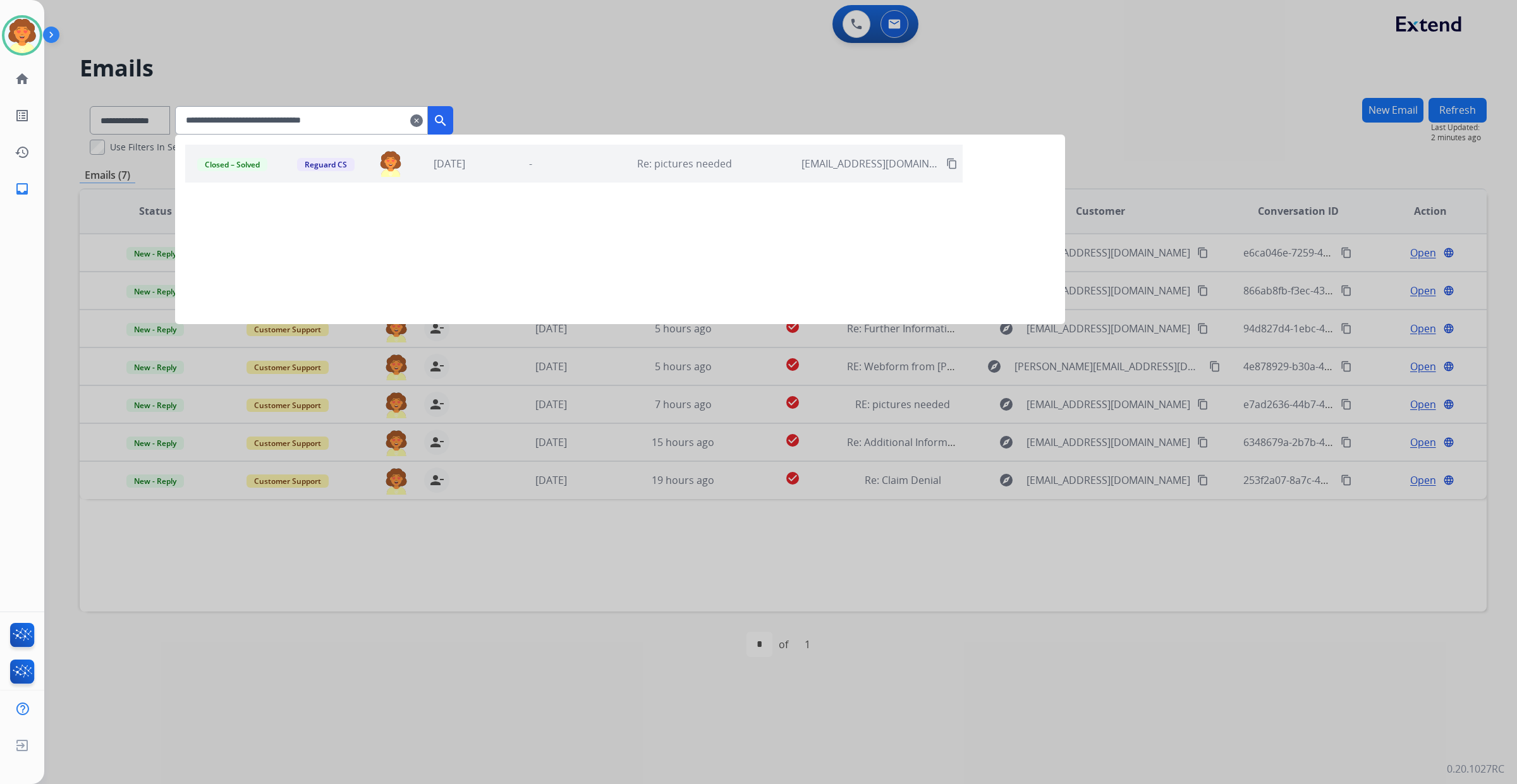
click at [454, 134] on button "search" at bounding box center [440, 121] width 25 height 29
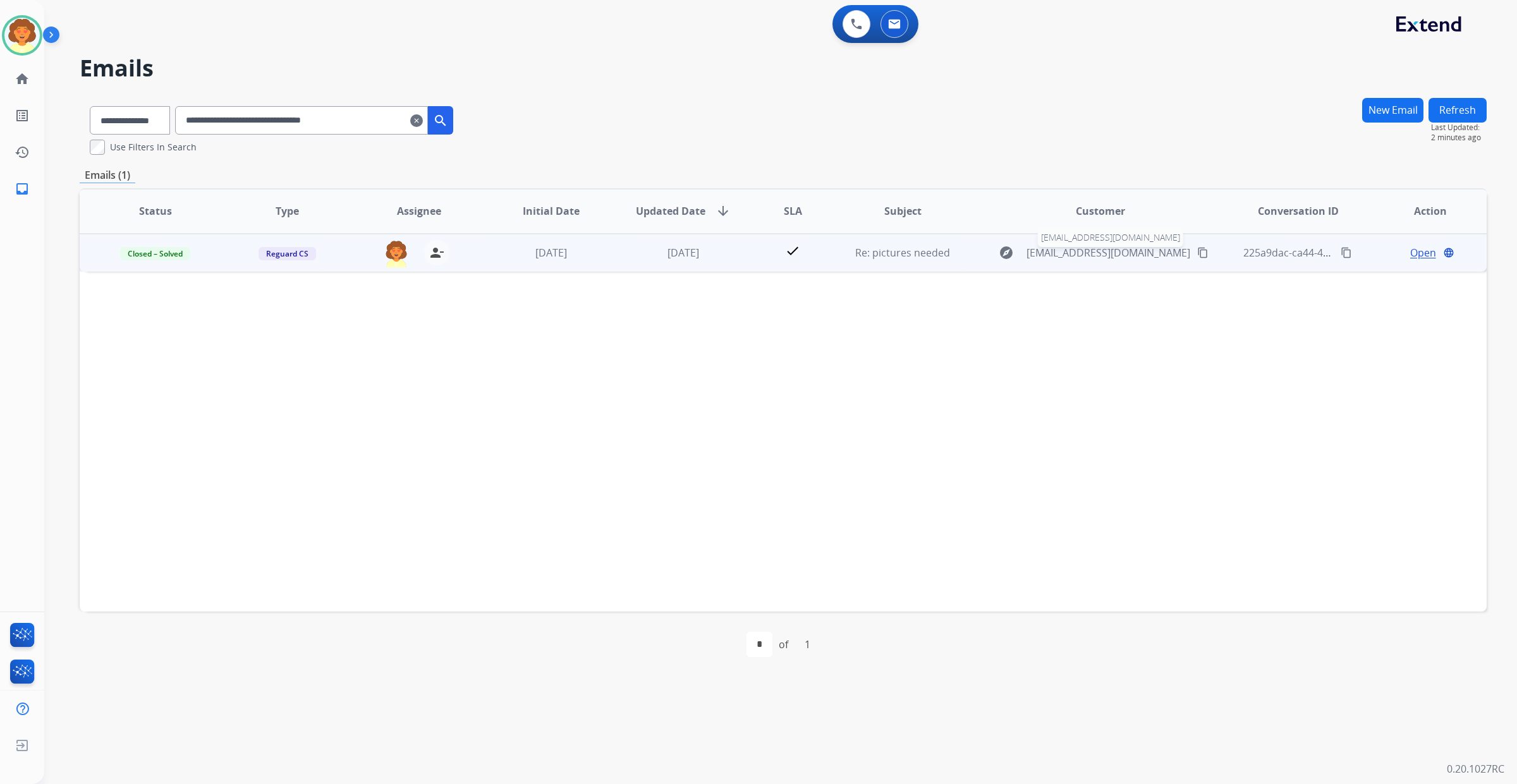
click at [1096, 260] on span "emalarcon85@gmail.com" at bounding box center [1108, 252] width 163 height 15
type input "**********"
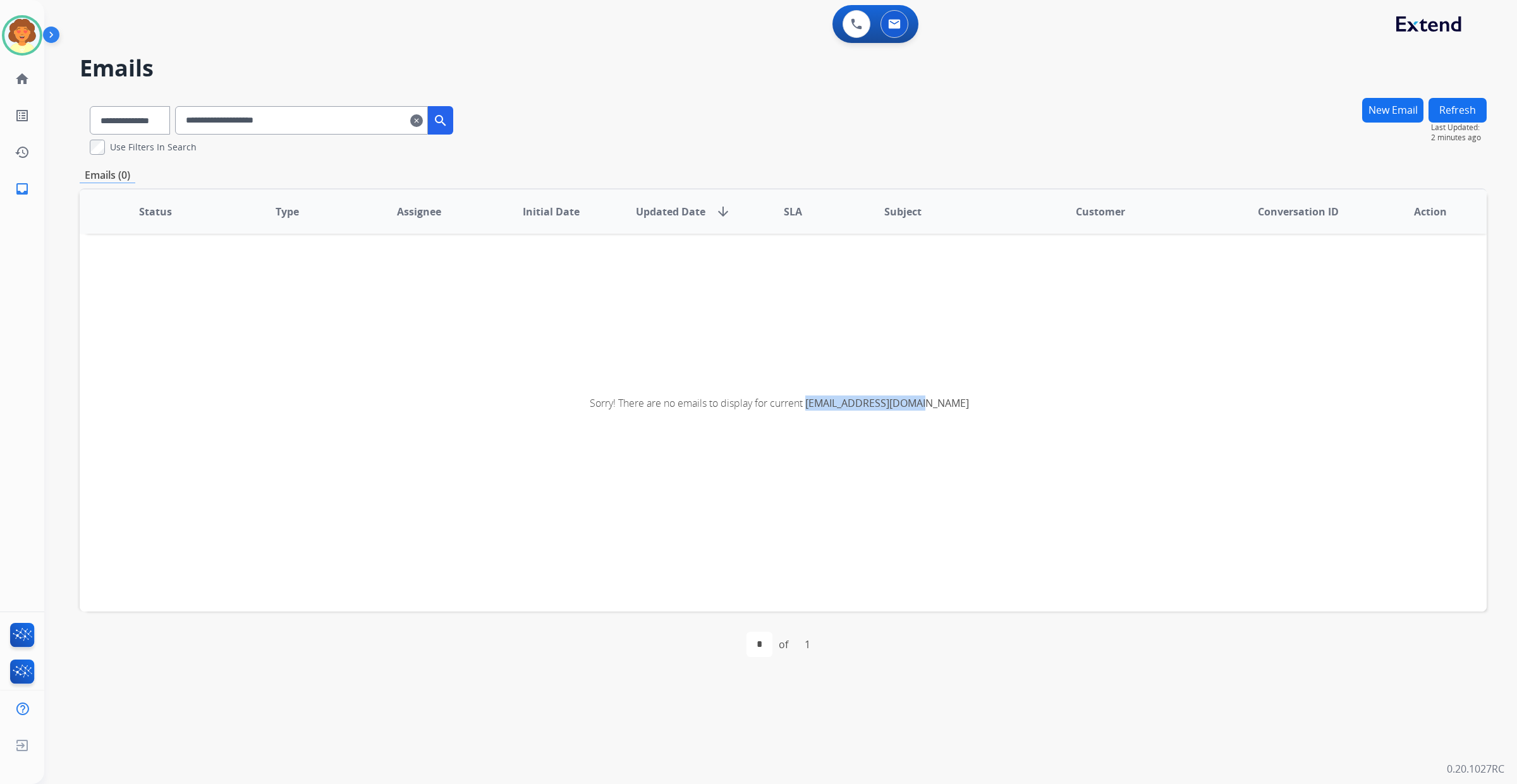
drag, startPoint x: 851, startPoint y: 480, endPoint x: 1031, endPoint y: 486, distance: 180.1
click at [977, 410] on span "Sorry! There are no emails to display for current emalarcon85@gmail.com" at bounding box center [783, 402] width 387 height 15
copy span "emalarcon85@gmail.com"
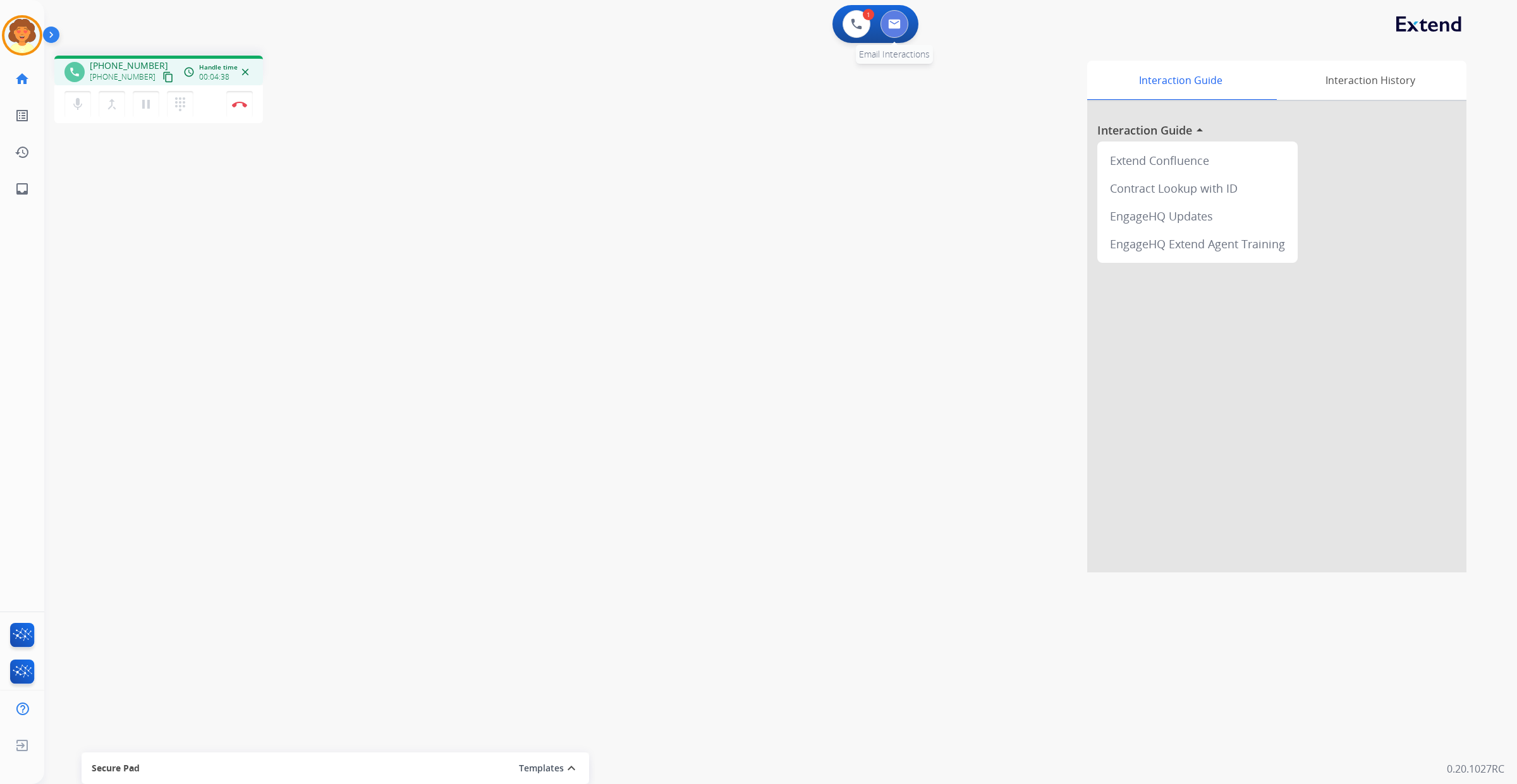
click at [888, 29] on img at bounding box center [894, 24] width 13 height 10
select select "**********"
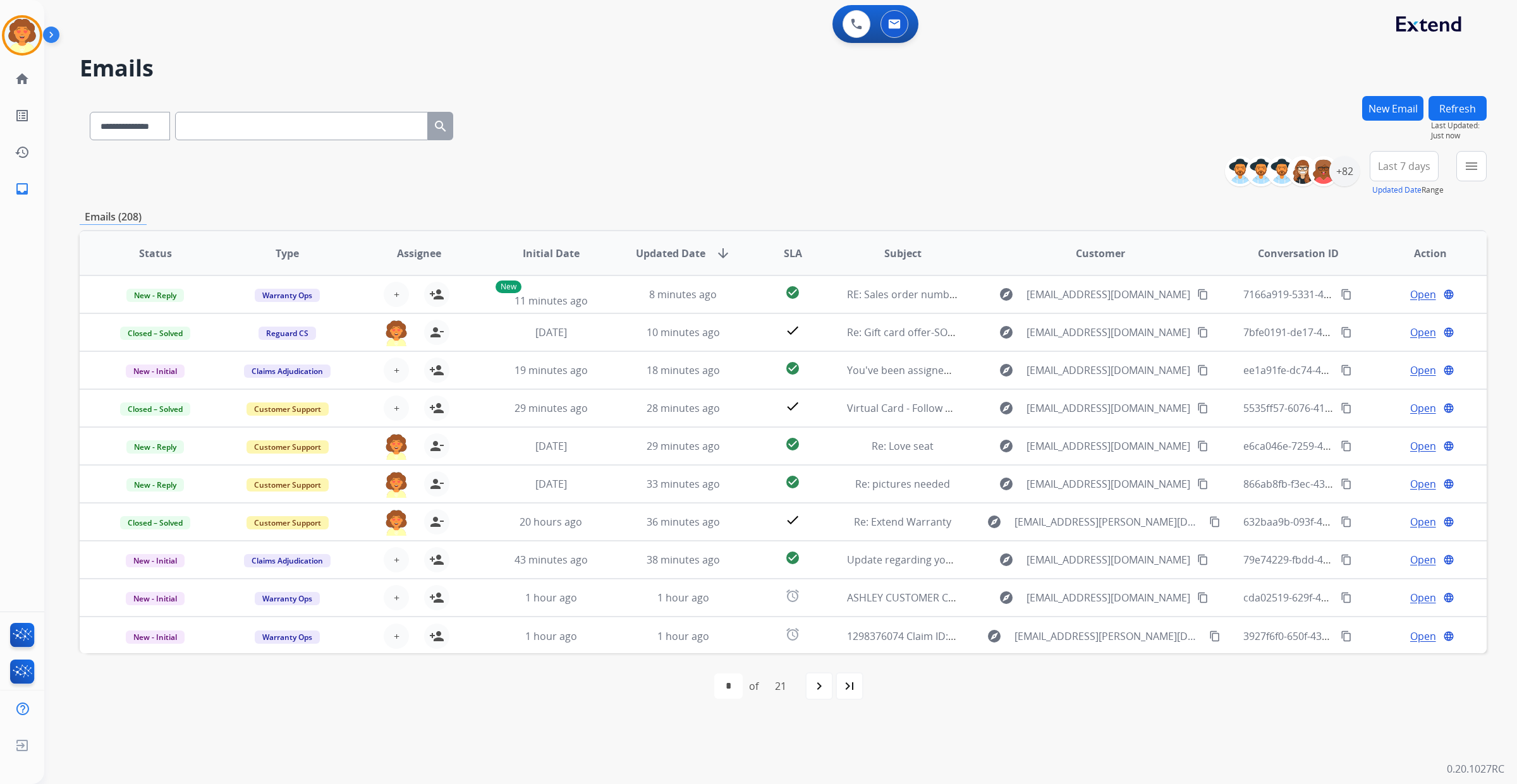
click at [1363, 121] on button "New Email" at bounding box center [1393, 108] width 62 height 25
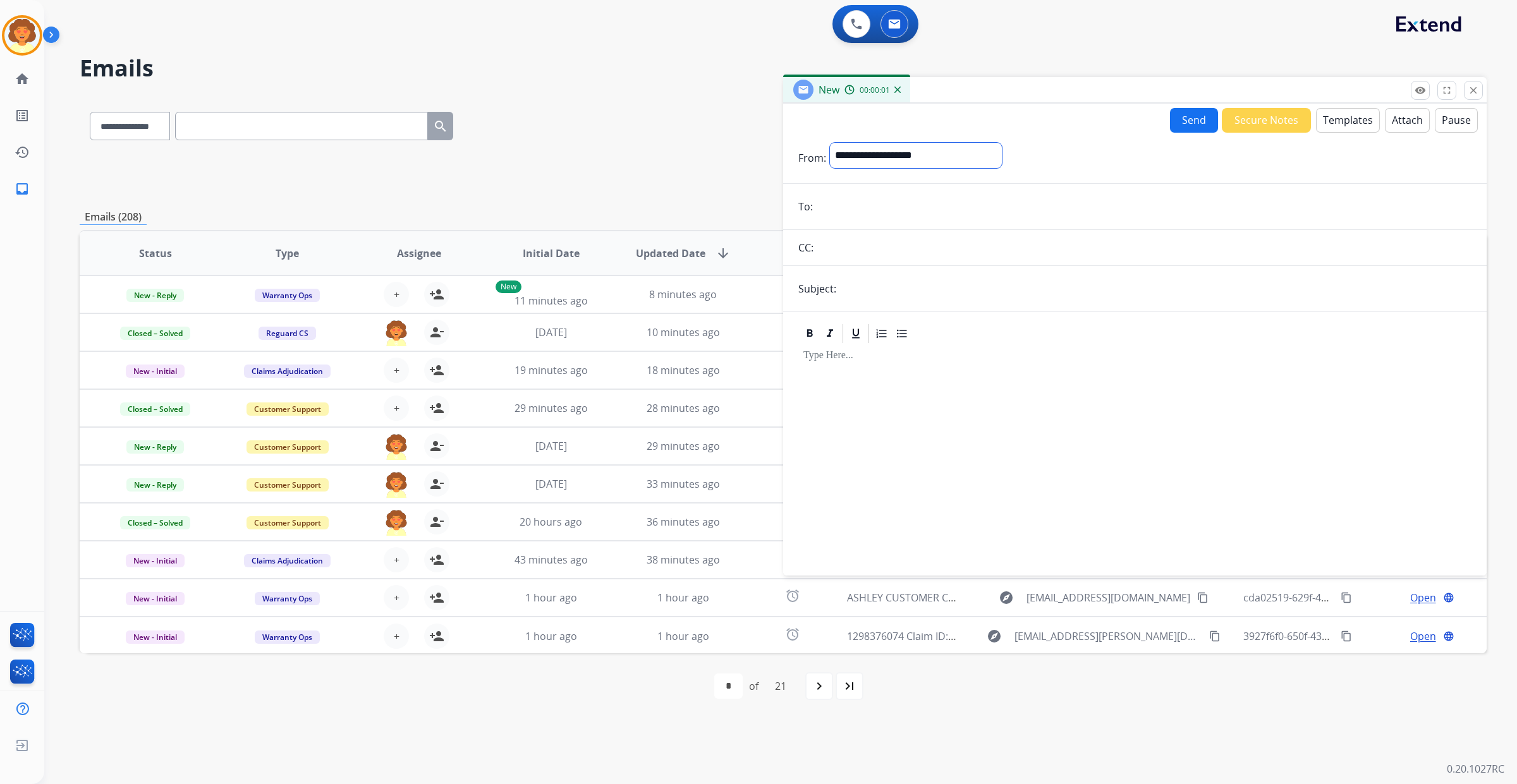
click at [983, 168] on select "**********" at bounding box center [916, 154] width 171 height 25
click at [851, 30] on img at bounding box center [856, 23] width 11 height 11
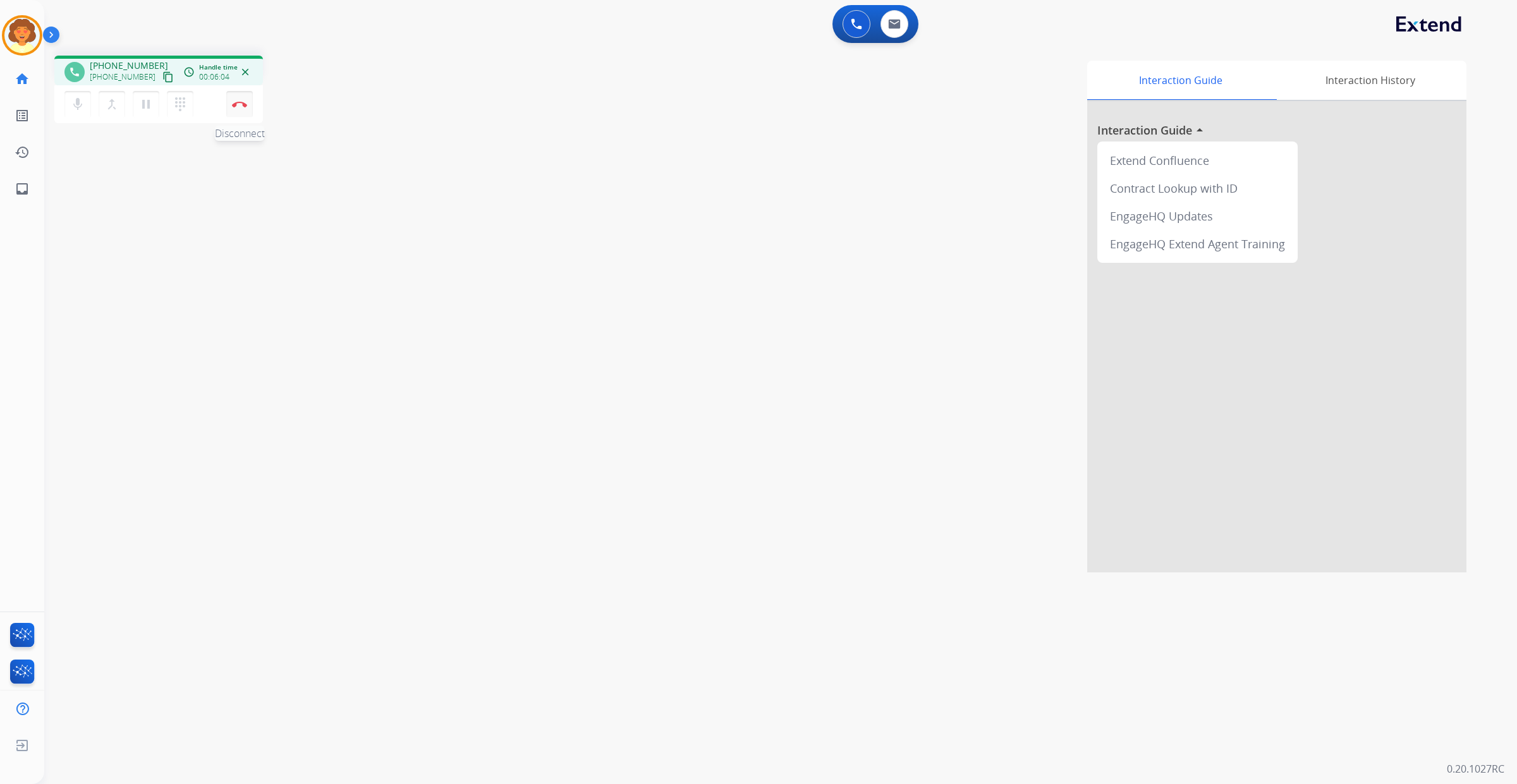
click at [238, 108] on img at bounding box center [239, 104] width 15 height 6
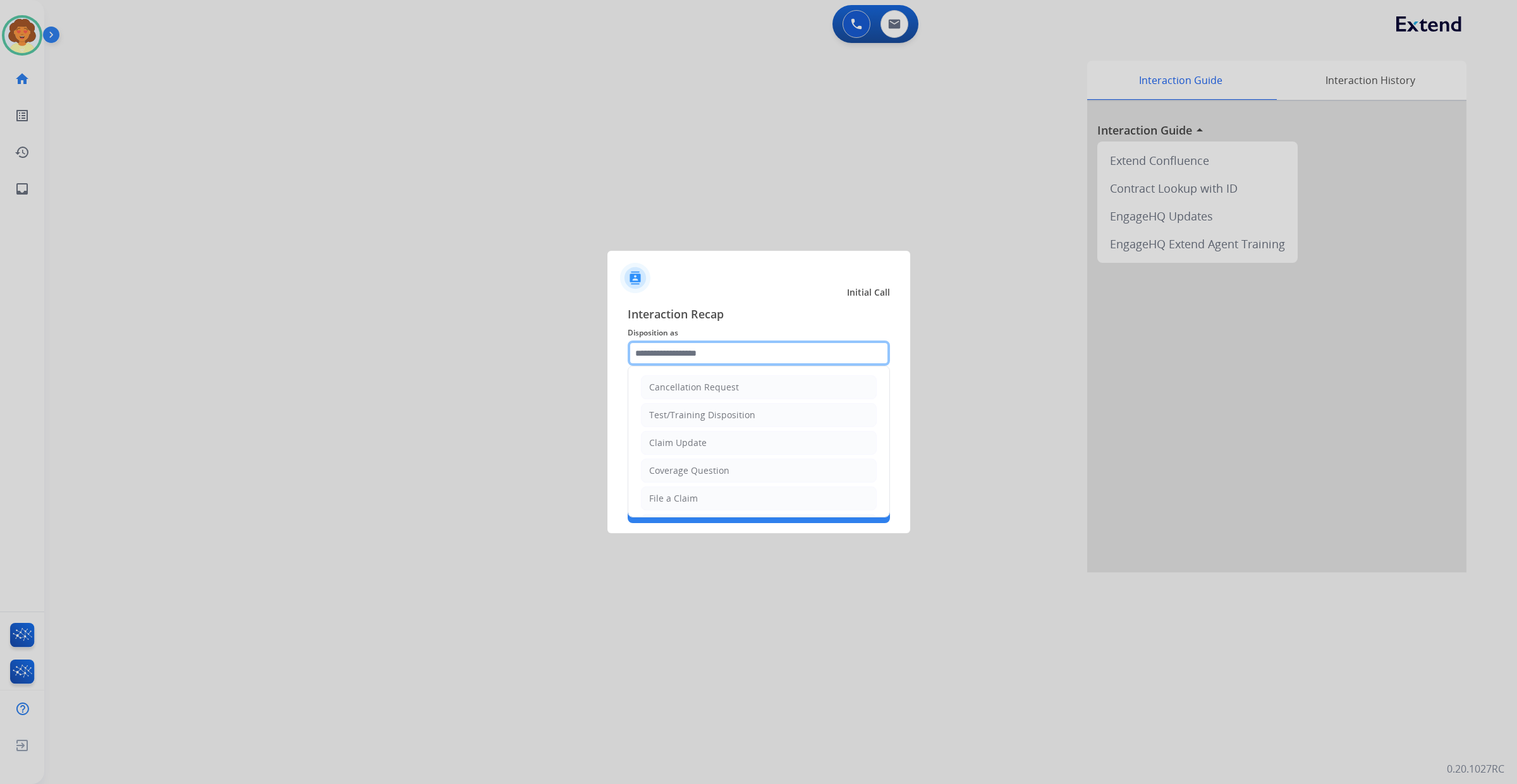
click at [703, 341] on input "text" at bounding box center [758, 353] width 262 height 25
click at [730, 480] on li "Other" at bounding box center [758, 468] width 236 height 24
type input "*****"
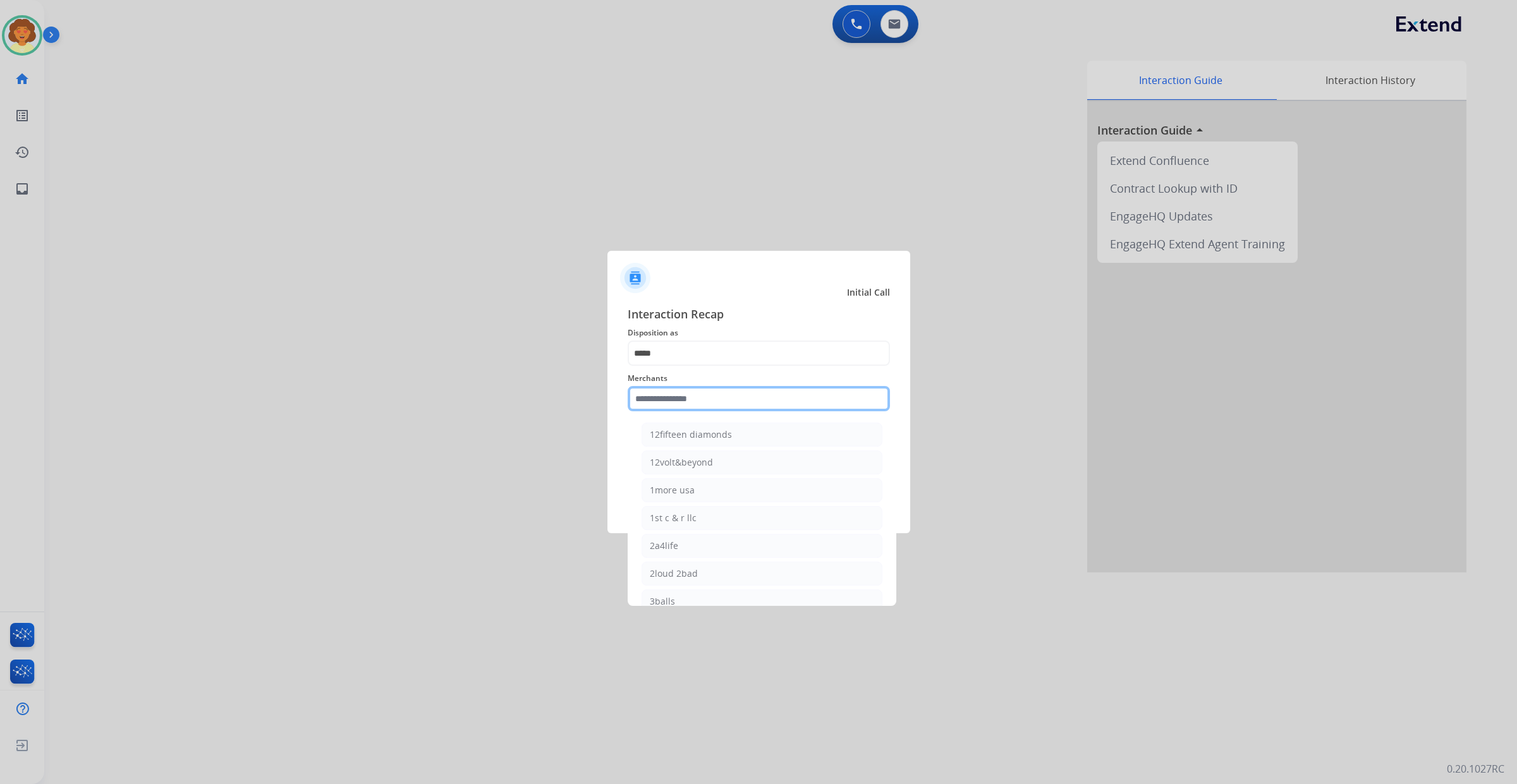
click at [681, 396] on input "text" at bounding box center [758, 397] width 262 height 25
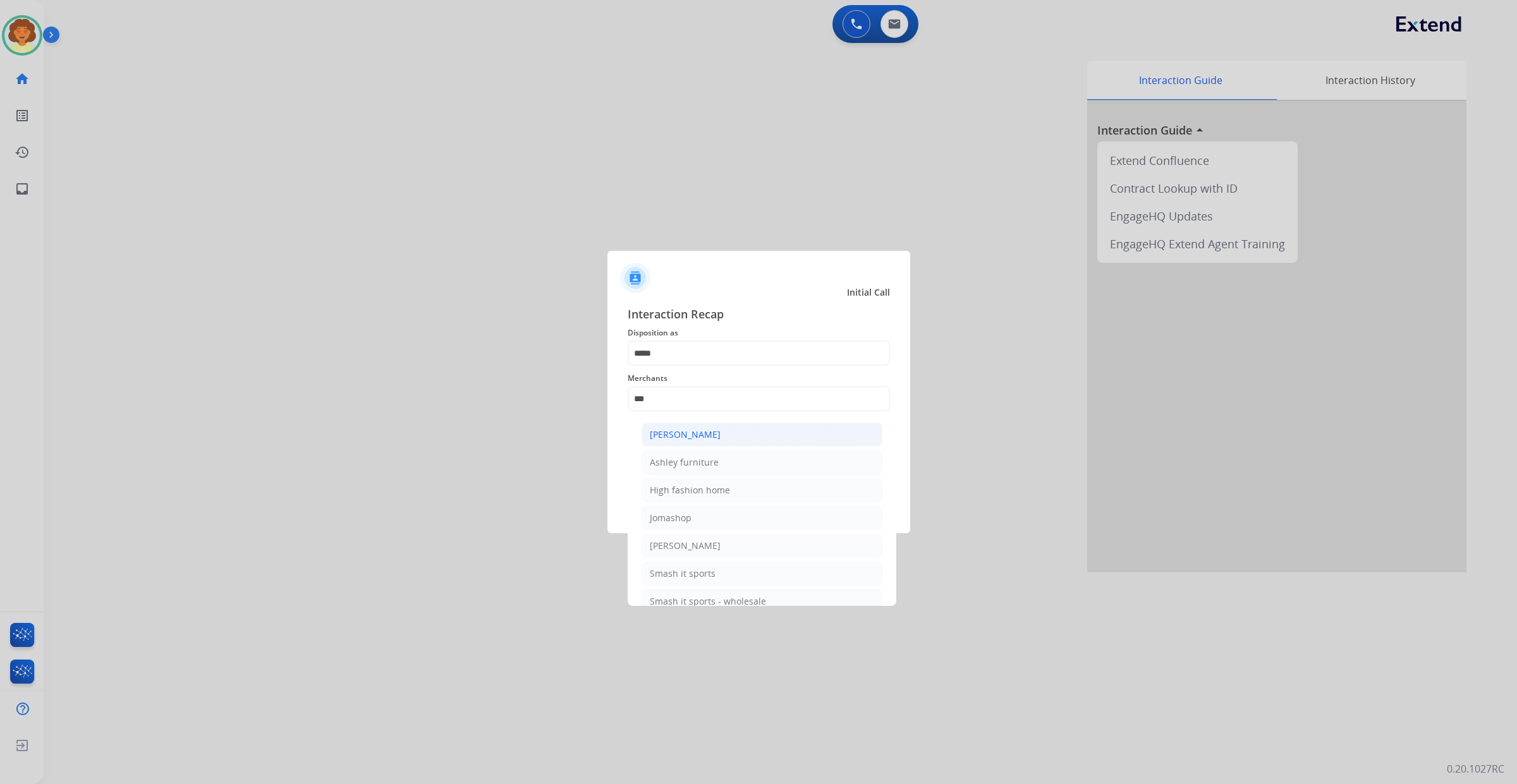
click at [721, 441] on div "Ashley - Reguard" at bounding box center [685, 434] width 71 height 13
type input "**********"
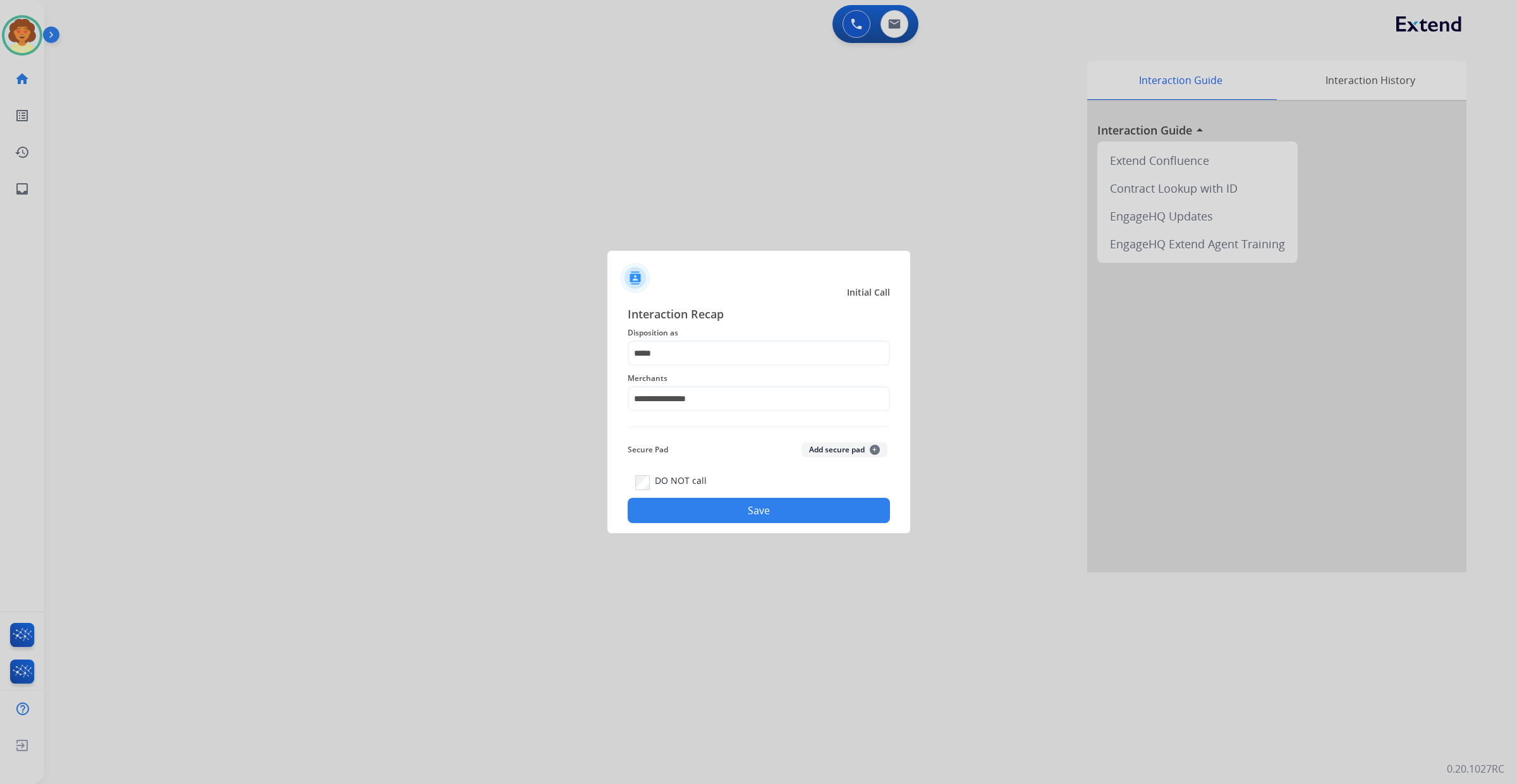
click at [793, 523] on button "Save" at bounding box center [758, 510] width 262 height 25
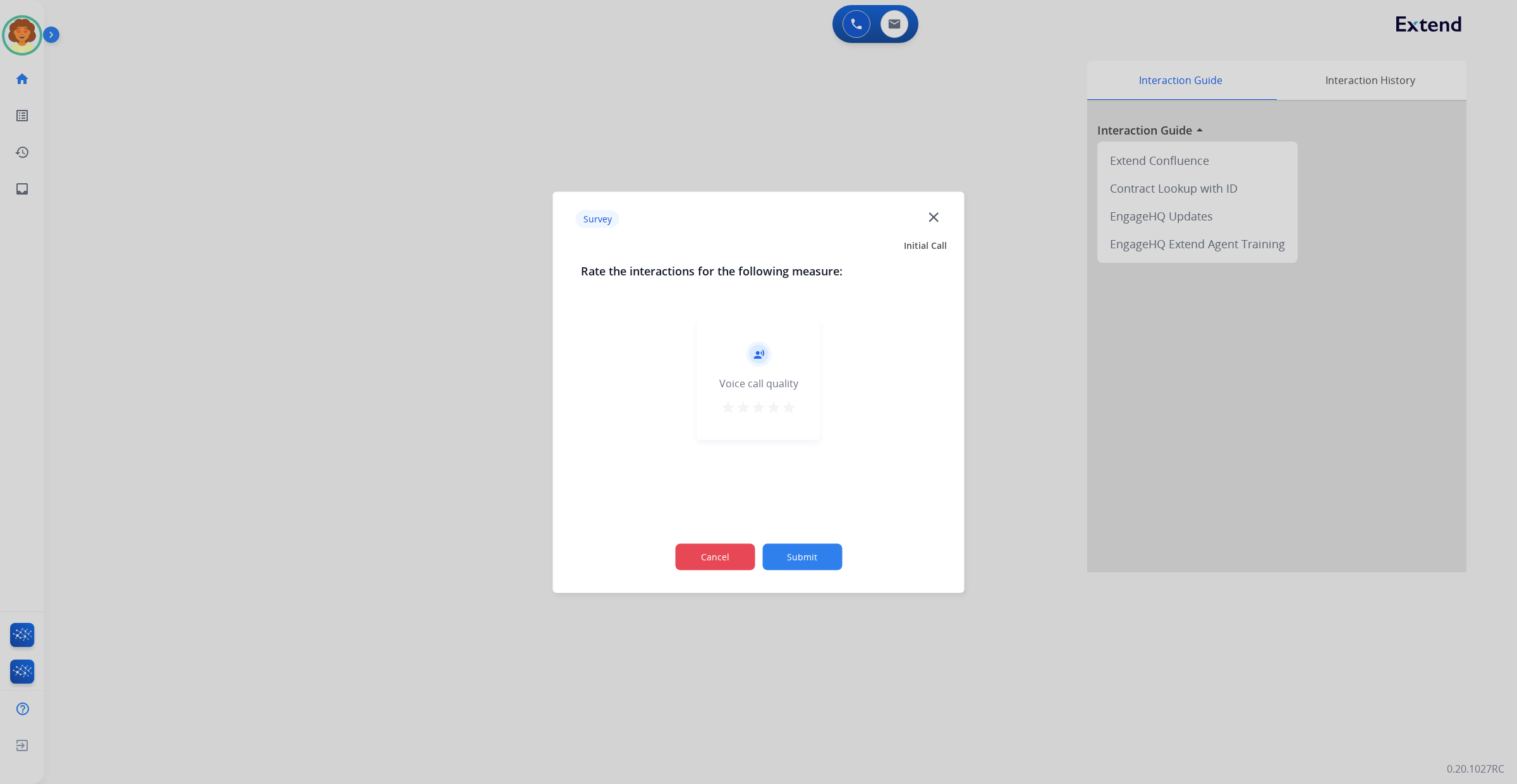
click at [712, 561] on button "Cancel" at bounding box center [715, 556] width 80 height 27
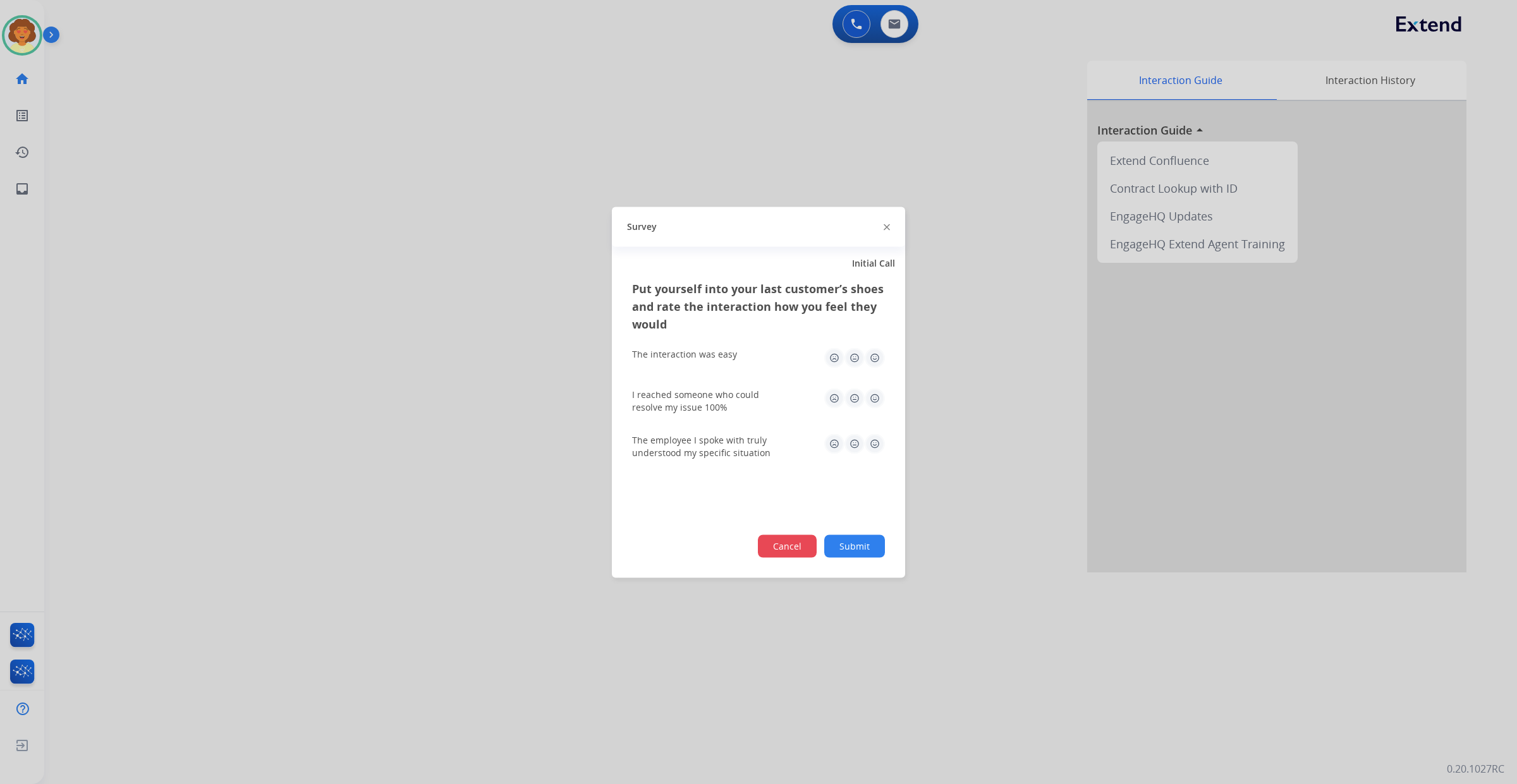
click at [758, 557] on button "Cancel" at bounding box center [786, 545] width 59 height 23
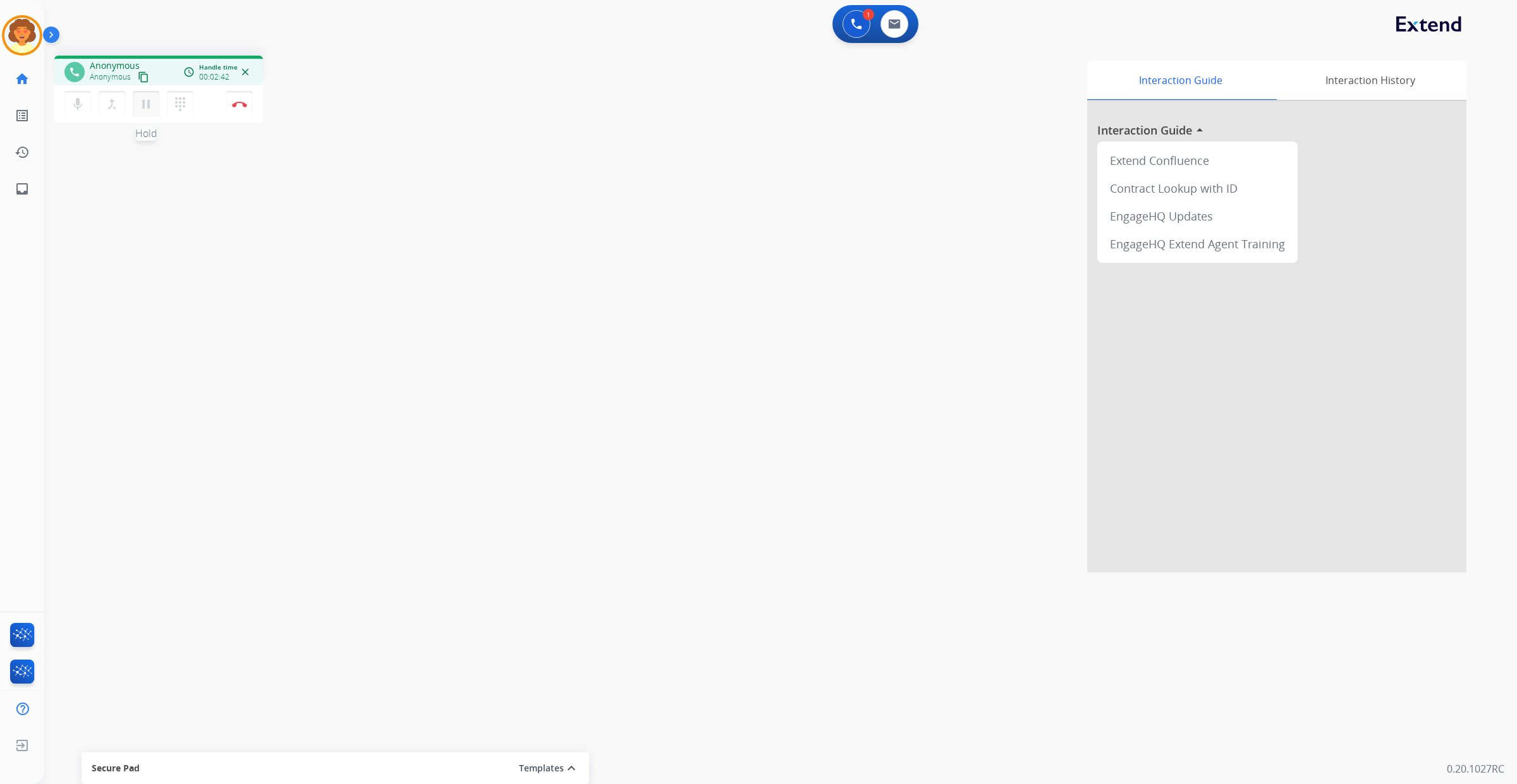
click at [153, 112] on mat-icon "pause" at bounding box center [146, 104] width 15 height 15
click at [153, 112] on mat-icon "play_arrow" at bounding box center [146, 104] width 15 height 15
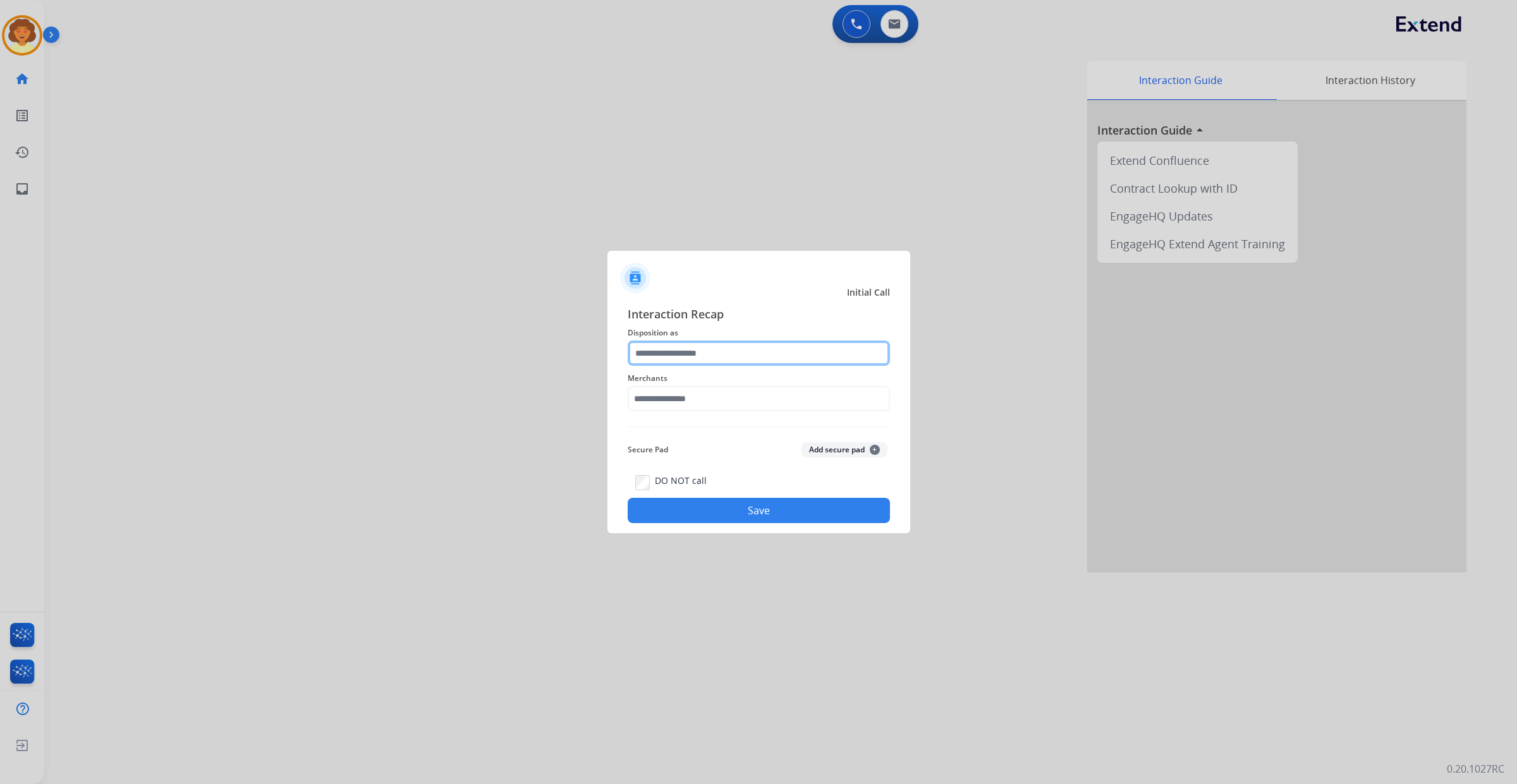
click at [731, 341] on input "text" at bounding box center [758, 353] width 262 height 25
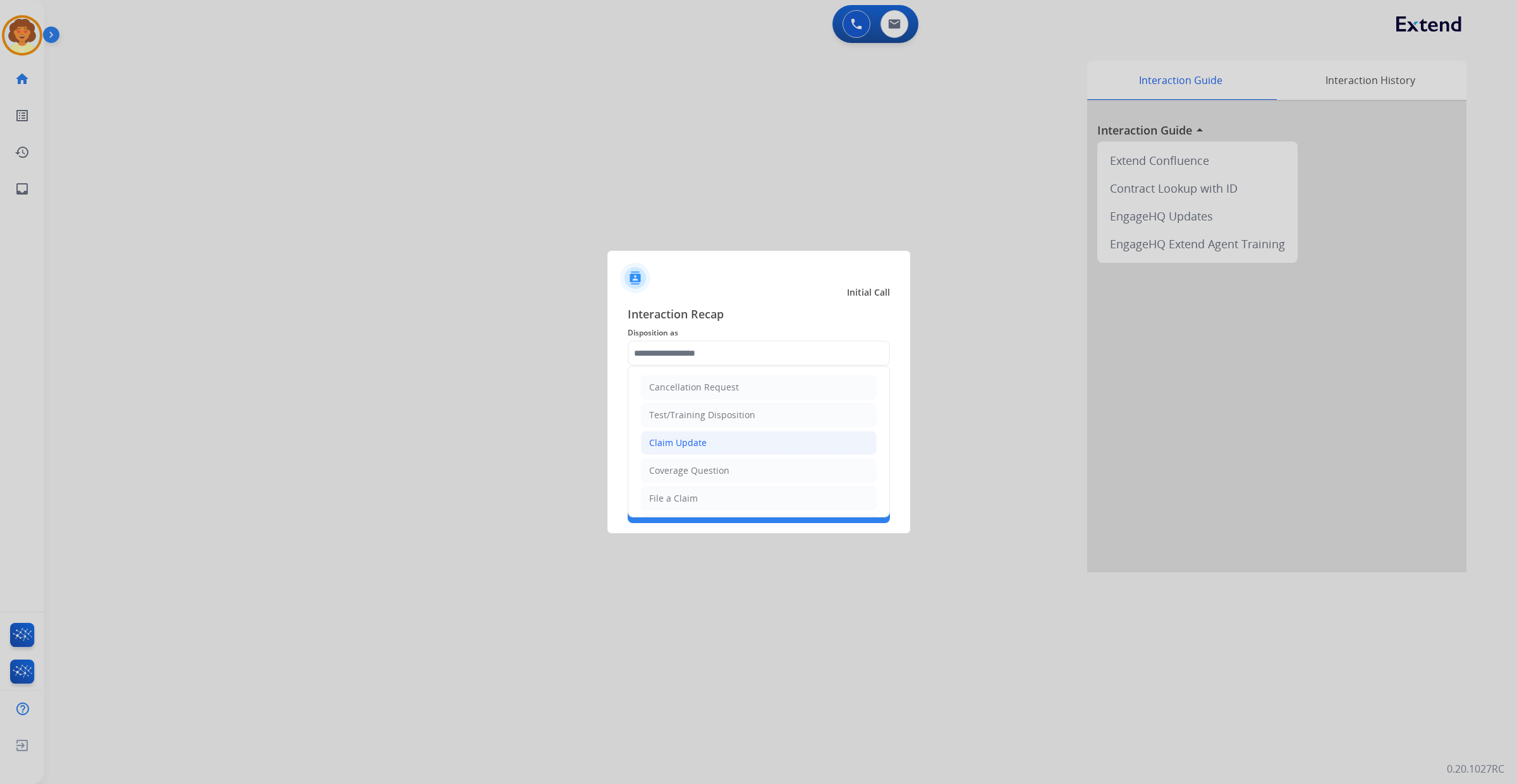
click at [707, 449] on div "Claim Update" at bounding box center [678, 442] width 58 height 13
type input "**********"
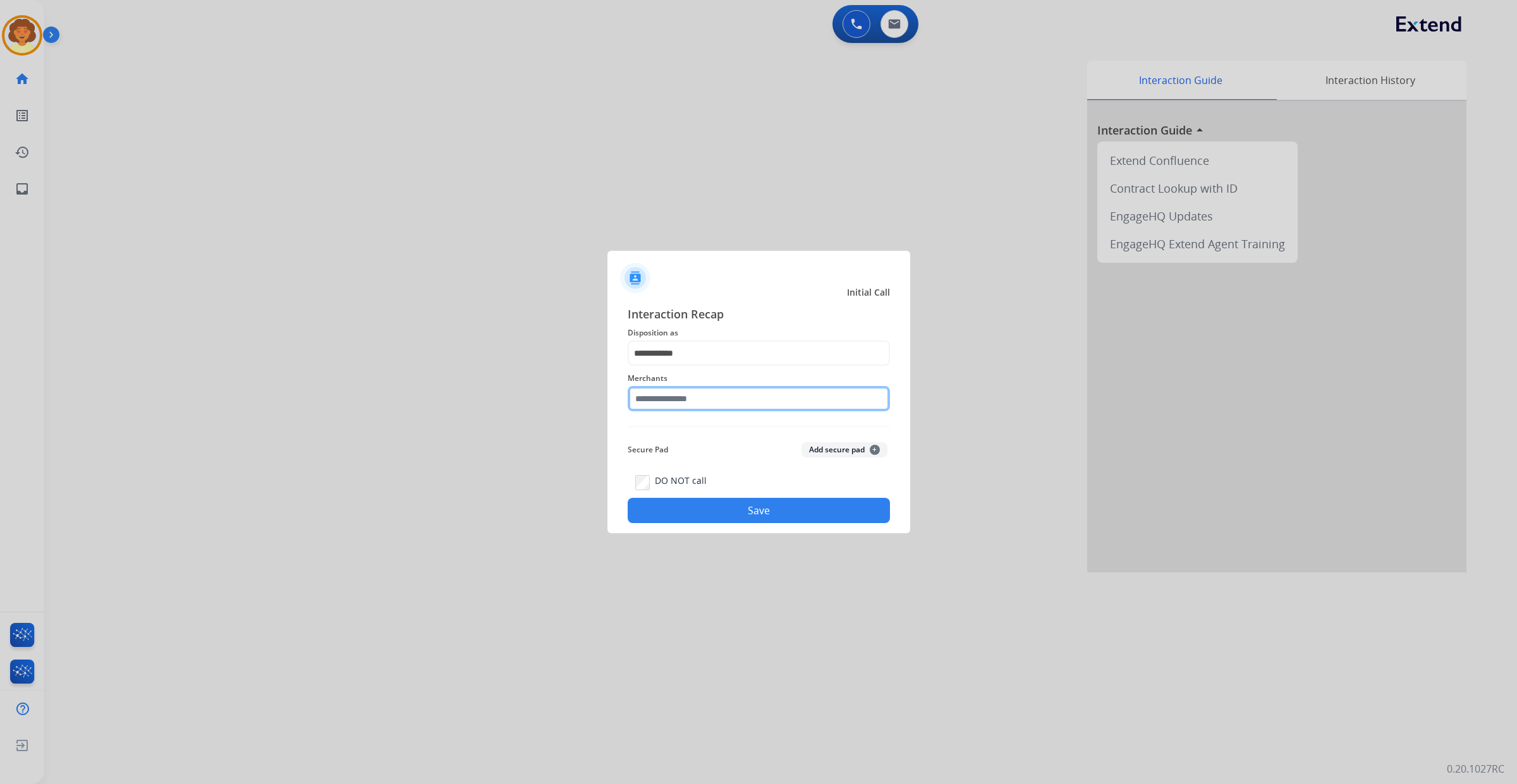
click at [673, 395] on input "text" at bounding box center [758, 397] width 262 height 25
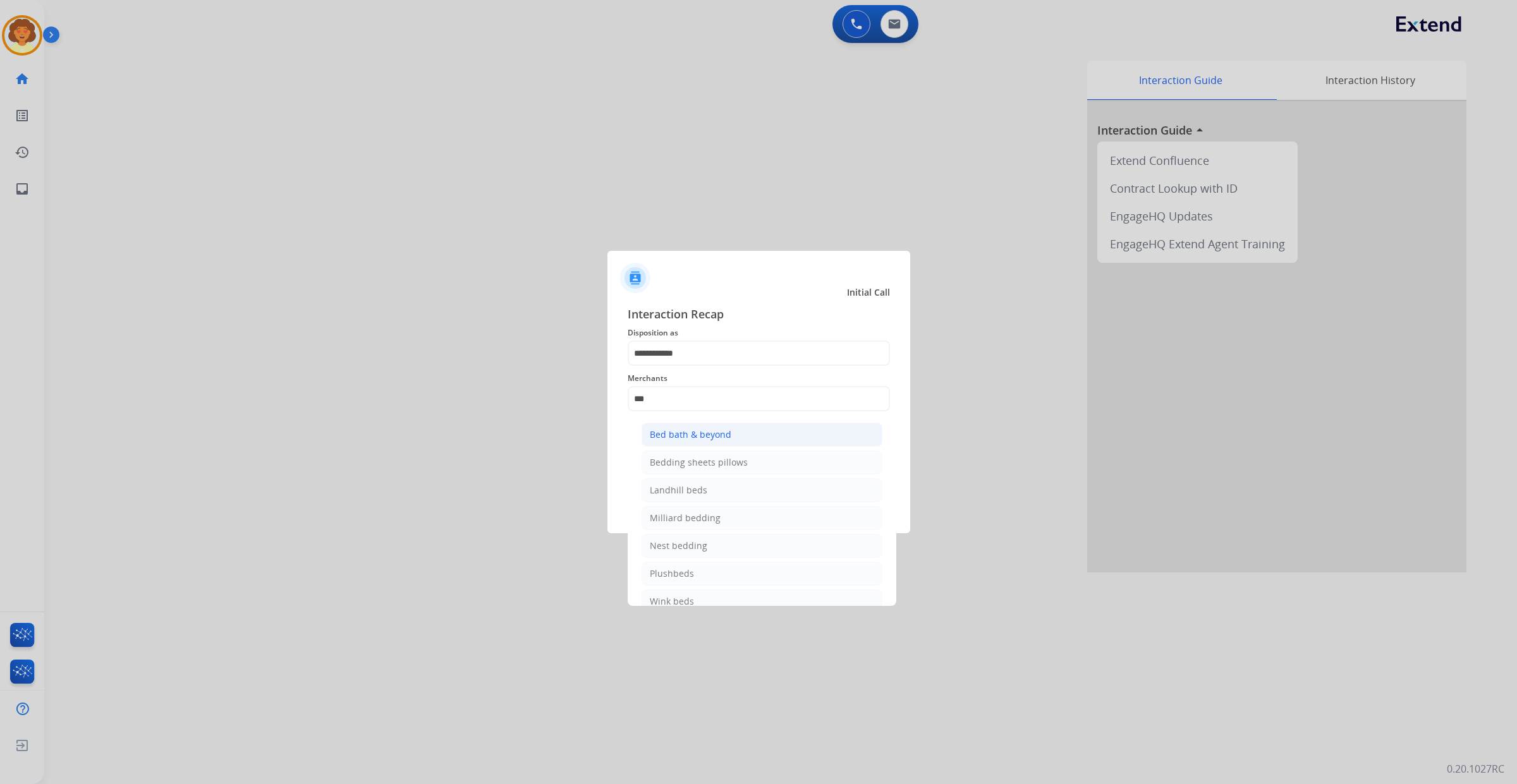
click at [790, 446] on li "Bed bath & beyond" at bounding box center [762, 434] width 241 height 24
type input "**********"
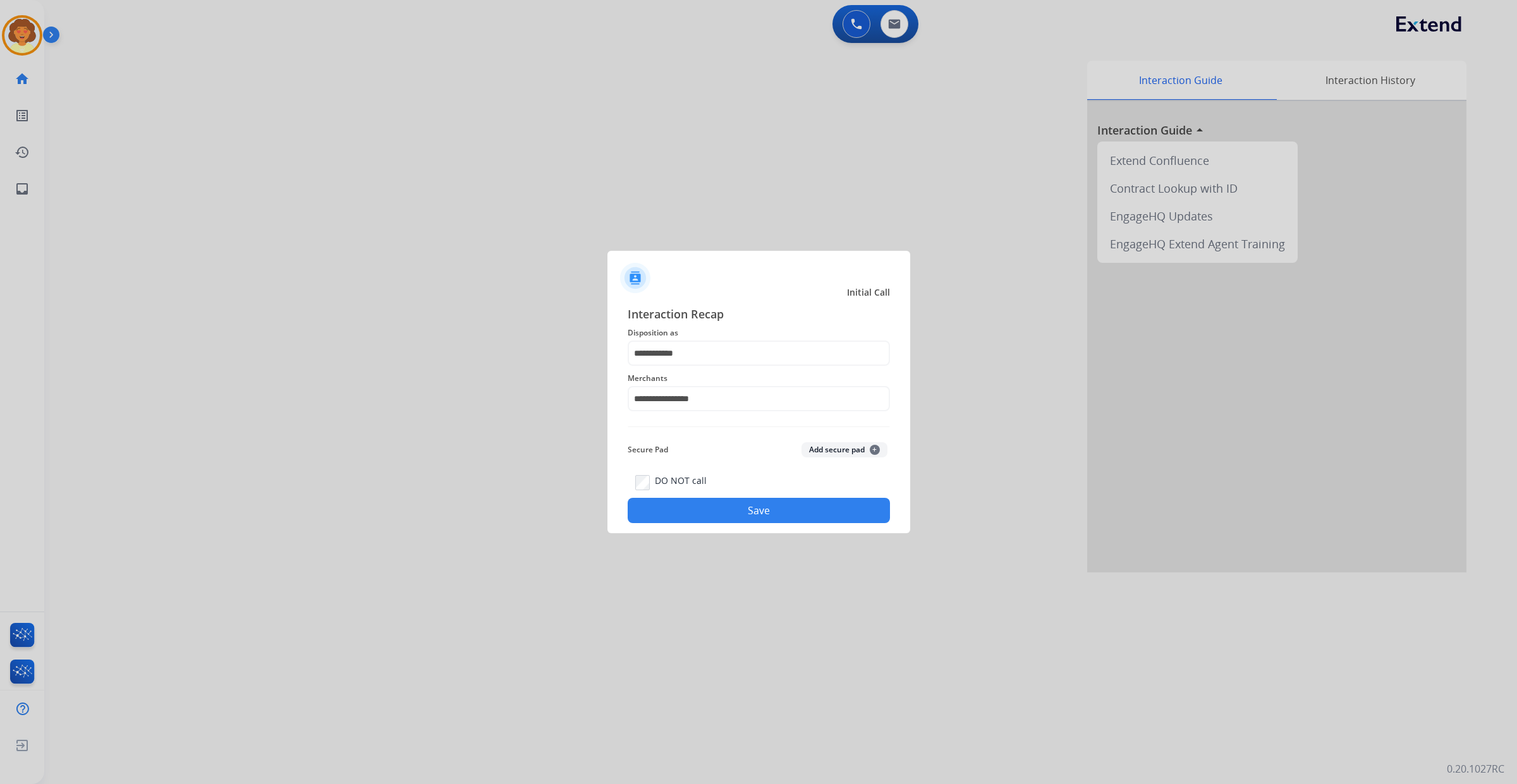
click at [734, 523] on button "Save" at bounding box center [758, 510] width 262 height 25
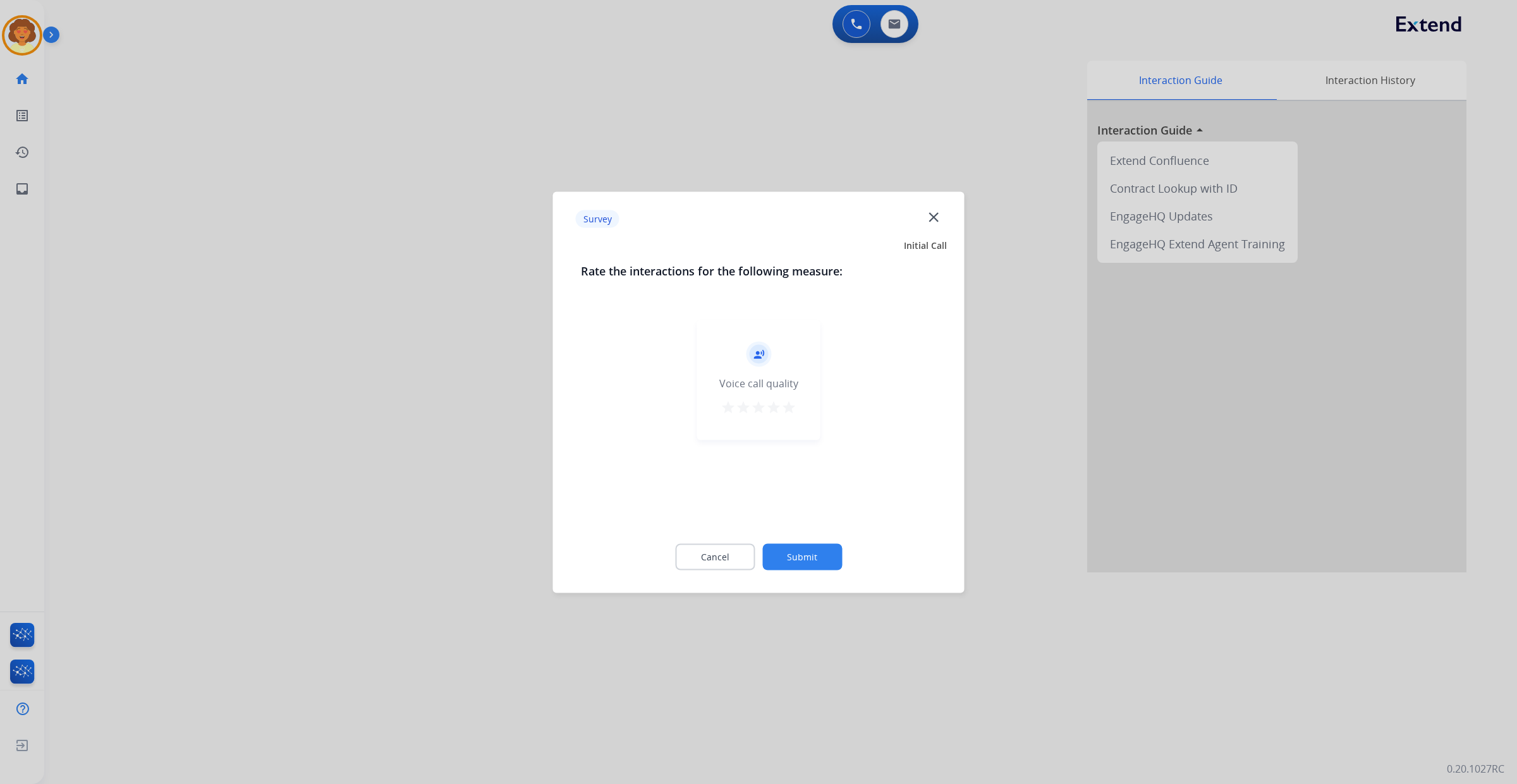
click at [806, 564] on button "Submit" at bounding box center [802, 556] width 80 height 27
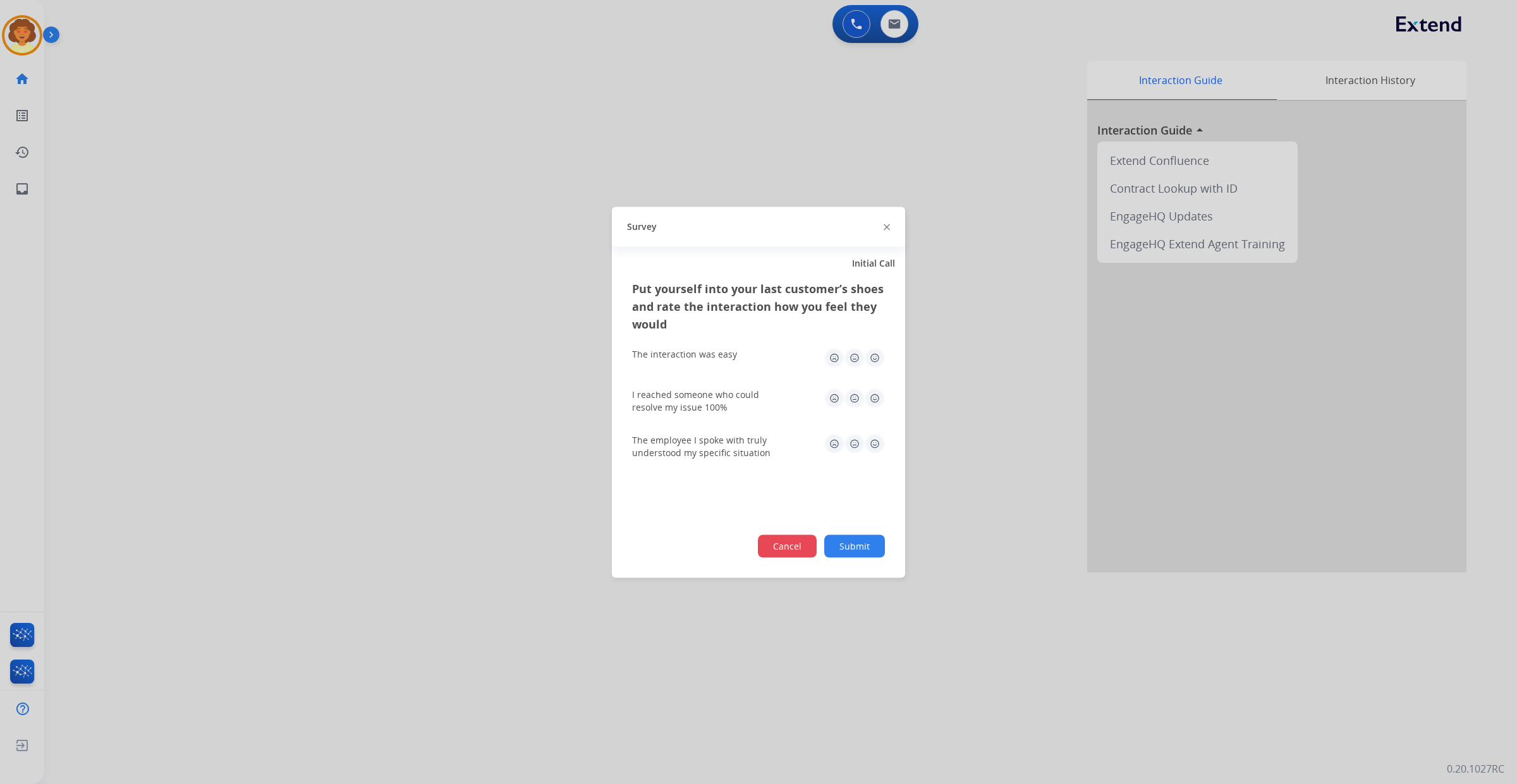
click at [758, 557] on button "Cancel" at bounding box center [786, 545] width 59 height 23
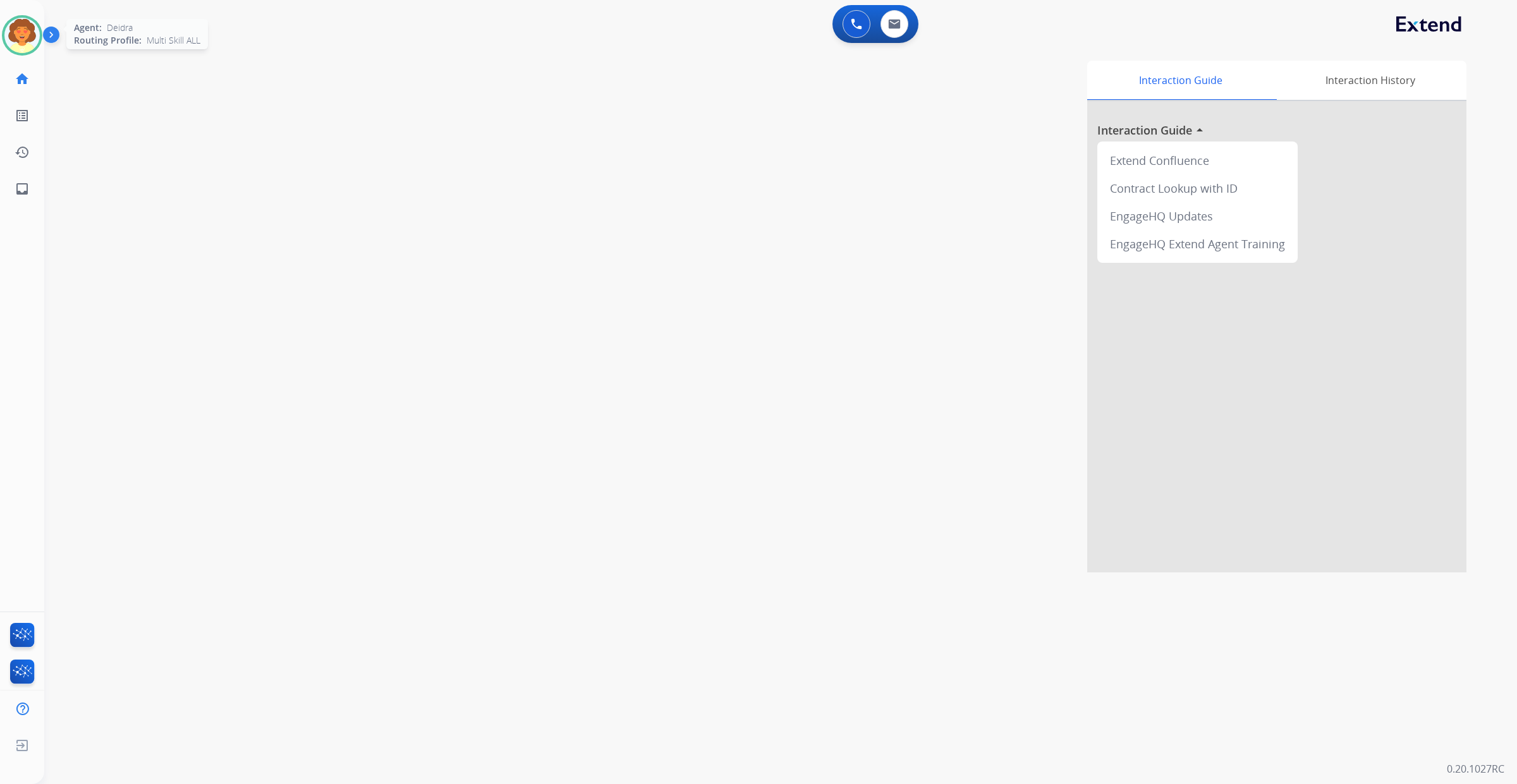
click at [10, 53] on img at bounding box center [22, 36] width 36 height 36
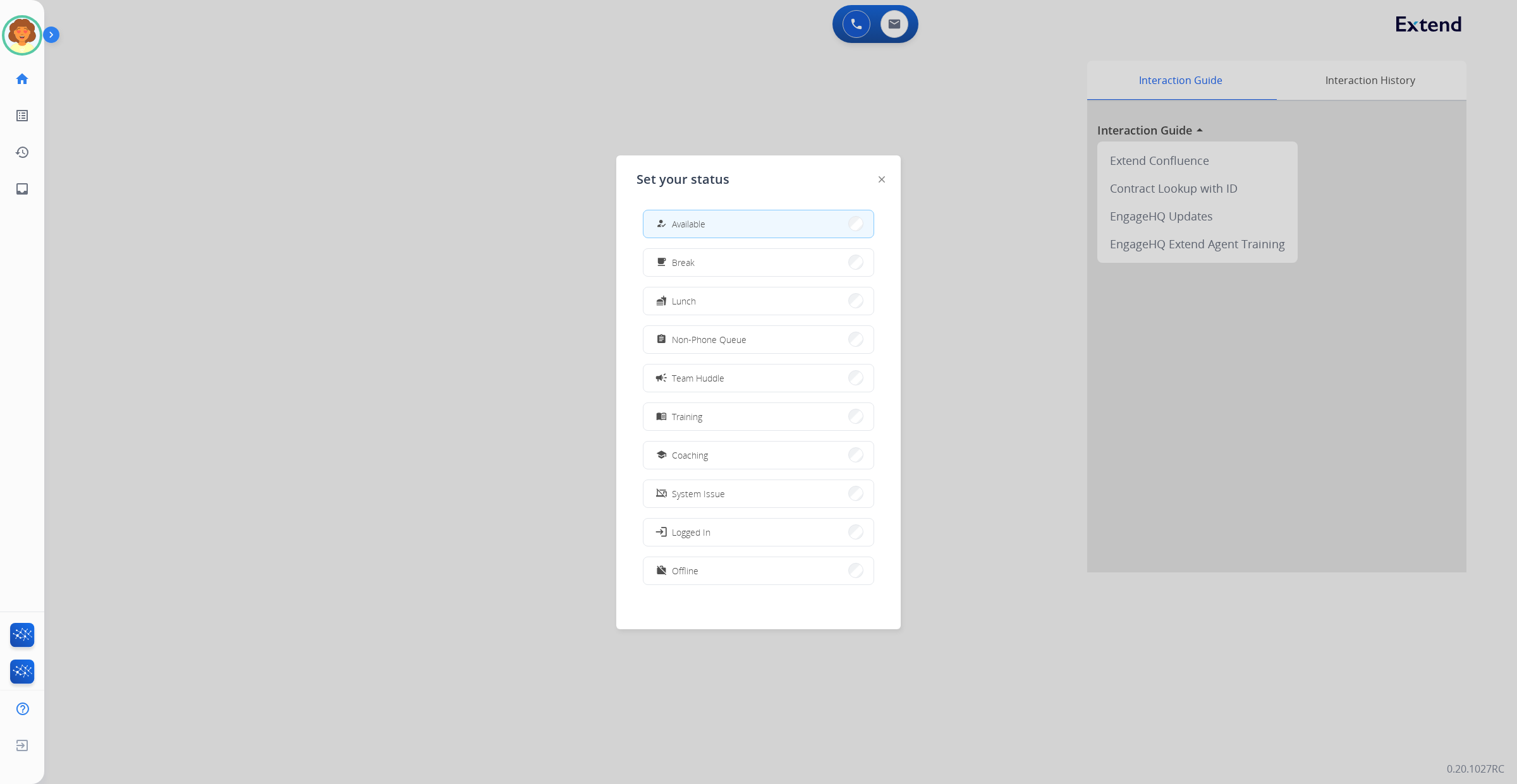
click at [889, 42] on div at bounding box center [758, 392] width 1517 height 784
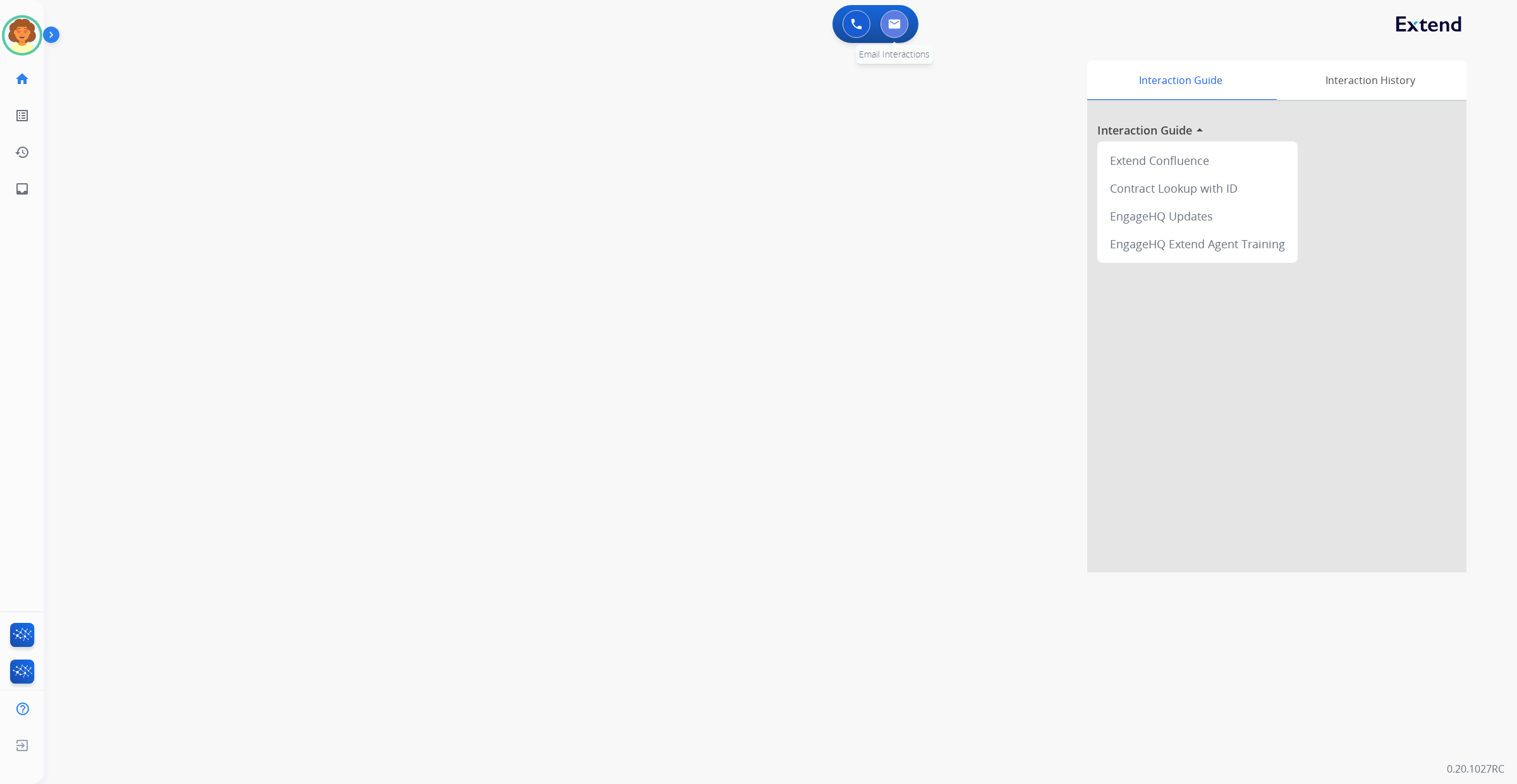
click at [896, 38] on button at bounding box center [894, 24] width 28 height 28
select select "**********"
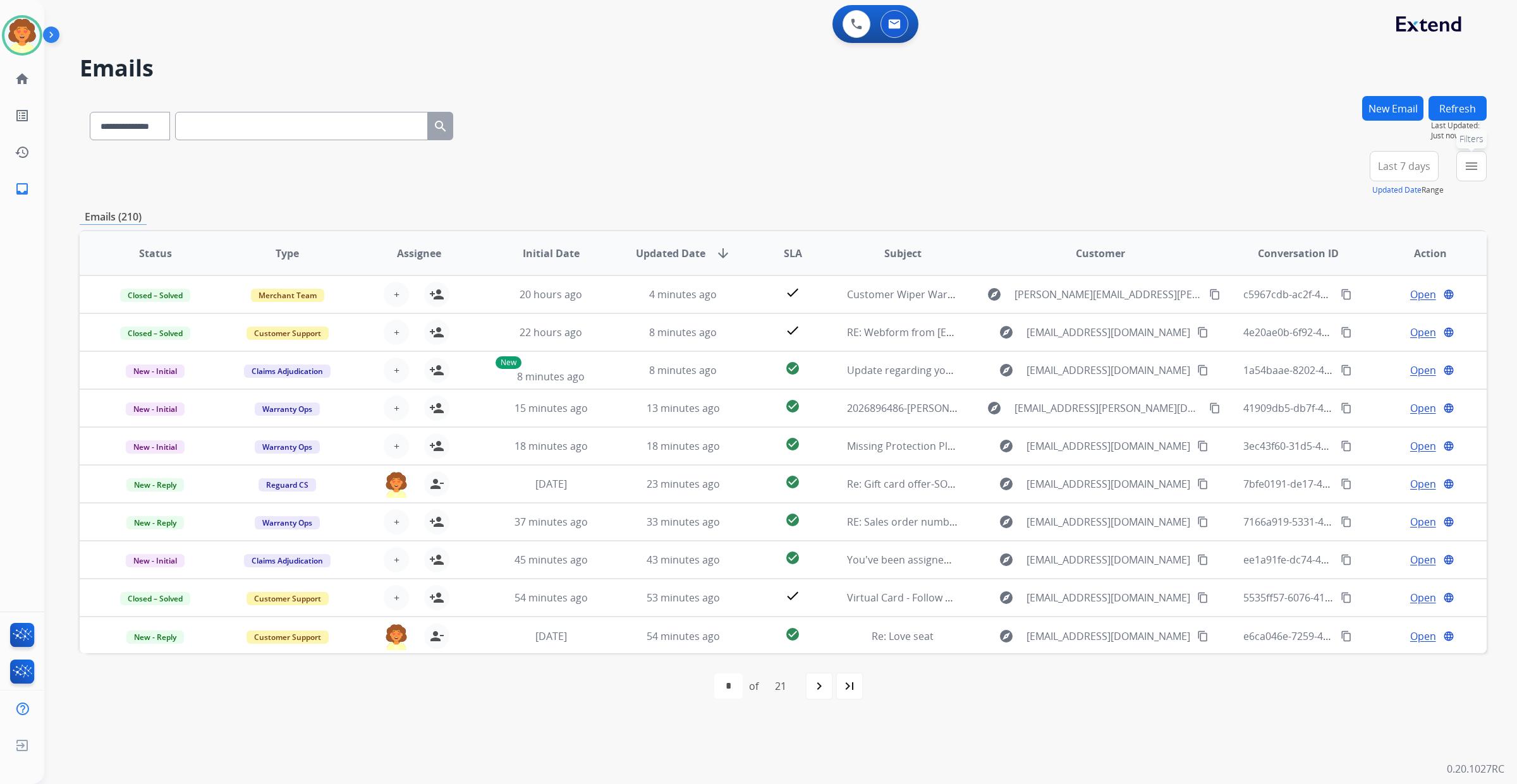
click at [1464, 173] on mat-icon "menu" at bounding box center [1471, 165] width 15 height 15
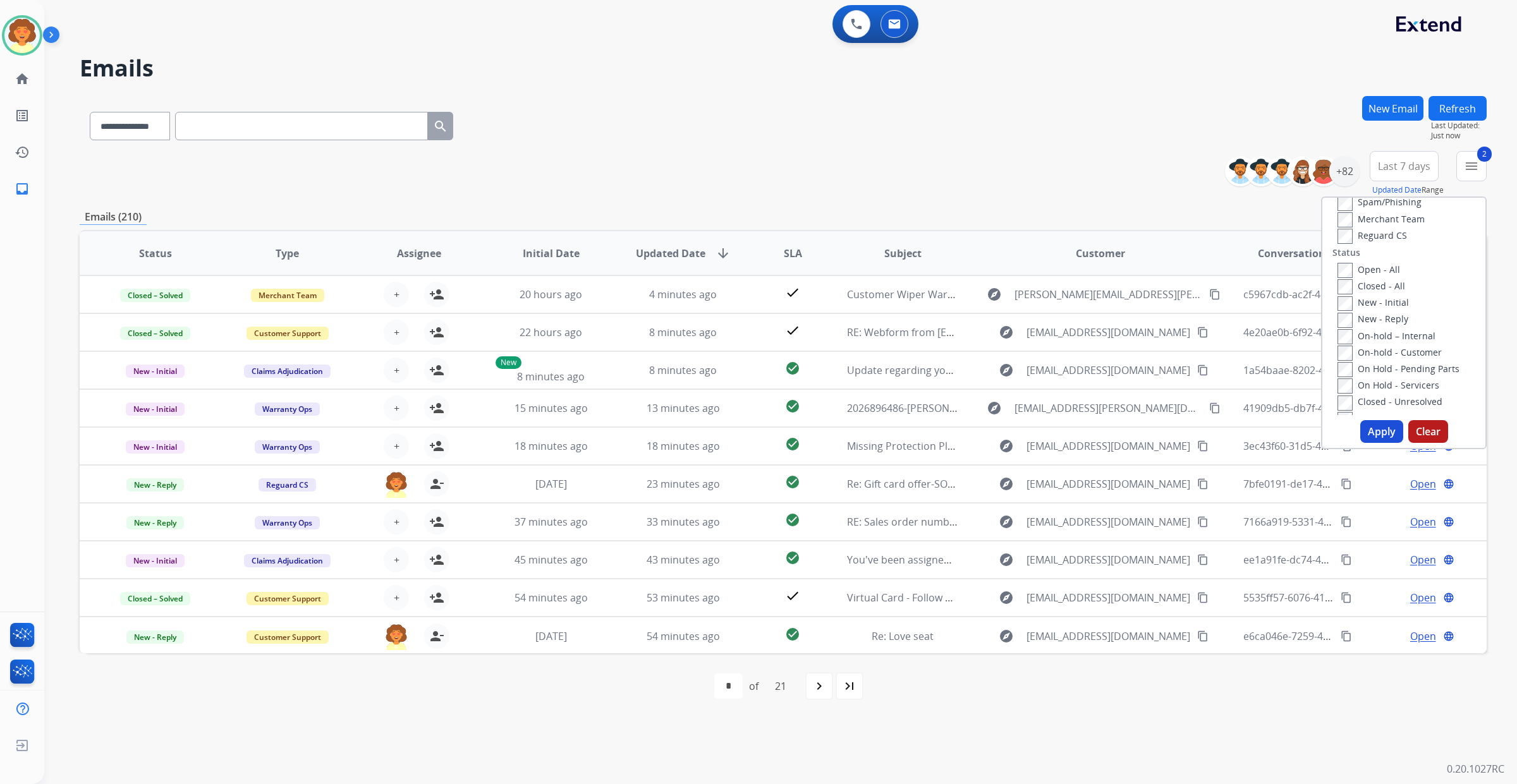
scroll to position [158, 0]
click at [1361, 443] on button "Apply" at bounding box center [1381, 431] width 43 height 23
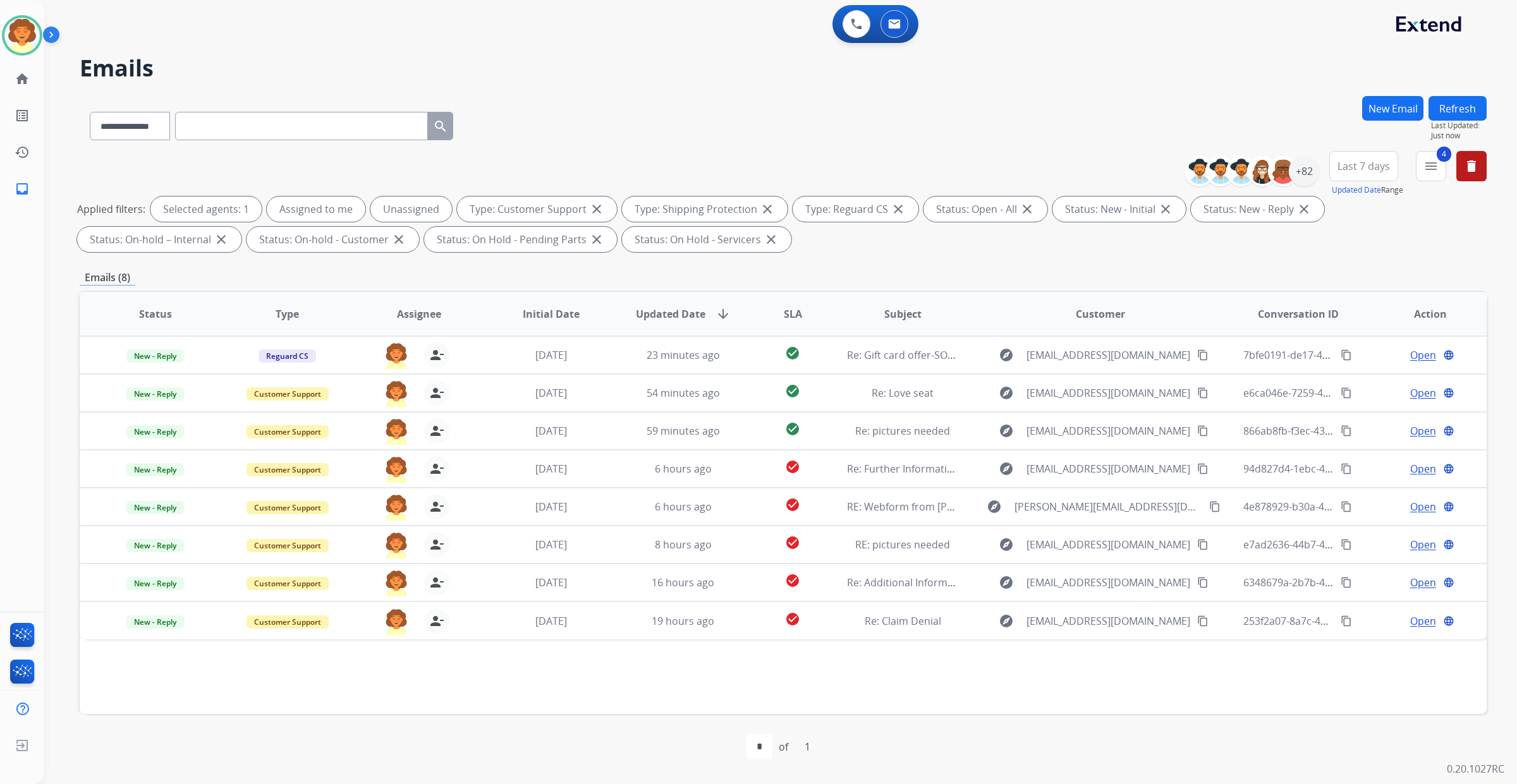
click at [1338, 168] on span "Last 7 days" at bounding box center [1364, 165] width 53 height 5
click at [1325, 329] on div "Last 90 days" at bounding box center [1360, 319] width 70 height 19
click at [1289, 186] on div "+133" at bounding box center [1304, 171] width 30 height 30
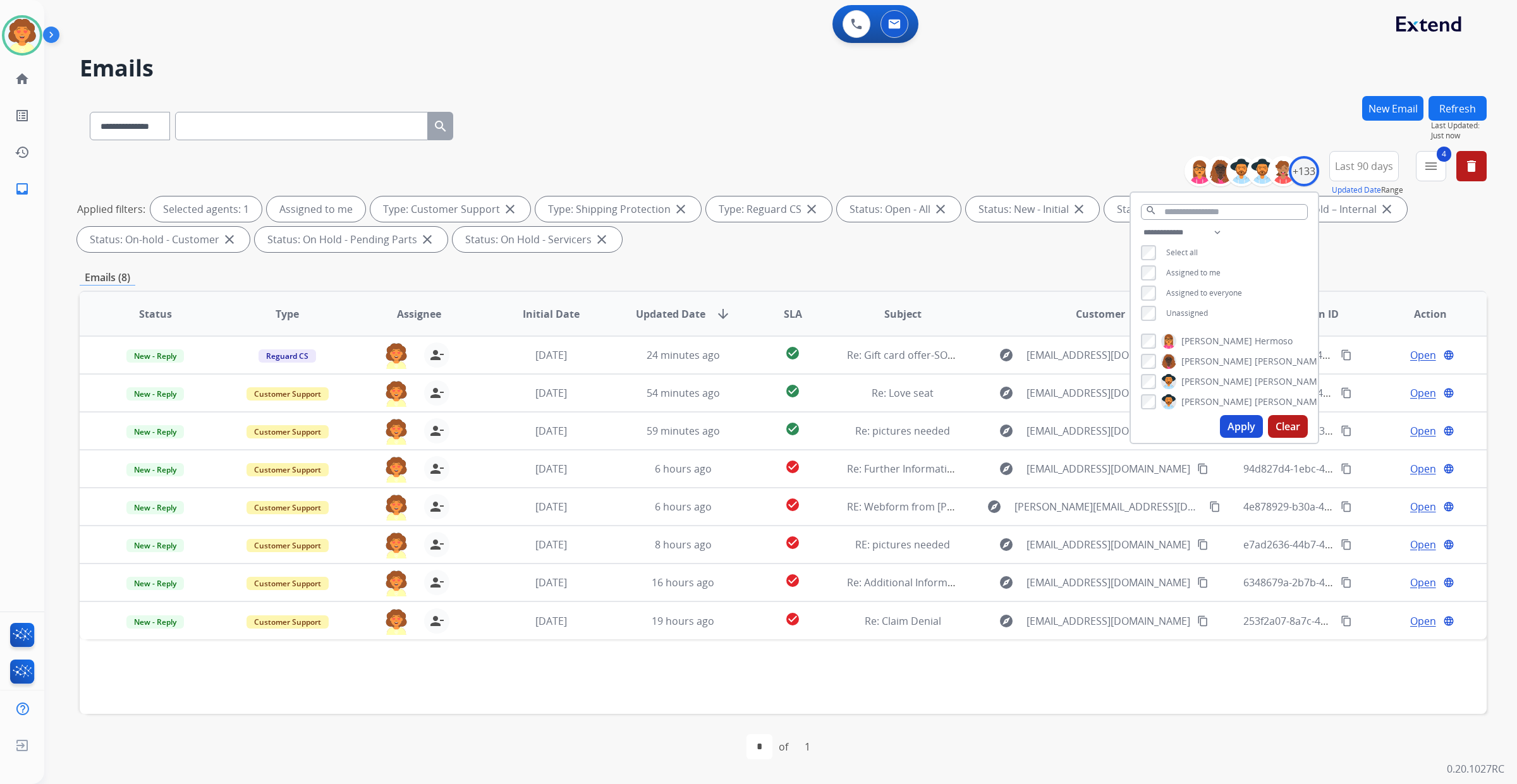
click at [1220, 437] on button "Apply" at bounding box center [1241, 426] width 43 height 23
click at [1286, 252] on div "Applied filters: Selected agents: 1 Assigned to me Type: Customer Support close…" at bounding box center [780, 224] width 1407 height 56
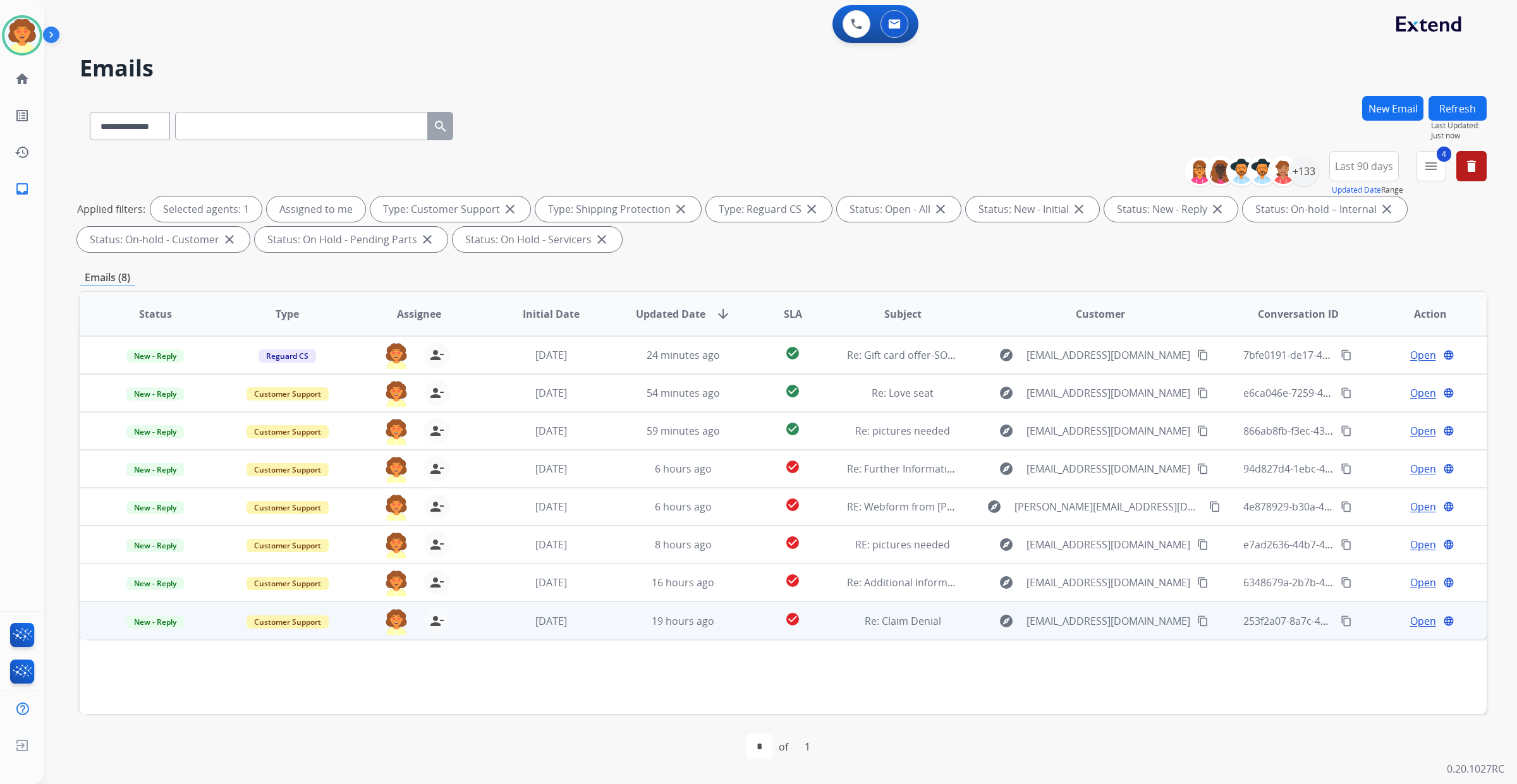
click at [1410, 629] on span "Open" at bounding box center [1423, 621] width 26 height 15
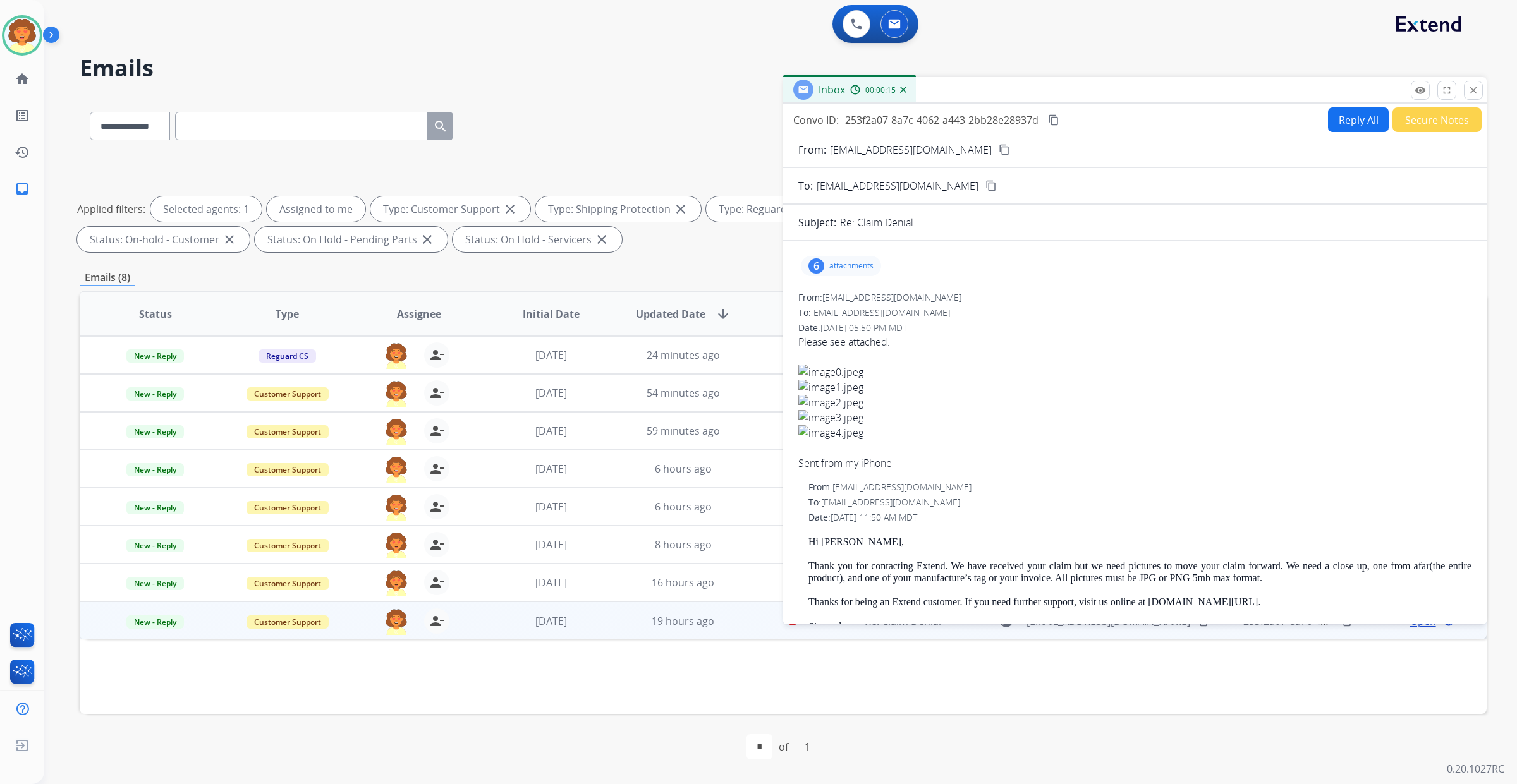
click at [824, 258] on div "6" at bounding box center [816, 265] width 16 height 15
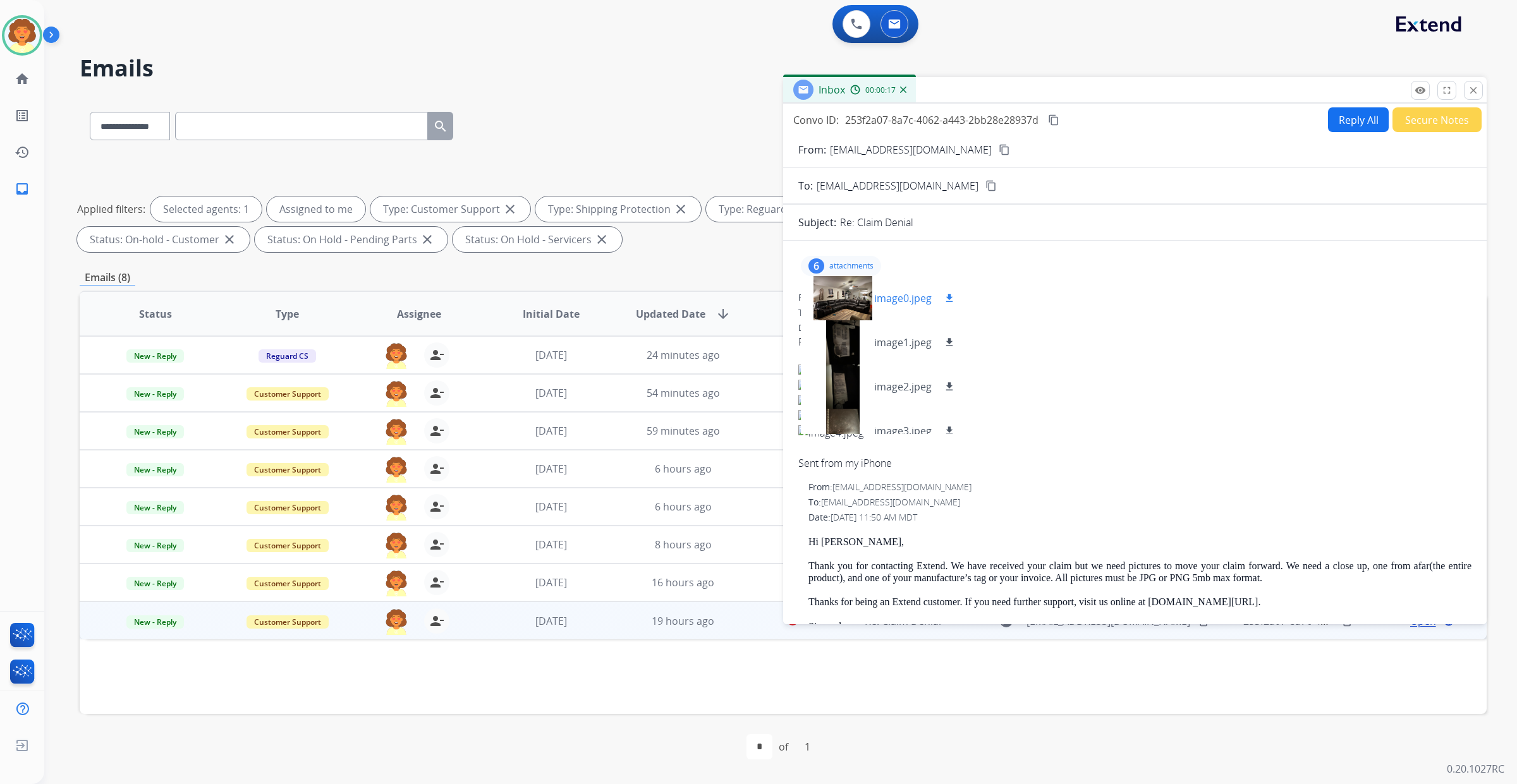
click at [866, 276] on div at bounding box center [842, 298] width 63 height 44
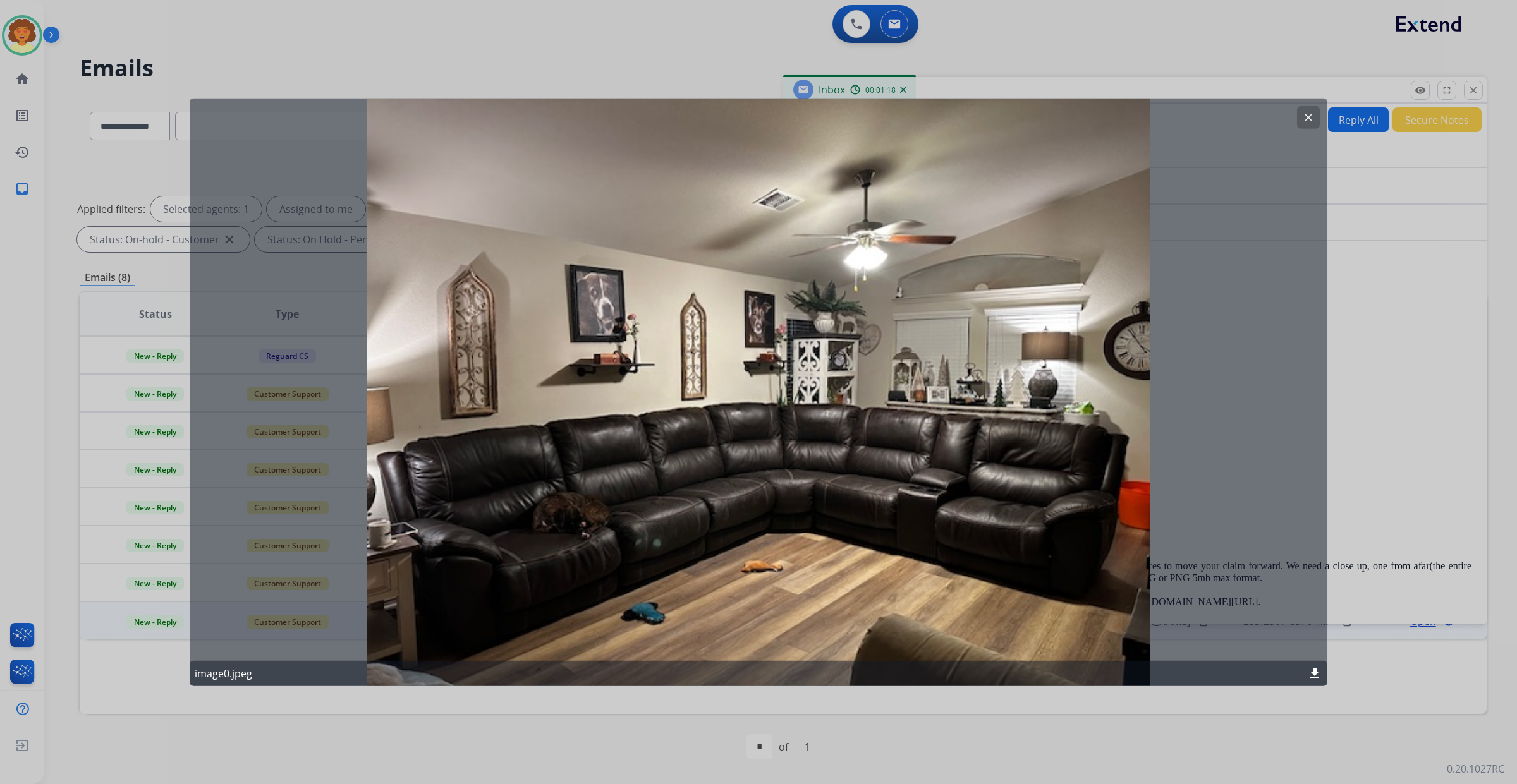
click at [1303, 119] on mat-icon "clear" at bounding box center [1308, 117] width 11 height 11
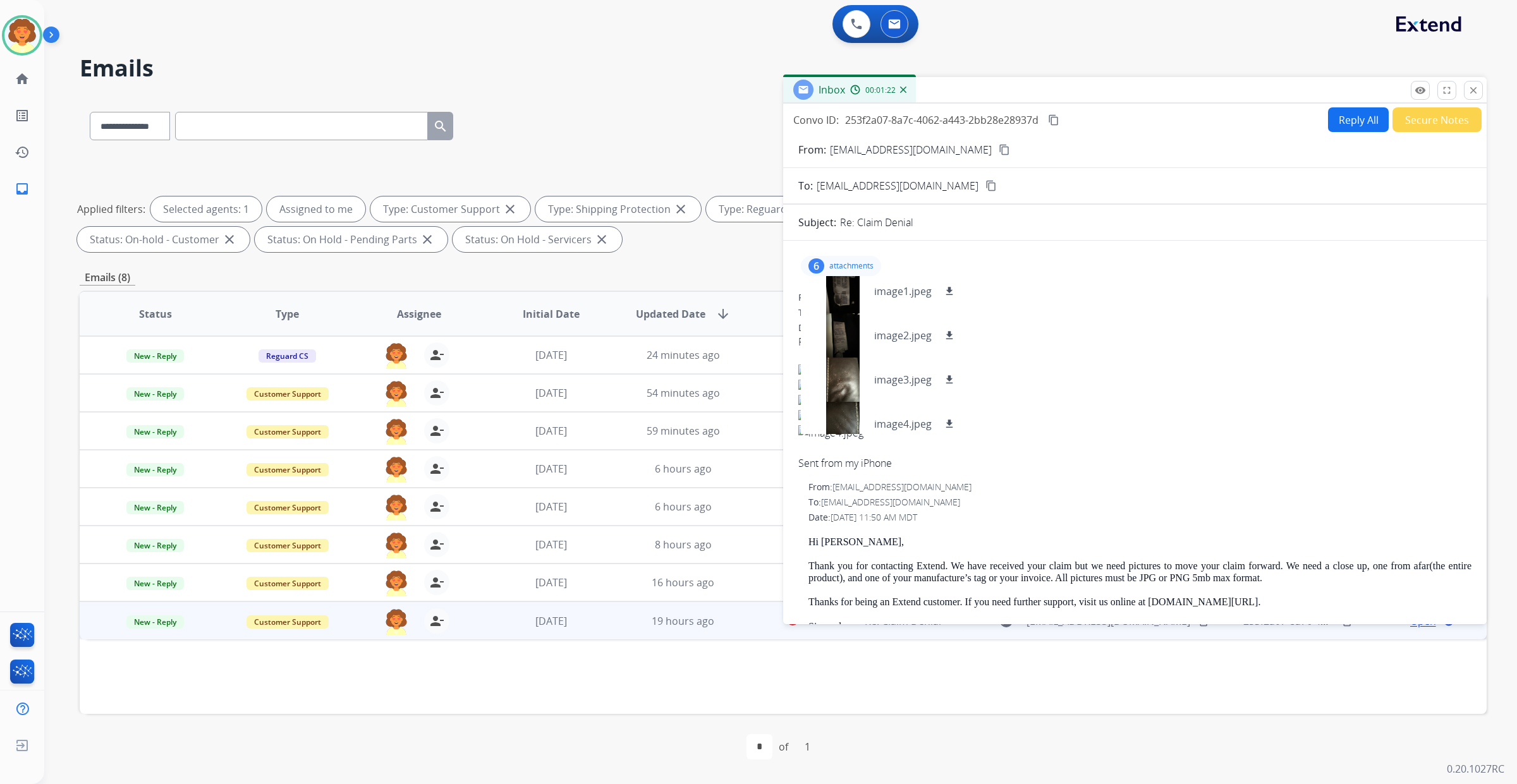
scroll to position [108, 0]
click at [854, 310] on div at bounding box center [842, 332] width 63 height 44
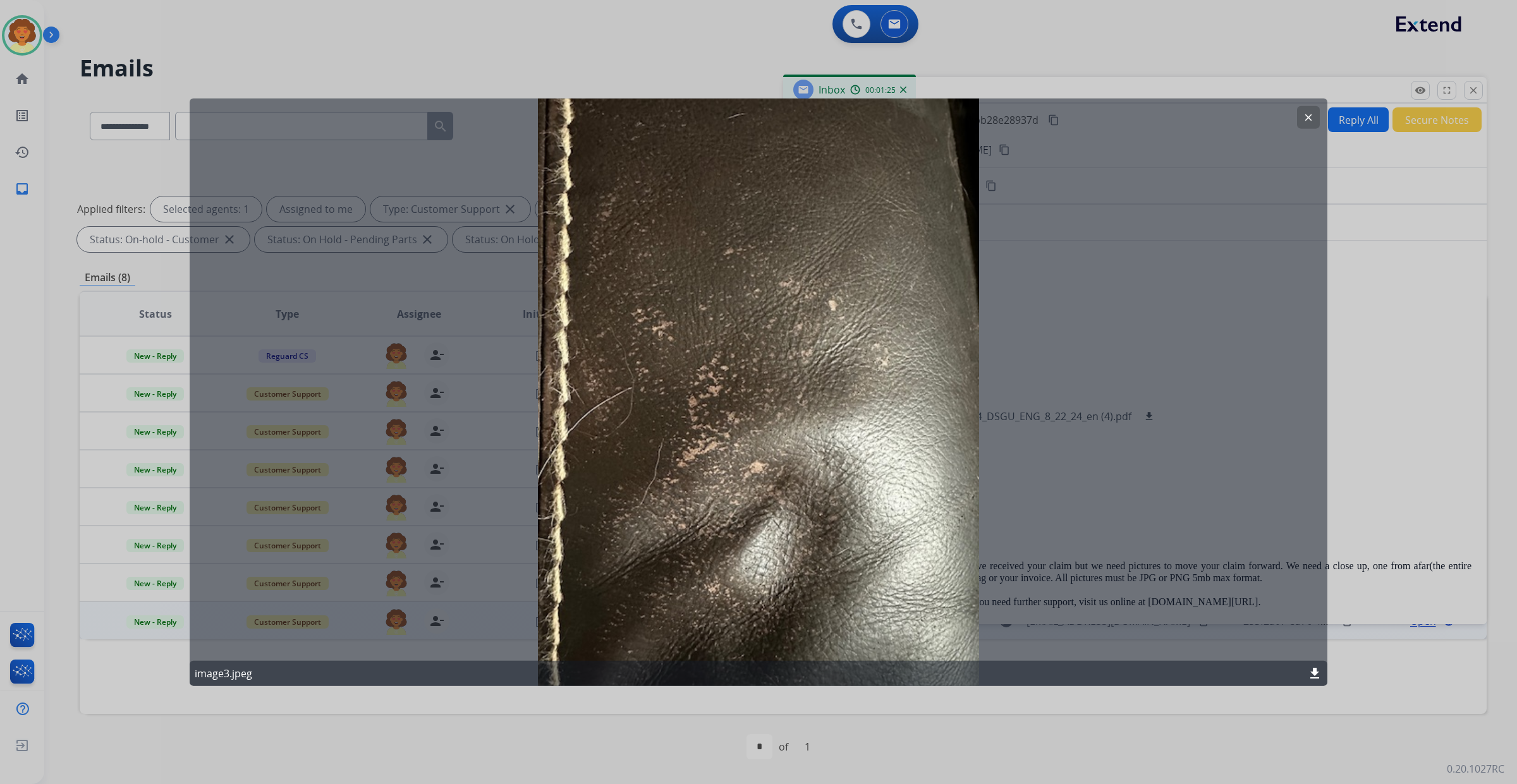
click at [1303, 119] on mat-icon "clear" at bounding box center [1308, 117] width 11 height 11
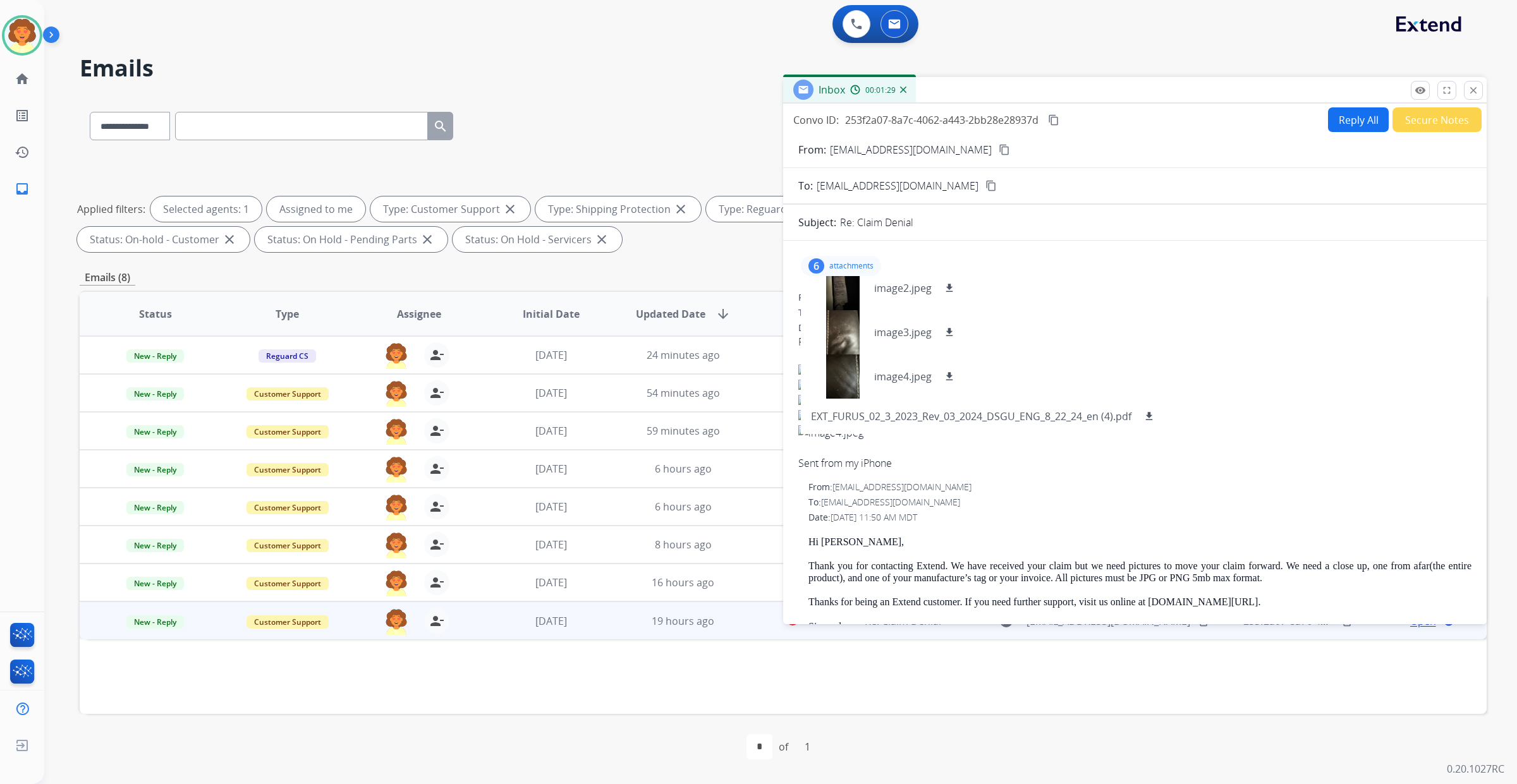
scroll to position [79, 0]
drag, startPoint x: 854, startPoint y: 131, endPoint x: 1007, endPoint y: 131, distance: 153.0
click at [1007, 142] on div "From: 03nana15@gmail.com content_copy" at bounding box center [1135, 149] width 704 height 15
copy p "[EMAIL_ADDRESS][DOMAIN_NAME]"
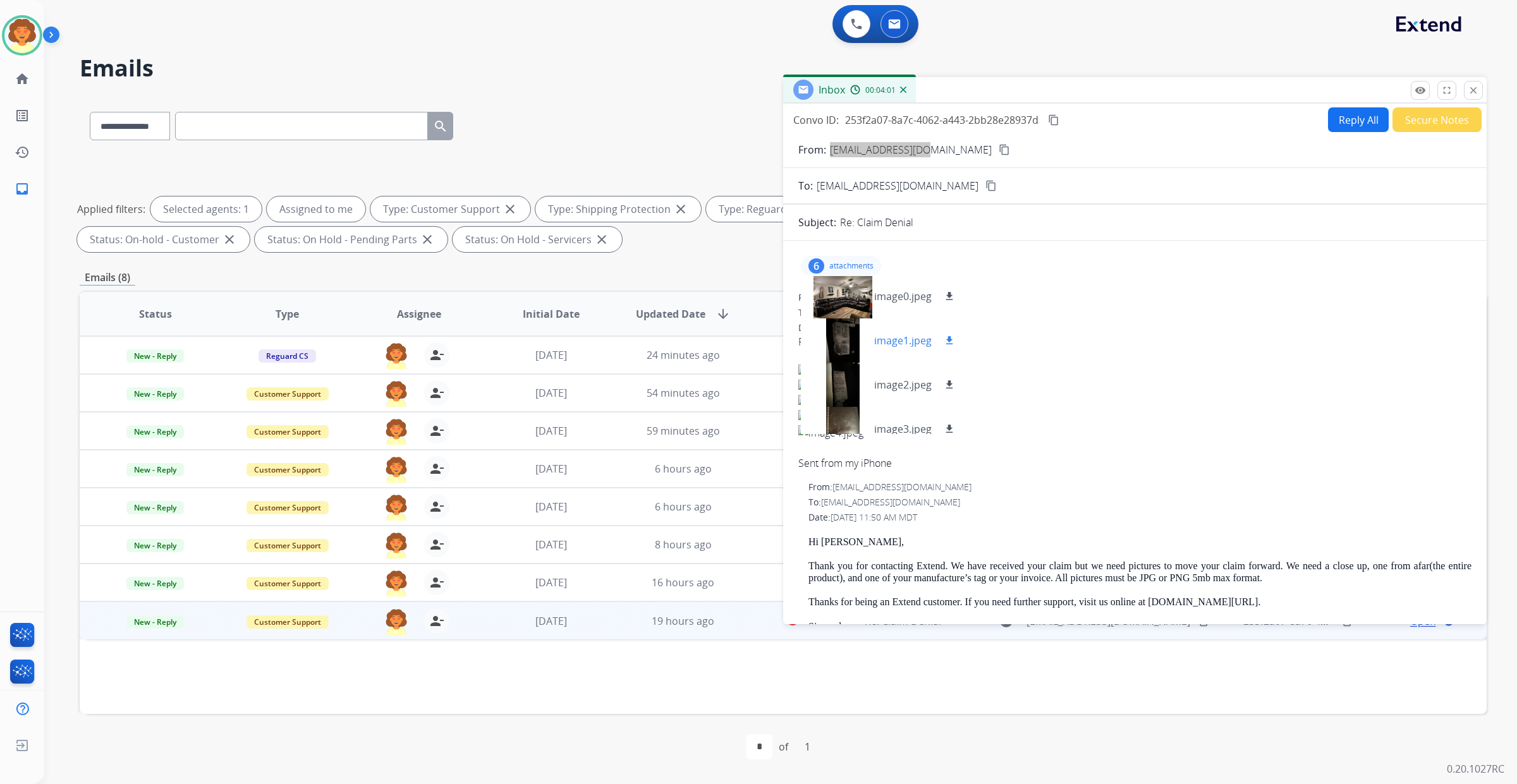
scroll to position [0, 0]
click at [955, 392] on mat-icon "download" at bounding box center [949, 386] width 11 height 11
click at [955, 358] on mat-icon "download" at bounding box center [949, 352] width 11 height 11
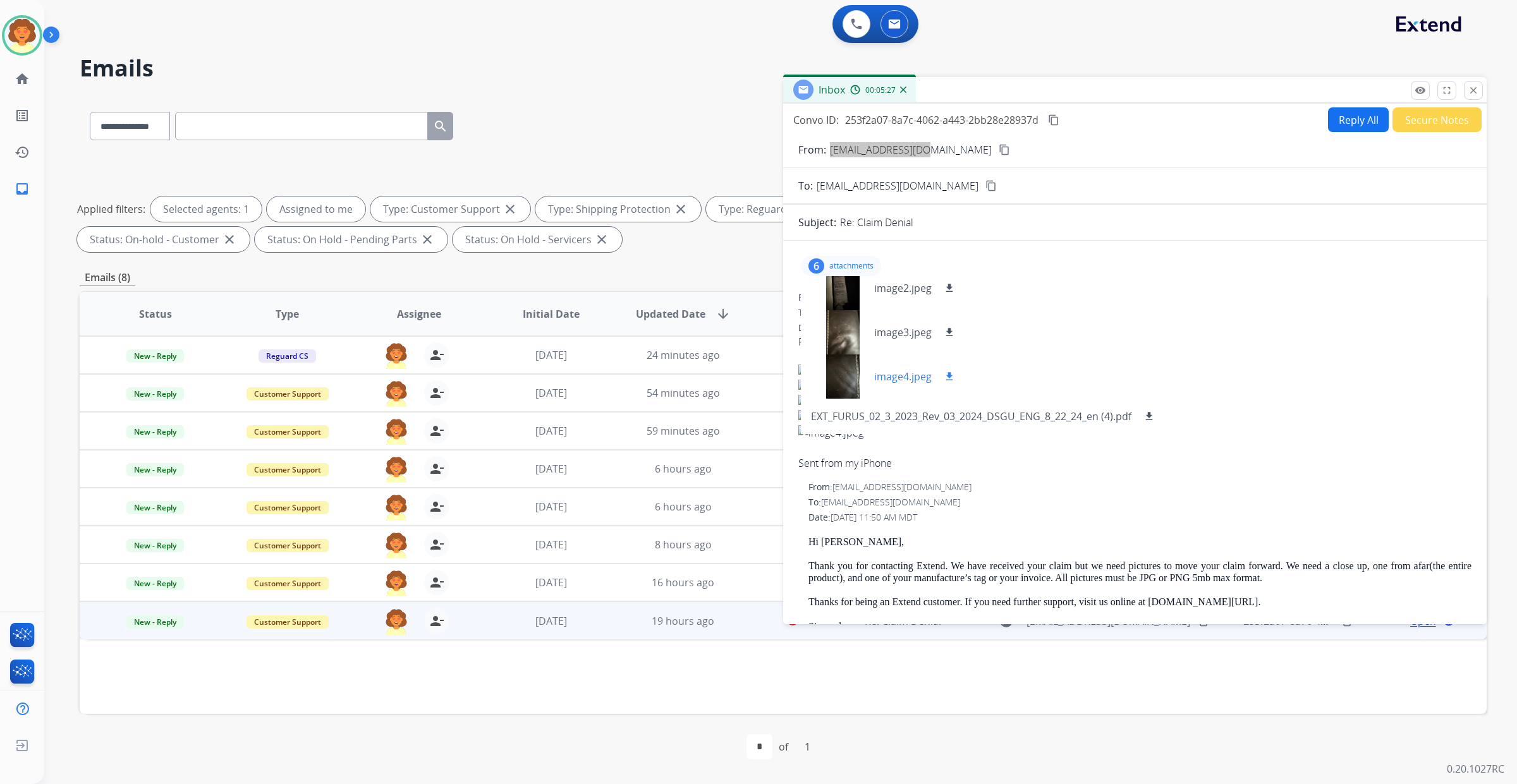
click at [955, 383] on mat-icon "download" at bounding box center [949, 376] width 11 height 11
click at [1085, 77] on div "Inbox 00:07:30" at bounding box center [1135, 90] width 704 height 27
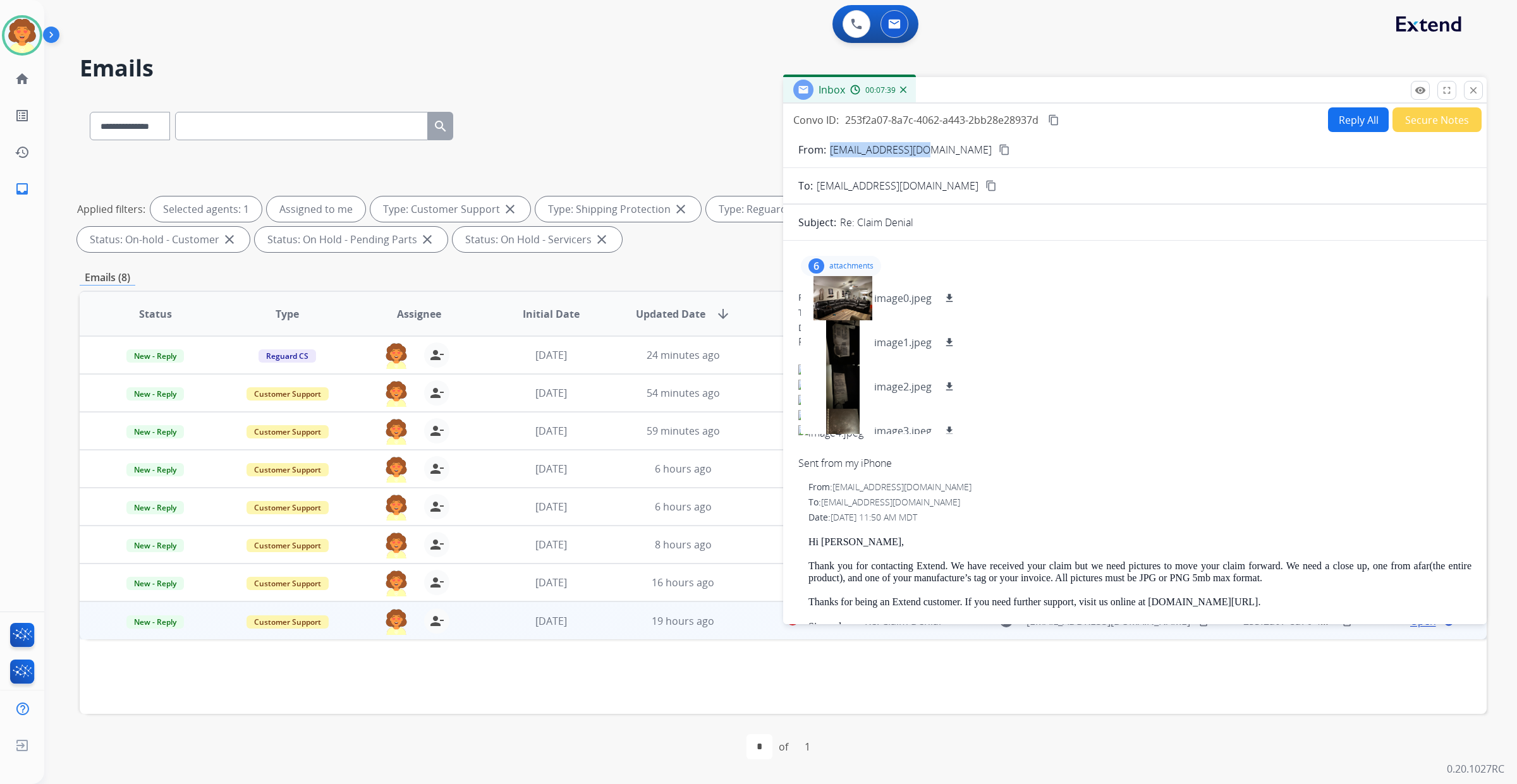
click at [1328, 108] on button "Reply All" at bounding box center [1358, 120] width 61 height 25
select select "**********"
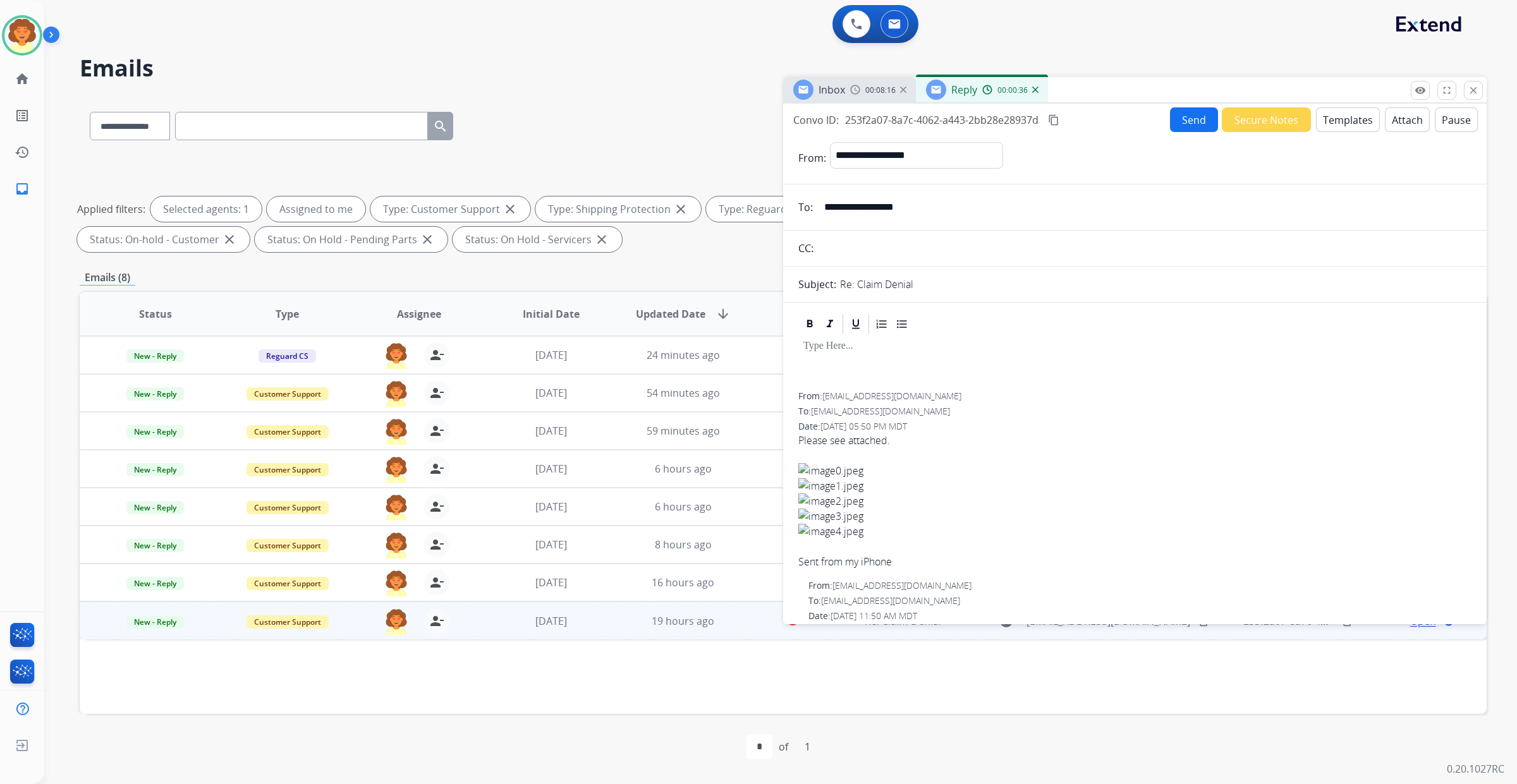
click at [1316, 108] on button "Templates" at bounding box center [1348, 120] width 64 height 25
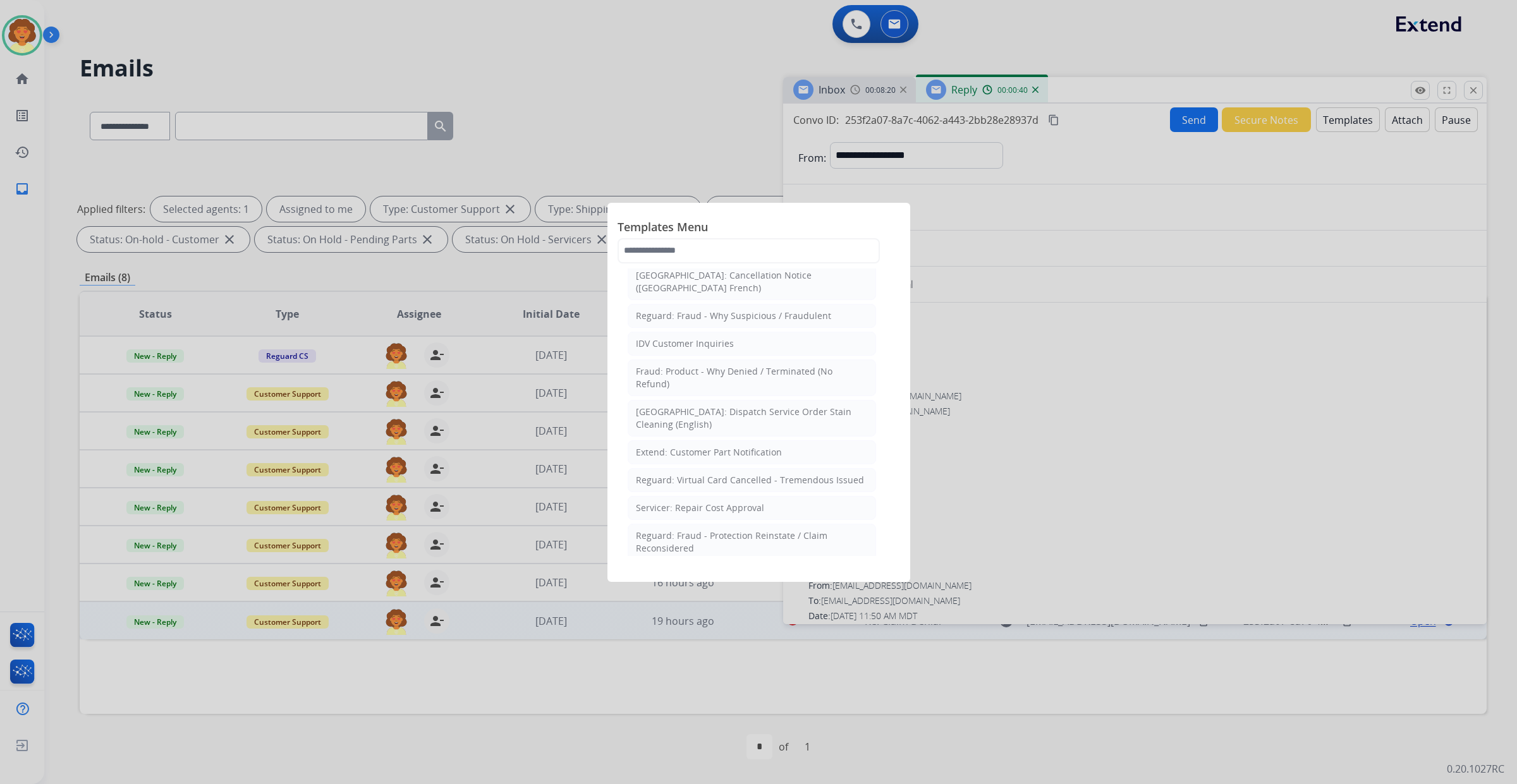
scroll to position [316, 0]
click at [718, 141] on div "Standard Template" at bounding box center [677, 134] width 82 height 13
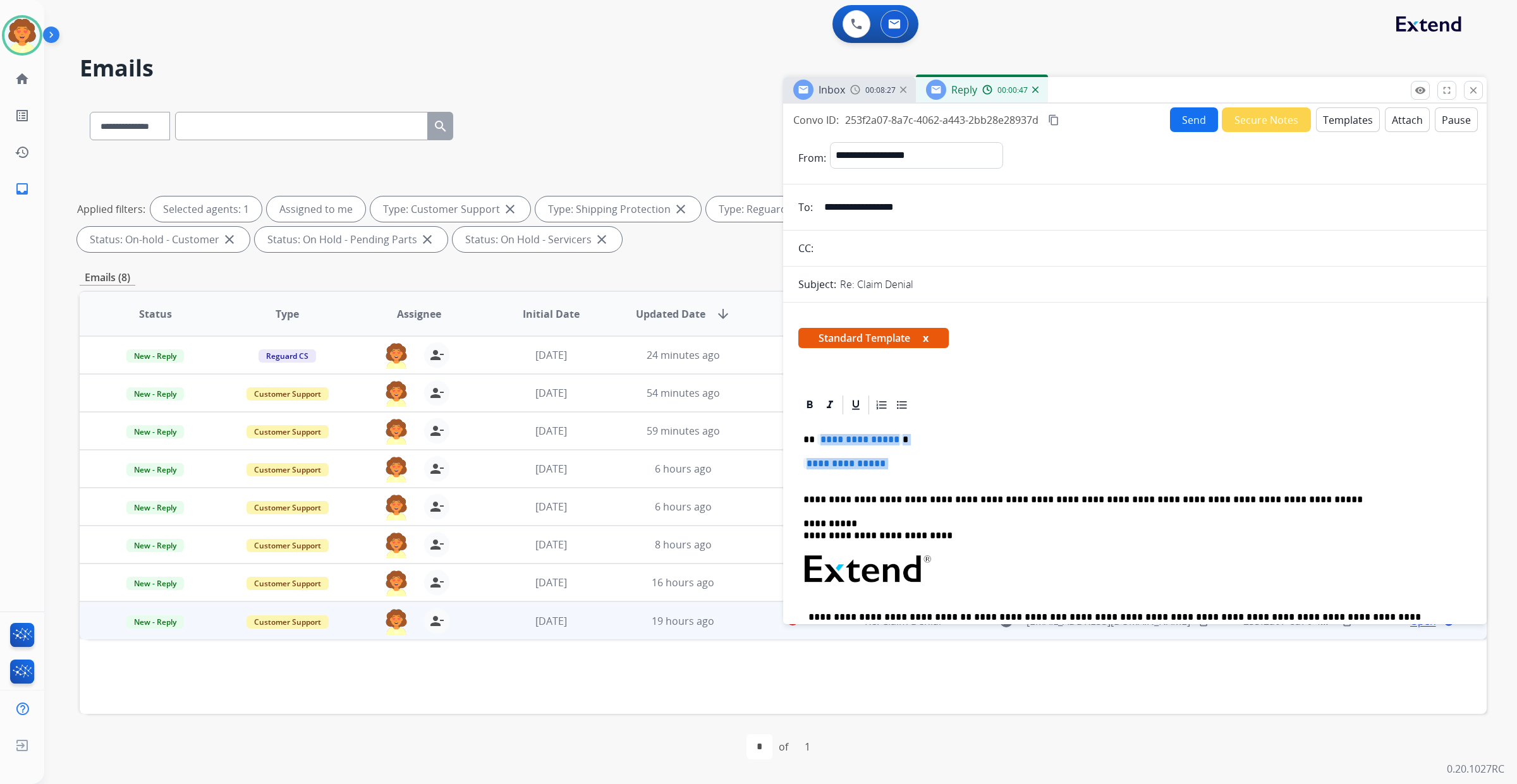
drag, startPoint x: 826, startPoint y: 560, endPoint x: 854, endPoint y: 604, distance: 52.2
click at [854, 604] on div "**********" at bounding box center [1134, 599] width 673 height 366
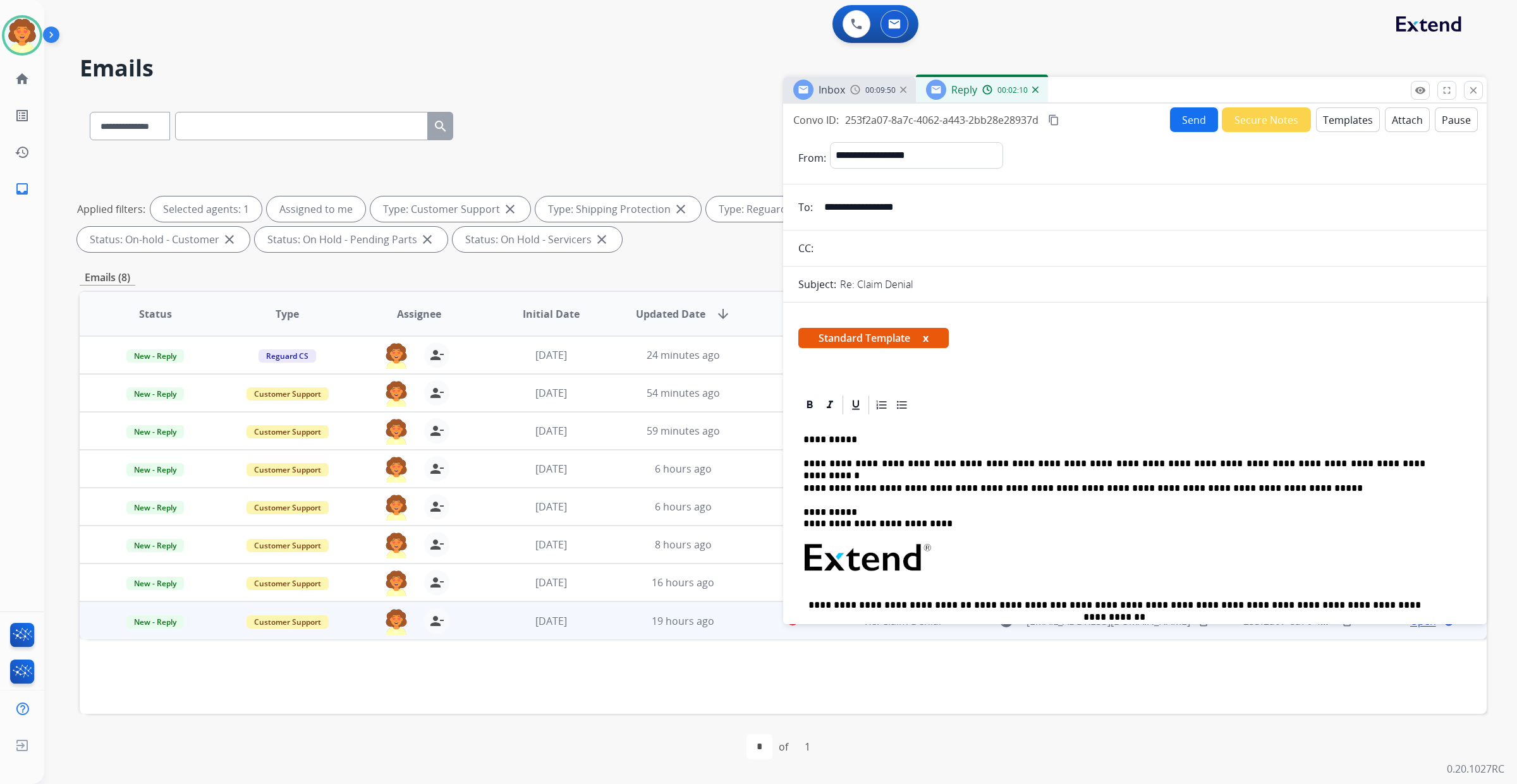
scroll to position [0, 0]
click at [1170, 132] on button "Send" at bounding box center [1194, 120] width 48 height 25
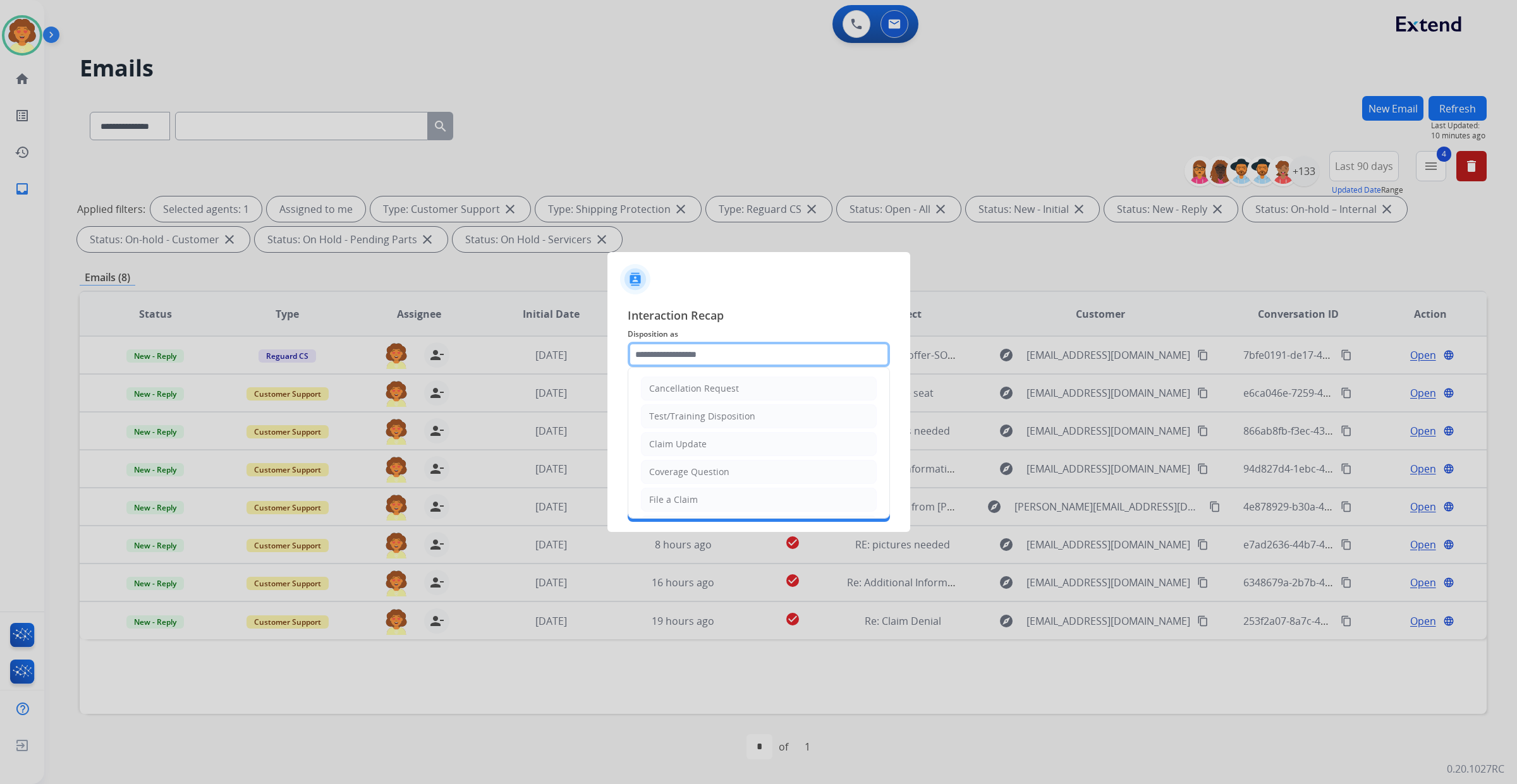
click at [691, 342] on input "text" at bounding box center [758, 354] width 262 height 25
click at [707, 450] on div "Claim Update" at bounding box center [678, 443] width 58 height 13
type input "**********"
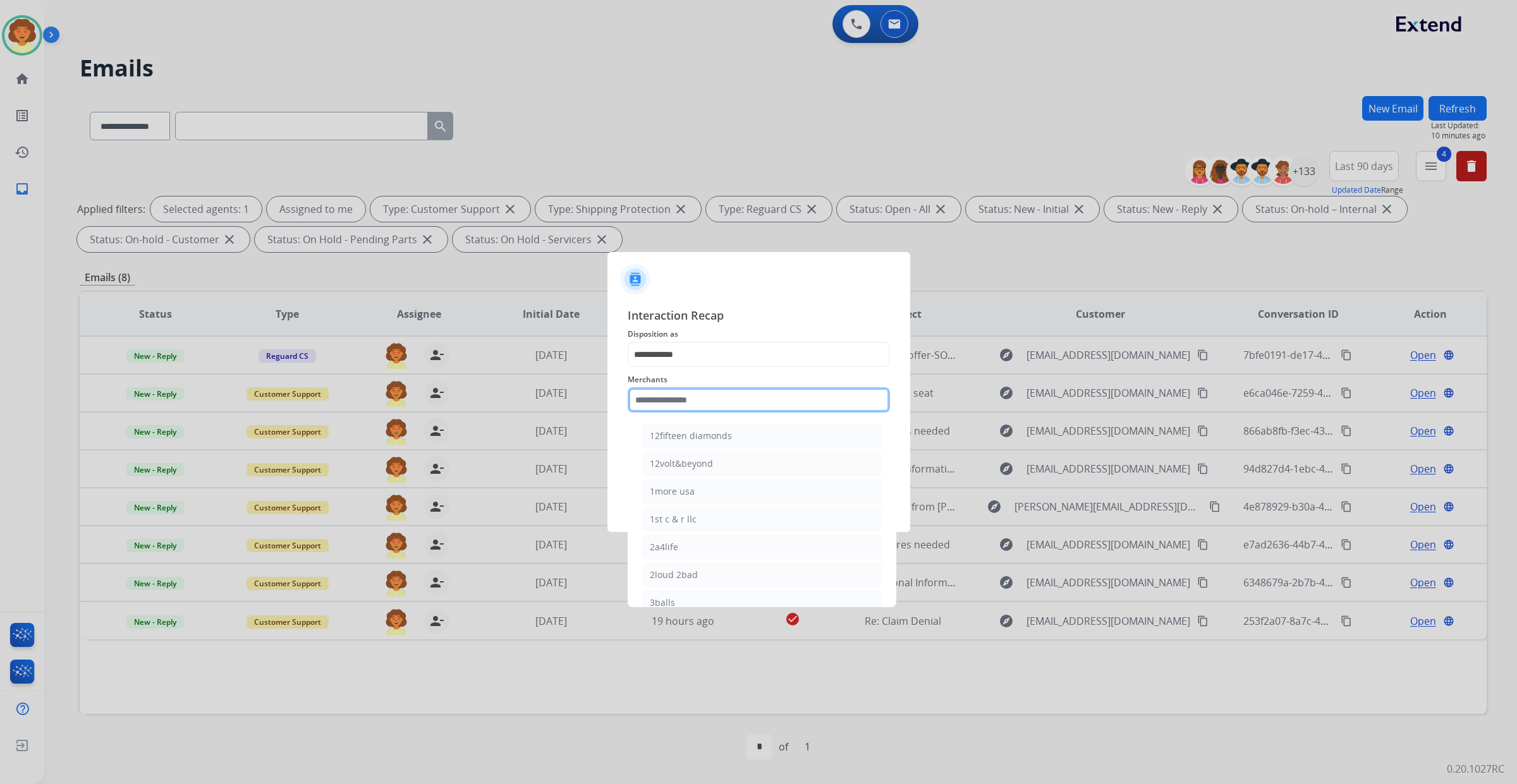
click at [680, 391] on input "text" at bounding box center [758, 399] width 262 height 25
click at [719, 470] on div "Ashley furniture" at bounding box center [684, 463] width 69 height 13
type input "**********"
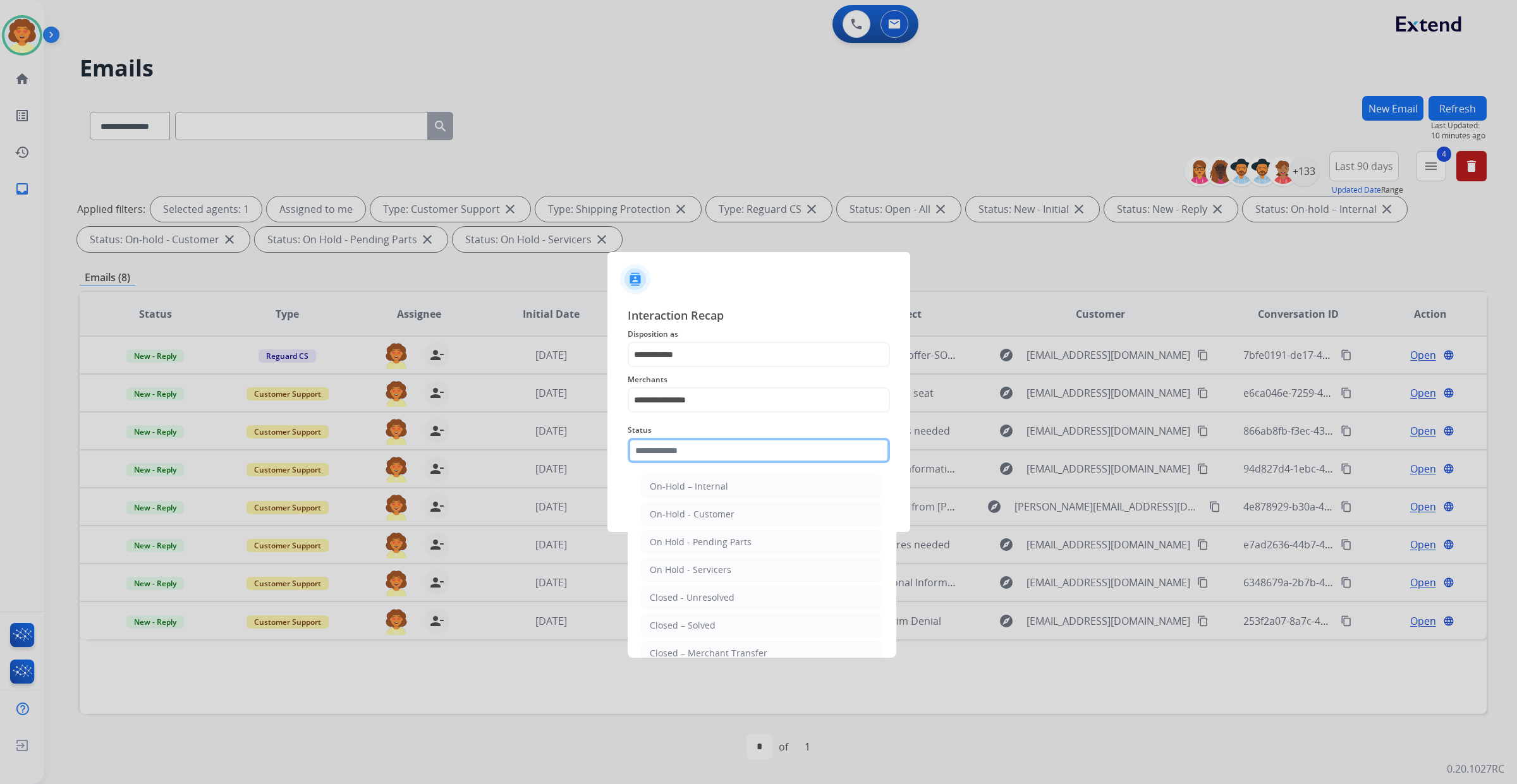
click at [706, 463] on input "text" at bounding box center [758, 449] width 262 height 25
click at [768, 562] on li "Closed – Solved" at bounding box center [762, 550] width 241 height 24
type input "**********"
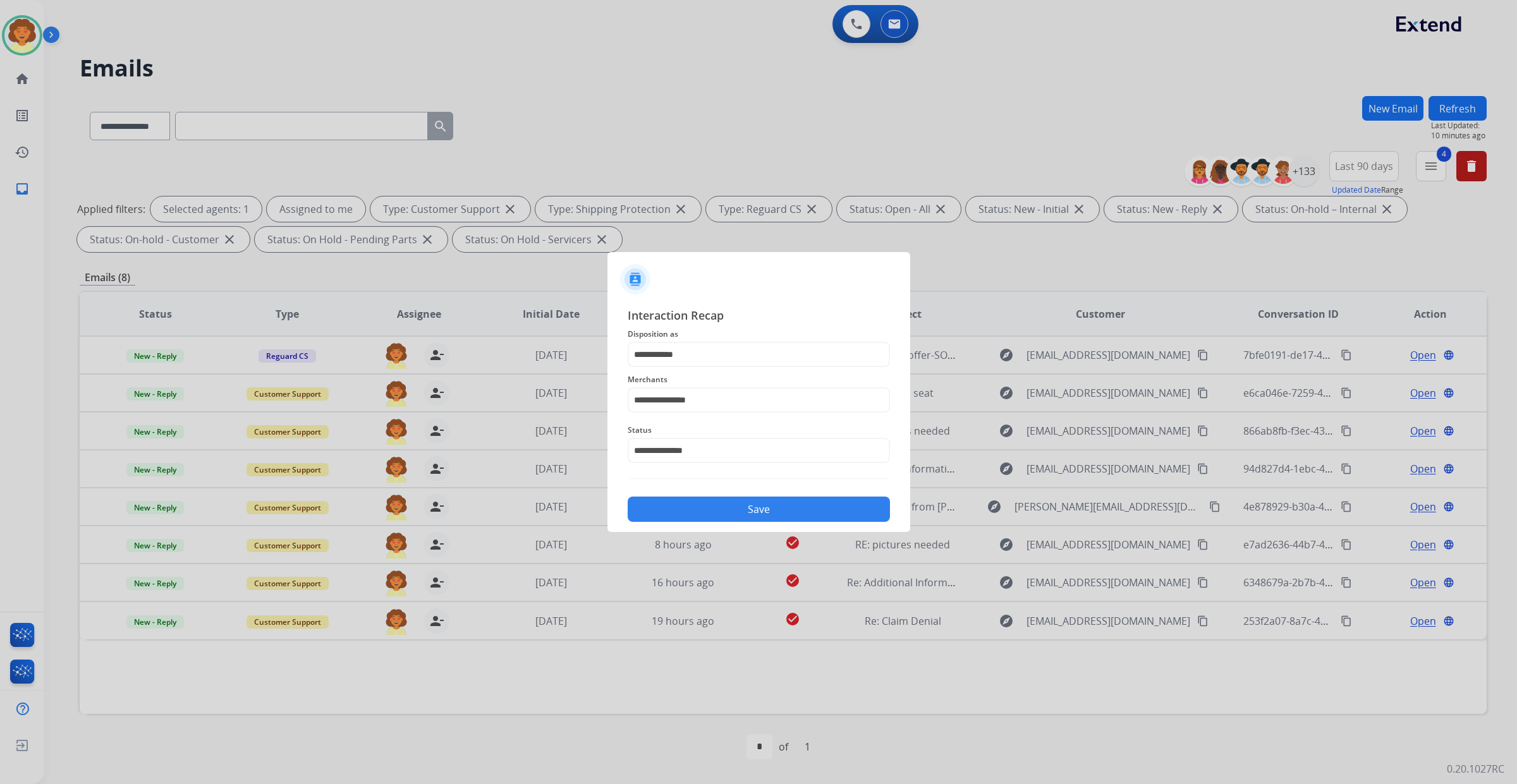
click at [784, 522] on button "Save" at bounding box center [758, 508] width 262 height 25
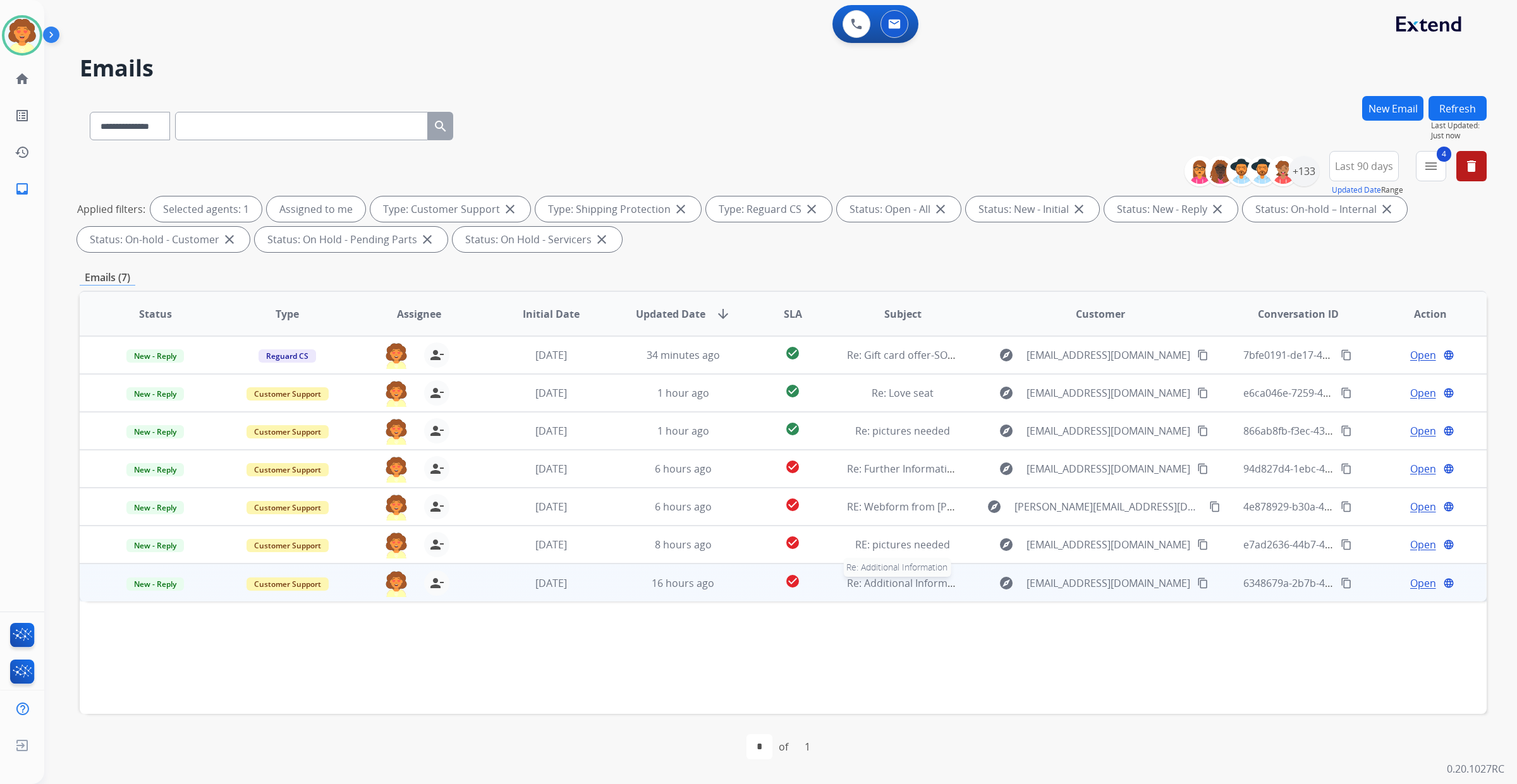
scroll to position [206, 0]
click at [1410, 576] on span "Open" at bounding box center [1423, 583] width 26 height 15
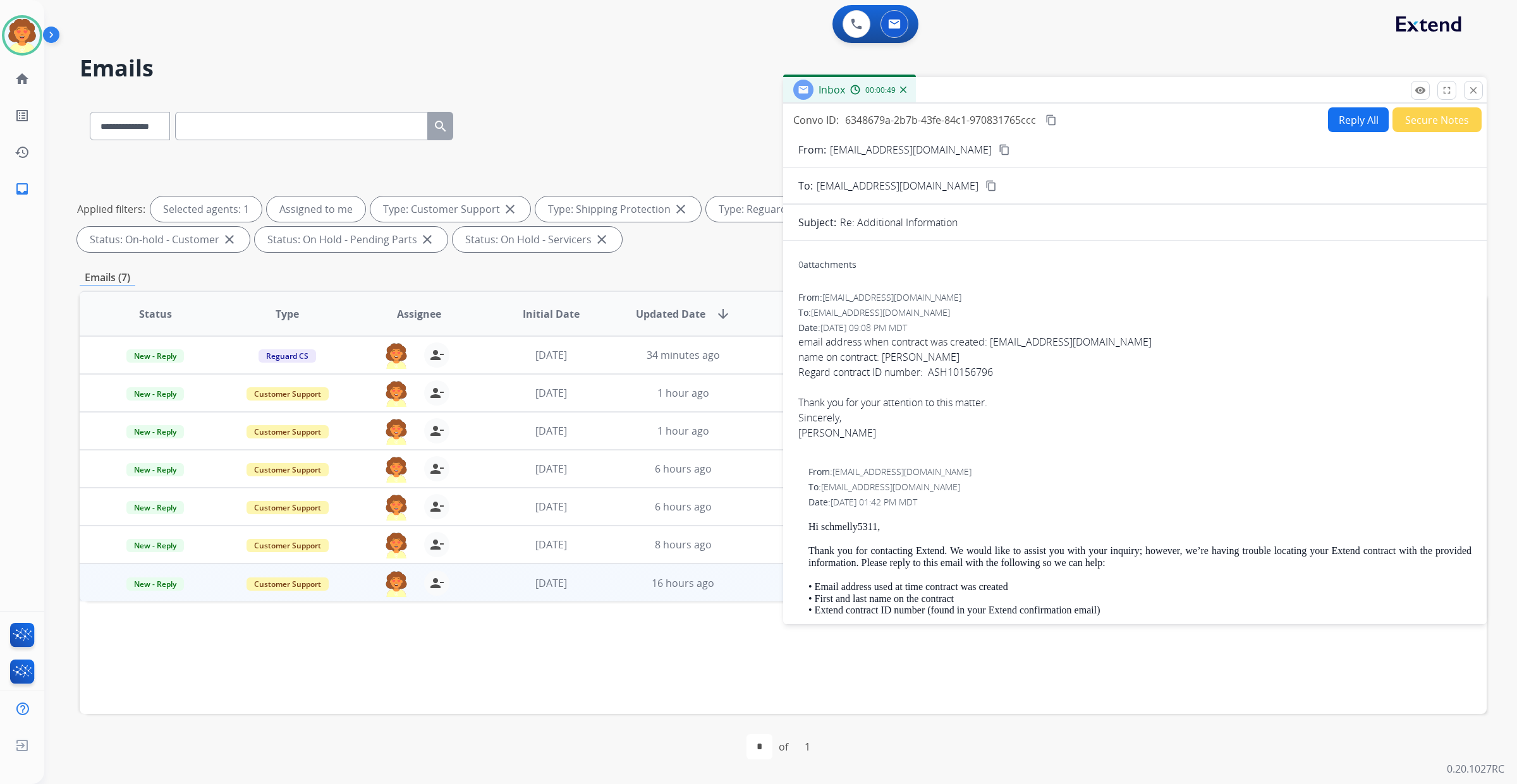
scroll to position [0, 0]
click at [1328, 132] on button "Reply All" at bounding box center [1358, 120] width 61 height 25
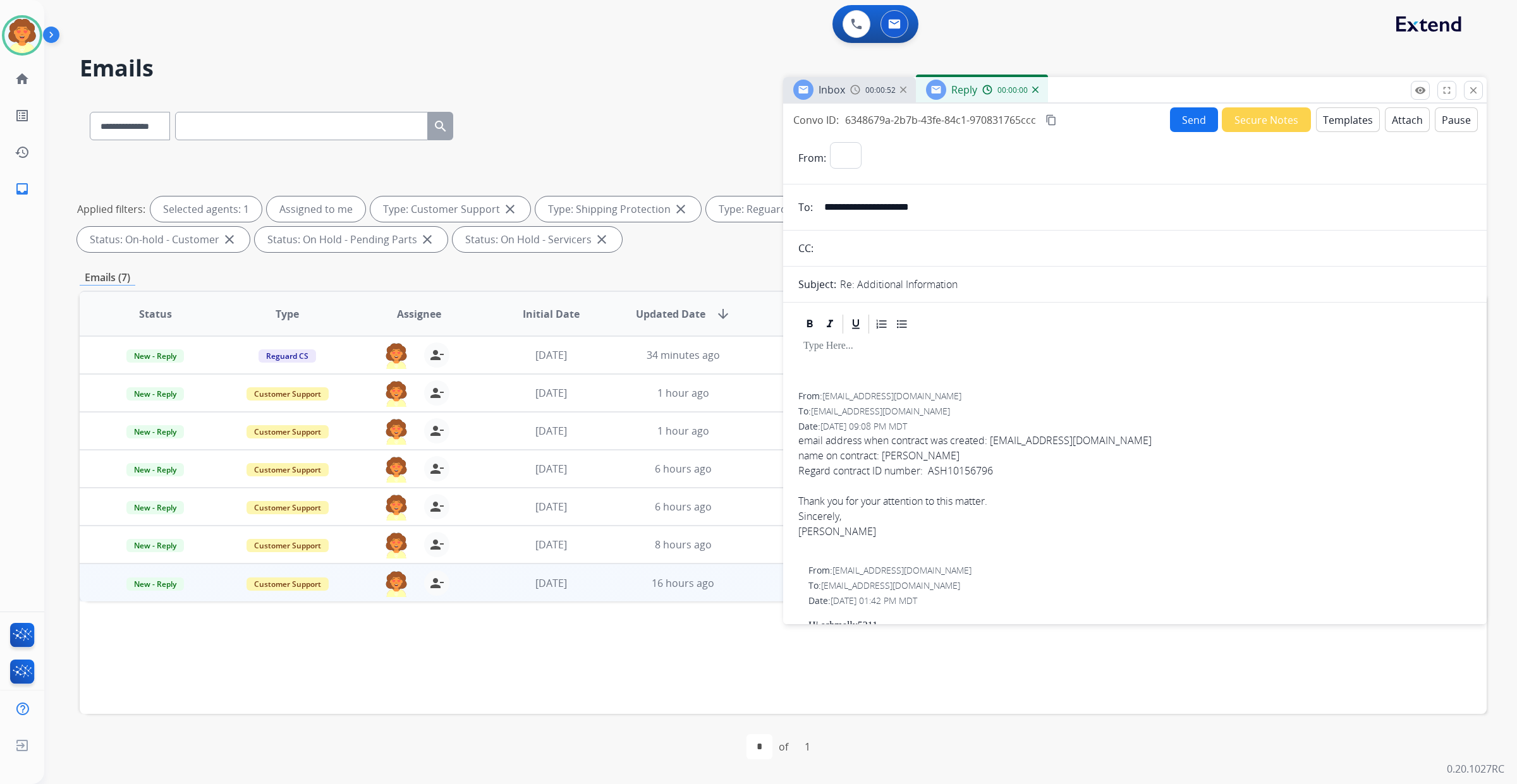
select select "**********"
click at [310, 140] on input "text" at bounding box center [302, 126] width 253 height 29
paste input "**********"
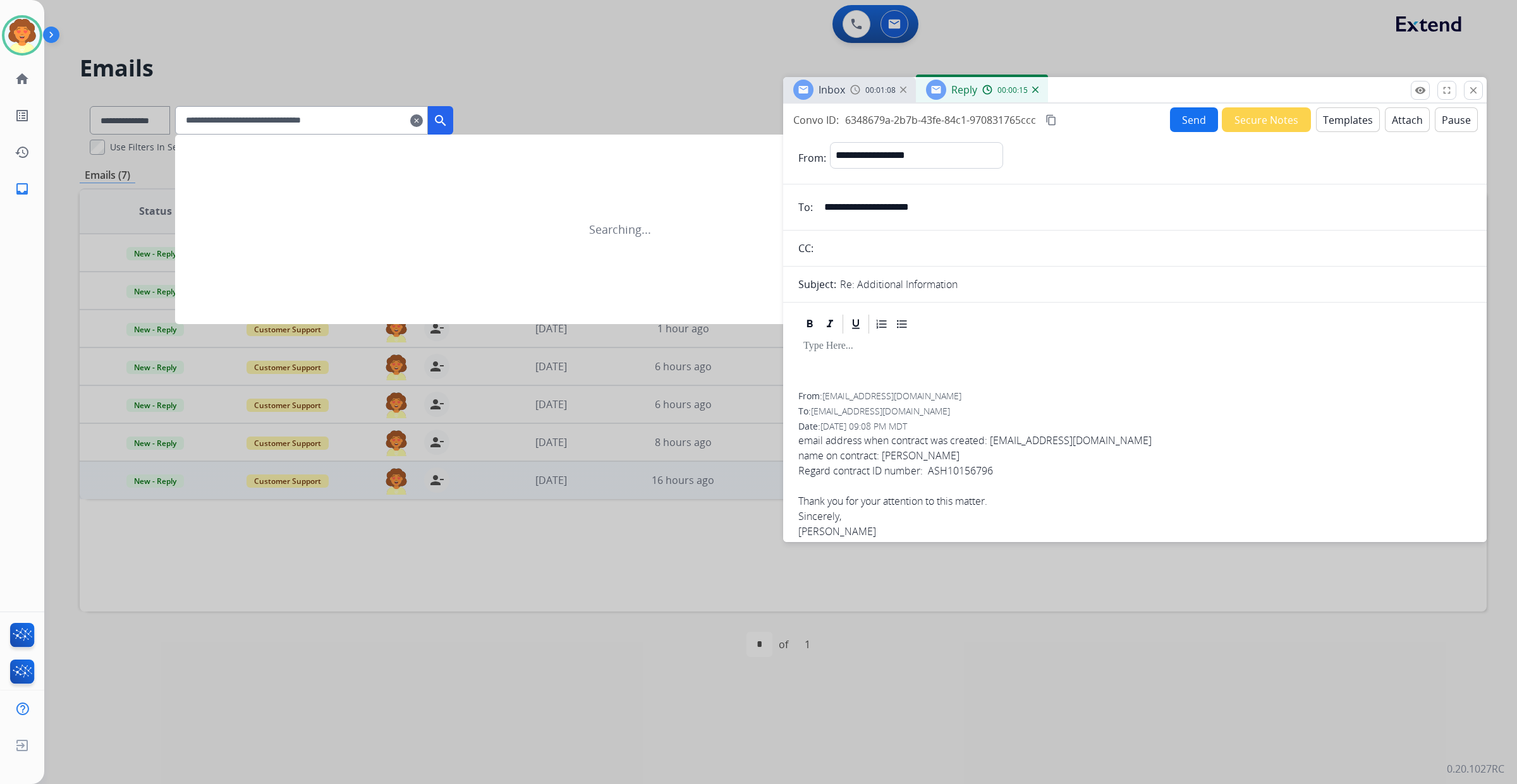
type input "**********"
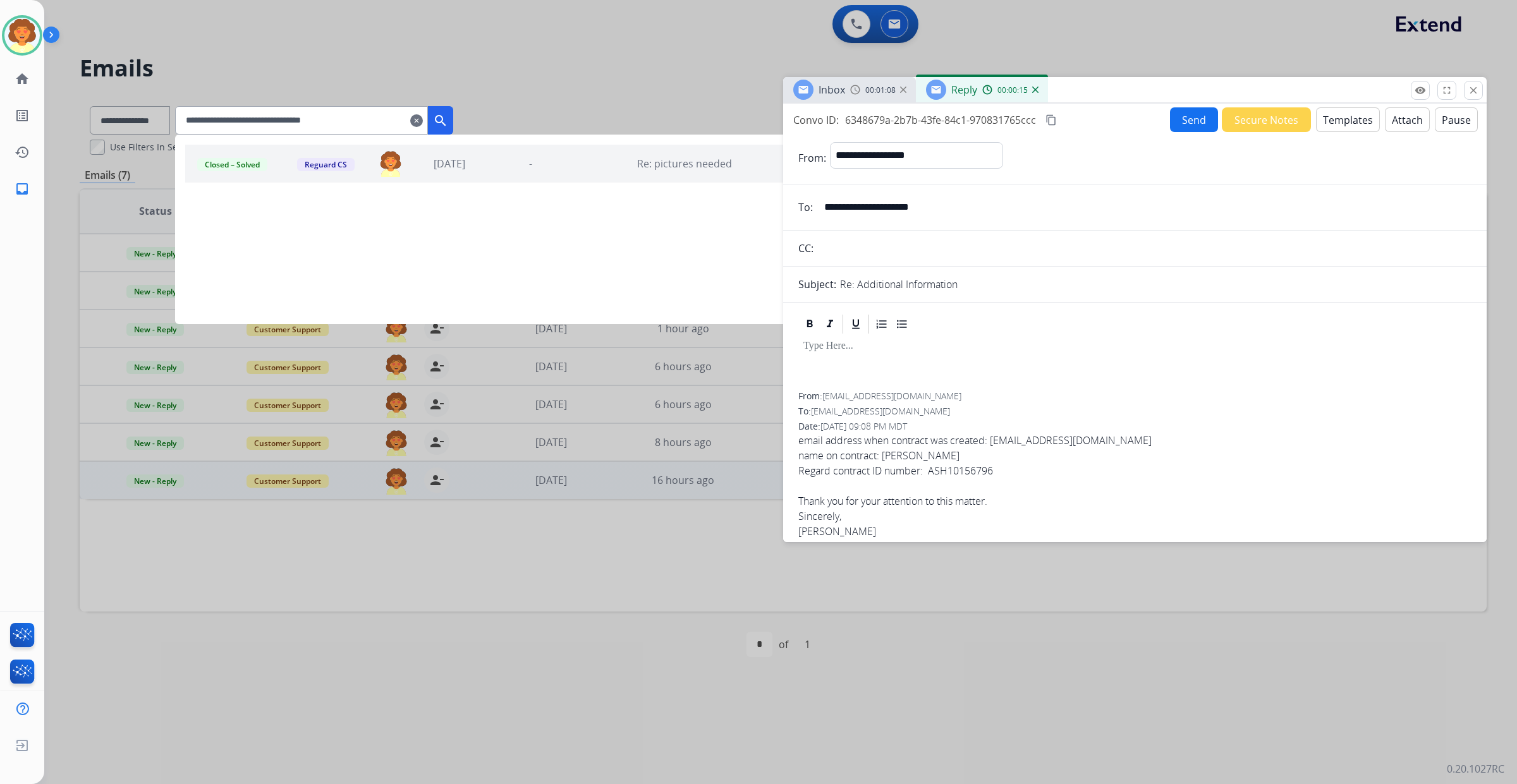
scroll to position [0, 0]
click at [449, 129] on mat-icon "search" at bounding box center [440, 121] width 15 height 15
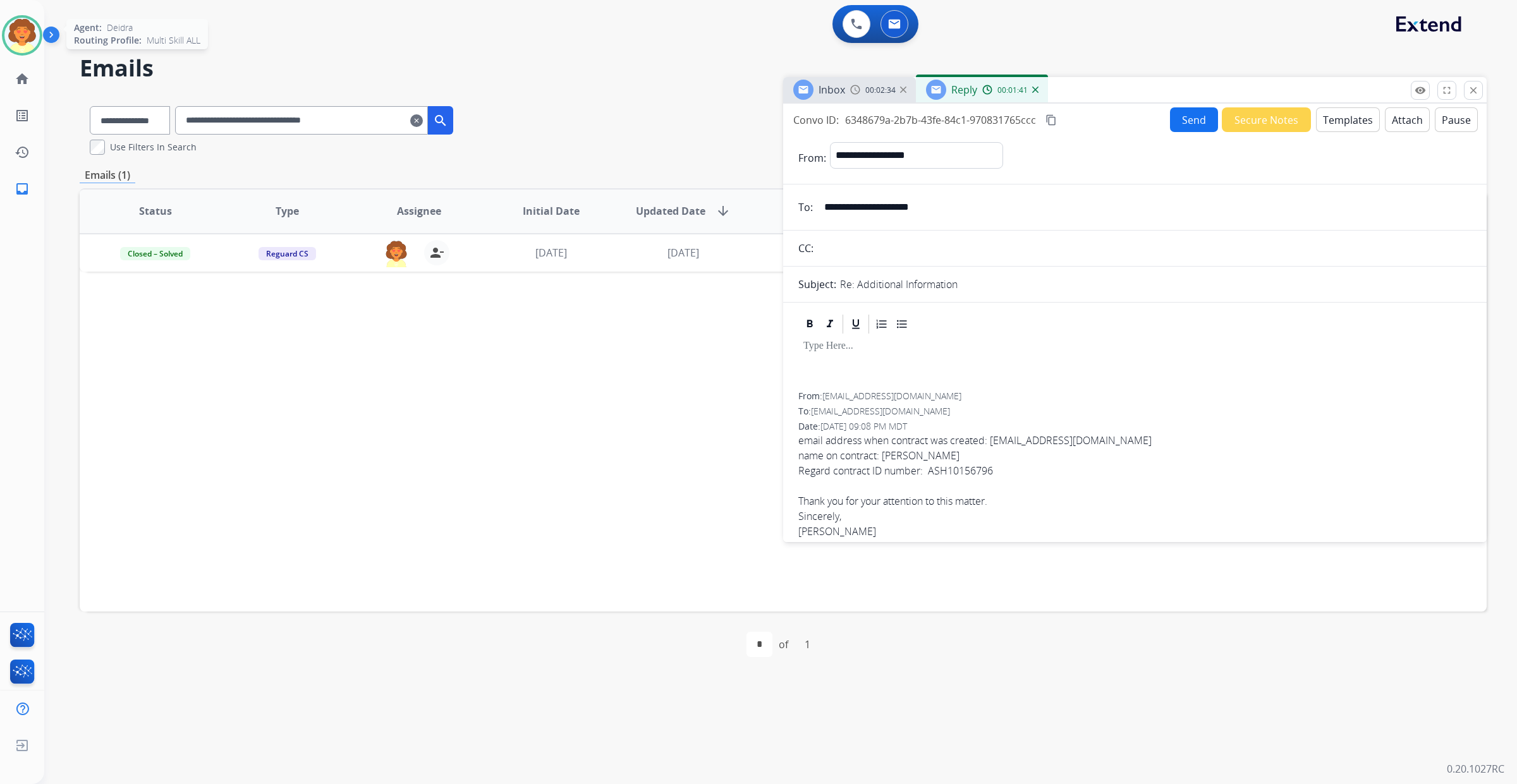
click at [19, 52] on img at bounding box center [22, 36] width 36 height 36
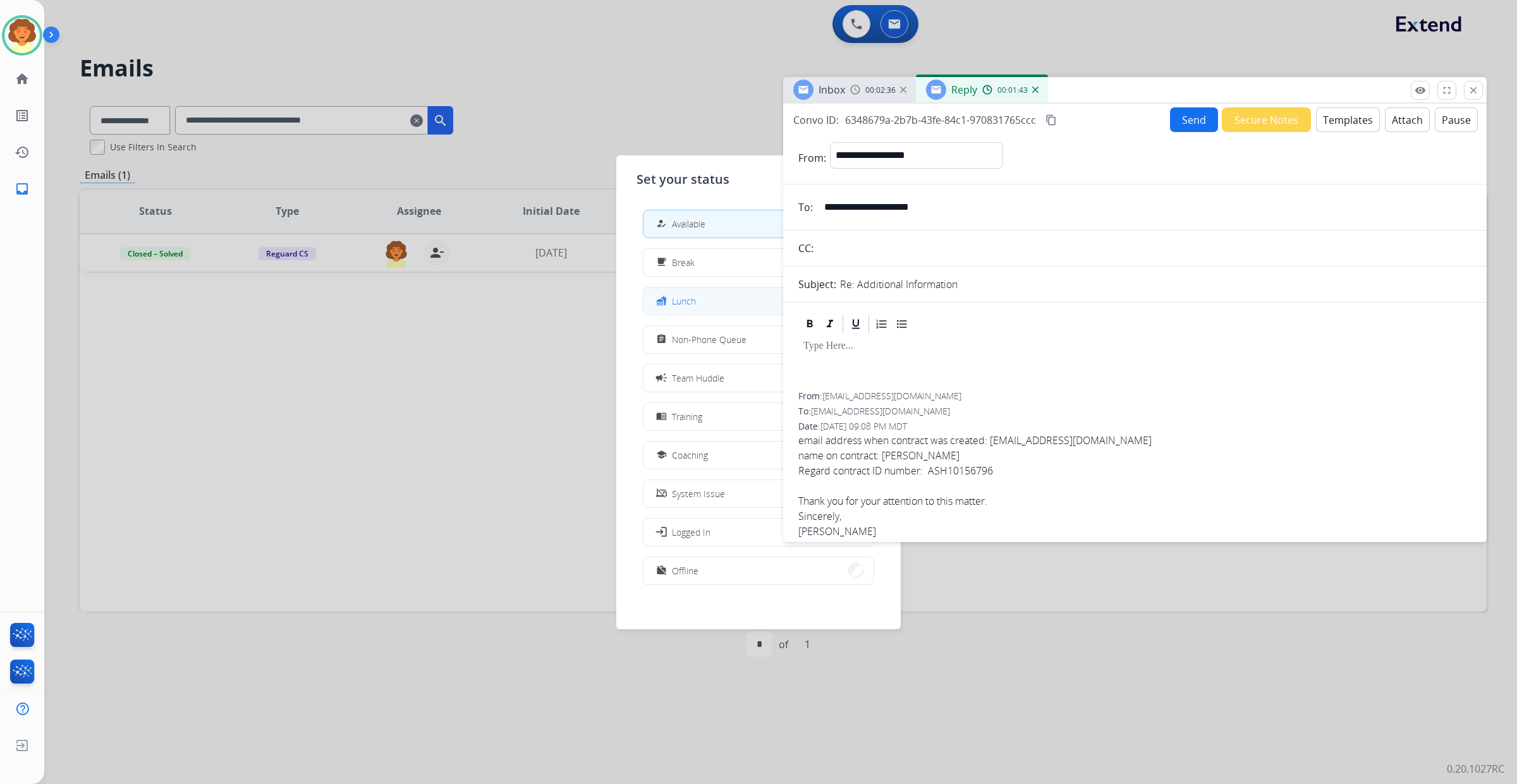
click at [723, 315] on button "fastfood Lunch" at bounding box center [758, 301] width 230 height 27
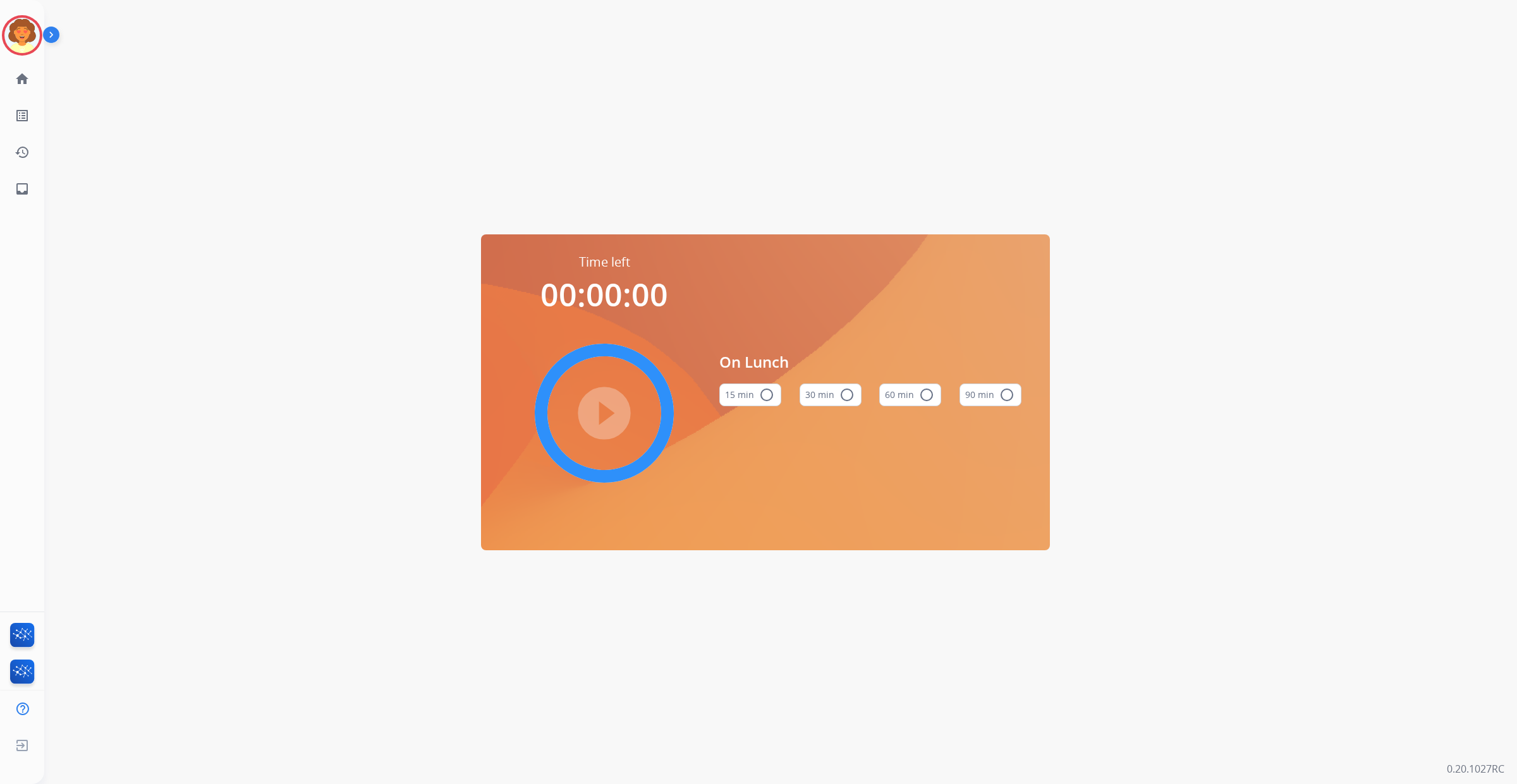
click at [880, 391] on button "60 min radio_button_unchecked" at bounding box center [910, 394] width 62 height 23
click at [597, 420] on mat-icon "play_circle_filled" at bounding box center [604, 412] width 15 height 15
